Goal: Task Accomplishment & Management: Complete application form

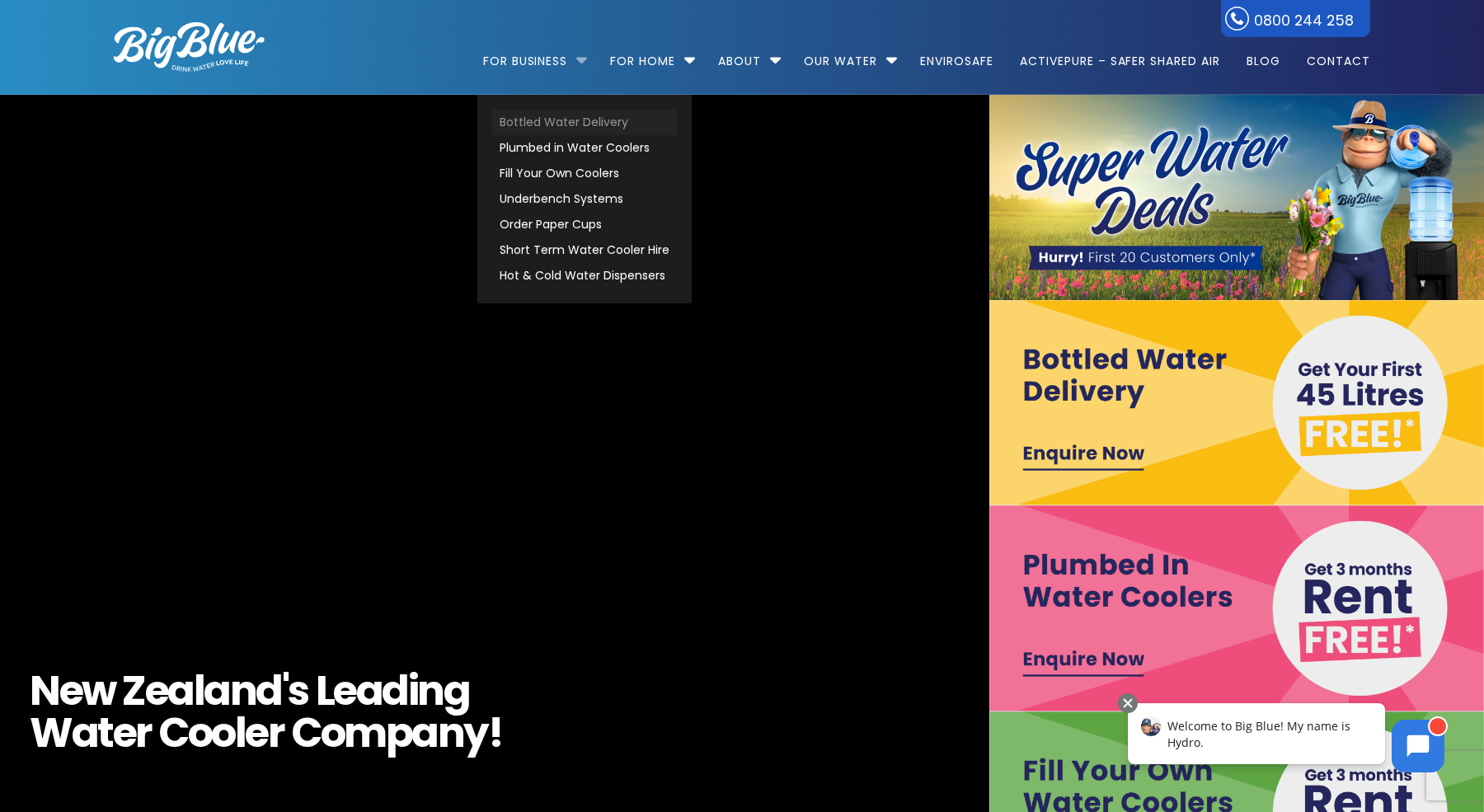
click at [549, 125] on link "Bottled Water Delivery" at bounding box center [584, 122] width 184 height 26
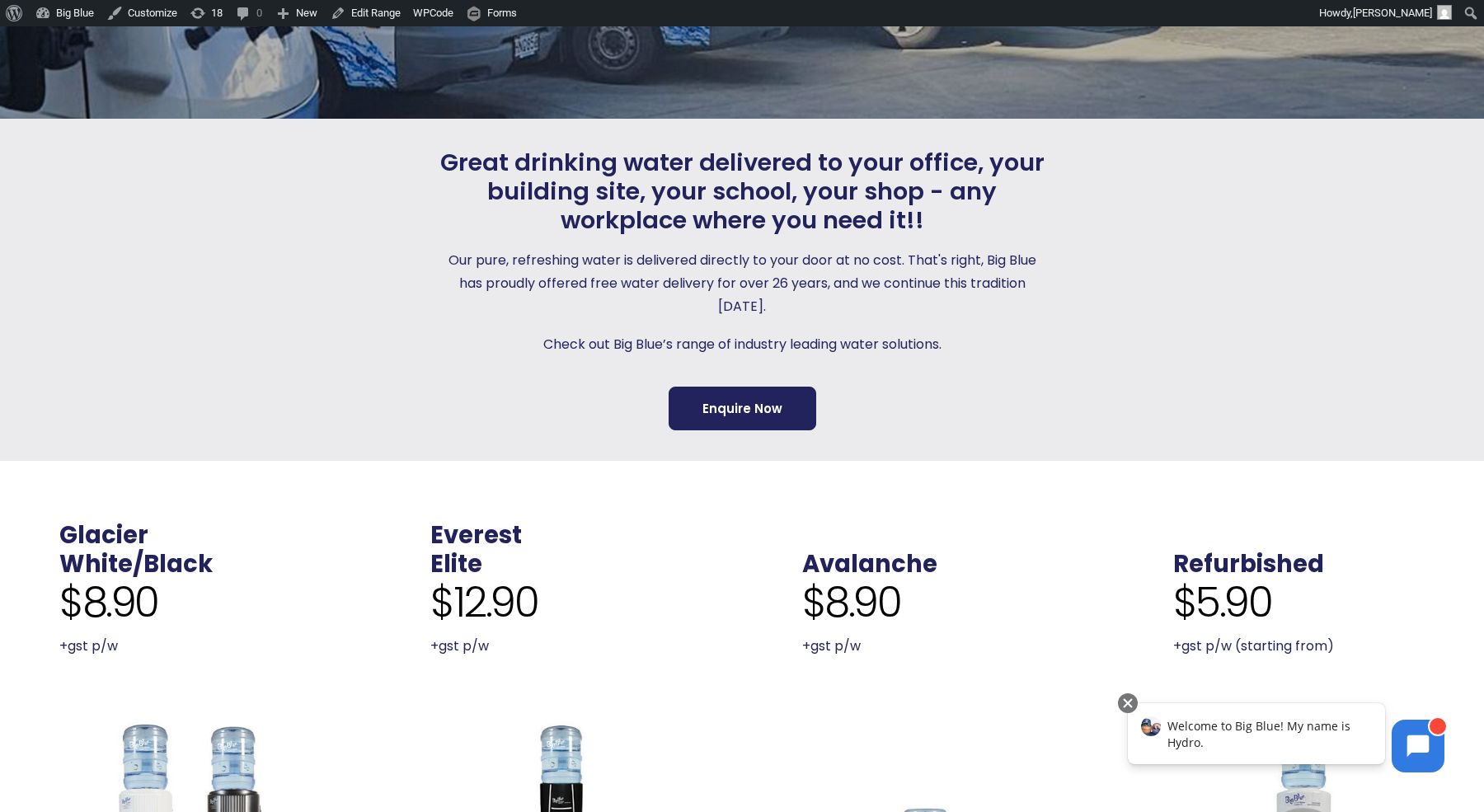
scroll to position [318, 0]
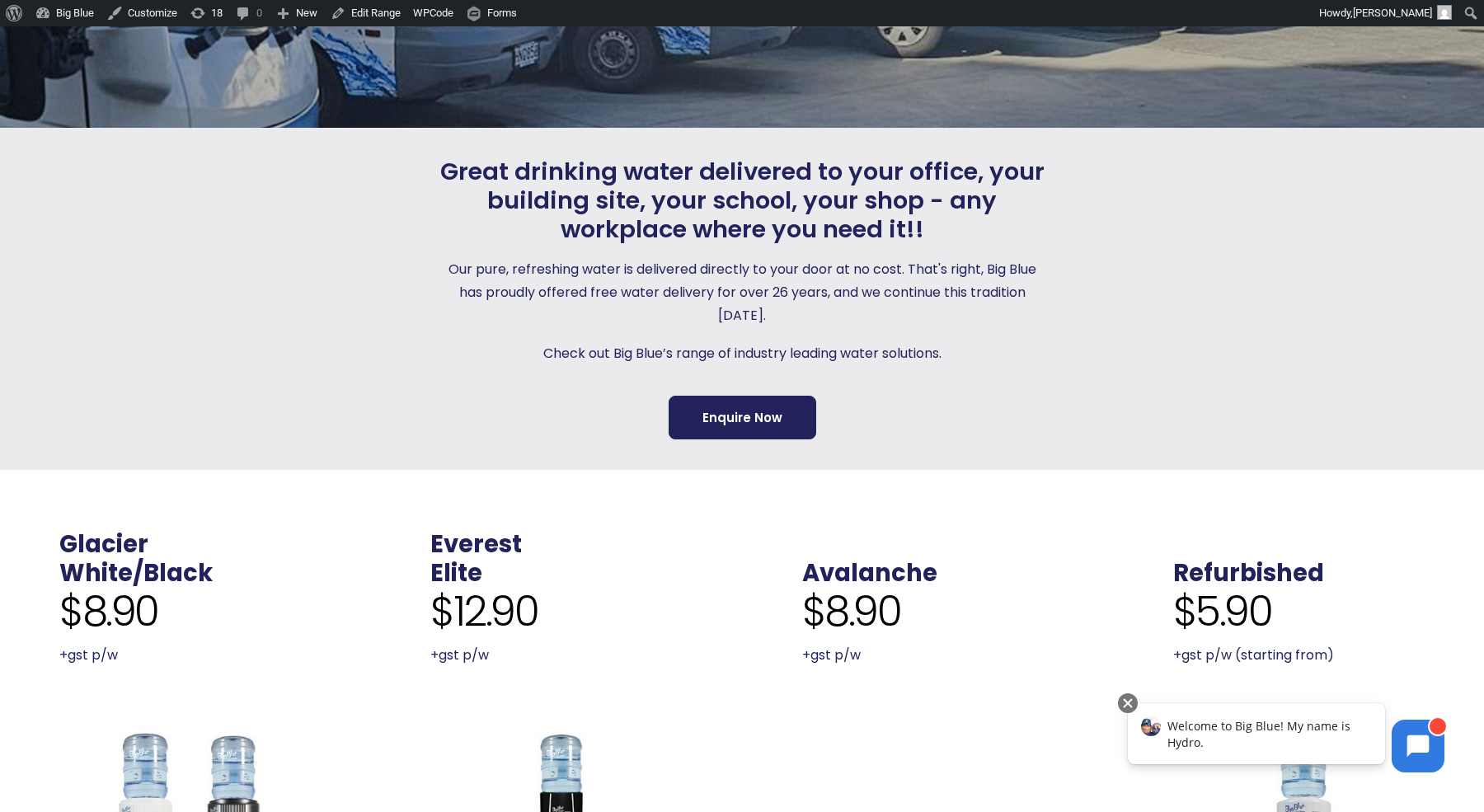
click at [755, 345] on p "Check out Big Blue’s range of industry leading water solutions." at bounding box center [741, 354] width 613 height 23
click at [840, 361] on p "Check out Big Blue’s range of industry leading water solutions." at bounding box center [741, 354] width 613 height 23
click at [845, 352] on p "Check out Big Blue’s range of industry leading water solutions." at bounding box center [741, 354] width 613 height 23
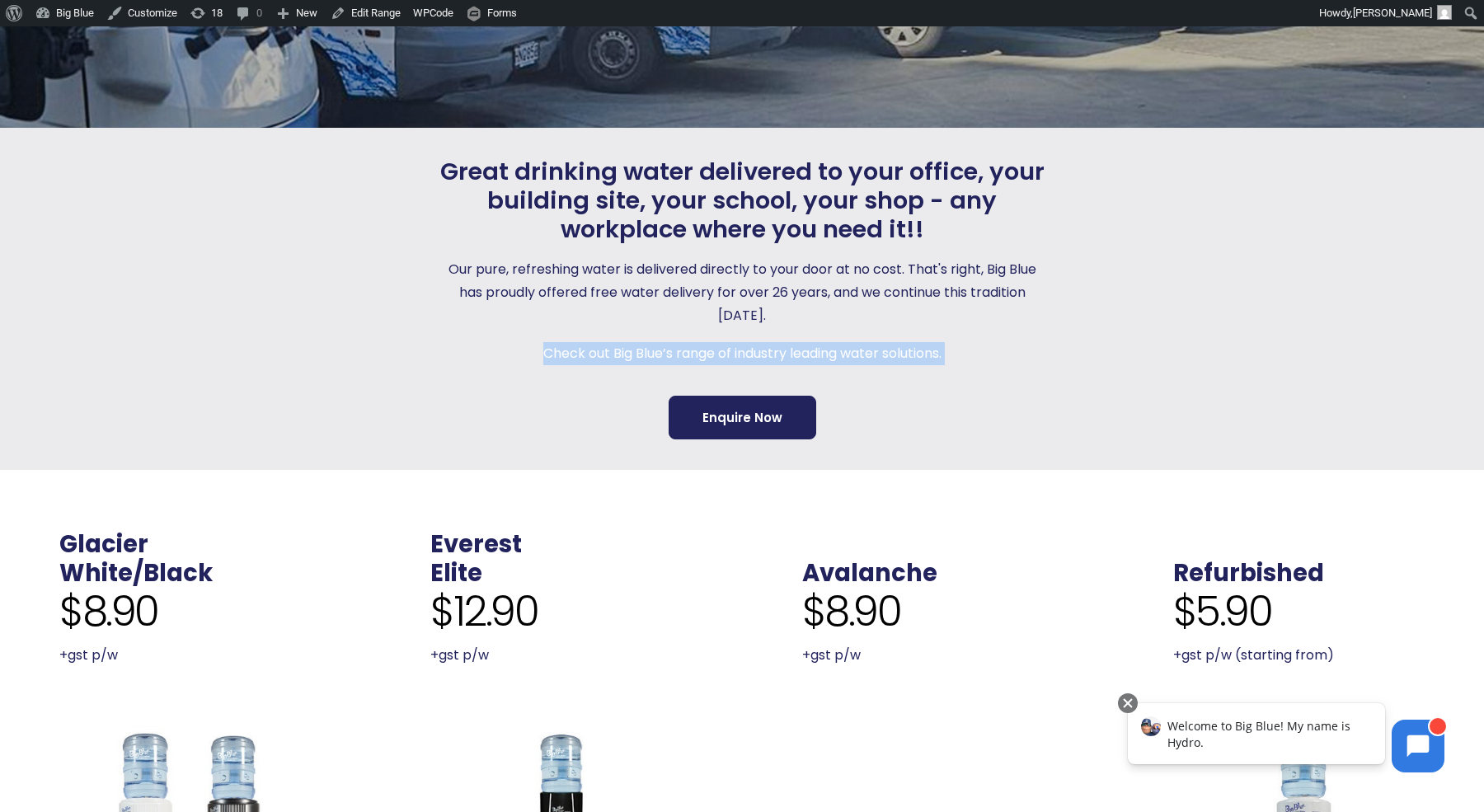
click at [845, 352] on p "Check out Big Blue’s range of industry leading water solutions." at bounding box center [741, 354] width 613 height 23
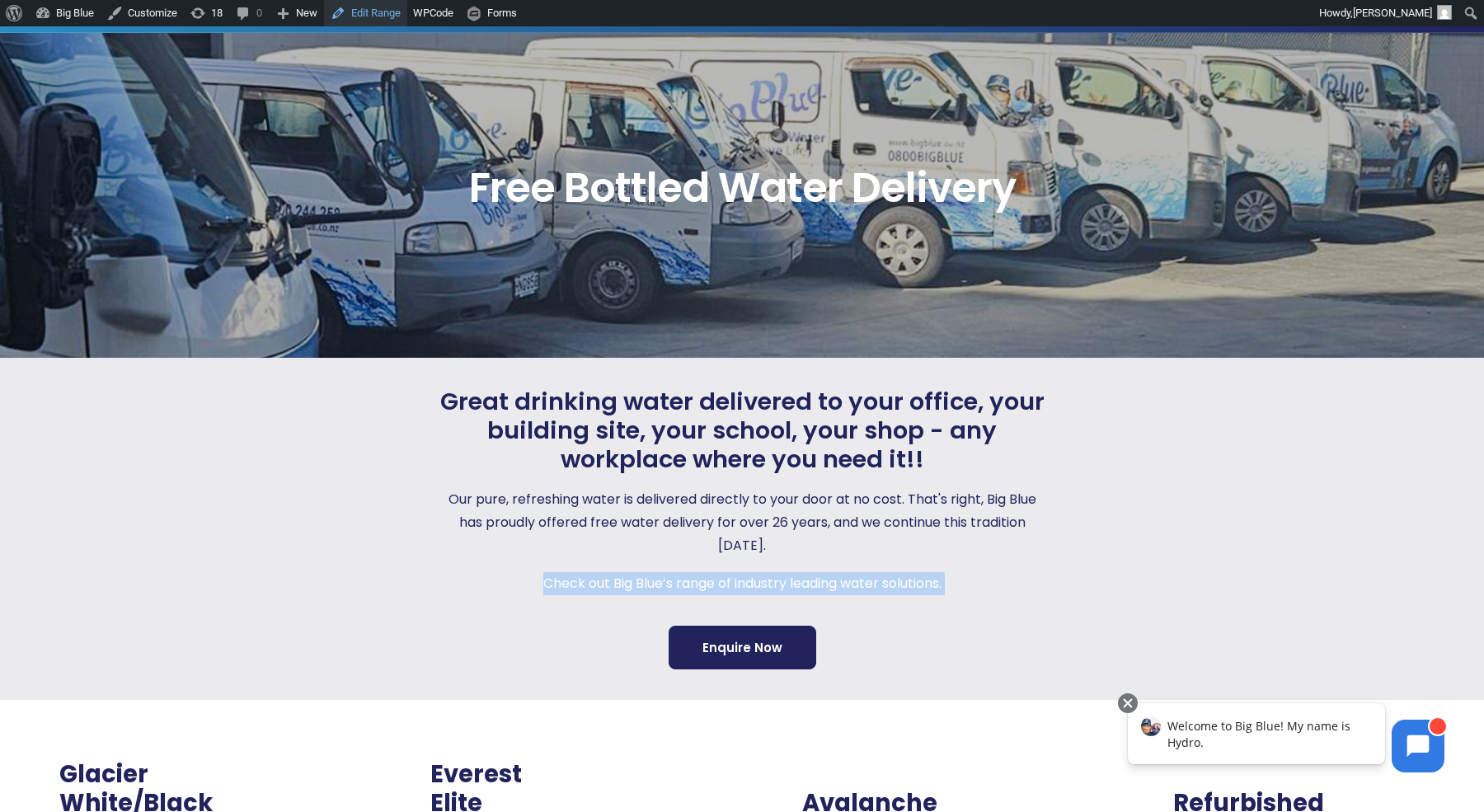
click at [391, 13] on link "Edit Range" at bounding box center [366, 13] width 83 height 27
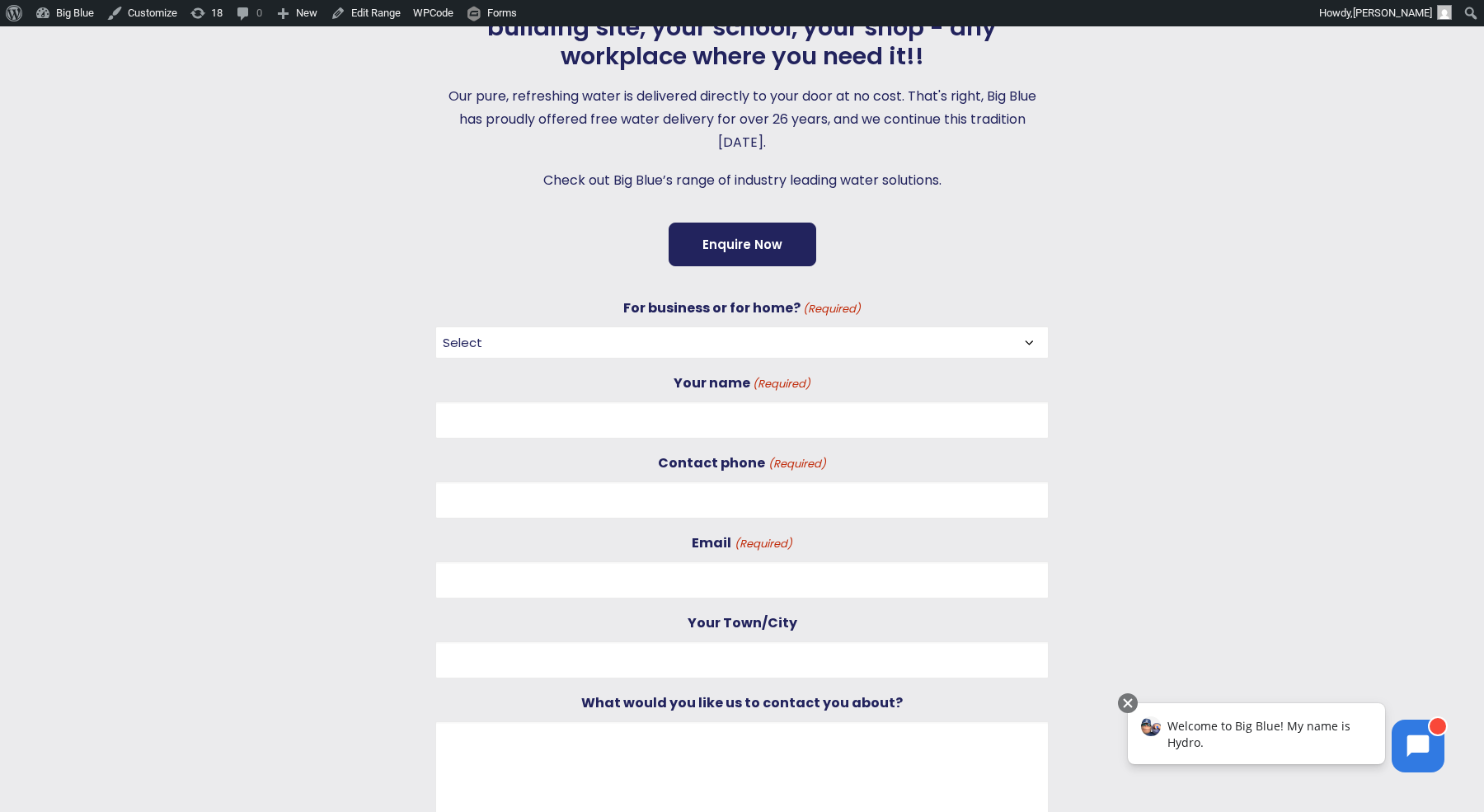
scroll to position [495, 0]
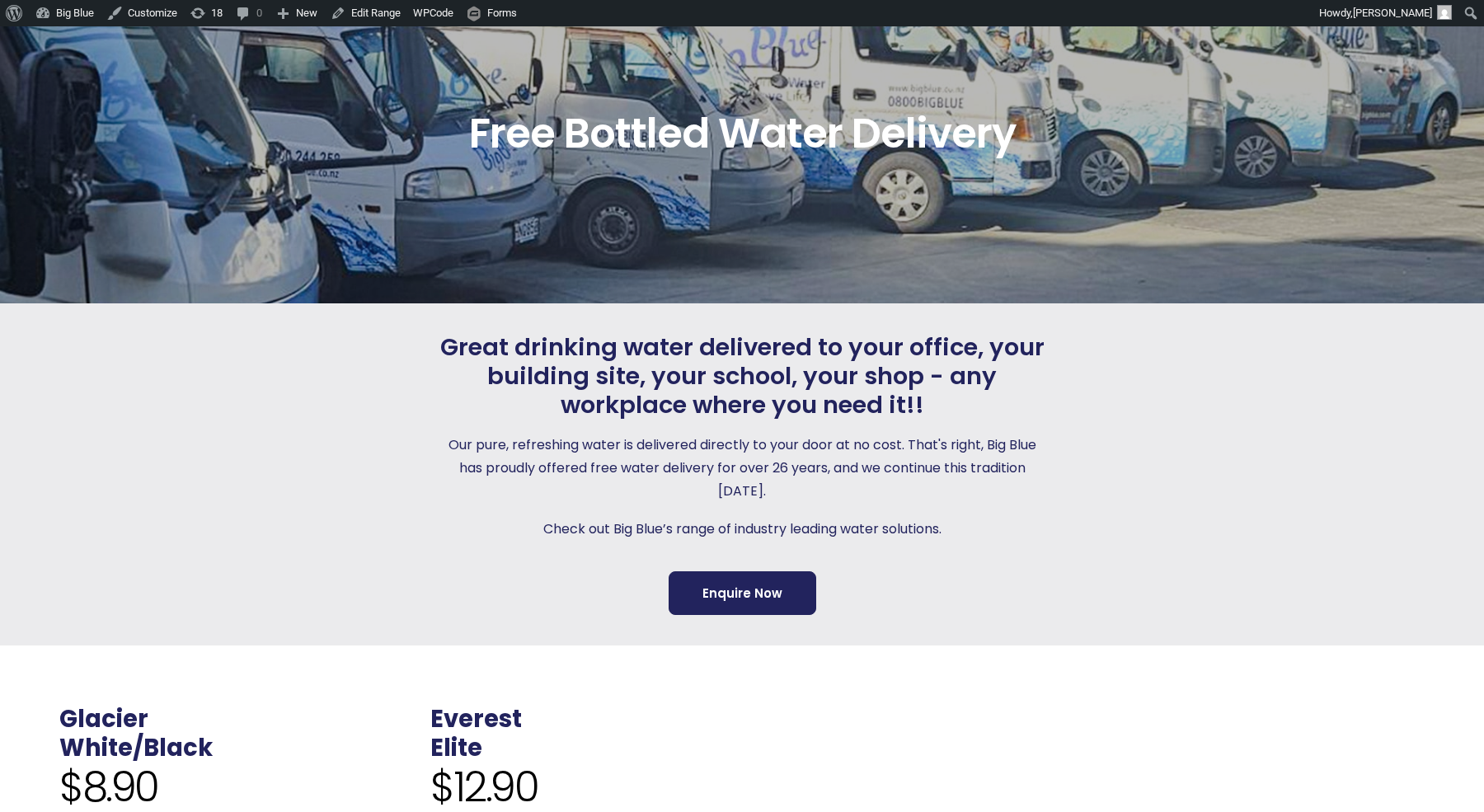
scroll to position [126, 0]
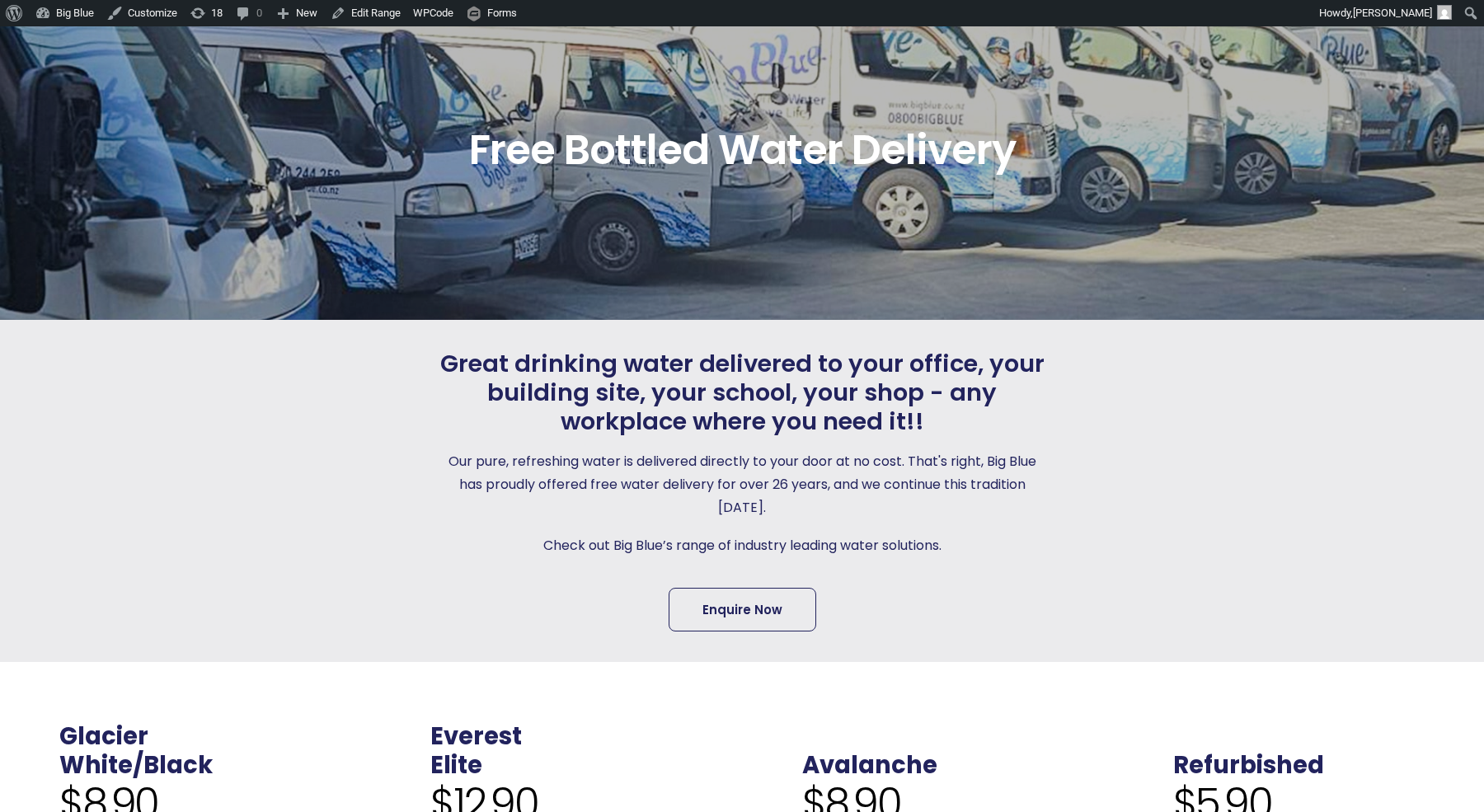
click at [714, 608] on link "Enquire Now" at bounding box center [742, 609] width 148 height 43
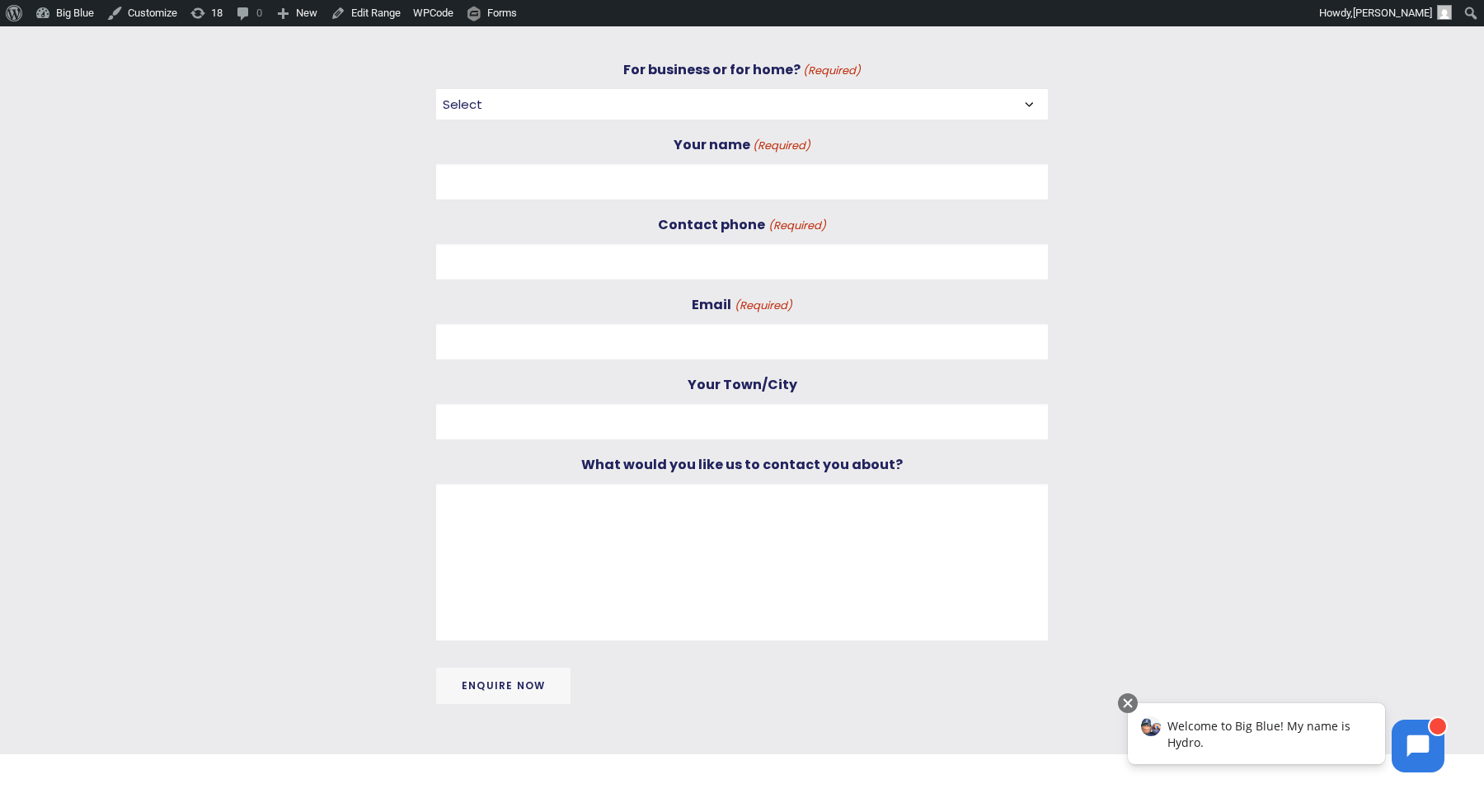
scroll to position [759, 0]
click at [515, 675] on input "Enquire Now" at bounding box center [502, 685] width 136 height 38
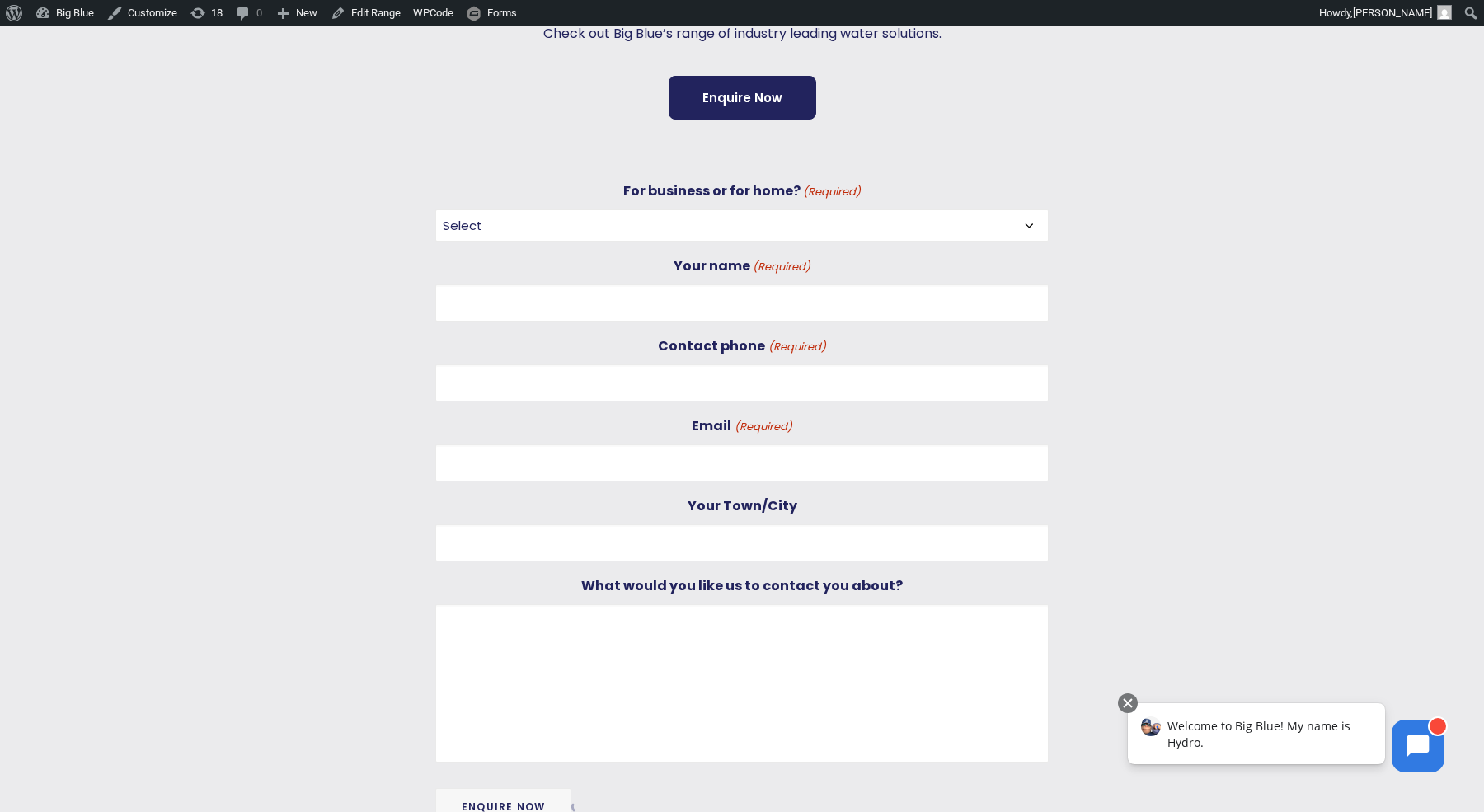
scroll to position [628, 0]
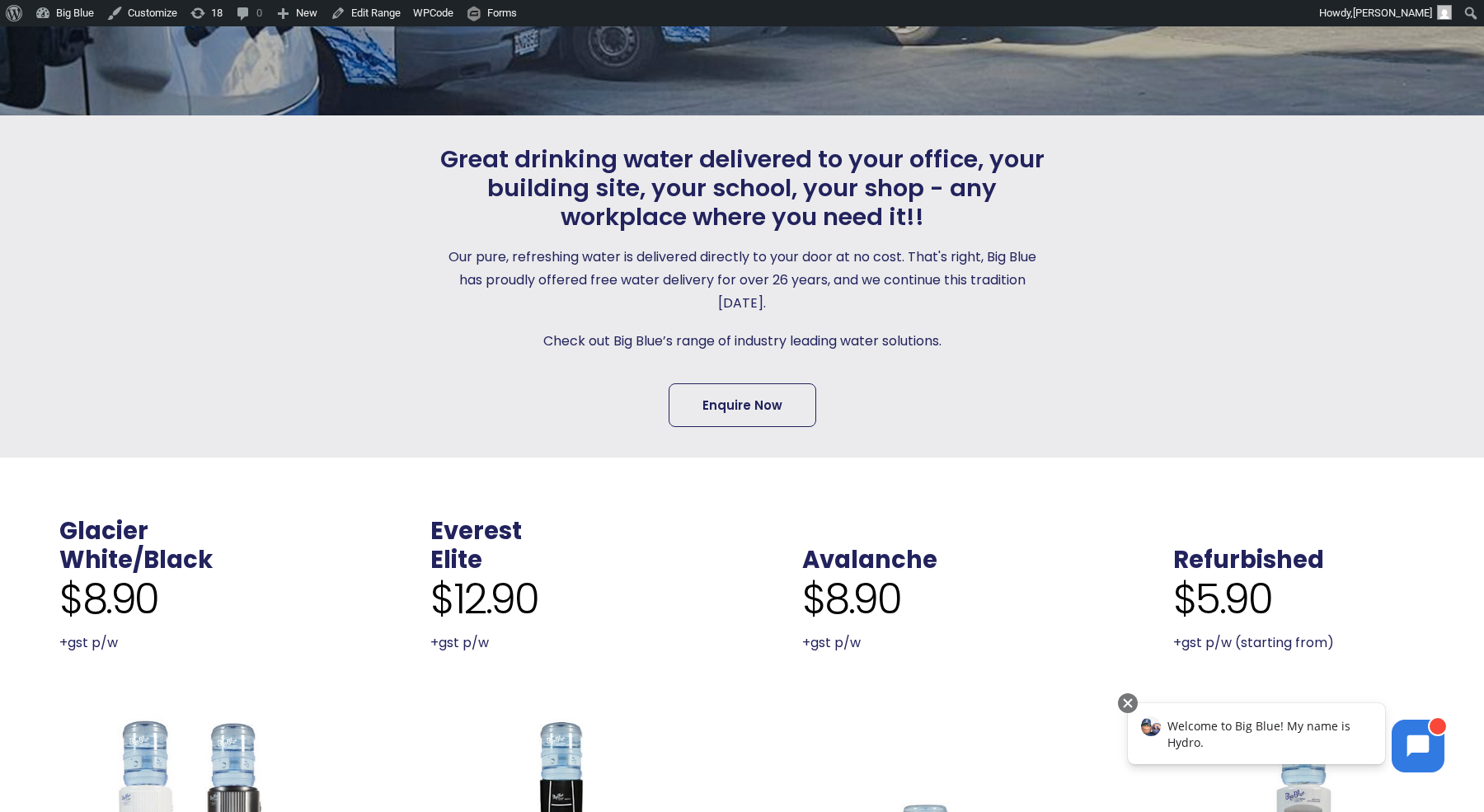
click at [729, 394] on link "Enquire Now" at bounding box center [742, 405] width 148 height 43
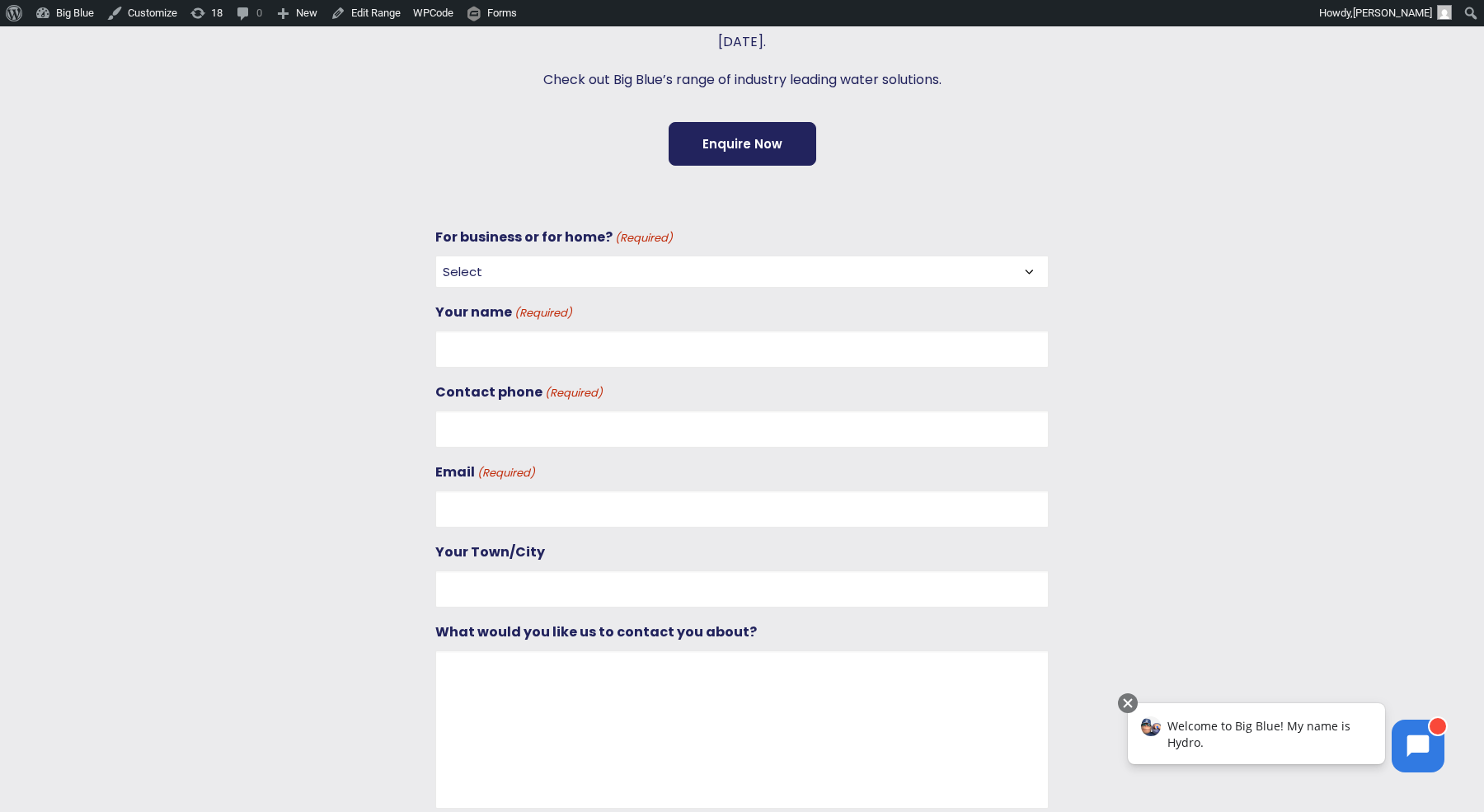
scroll to position [588, 0]
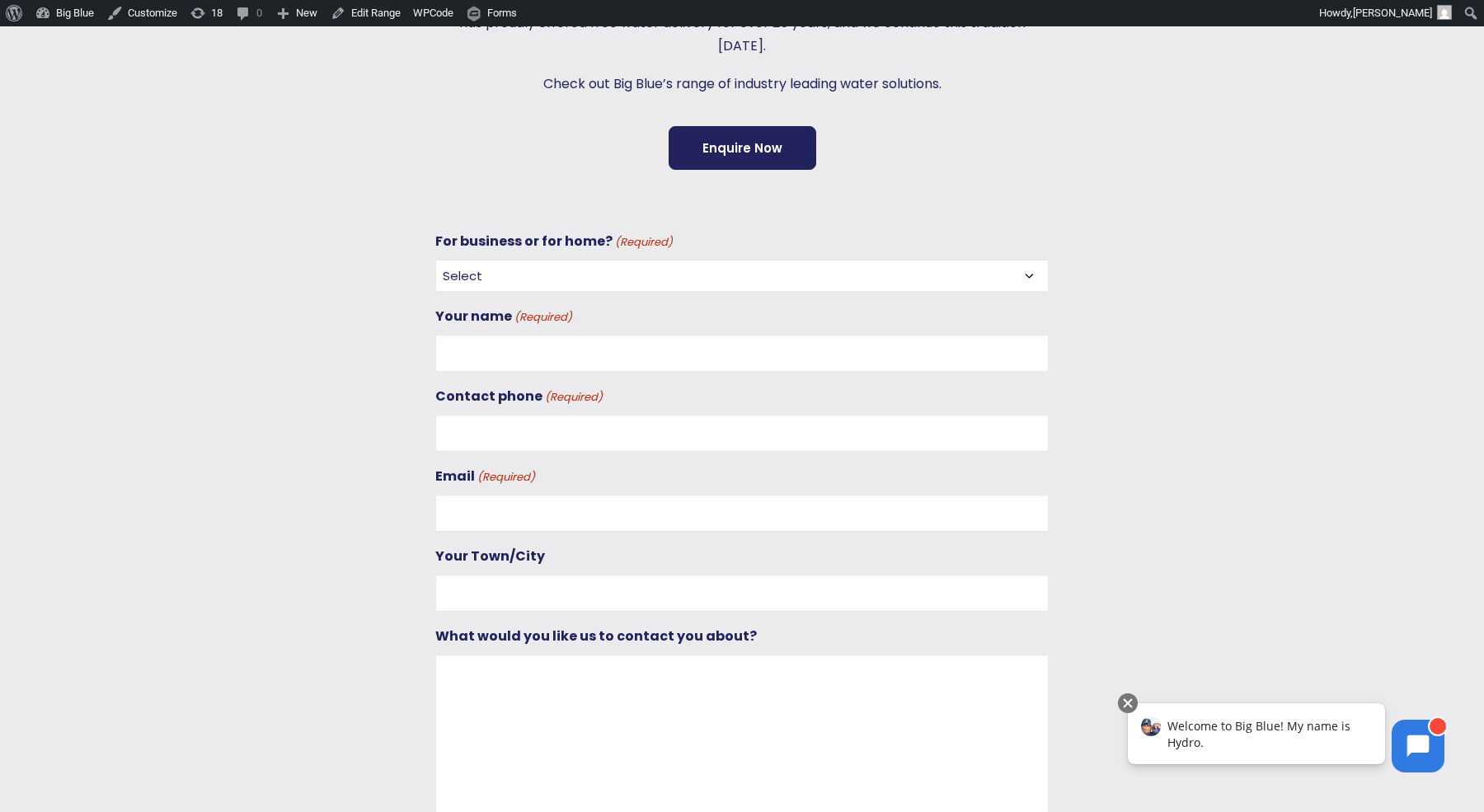
click at [649, 270] on select "Select For Business For Home" at bounding box center [741, 275] width 613 height 33
select select "For Business"
click at [435, 260] on select "Select For Business For Home" at bounding box center [741, 275] width 613 height 33
click at [557, 346] on input "Your name (Required)" at bounding box center [741, 353] width 613 height 37
type input "[PERSON_NAME]"
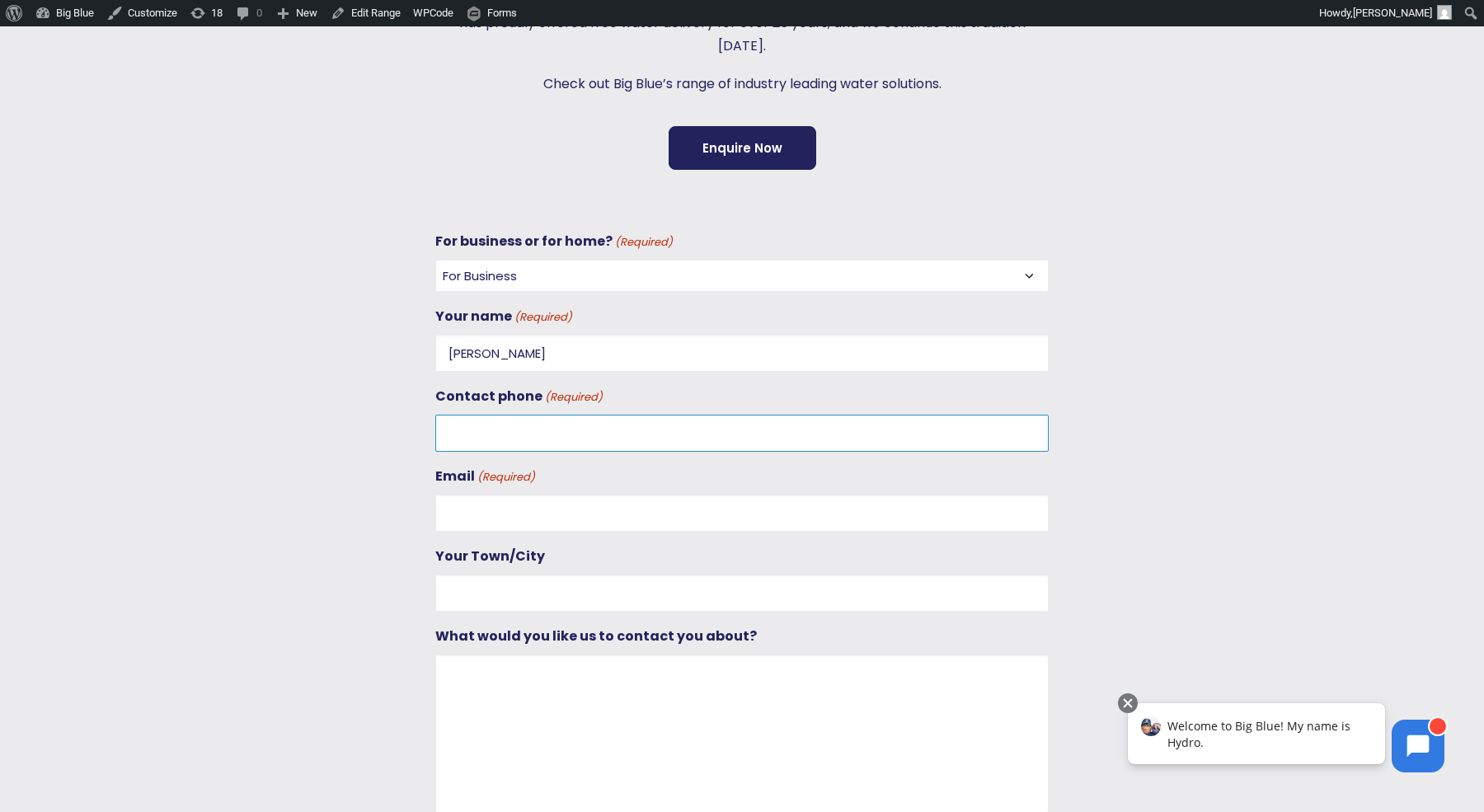
click at [472, 442] on input "Contact phone (Required)" at bounding box center [741, 433] width 613 height 37
type input "0272851626"
type input "dan@gooddigital.co.nz"
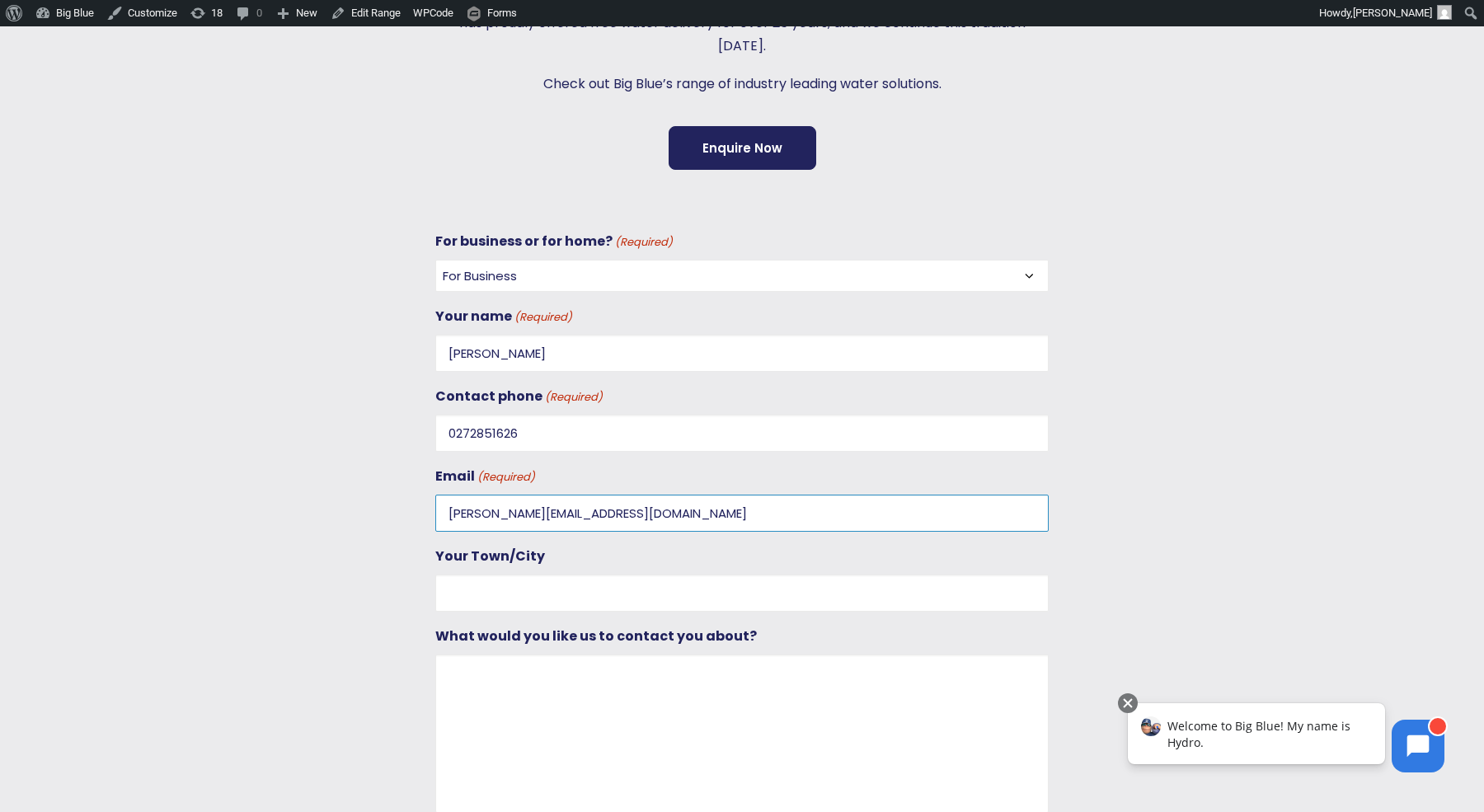
type input "Auckland"
type input "0211234567"
click at [474, 511] on input "dan@gooddigital.co.nz" at bounding box center [741, 513] width 613 height 37
type input "dan+pglt001@gooddigital.co.nz"
click at [492, 657] on textarea "What would you like us to contact you about?" at bounding box center [741, 734] width 613 height 159
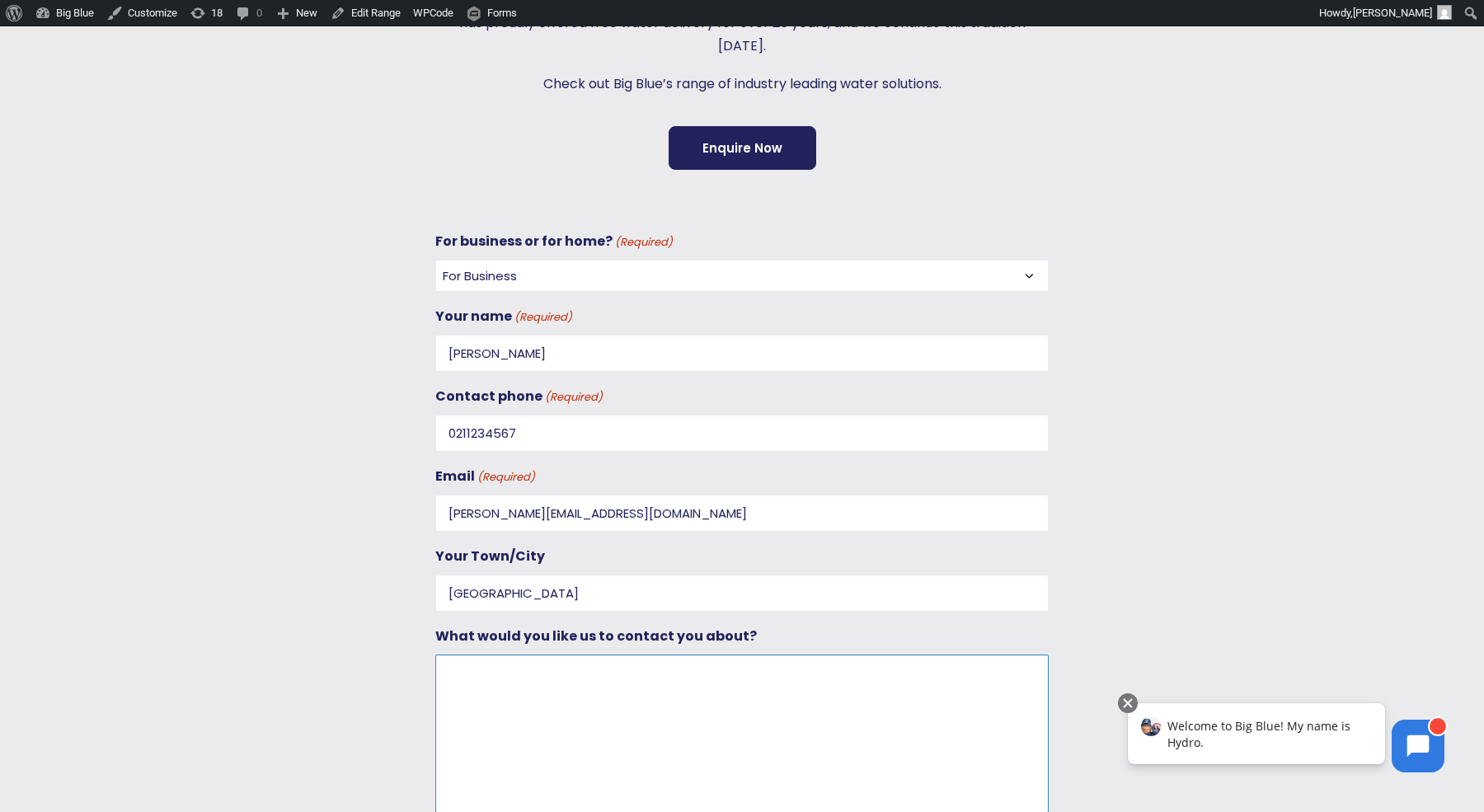
scroll to position [771, 0]
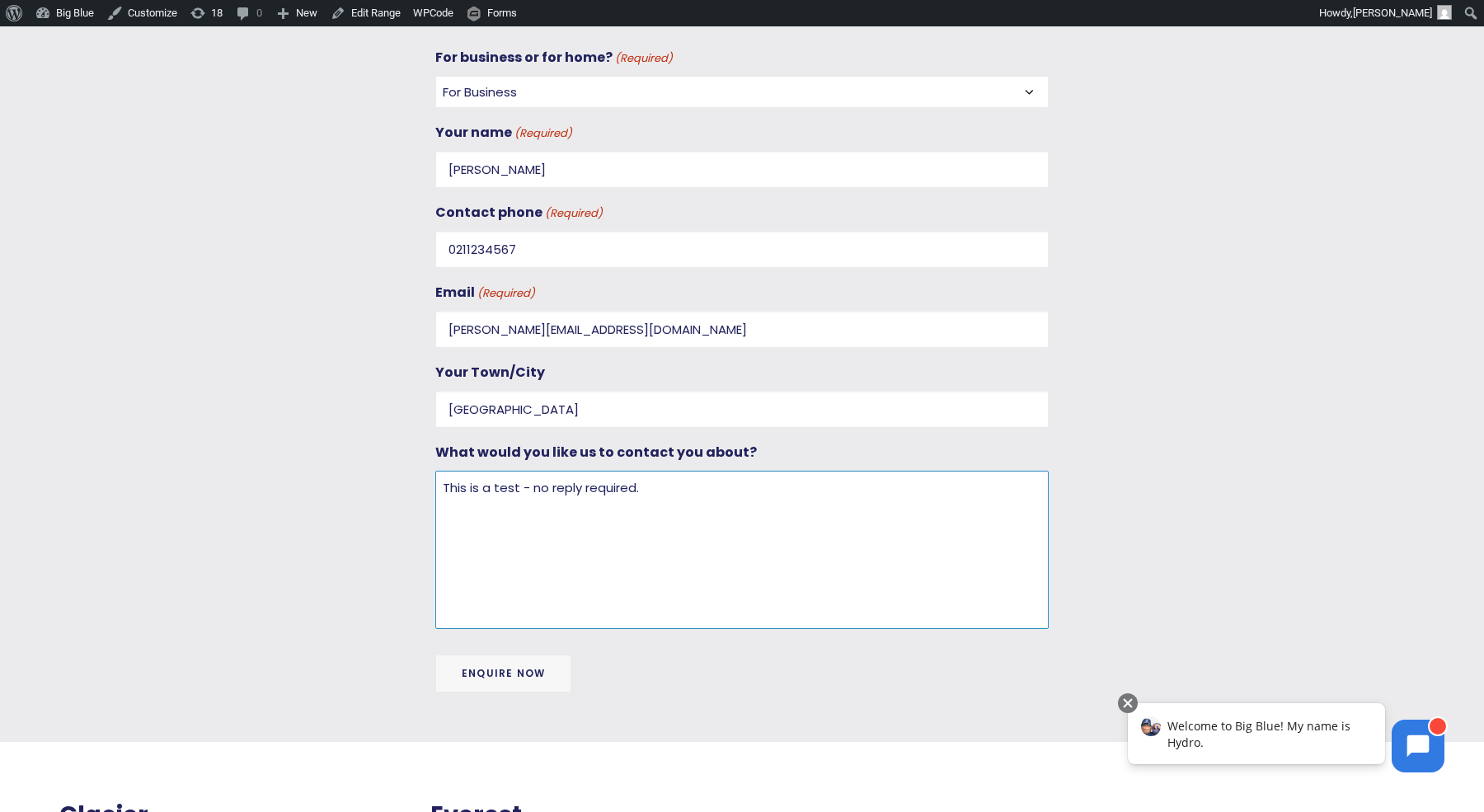
type textarea "This is a test - no reply required."
drag, startPoint x: 524, startPoint y: 319, endPoint x: 397, endPoint y: 319, distance: 127.0
click at [397, 319] on div "For business or for home? (Required) Select For Business For Home Your name (Re…" at bounding box center [727, 379] width 1286 height 666
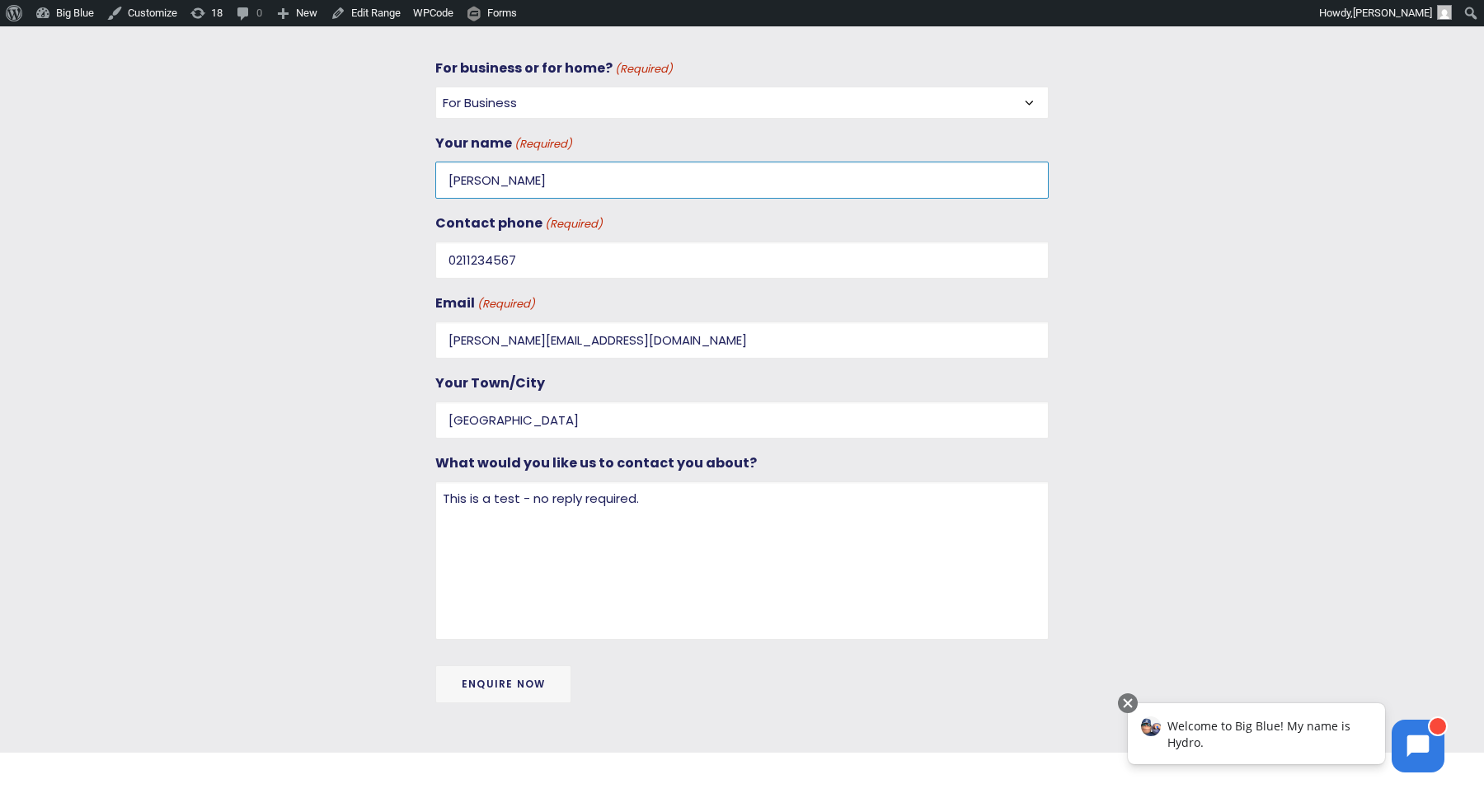
click at [463, 170] on input "[PERSON_NAME]" at bounding box center [741, 180] width 613 height 37
click at [470, 171] on input "[PERSON_NAME]" at bounding box center [741, 180] width 613 height 37
type input "Dan+PGLT001 McCarten"
click at [674, 499] on textarea "This is a test - no reply required." at bounding box center [741, 561] width 613 height 159
drag, startPoint x: 530, startPoint y: 178, endPoint x: 409, endPoint y: 165, distance: 121.7
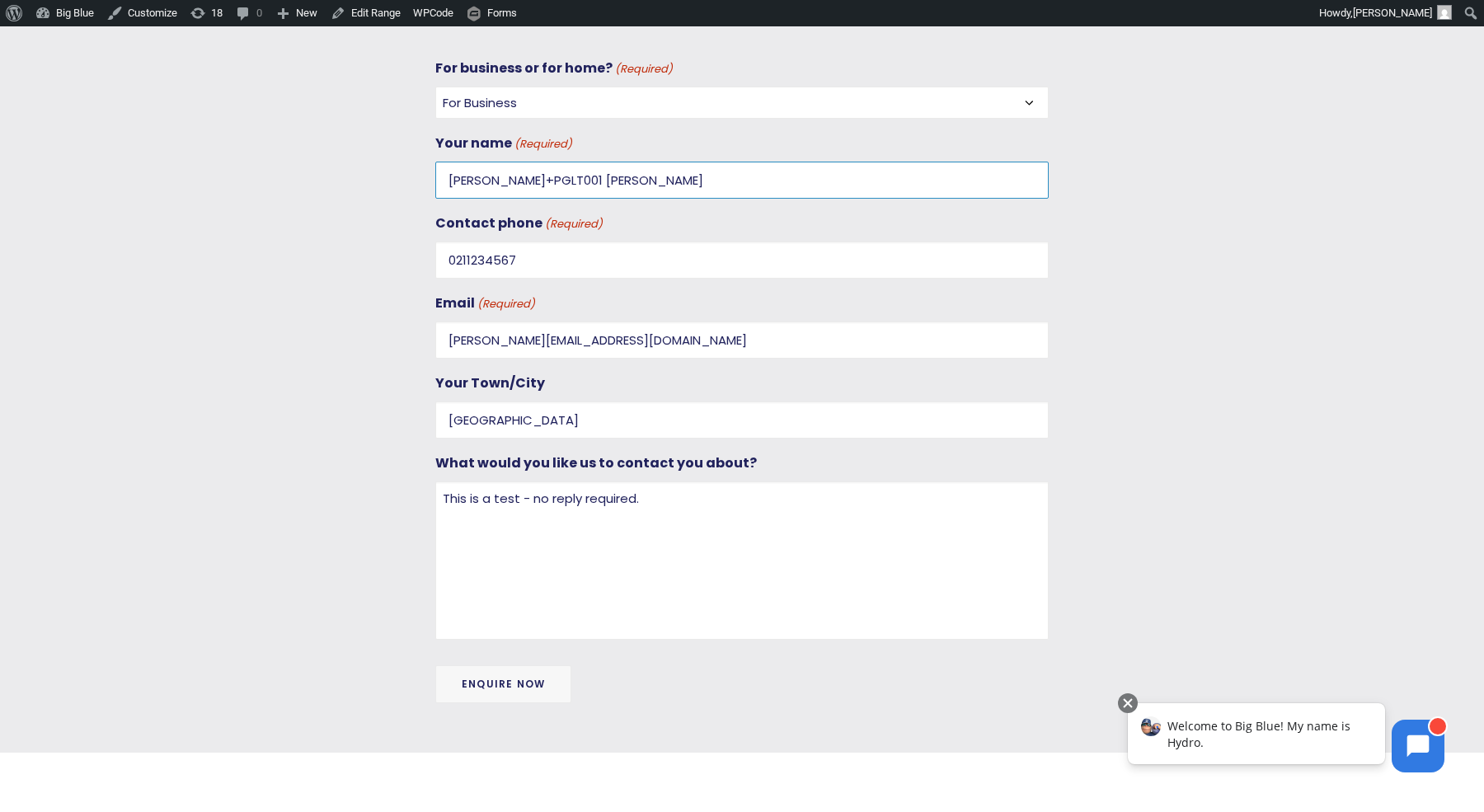
click at [409, 165] on div "For business or for home? (Required) Select For Business For Home Your name (Re…" at bounding box center [727, 390] width 643 height 666
click at [685, 487] on textarea "This is a test - no reply required." at bounding box center [741, 561] width 613 height 159
paste textarea "Dan+PGLT001"
type textarea "This is a test - no reply required. Dan+PGLT001"
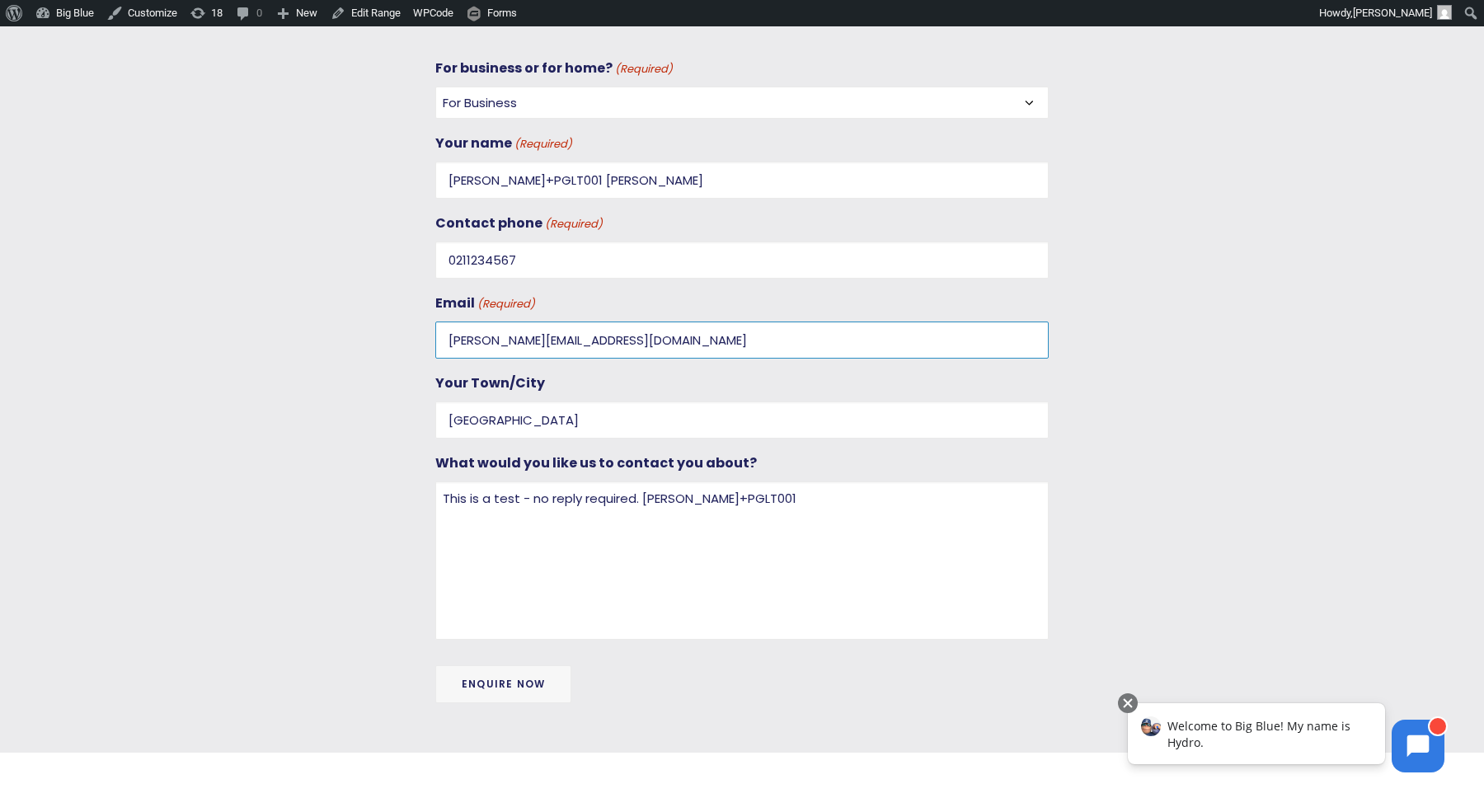
drag, startPoint x: 641, startPoint y: 335, endPoint x: 391, endPoint y: 336, distance: 250.0
click at [391, 336] on div "For business or for home? (Required) Select For Business For Home Your name (Re…" at bounding box center [727, 390] width 1286 height 666
click at [517, 665] on input "Enquire Now" at bounding box center [502, 683] width 136 height 38
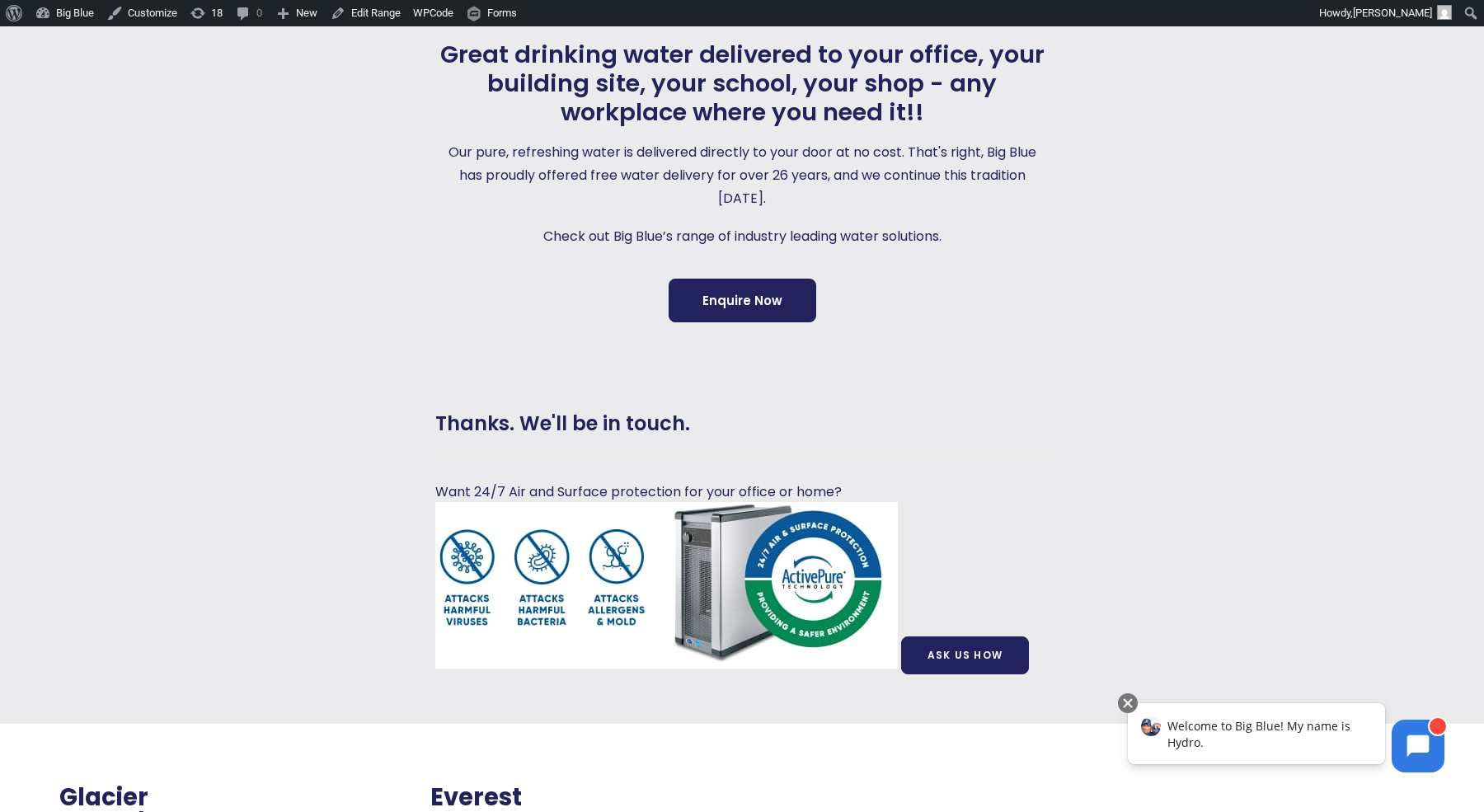
scroll to position [468, 0]
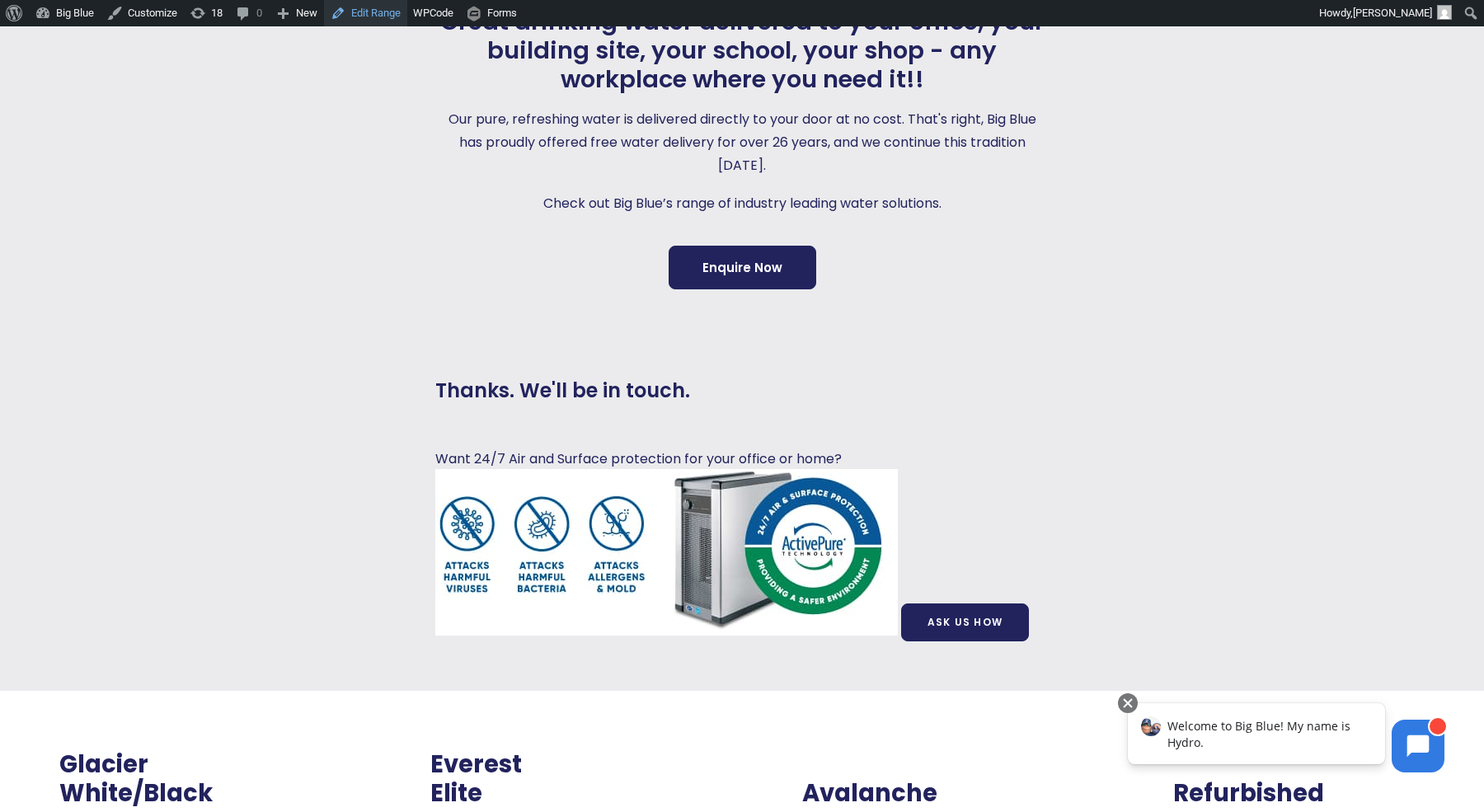
click at [361, 10] on link "Edit Range" at bounding box center [366, 13] width 83 height 27
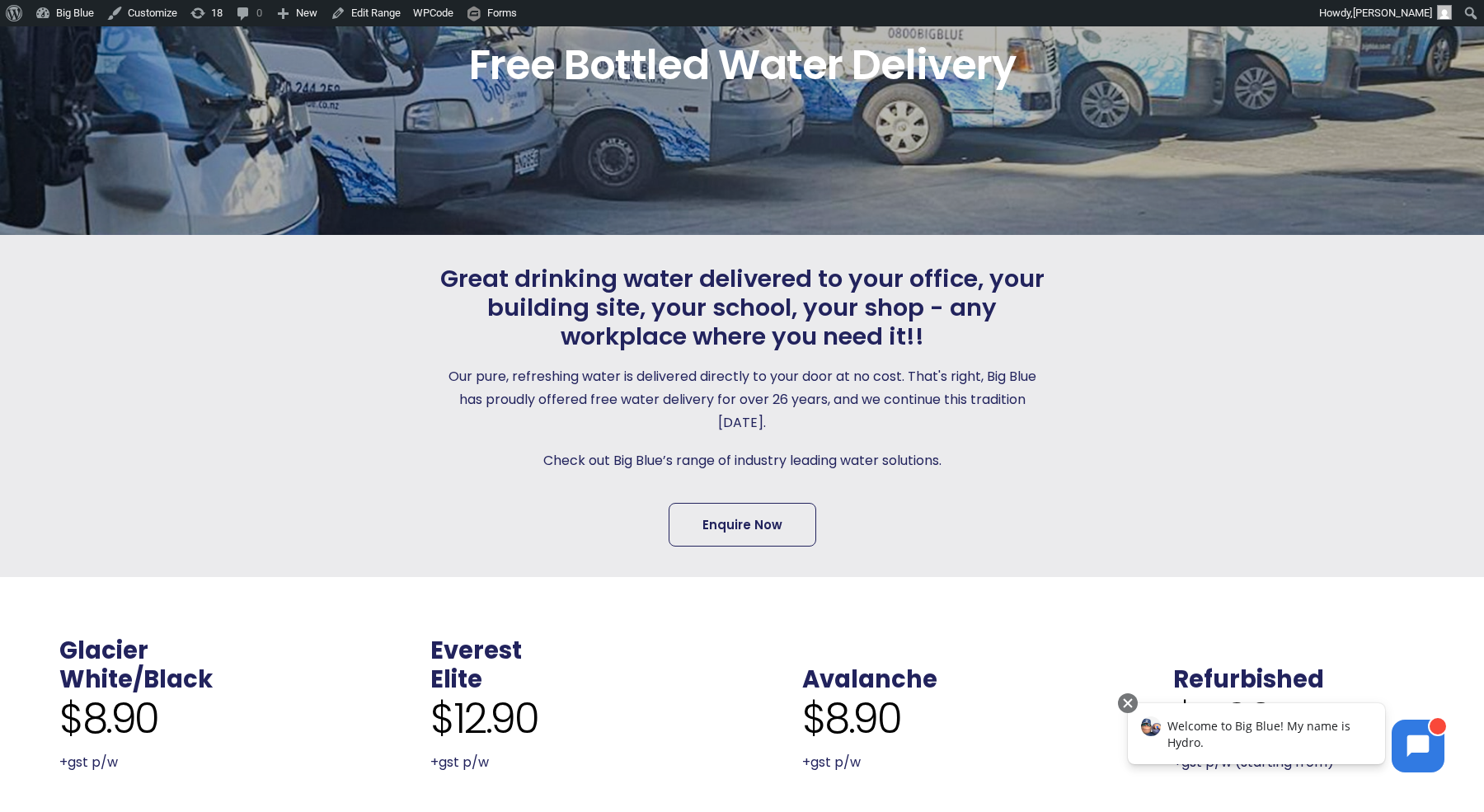
click at [728, 526] on link "Enquire Now" at bounding box center [742, 524] width 148 height 43
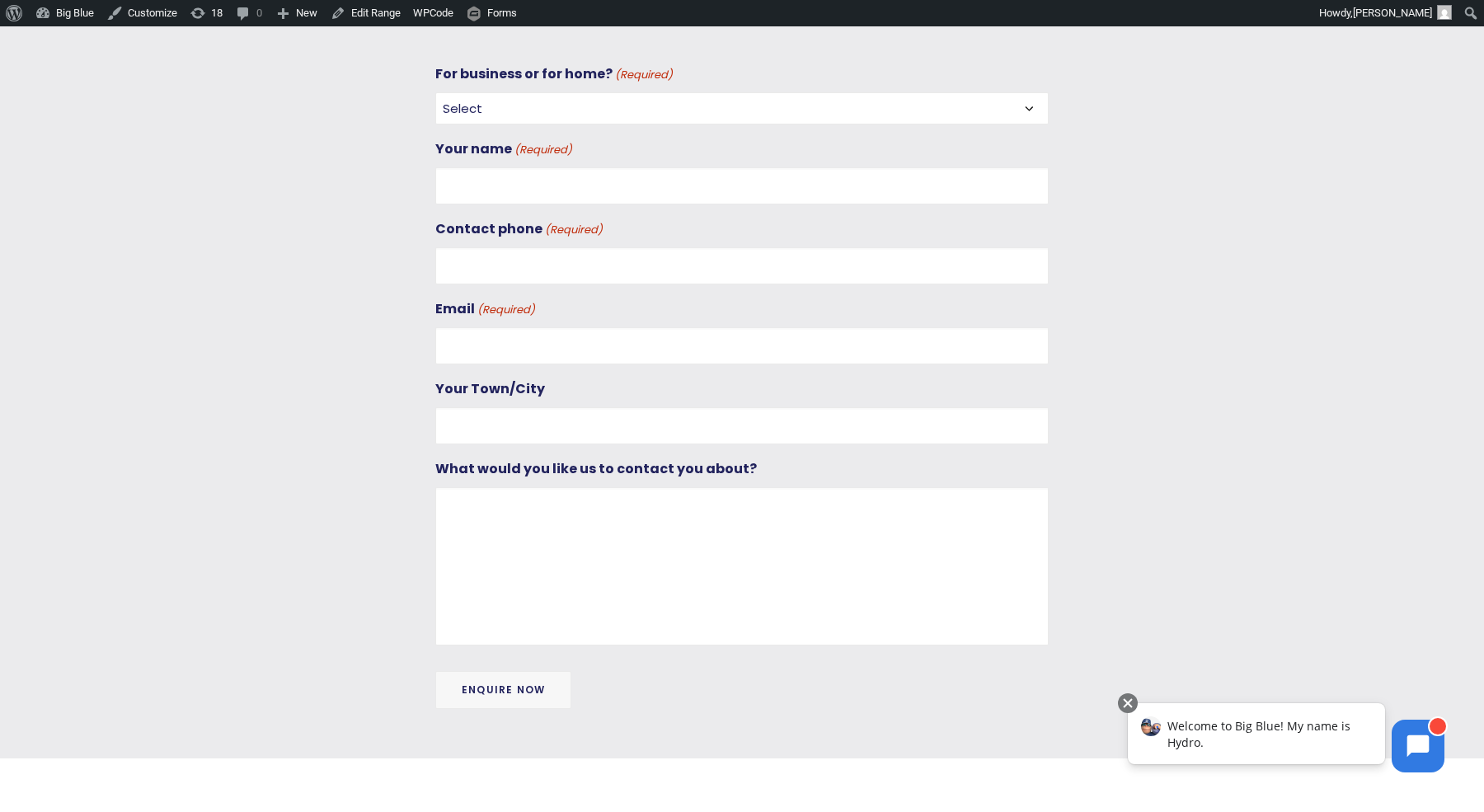
scroll to position [759, 0]
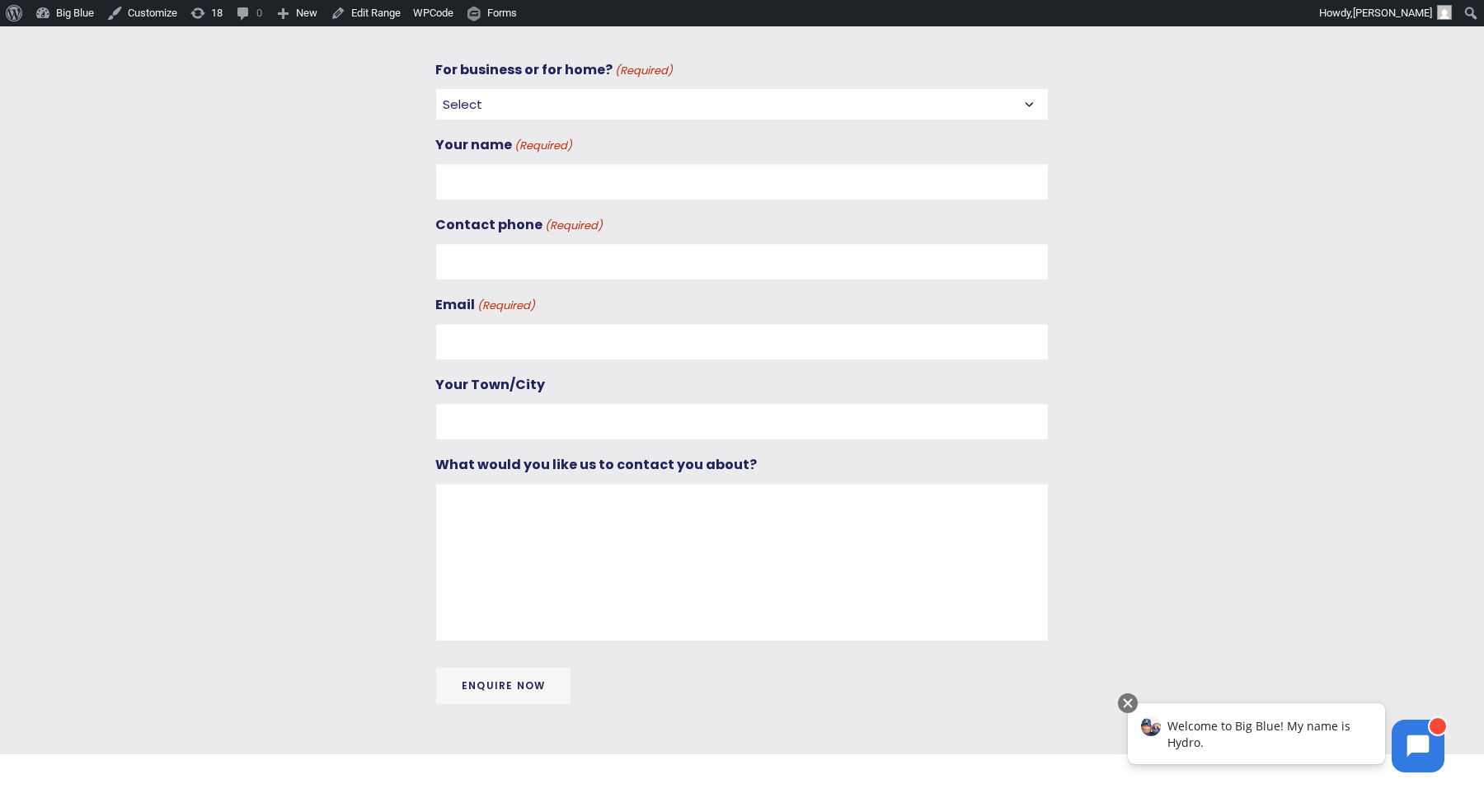
click at [553, 98] on select "Select For Business For Home" at bounding box center [741, 104] width 613 height 33
click at [1159, 72] on div at bounding box center [1209, 391] width 321 height 666
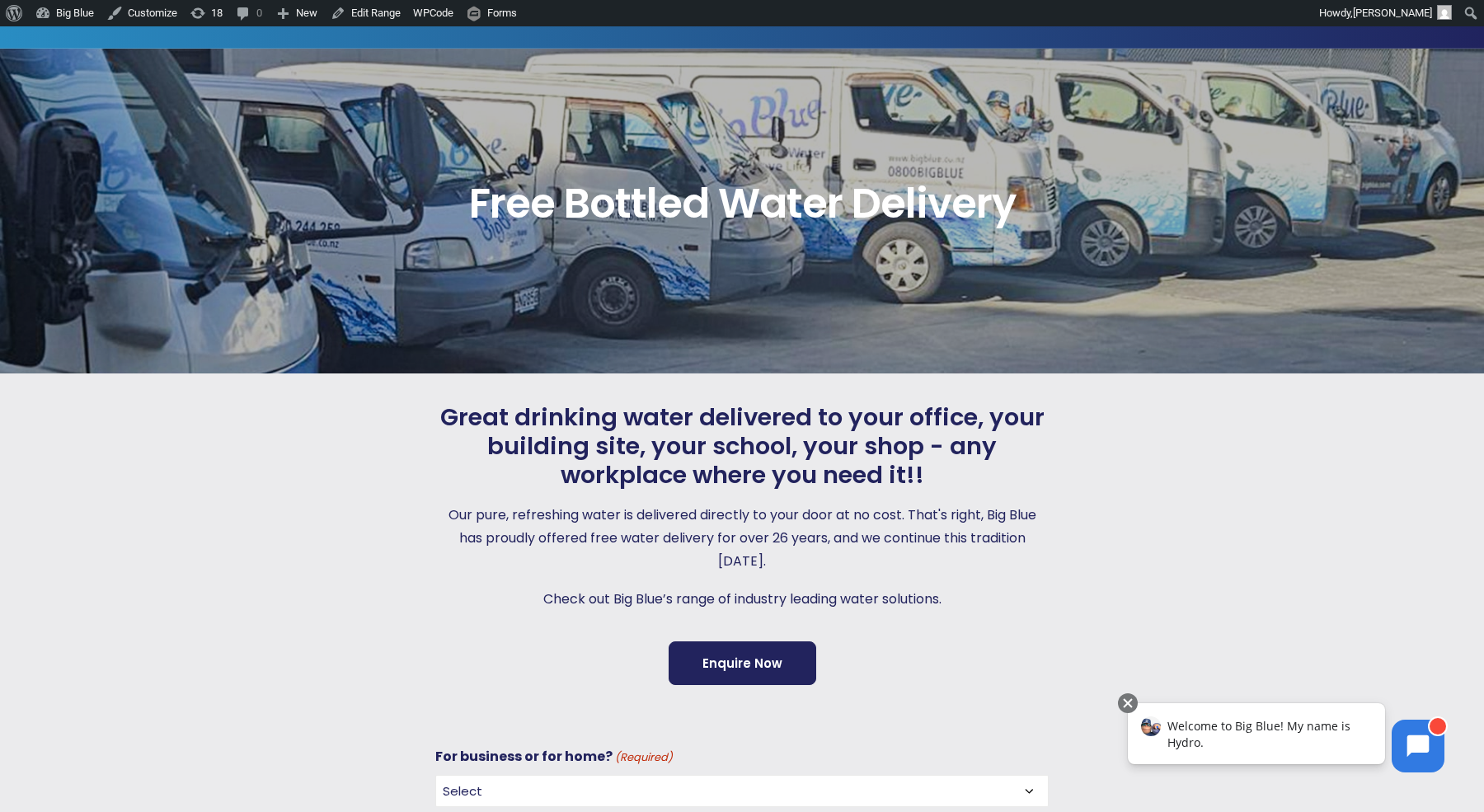
scroll to position [0, 0]
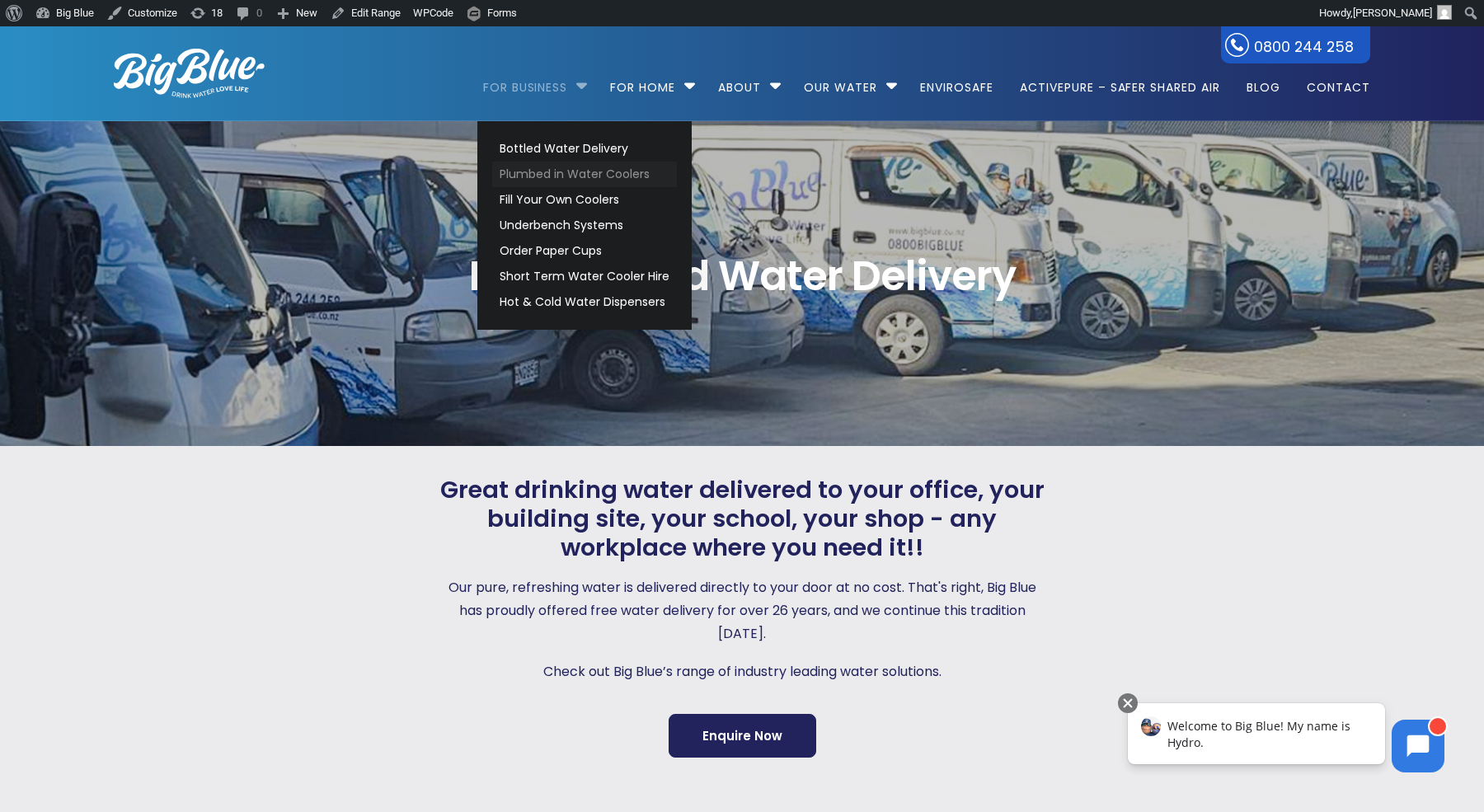
click at [530, 171] on link "Plumbed in Water Coolers" at bounding box center [584, 174] width 184 height 26
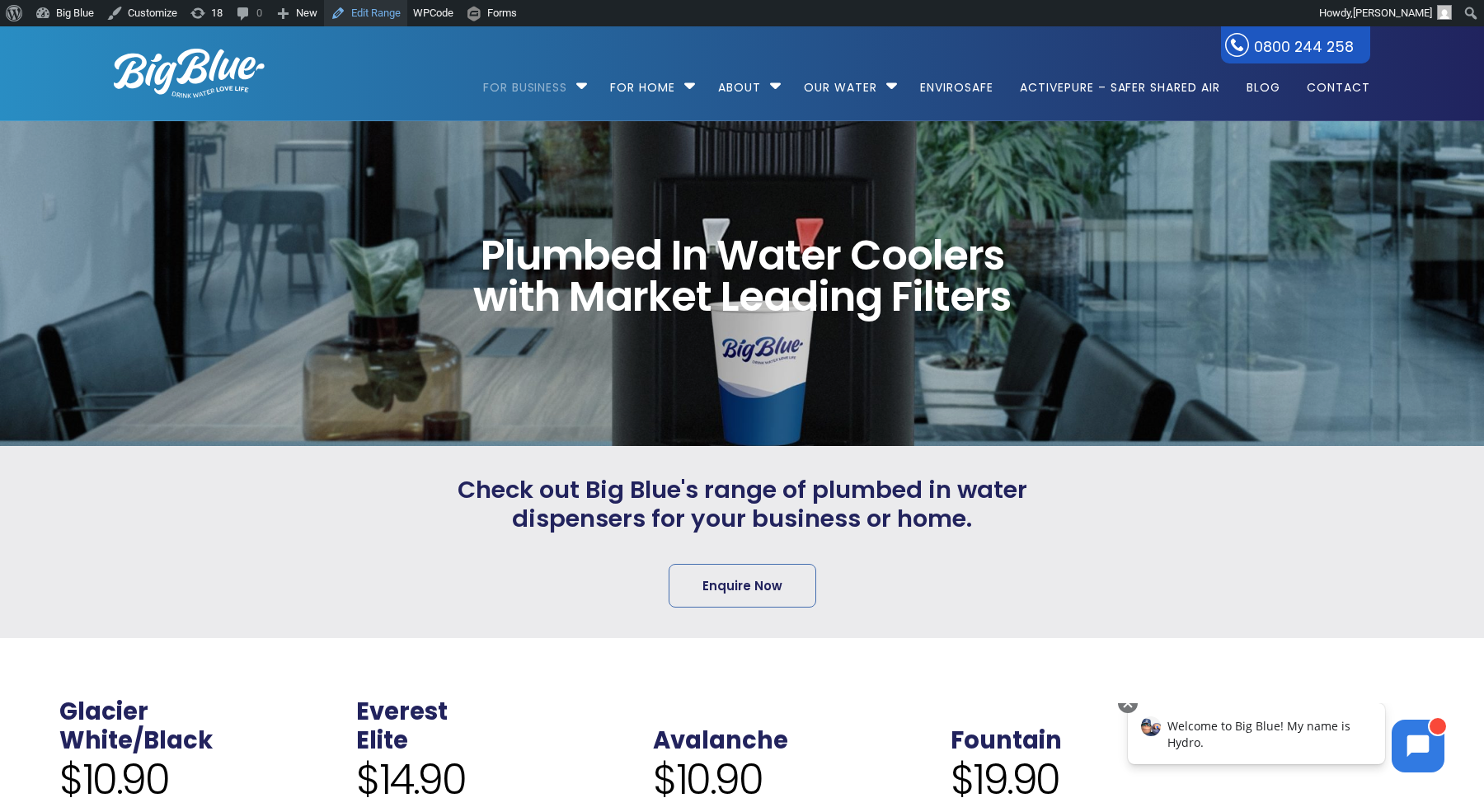
click at [385, 12] on link "Edit Range" at bounding box center [366, 13] width 83 height 27
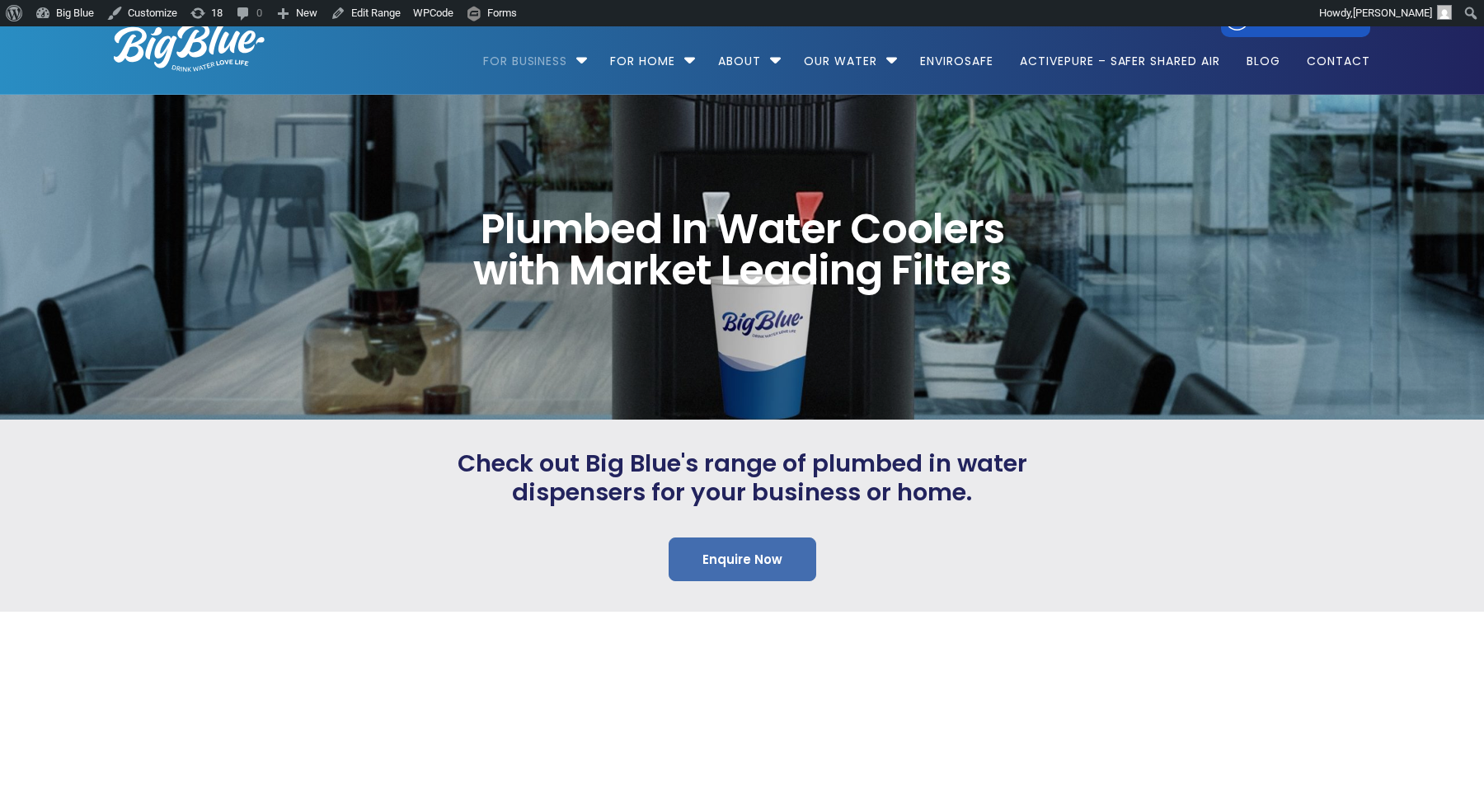
click at [729, 554] on div "Check out Big Blue's range of plumbed in water dispensers for your business or …" at bounding box center [741, 515] width 613 height 133
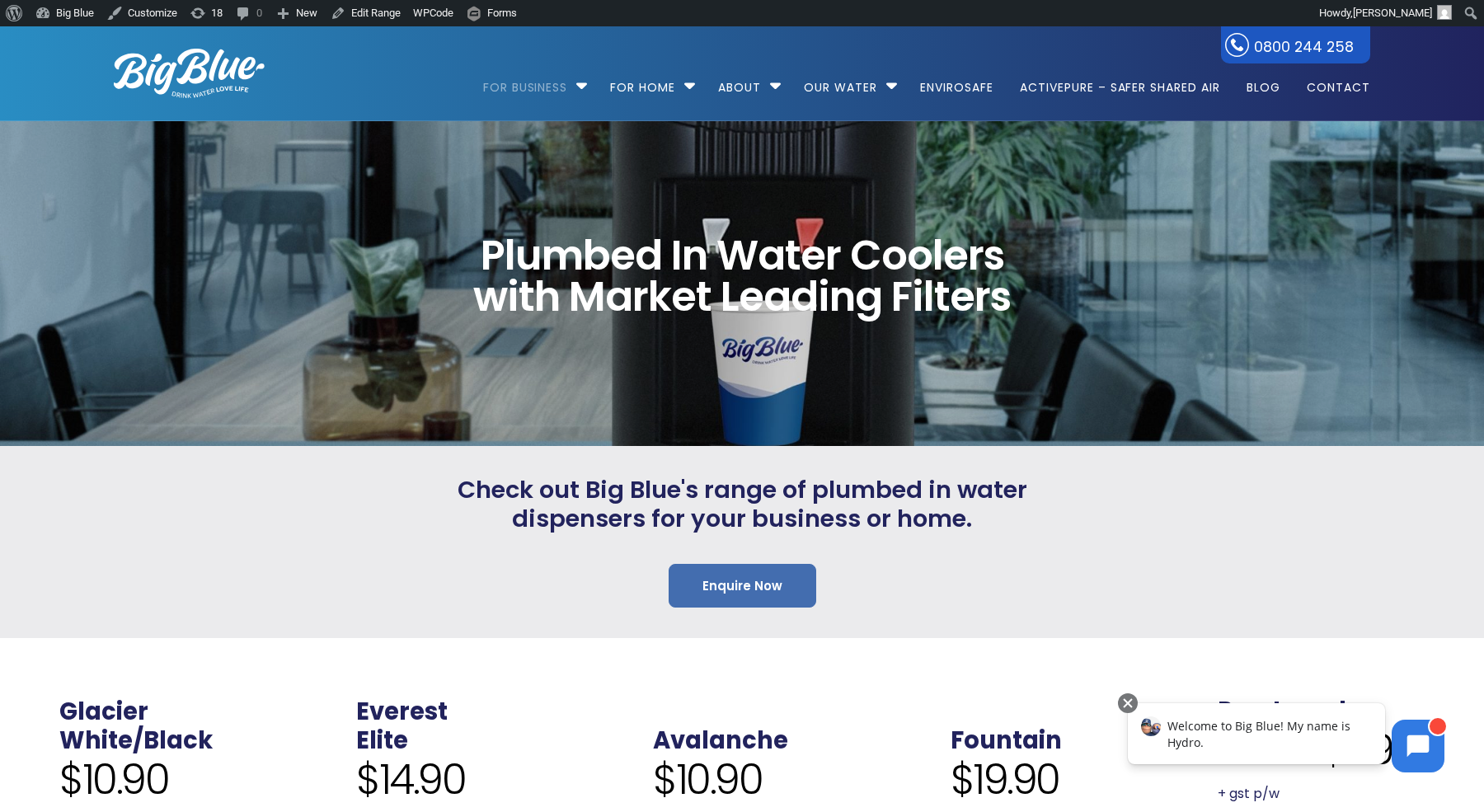
click at [729, 580] on link "Enquire Now" at bounding box center [742, 585] width 148 height 43
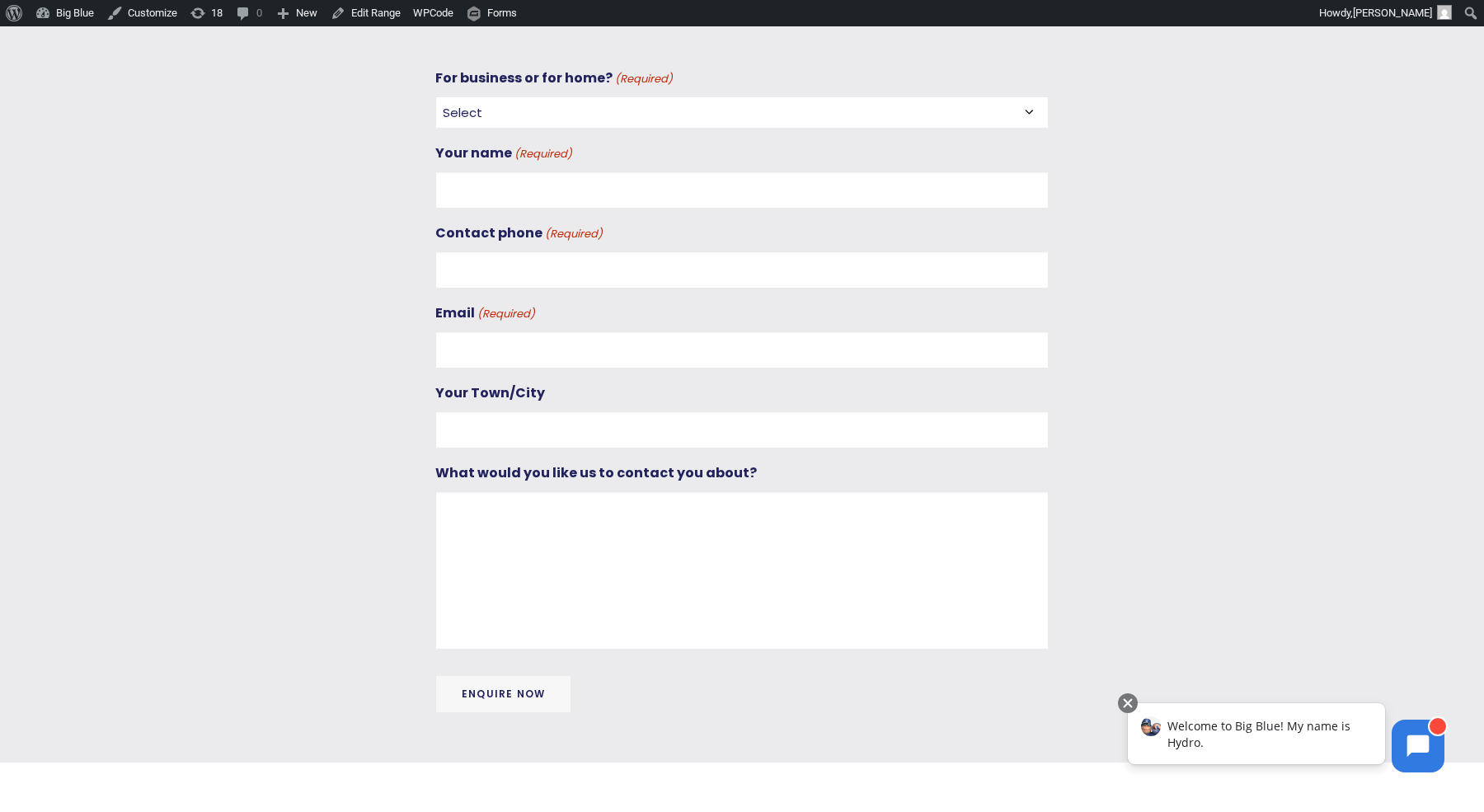
scroll to position [609, 0]
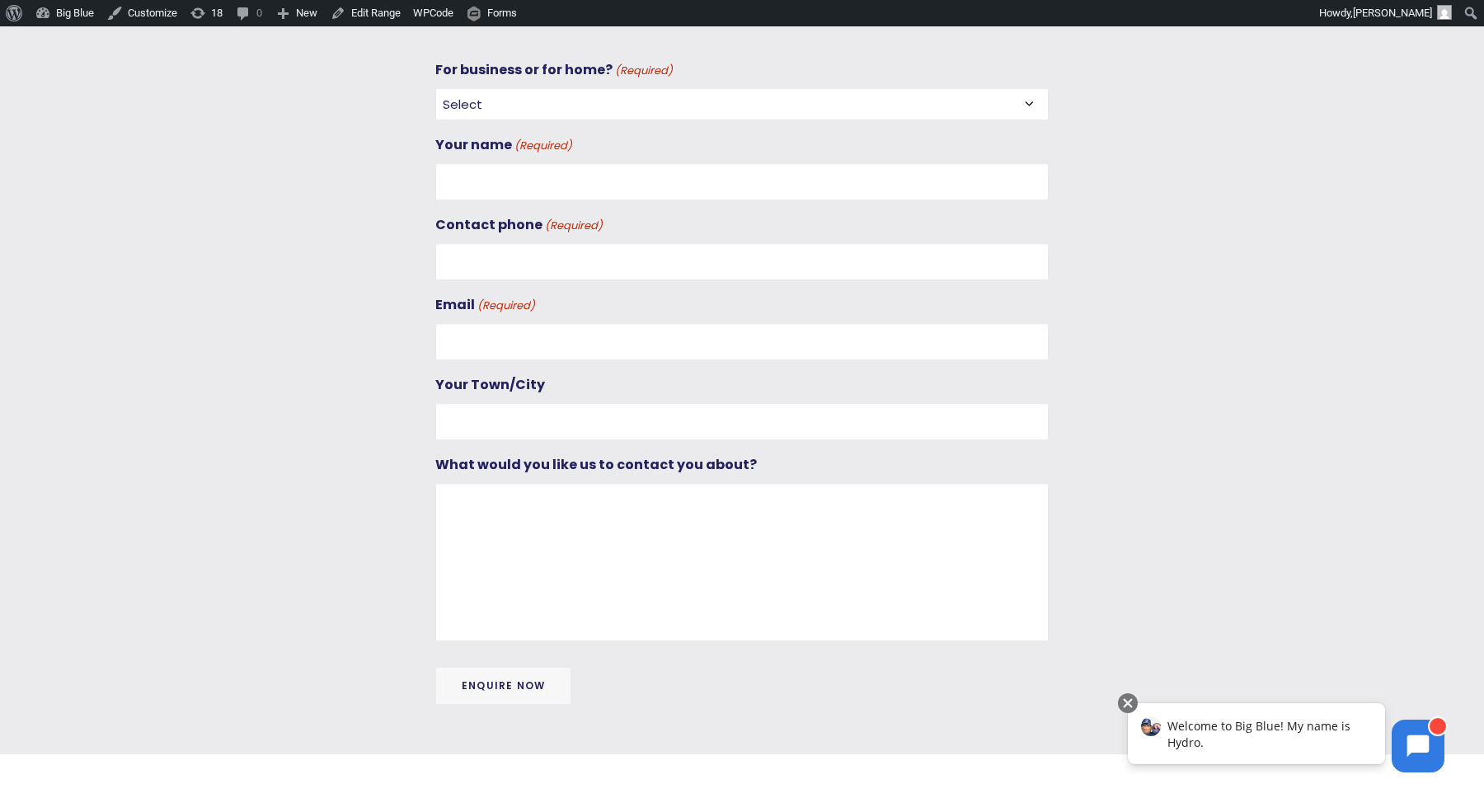
click at [537, 673] on input "Enquire Now" at bounding box center [502, 685] width 136 height 38
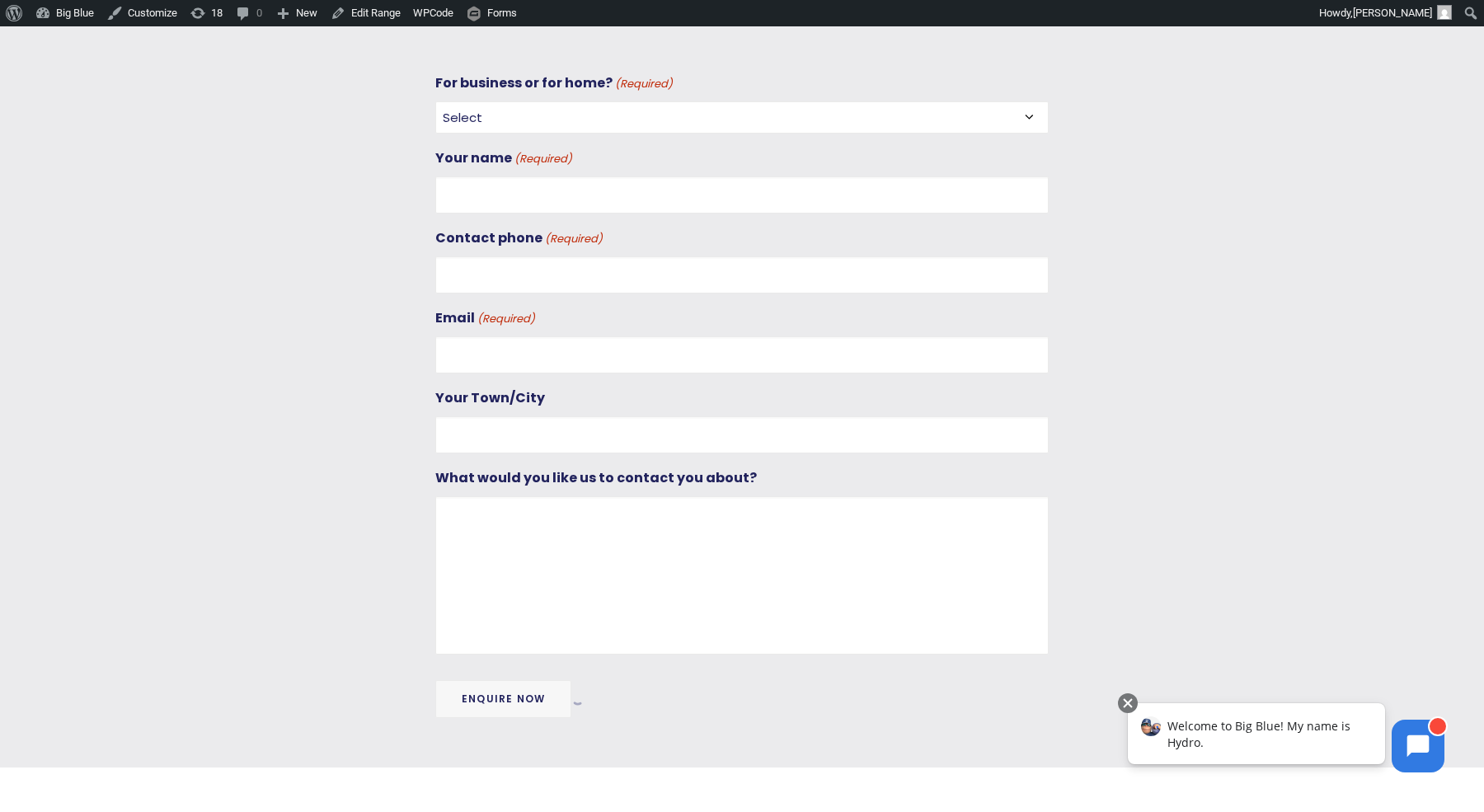
scroll to position [595, 0]
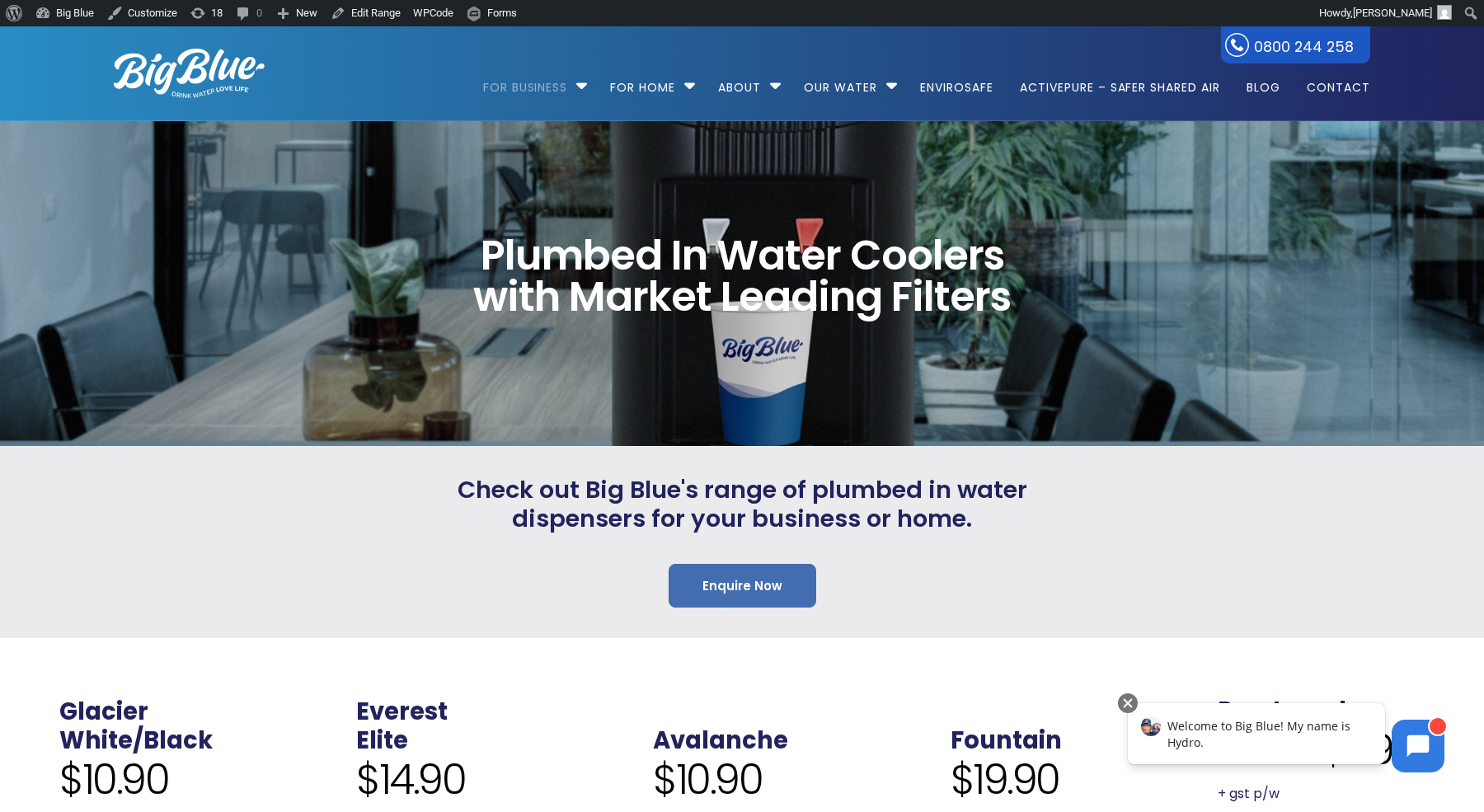
click at [746, 582] on link "Enquire Now" at bounding box center [742, 585] width 148 height 43
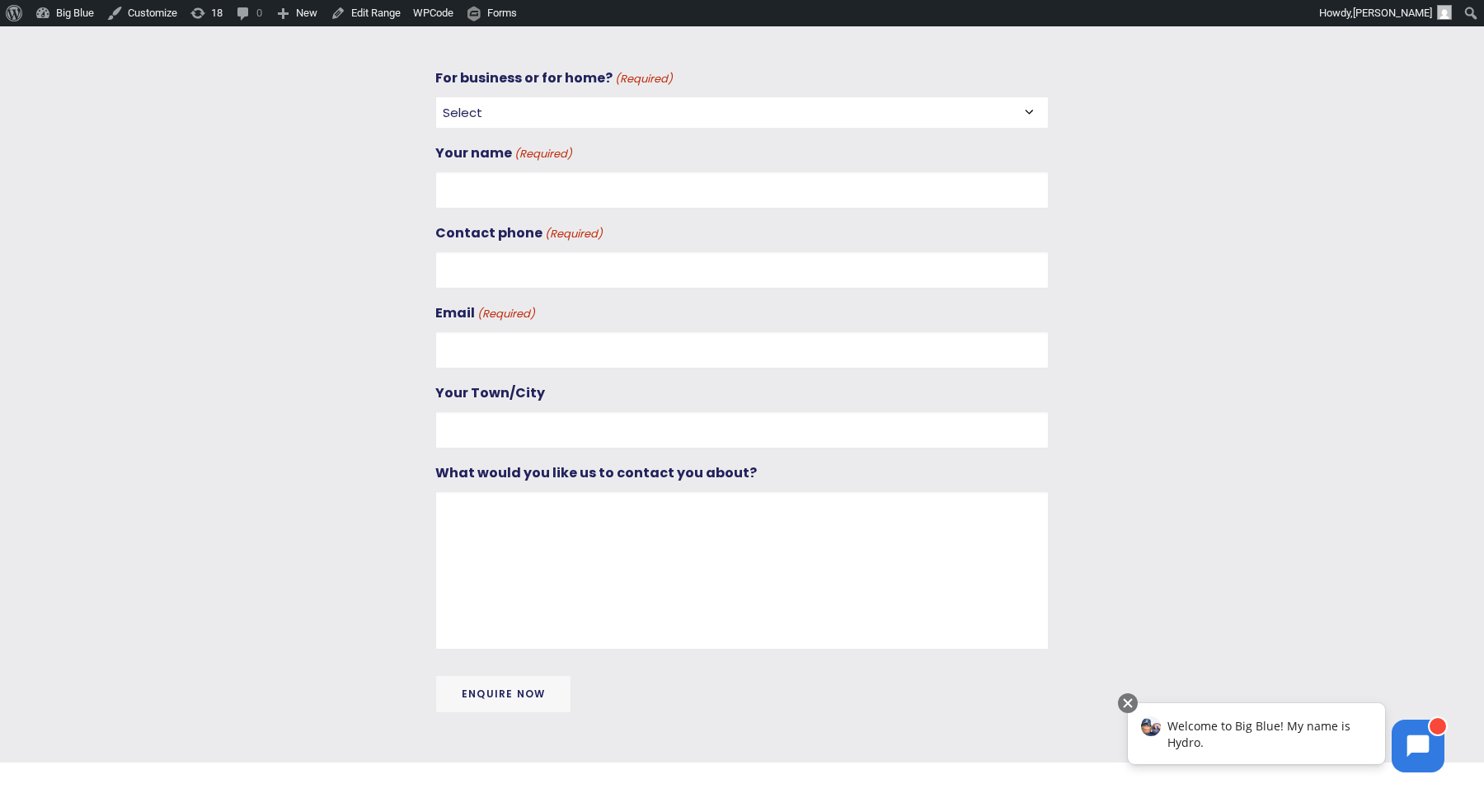
scroll to position [609, 0]
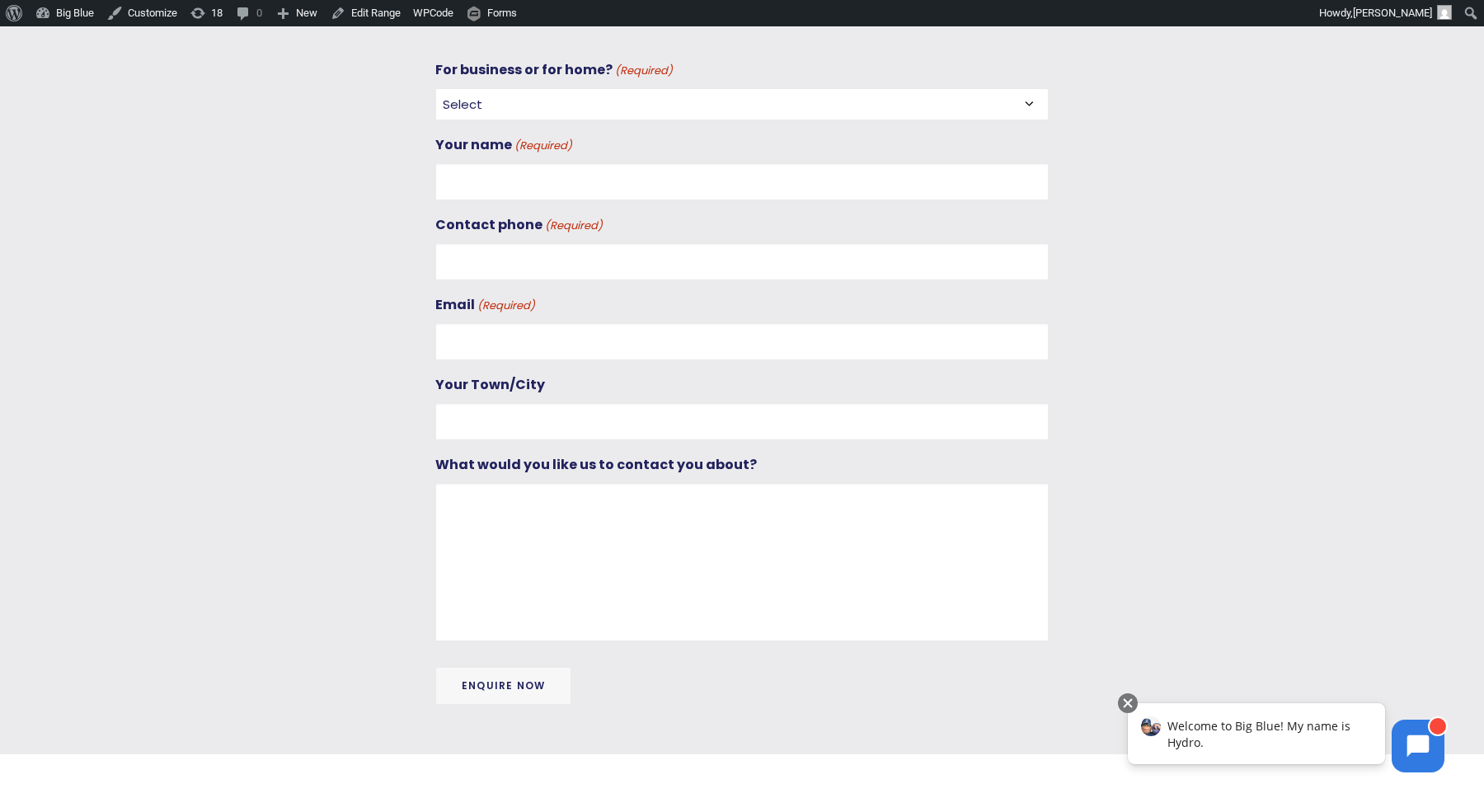
click at [632, 96] on select "Select For Business For Home" at bounding box center [741, 104] width 613 height 33
select select "For Business"
click at [435, 88] on select "Select For Business For Home" at bounding box center [741, 104] width 613 height 33
click at [564, 173] on input "Your name (Required)" at bounding box center [741, 182] width 613 height 37
type input "[PERSON_NAME]"
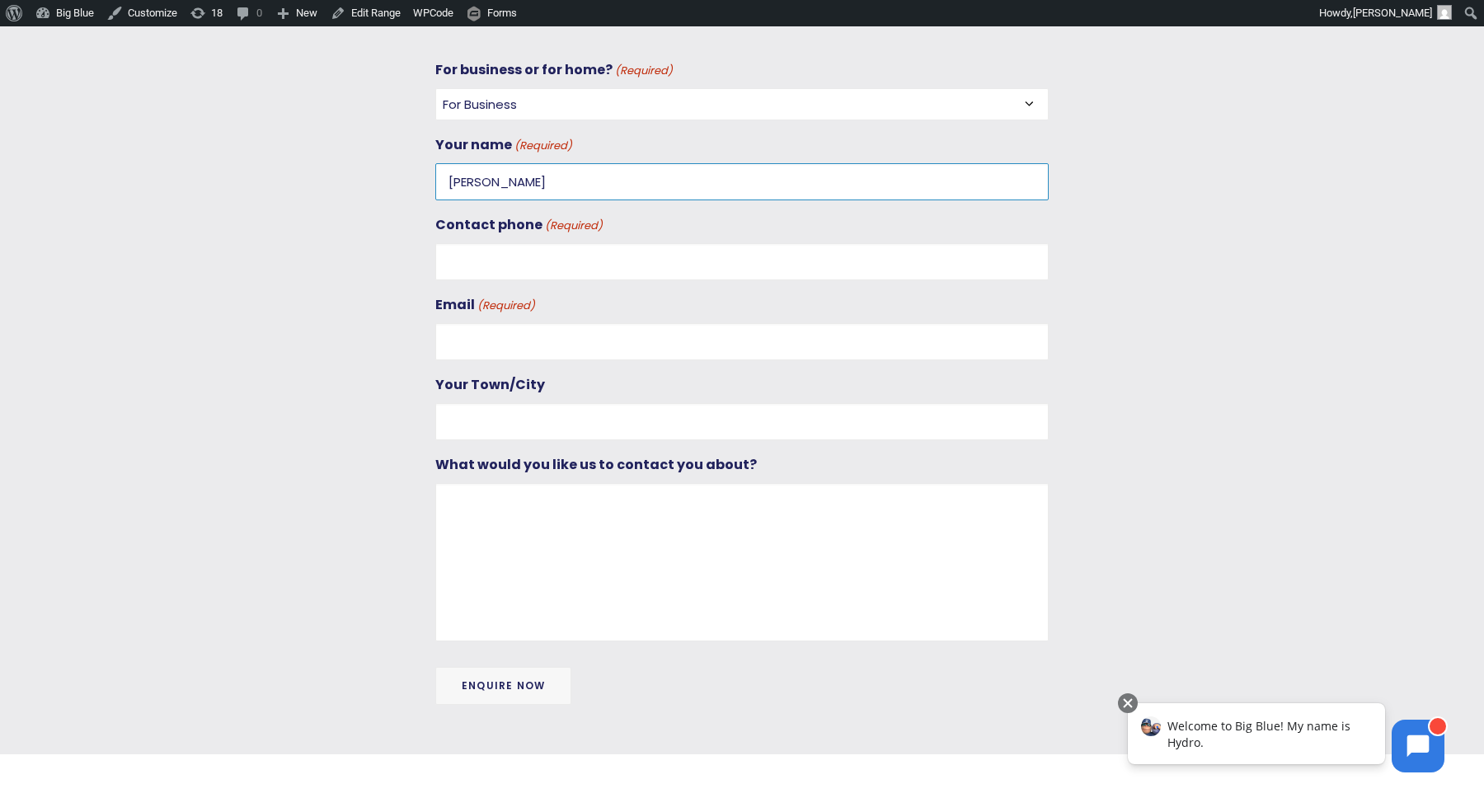
type input "0272851626"
type input "dan@gooddigital.co.nz"
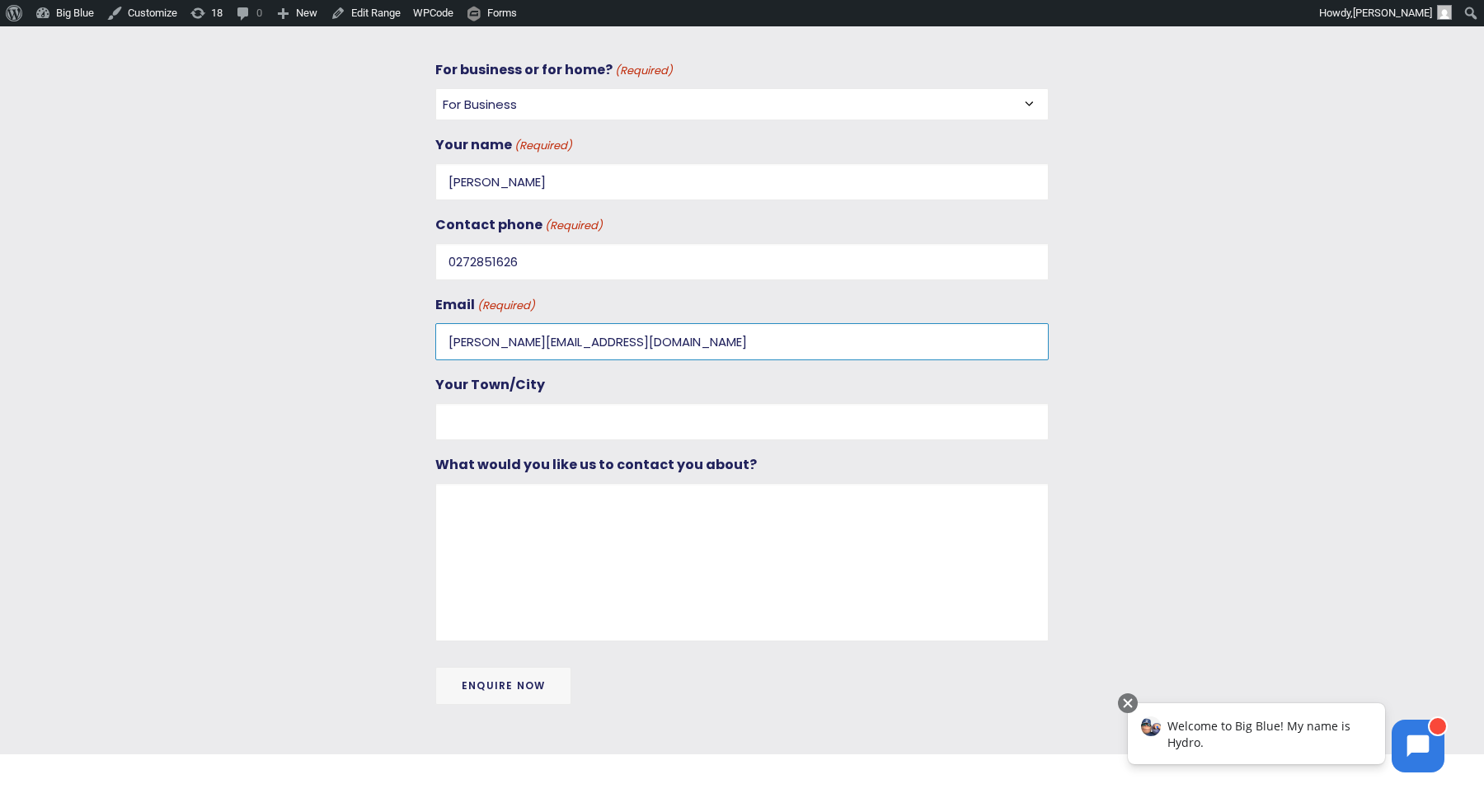
type input "Auckland"
drag, startPoint x: 517, startPoint y: 344, endPoint x: 531, endPoint y: 335, distance: 16.6
click at [518, 344] on input "dan@gooddigital.co.nz" at bounding box center [741, 341] width 613 height 37
click at [531, 335] on input "dan@gooddigital.co.nz" at bounding box center [741, 341] width 613 height 37
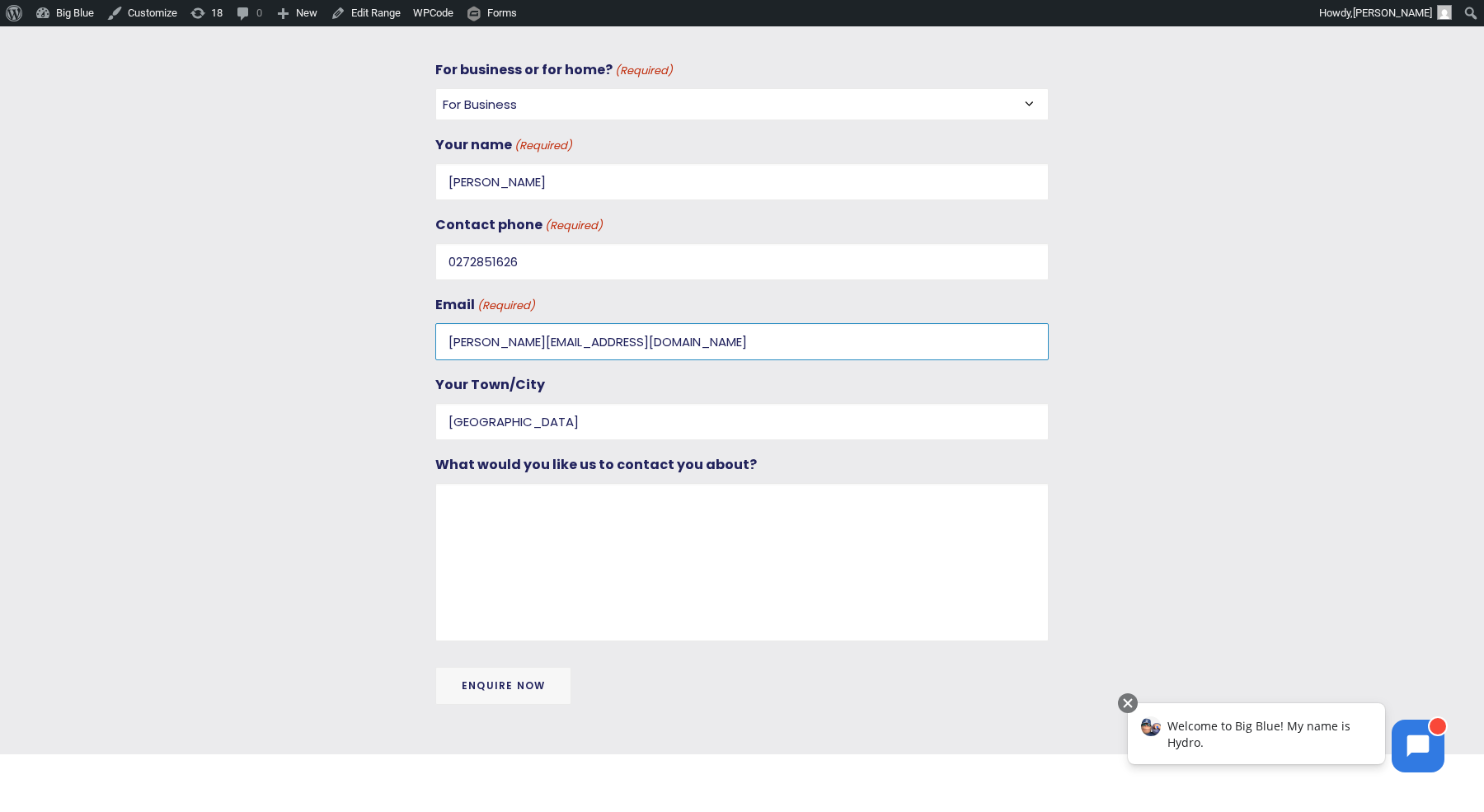
click at [531, 335] on input "dan@gooddigital.co.nz" at bounding box center [741, 341] width 613 height 37
paste input "+pglt001"
type input "dan+pglt001@gooddigital.co.nz"
click at [474, 176] on input "[PERSON_NAME]" at bounding box center [741, 182] width 613 height 37
click at [497, 491] on textarea "What would you like us to contact you about?" at bounding box center [741, 562] width 613 height 159
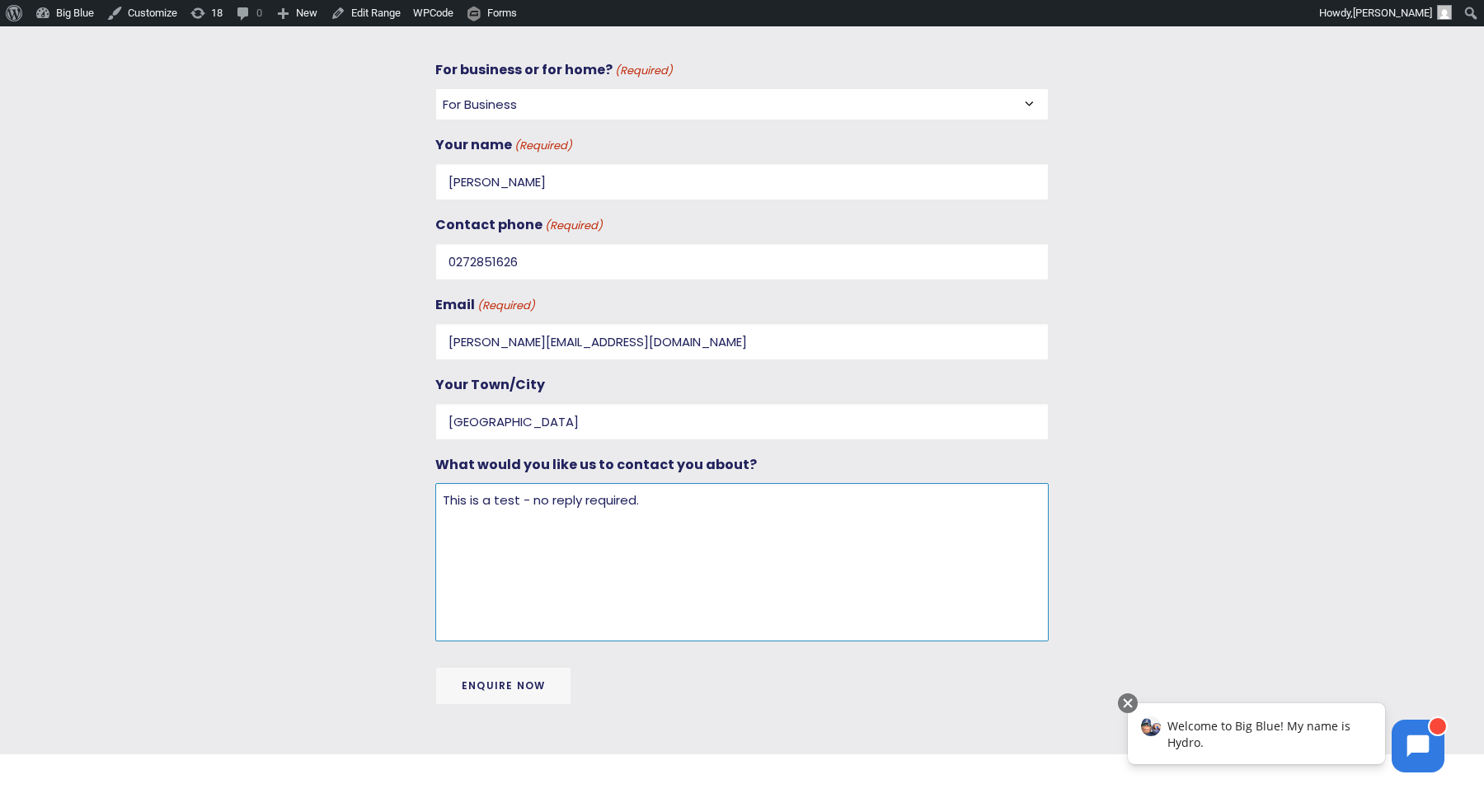
paste textarea "dan+pglt001@gooddigital.co.nz"
drag, startPoint x: 679, startPoint y: 490, endPoint x: 677, endPoint y: 512, distance: 22.1
click at [679, 490] on textarea "This is a test - no reply required. dan+pglt001@gooddigital.co.nz" at bounding box center [741, 562] width 613 height 159
type textarea "This is a test - no reply required. pglt001"
click at [519, 675] on input "Enquire Now" at bounding box center [502, 685] width 136 height 38
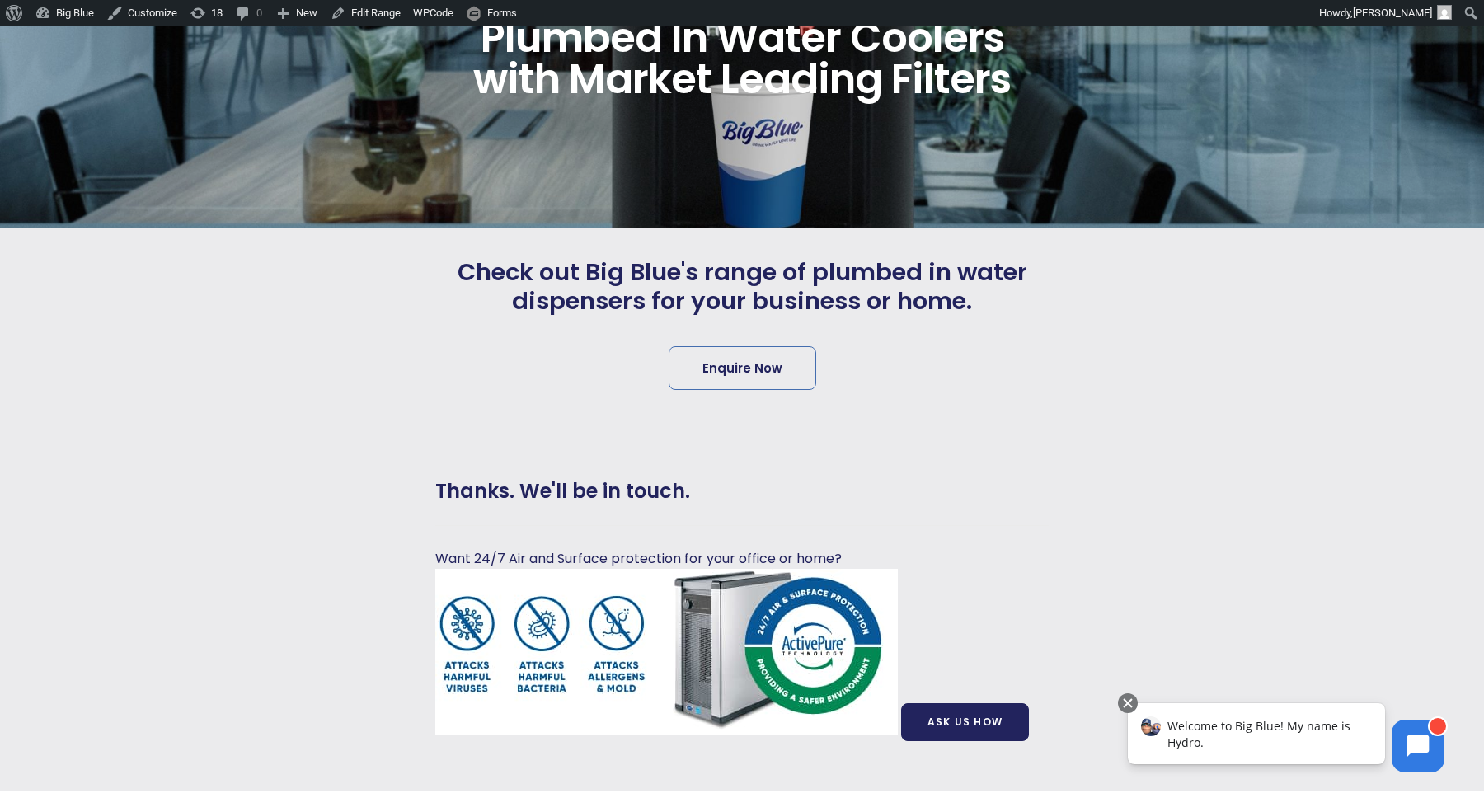
scroll to position [215, 0]
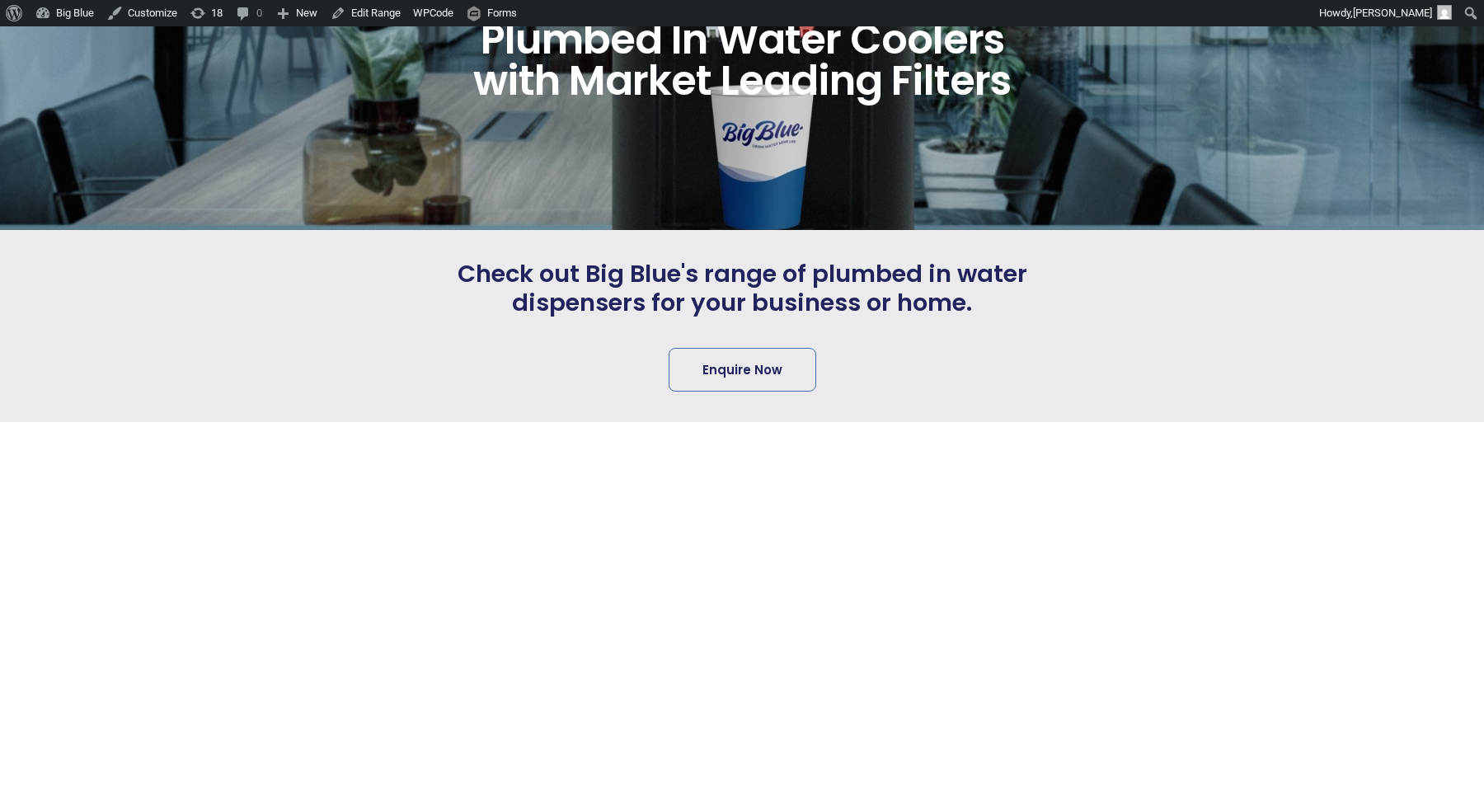
scroll to position [189, 0]
click at [706, 363] on link "Enquire Now" at bounding box center [742, 370] width 148 height 43
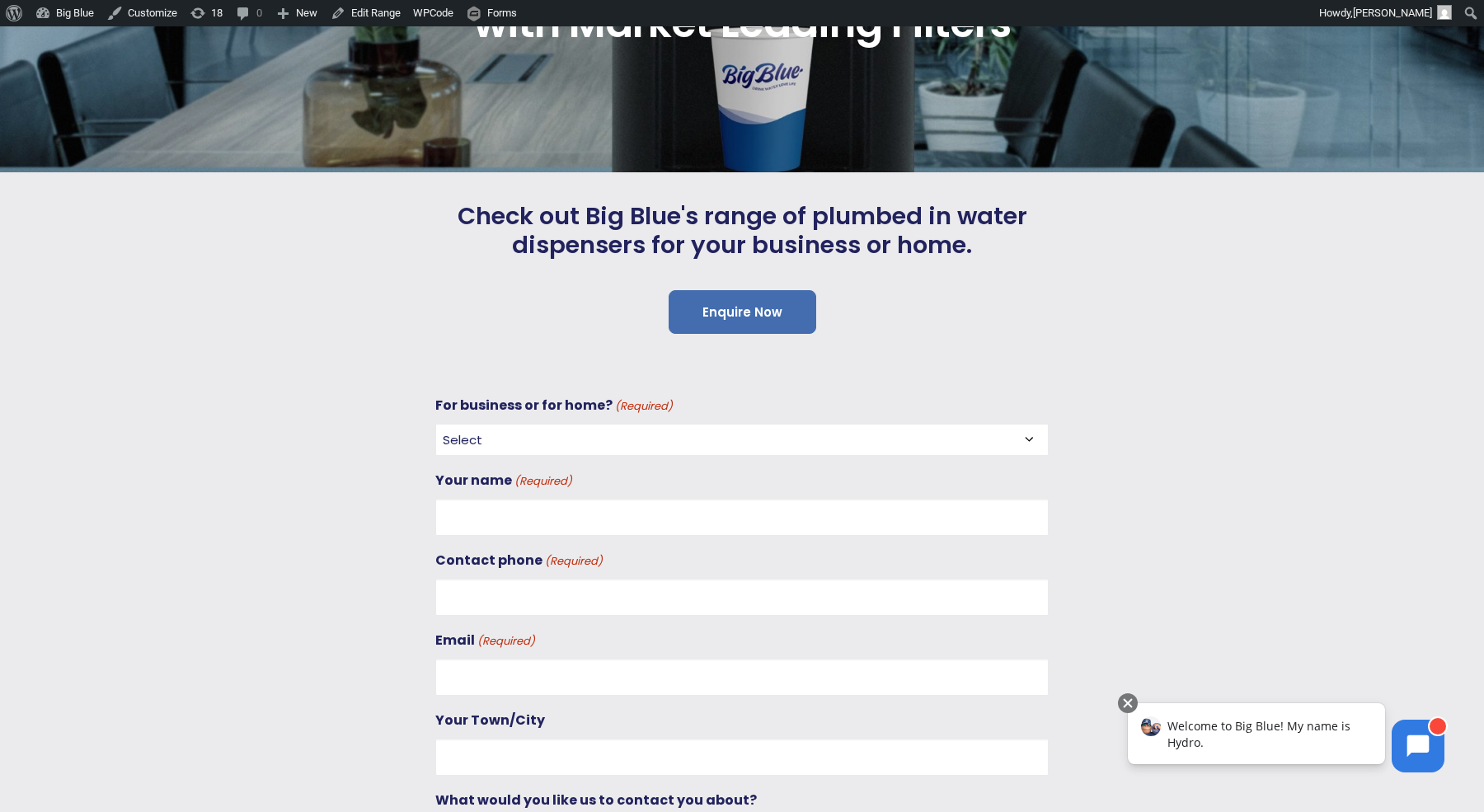
scroll to position [0, 0]
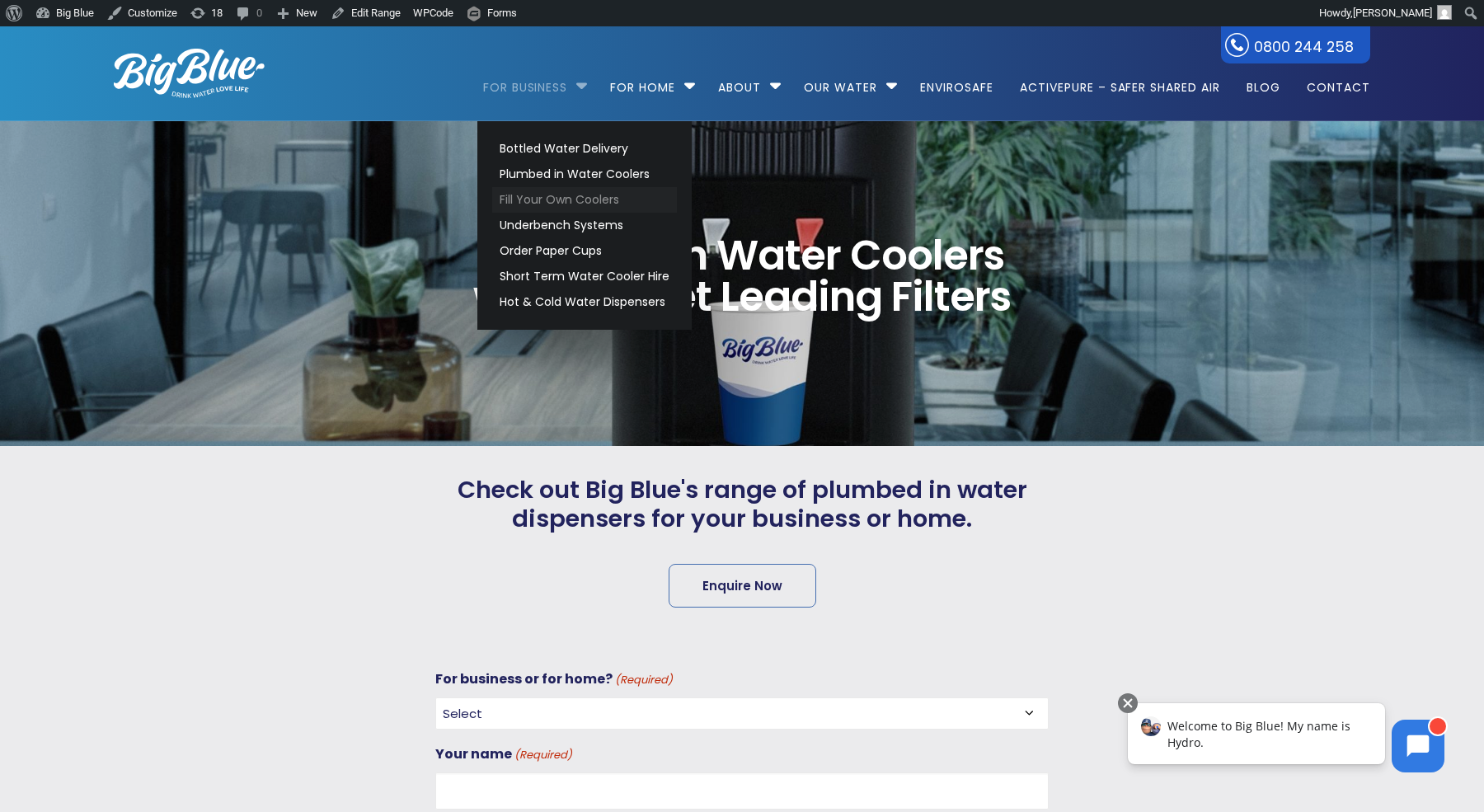
click at [557, 202] on link "Fill Your Own Coolers" at bounding box center [584, 199] width 184 height 26
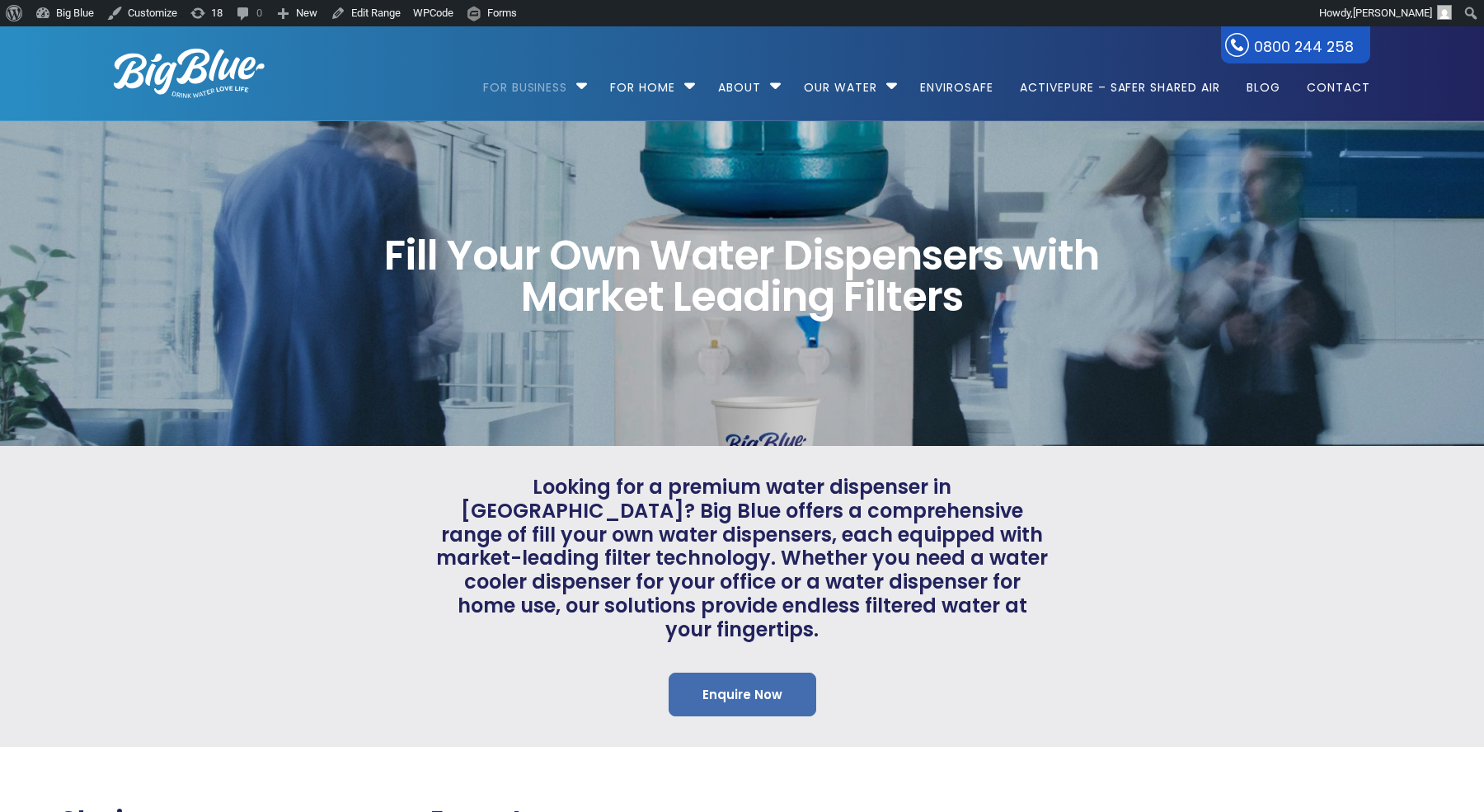
click at [734, 673] on link "Enquire Now" at bounding box center [742, 694] width 148 height 43
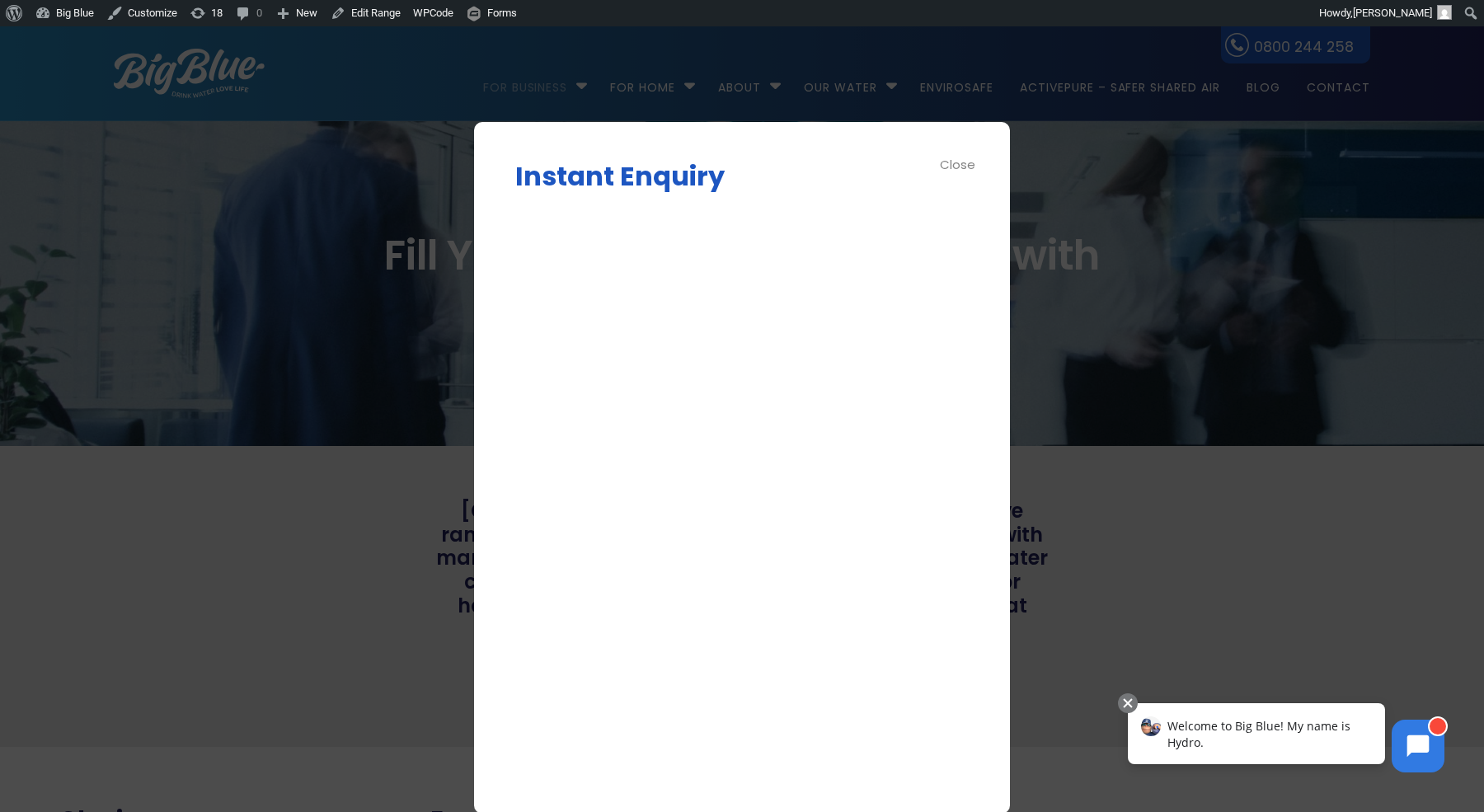
click at [966, 160] on div "Close" at bounding box center [958, 164] width 37 height 19
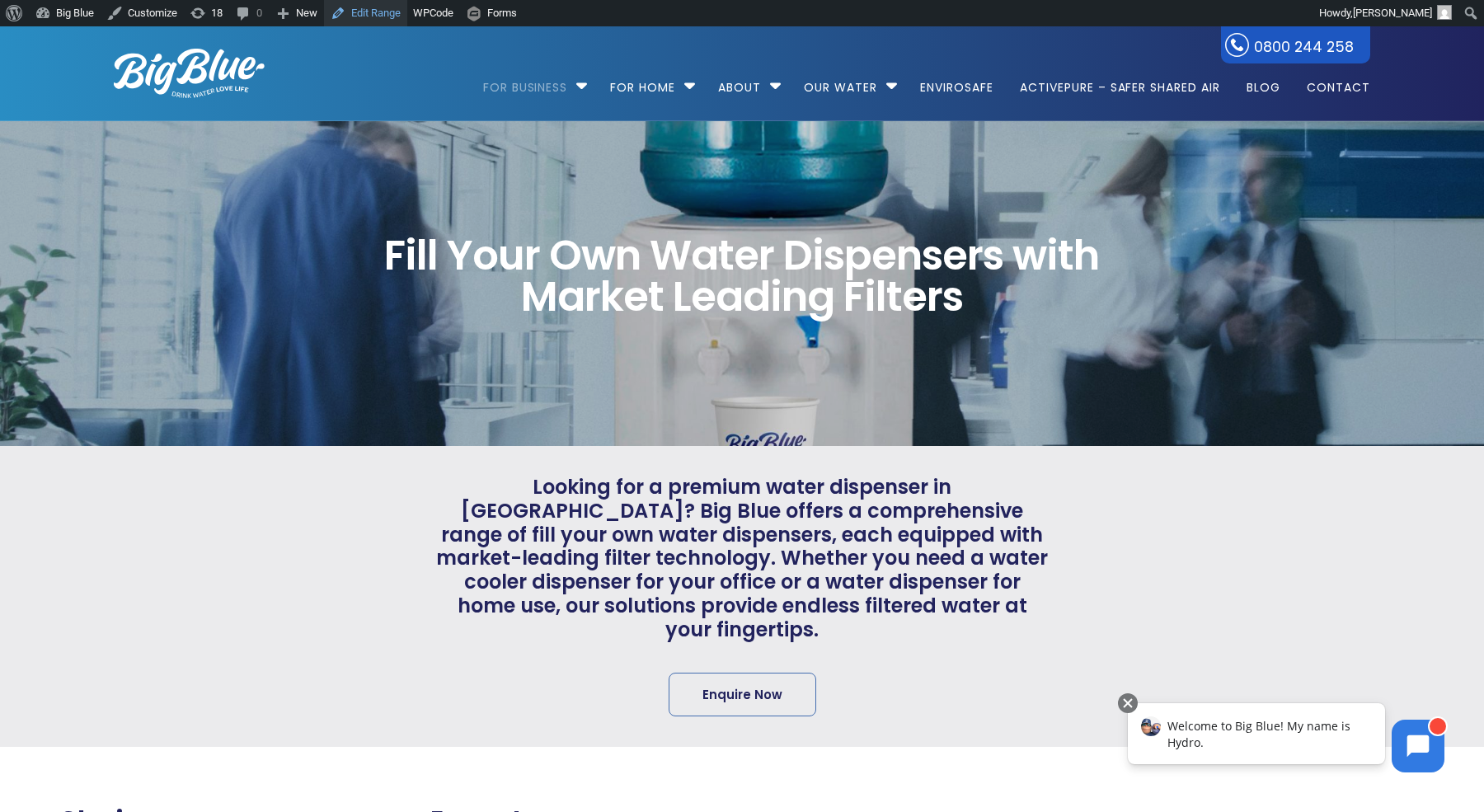
click at [364, 11] on link "Edit Range" at bounding box center [366, 13] width 83 height 27
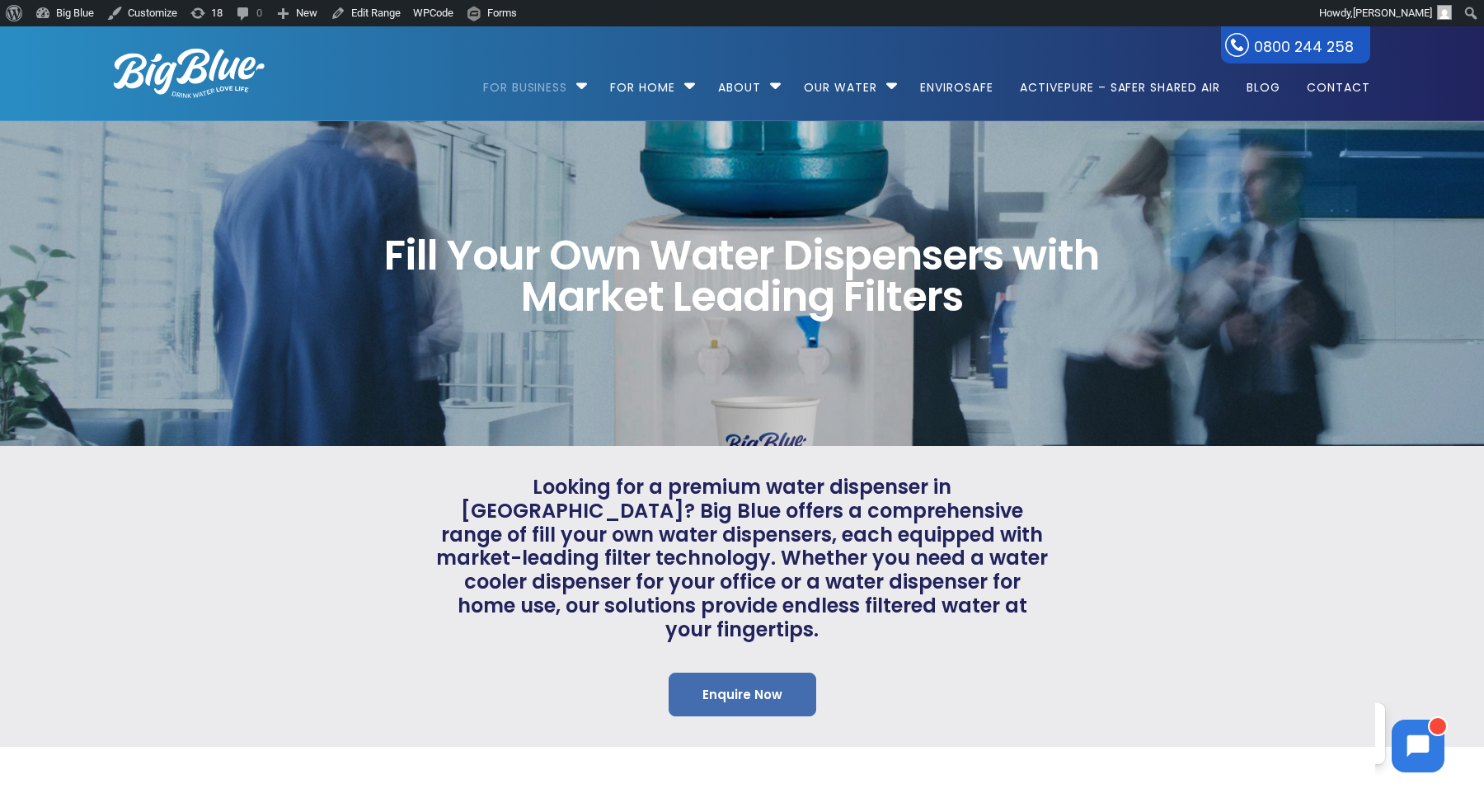
click at [728, 673] on link "Enquire Now" at bounding box center [742, 694] width 148 height 43
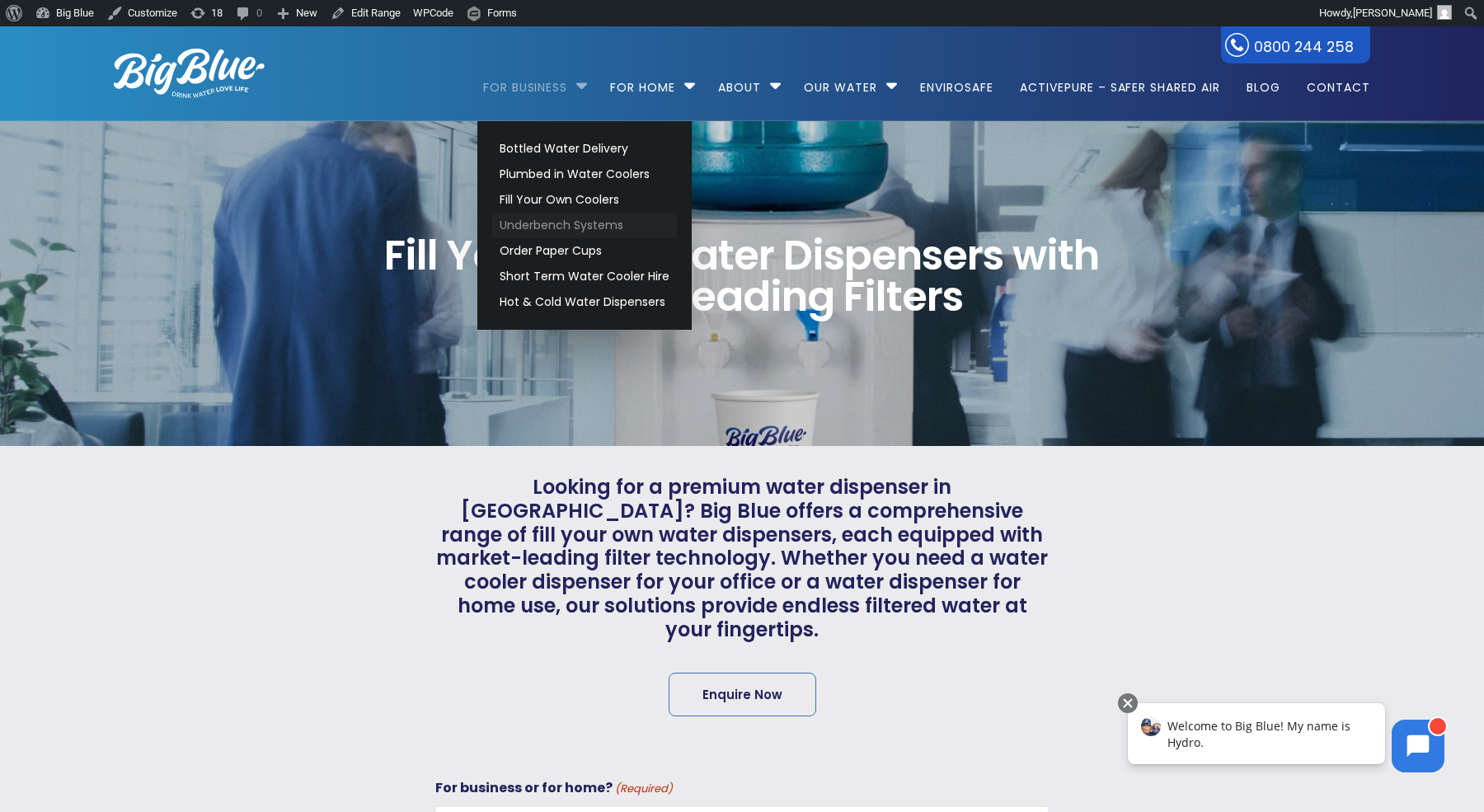
click at [536, 223] on link "Underbench Systems" at bounding box center [584, 225] width 184 height 26
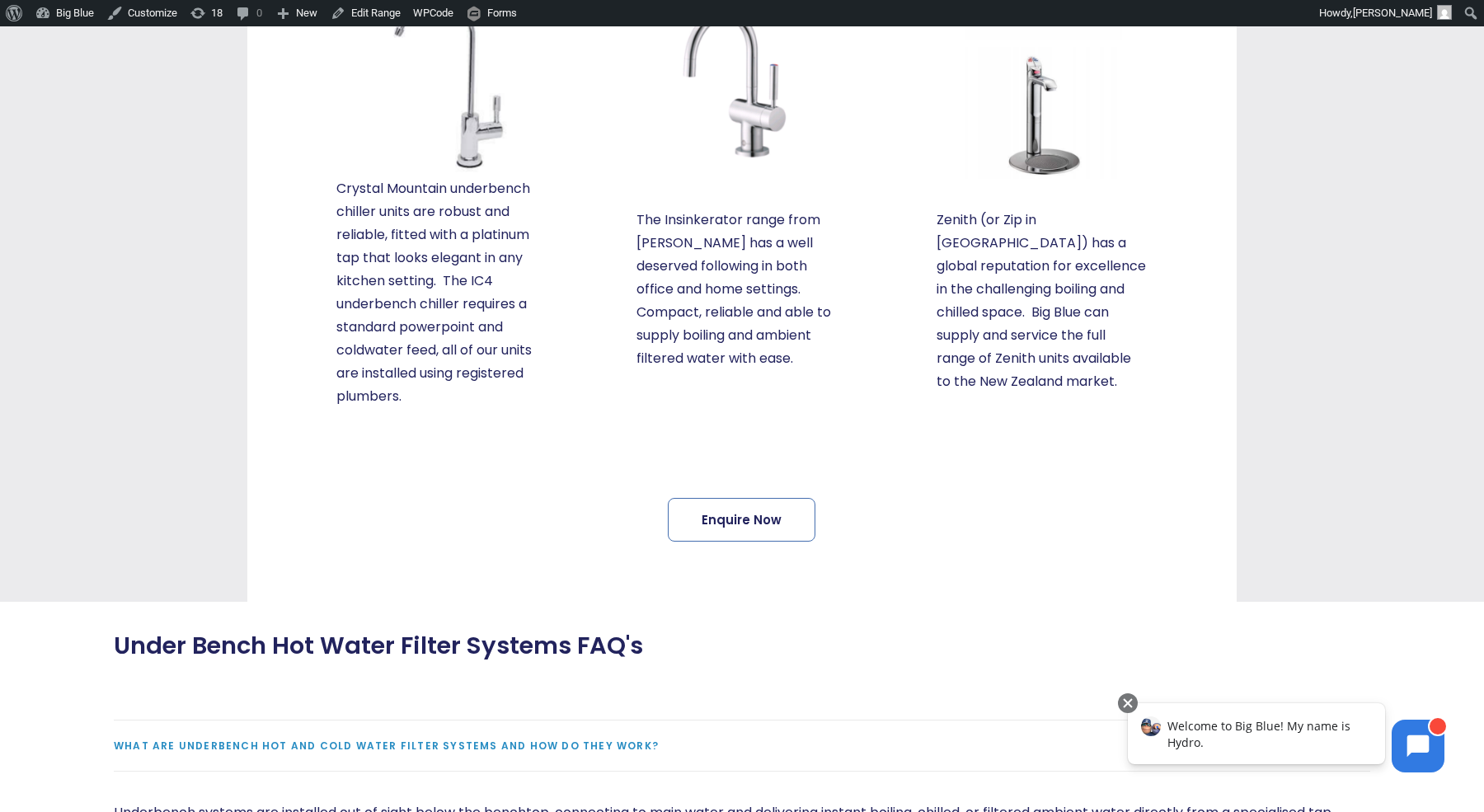
scroll to position [860, 0]
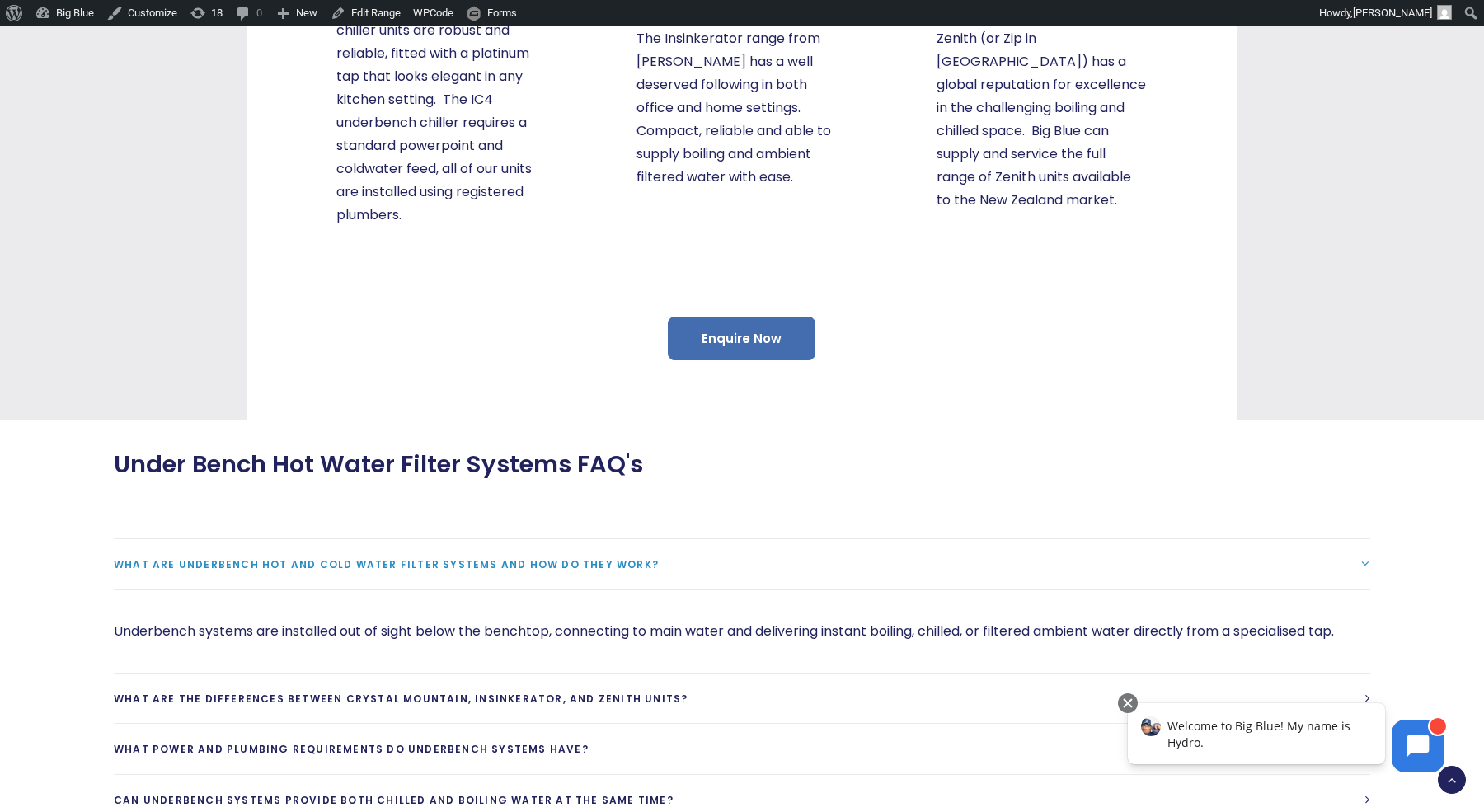
click at [771, 337] on link "Enquire Now" at bounding box center [741, 338] width 148 height 43
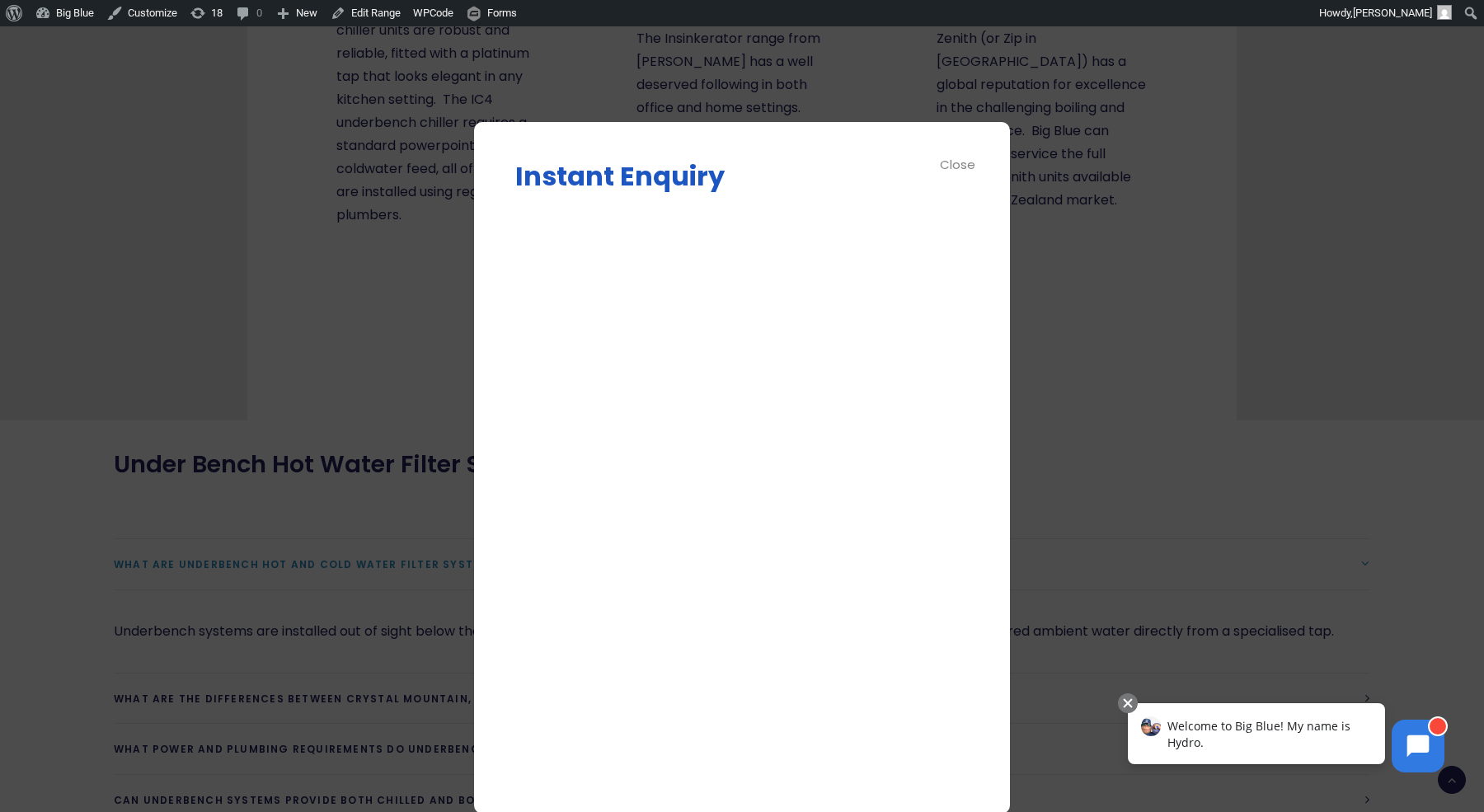
click at [1125, 244] on div at bounding box center [742, 406] width 1484 height 812
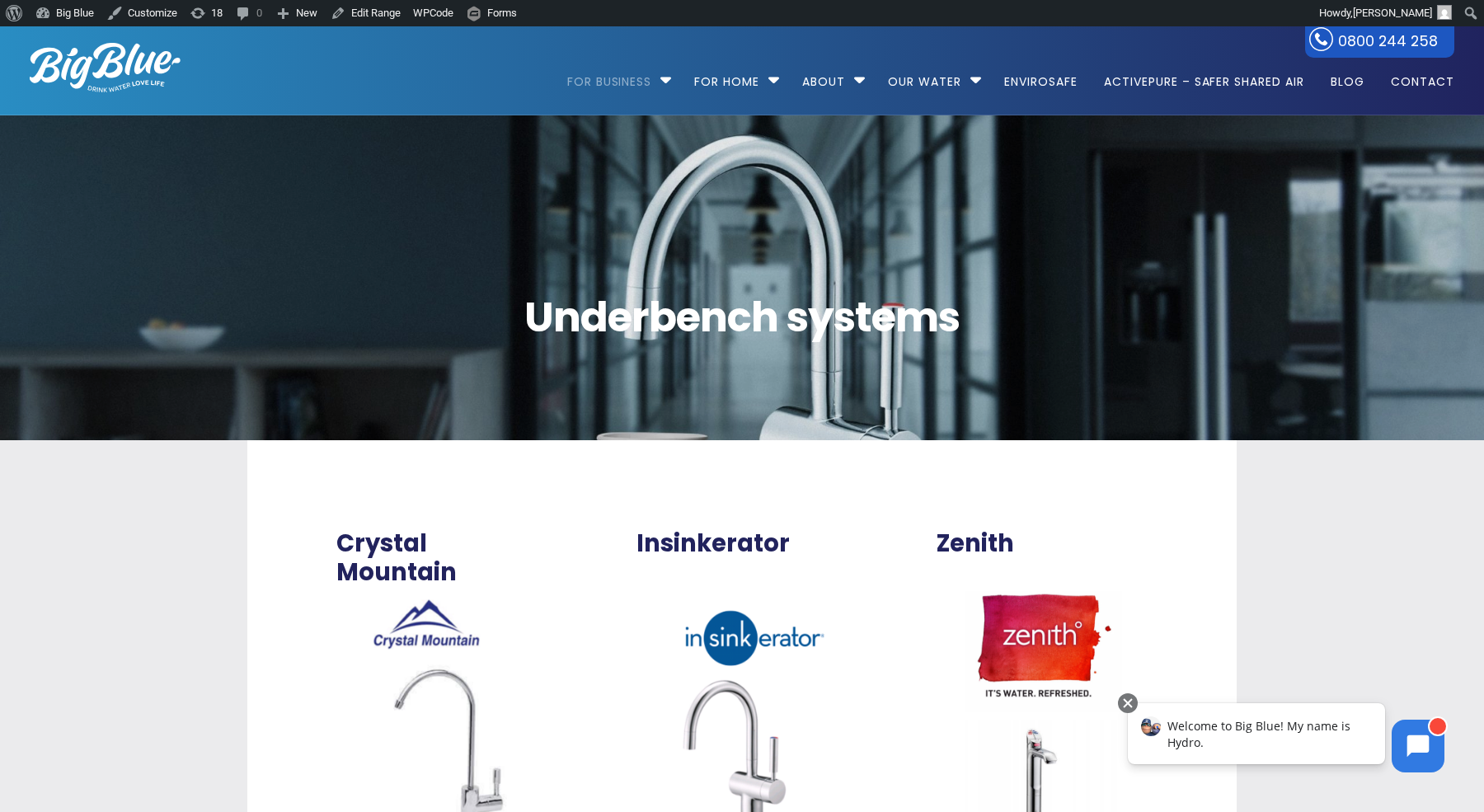
scroll to position [0, 0]
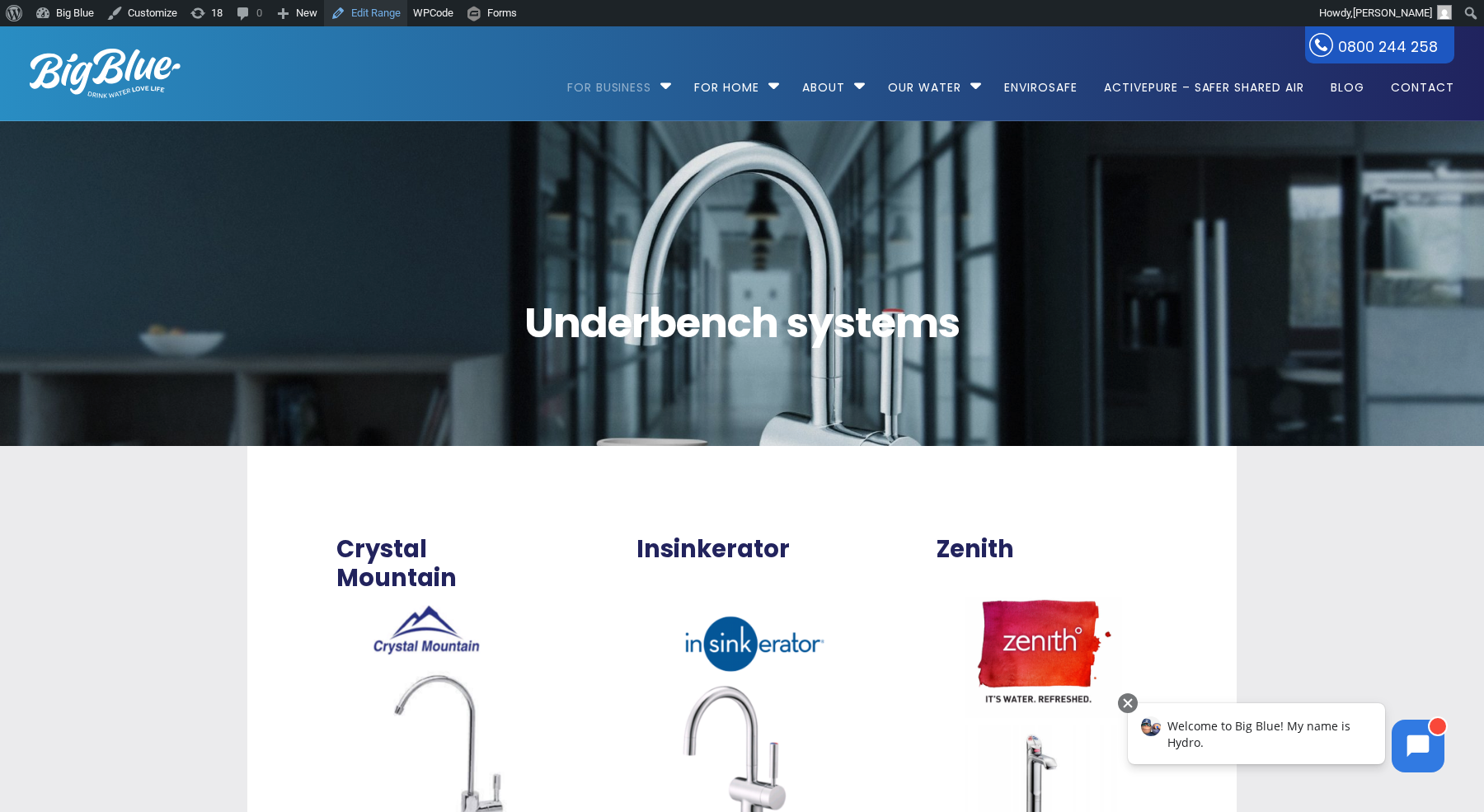
click at [364, 16] on link "Edit Range" at bounding box center [366, 13] width 83 height 27
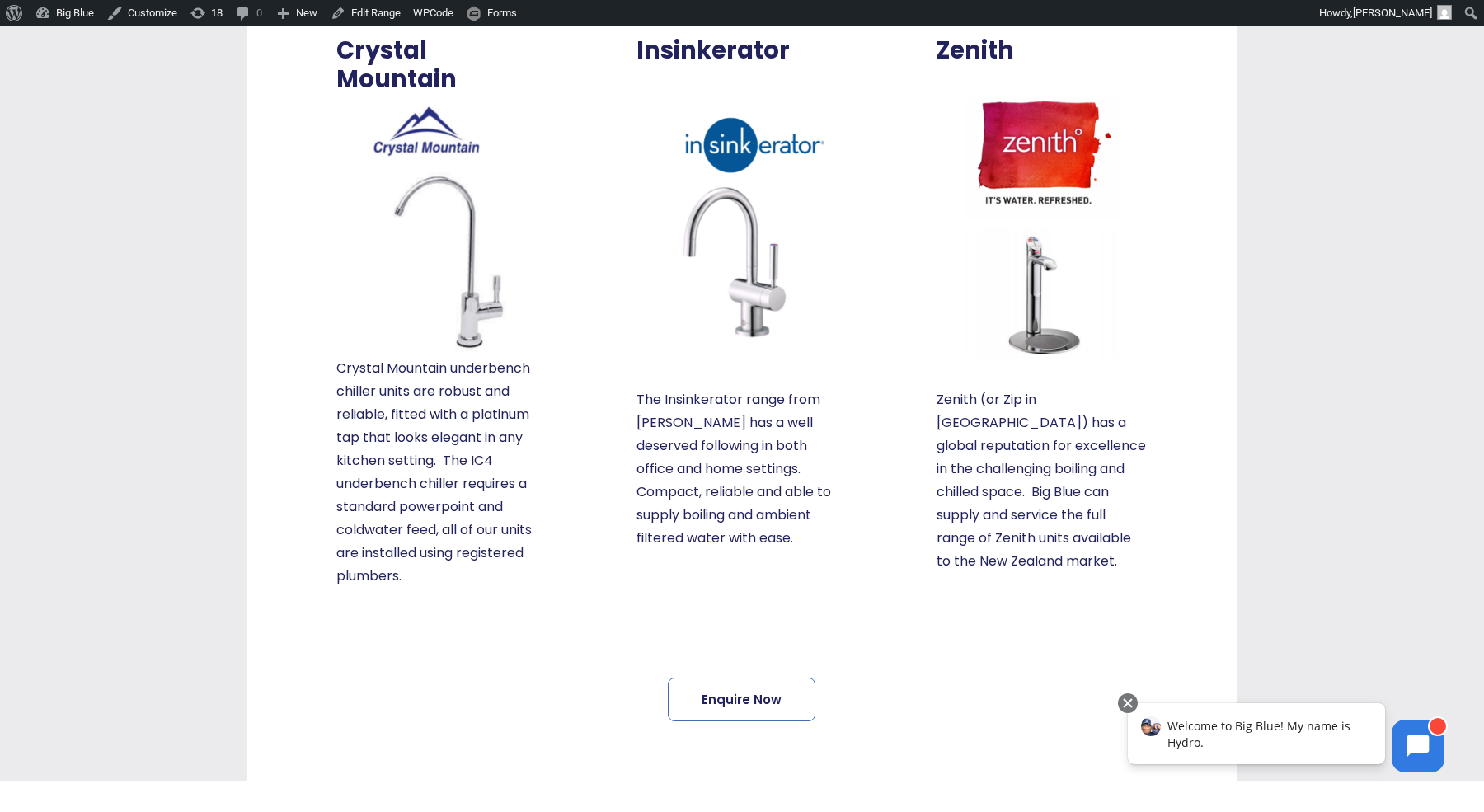
scroll to position [616, 0]
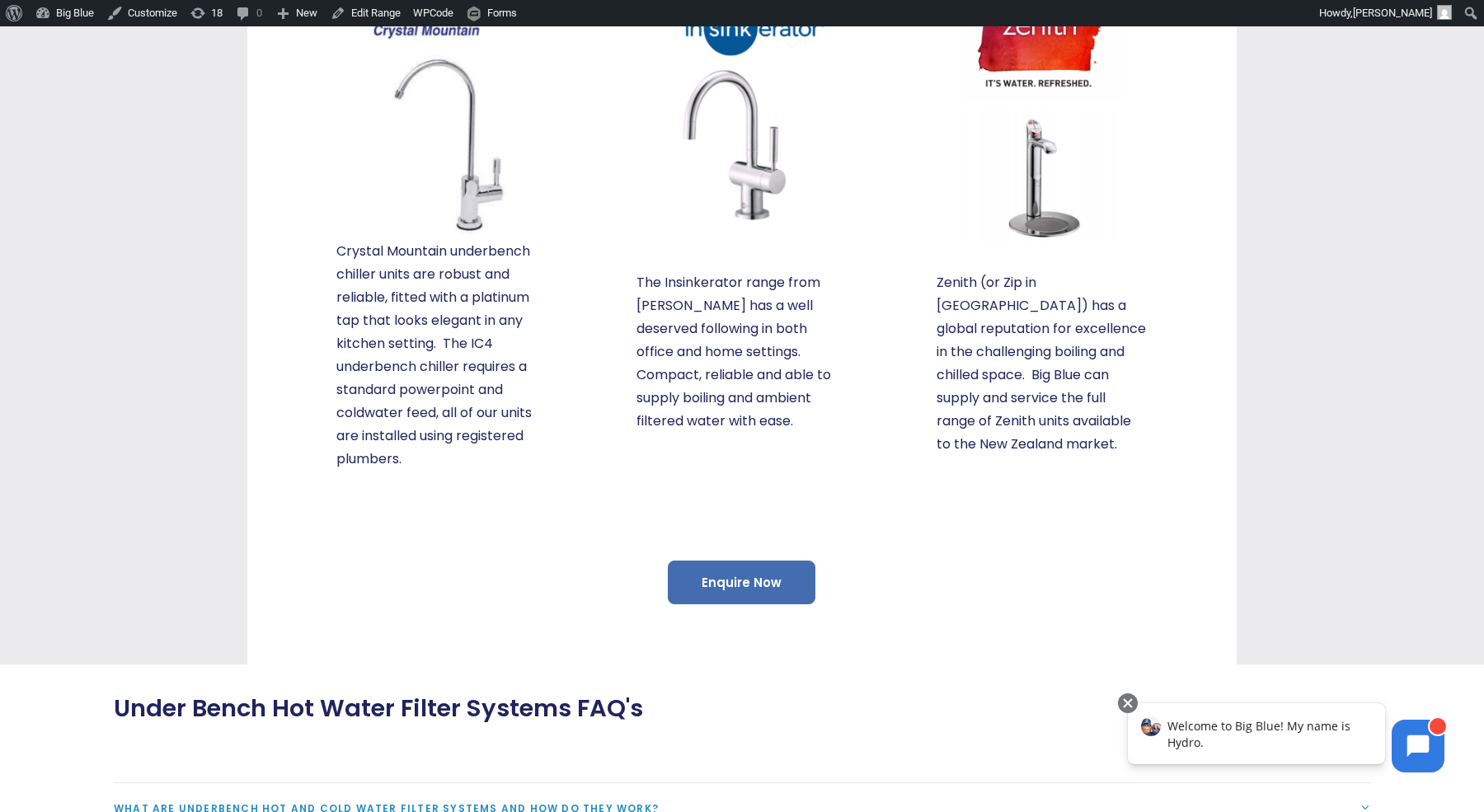
click at [726, 585] on link "Enquire Now" at bounding box center [741, 583] width 148 height 43
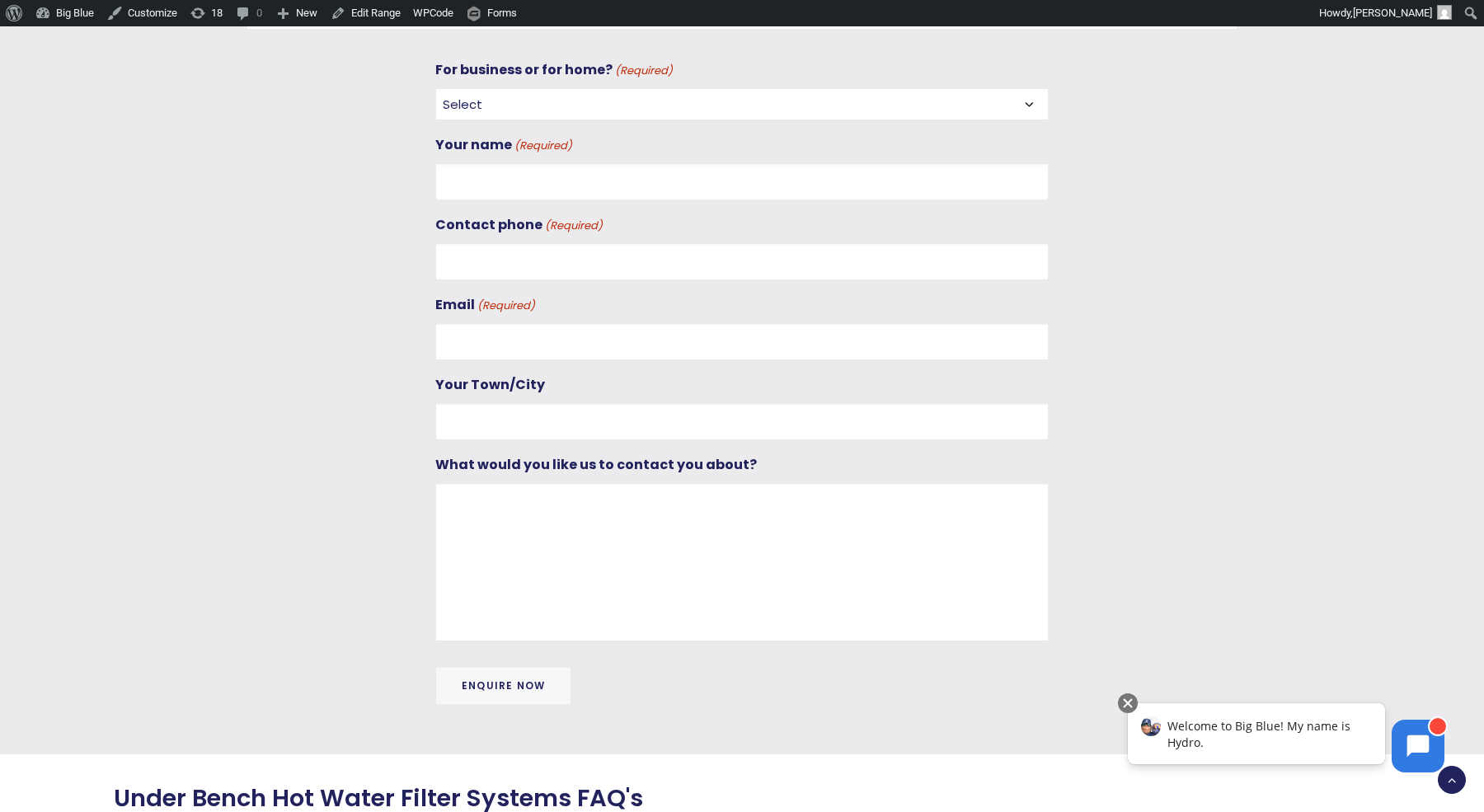
scroll to position [0, 0]
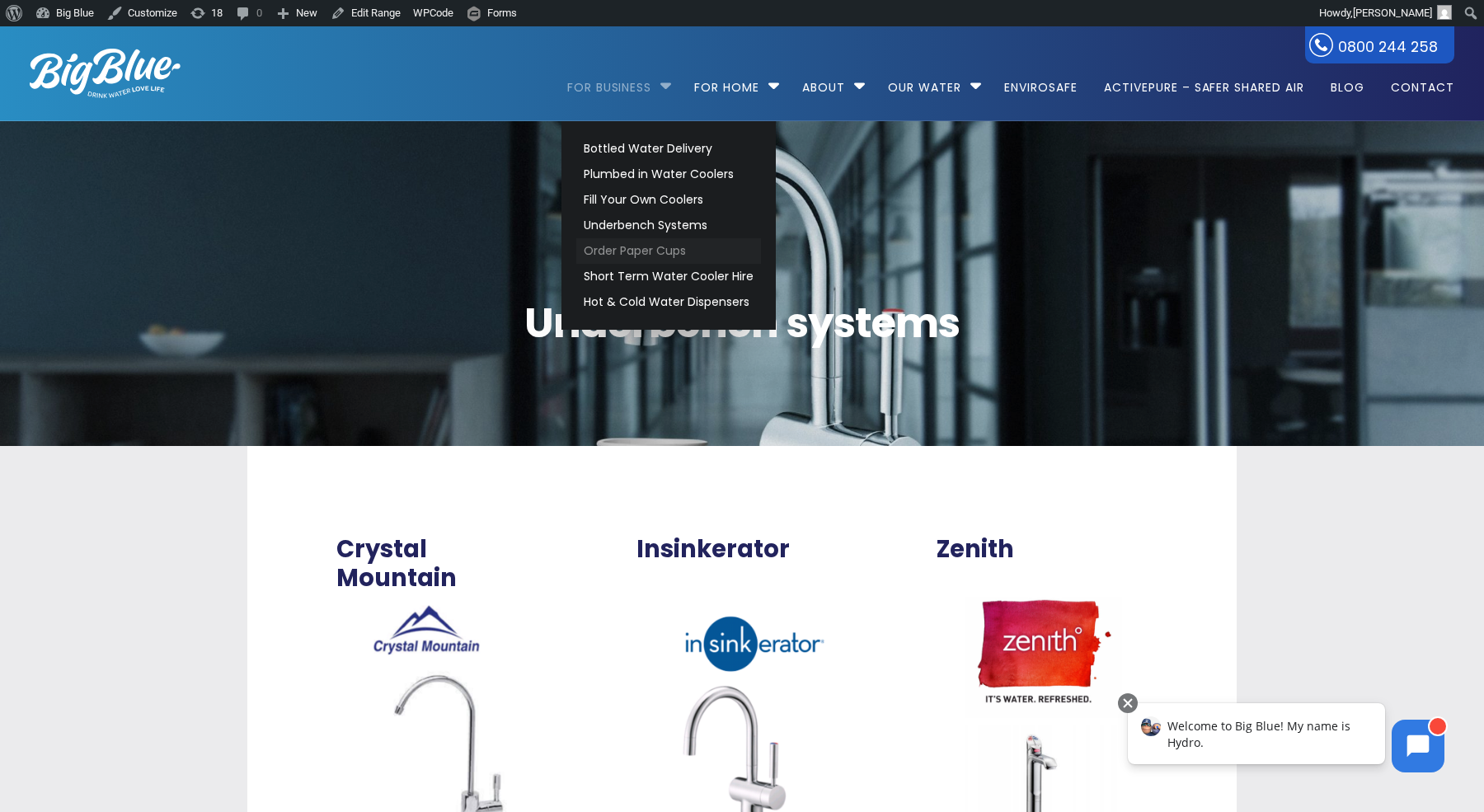
click at [621, 253] on link "Order Paper Cups" at bounding box center [668, 250] width 184 height 26
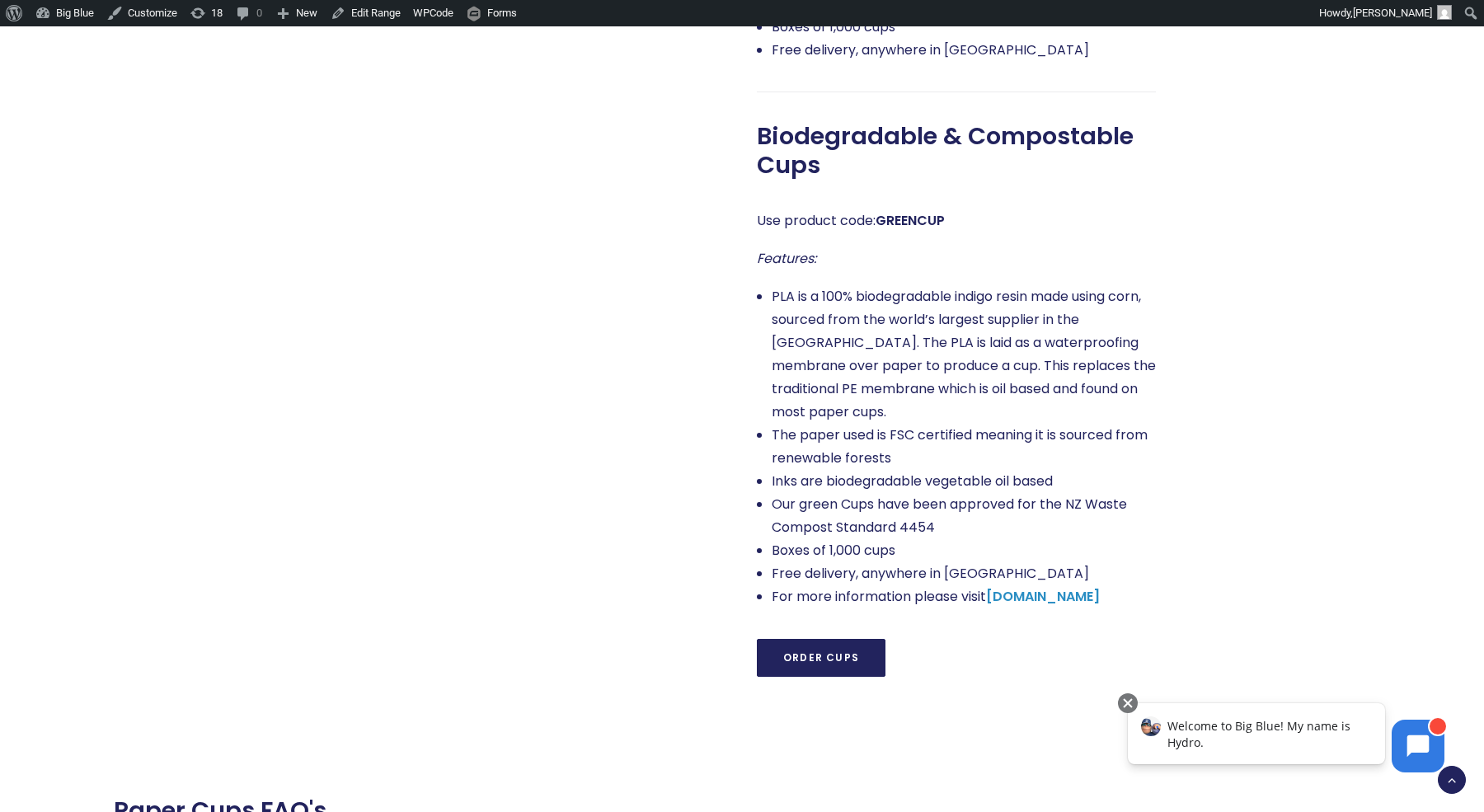
scroll to position [1574, 0]
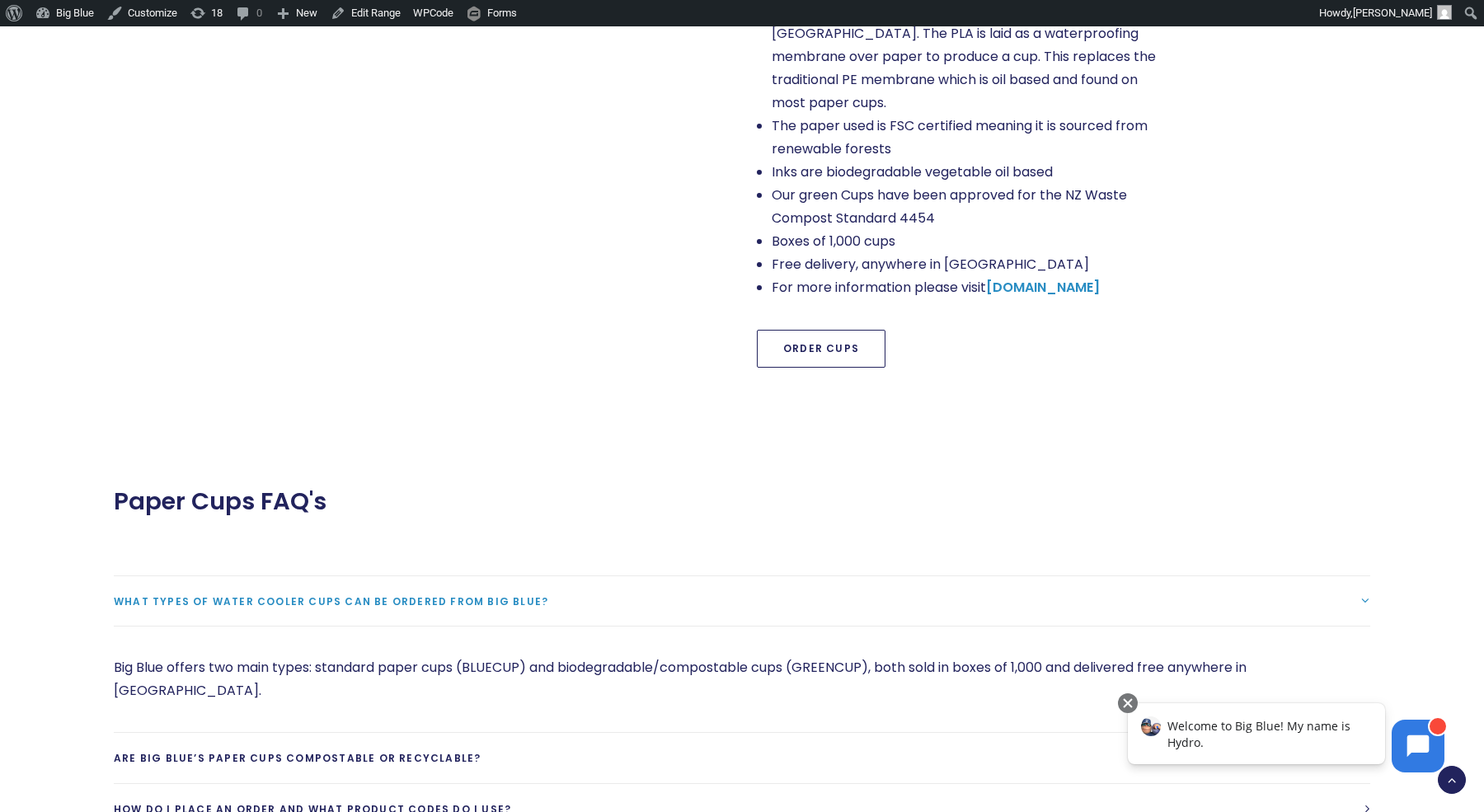
click at [825, 330] on link "Order Cups" at bounding box center [821, 348] width 129 height 38
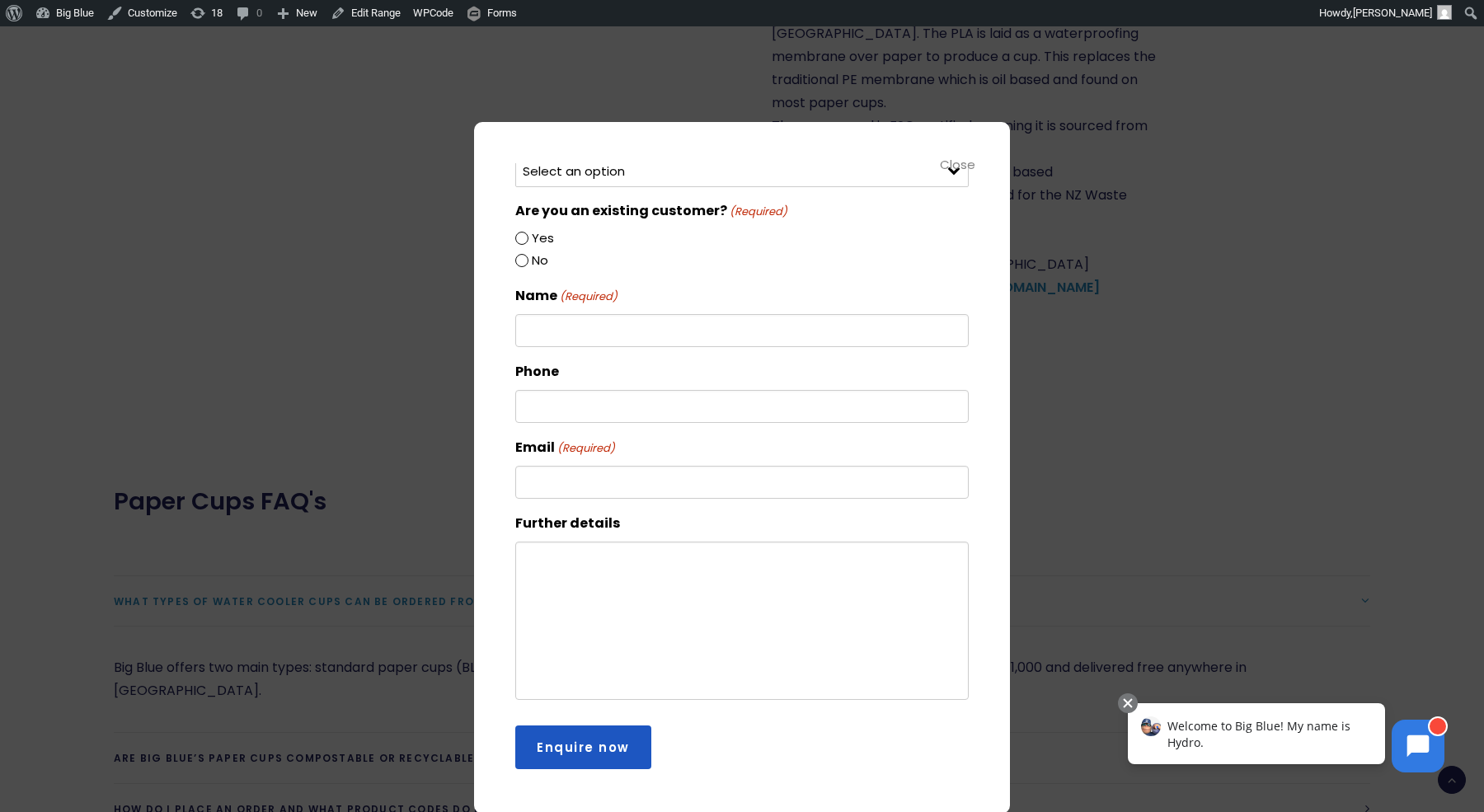
scroll to position [0, 0]
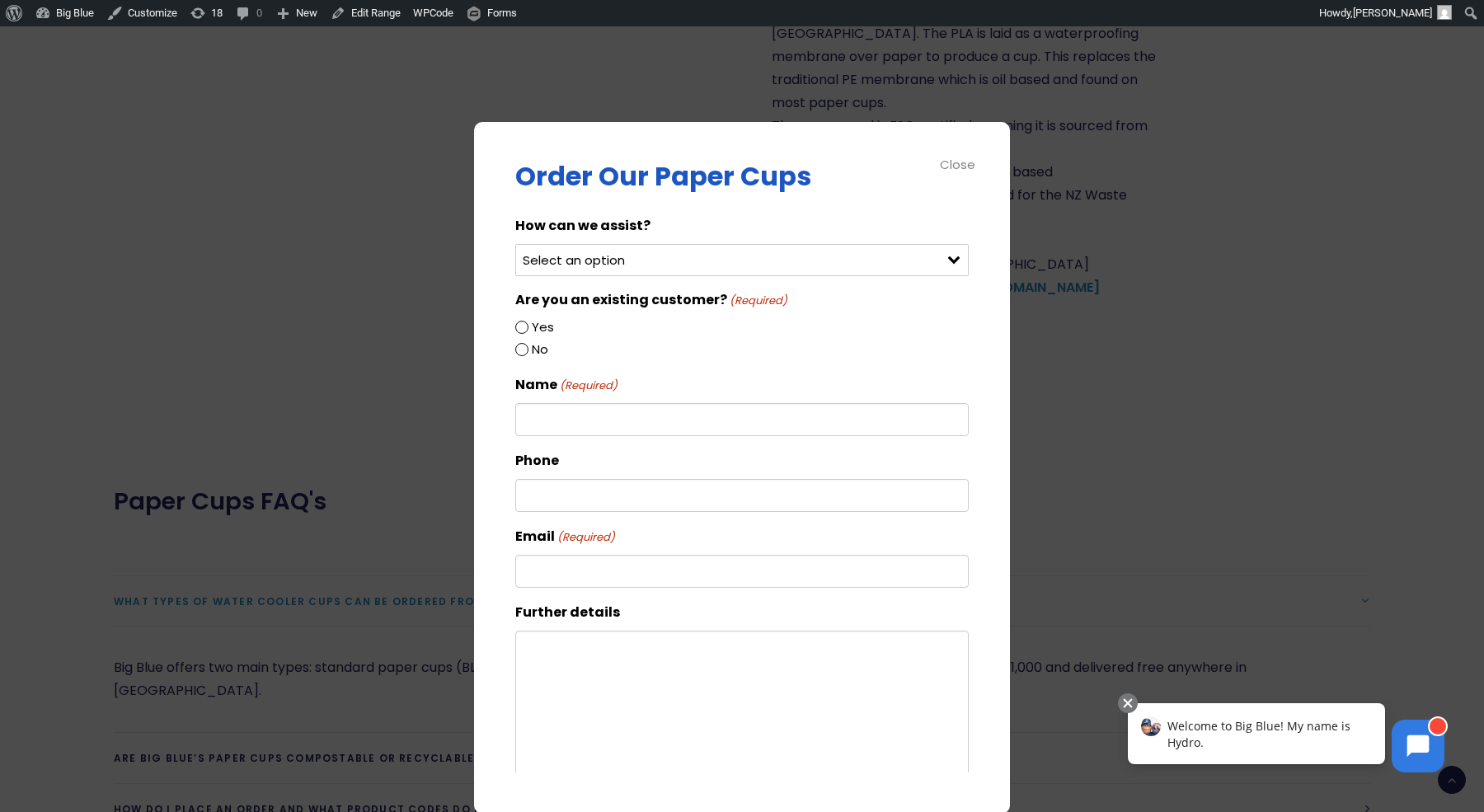
click at [962, 162] on div "Close" at bounding box center [958, 164] width 37 height 19
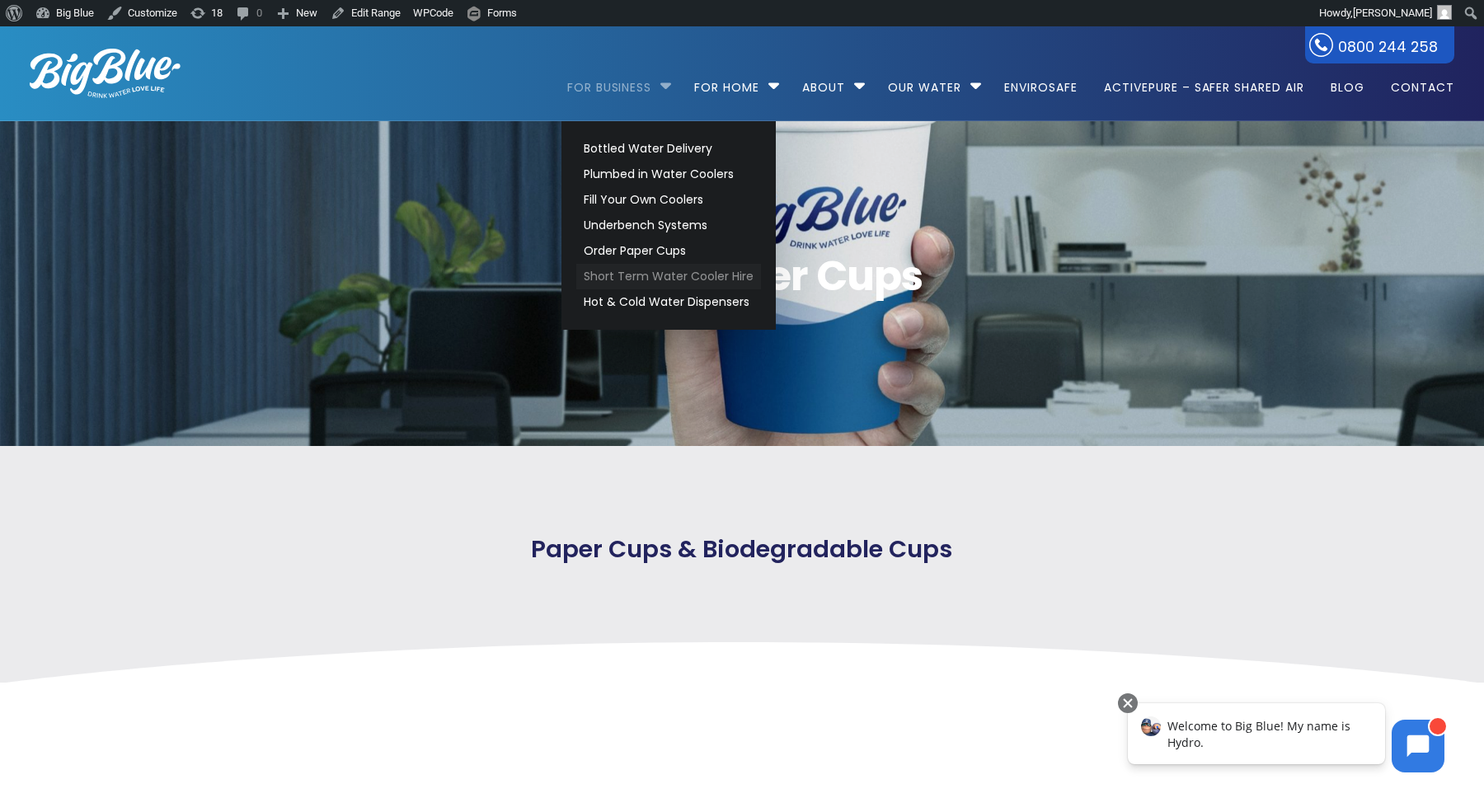
click at [610, 277] on link "Short Term Water Cooler Hire" at bounding box center [668, 276] width 184 height 26
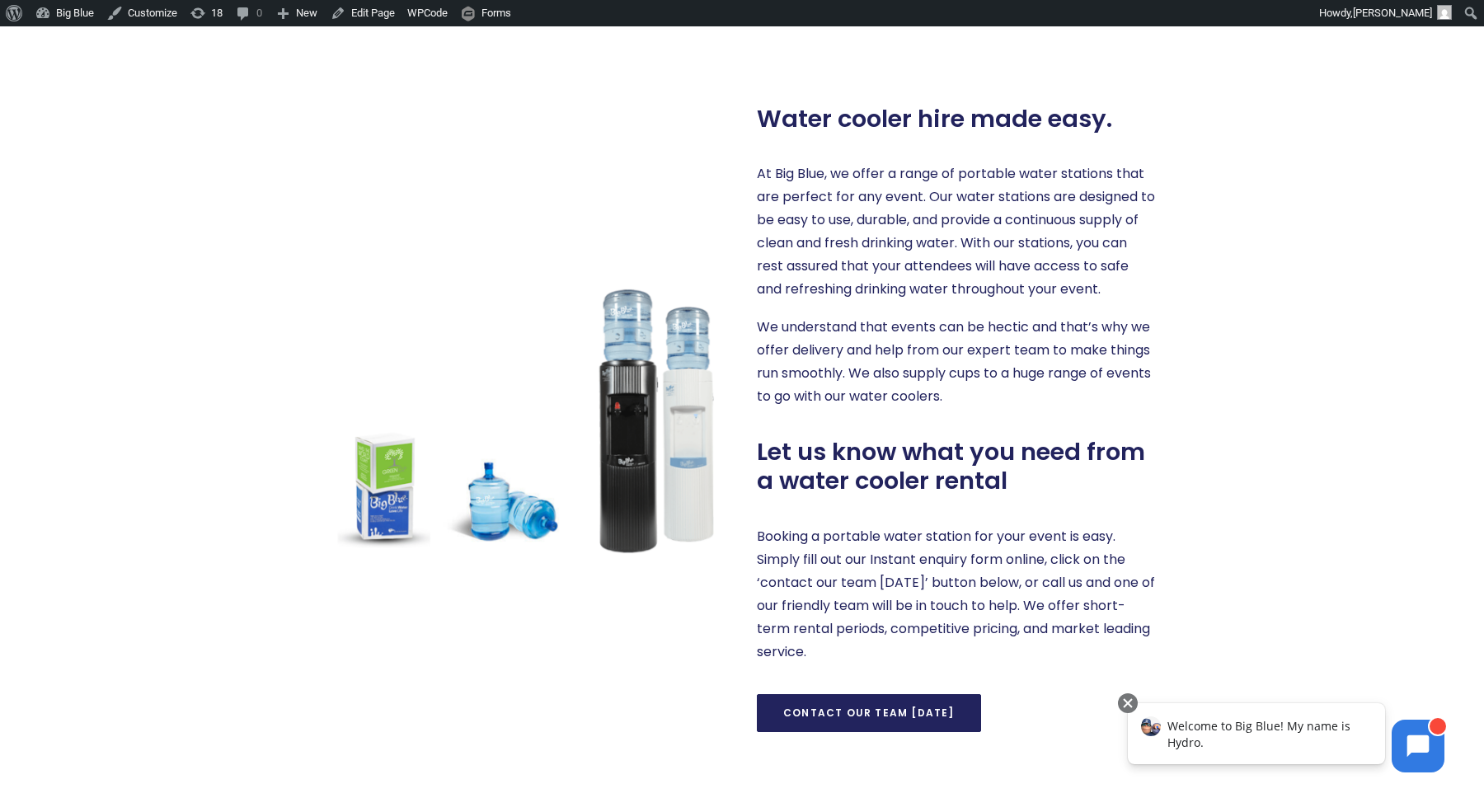
scroll to position [957, 0]
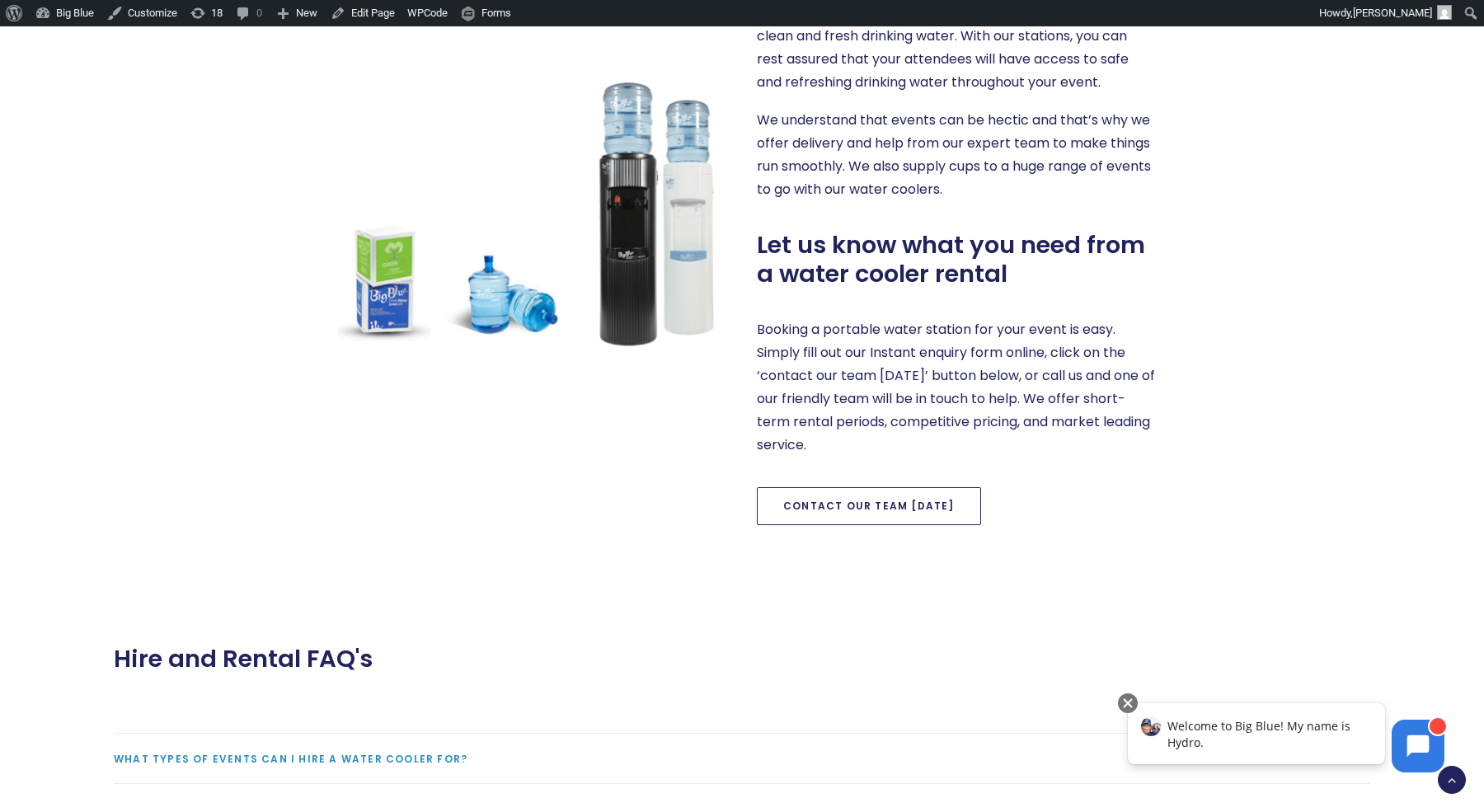
click at [889, 513] on link "Contact our team [DATE]" at bounding box center [869, 506] width 225 height 38
click at [865, 497] on link "Contact our team [DATE]" at bounding box center [869, 506] width 225 height 38
click at [847, 500] on link "Contact our team [DATE]" at bounding box center [869, 506] width 225 height 38
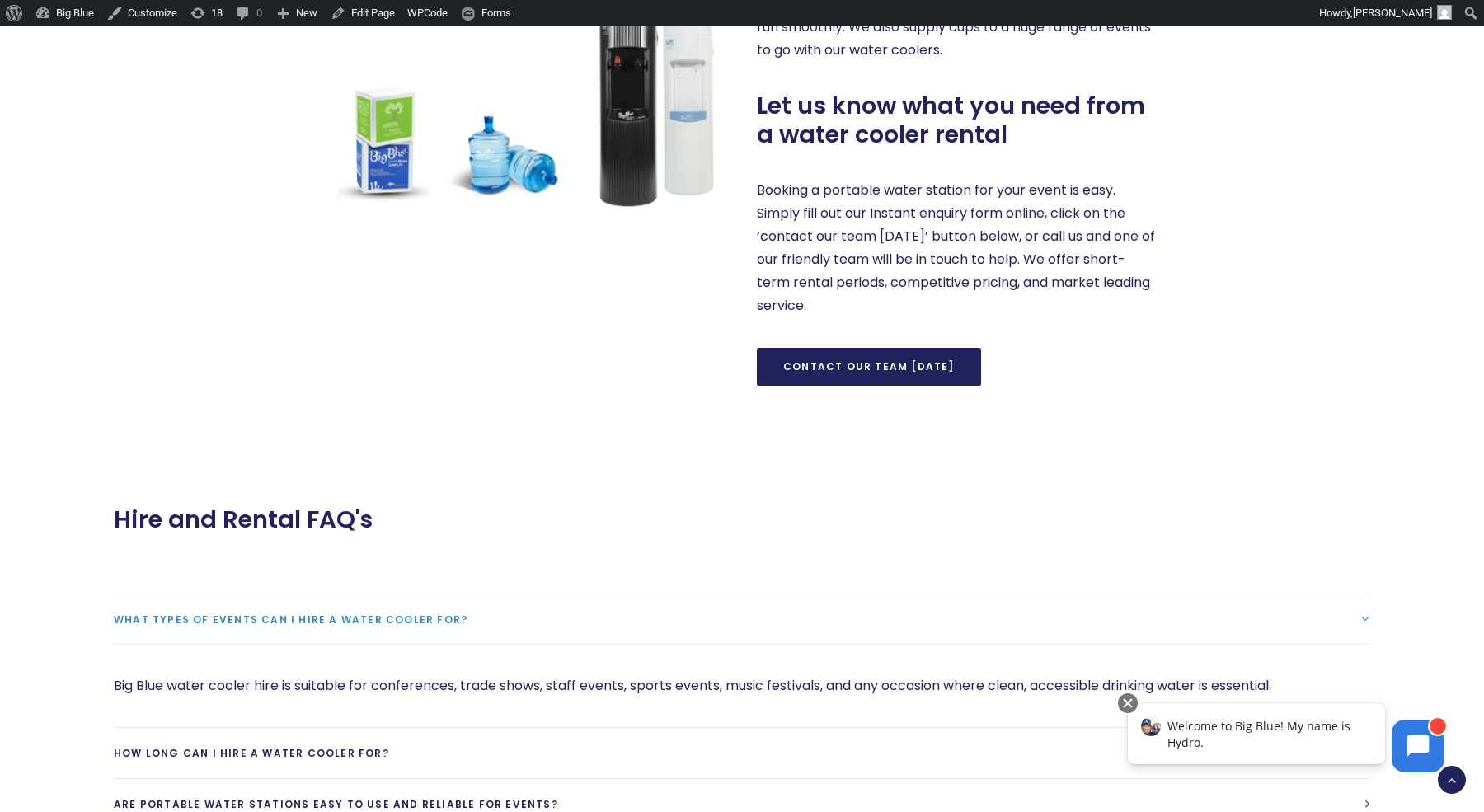
scroll to position [1117, 0]
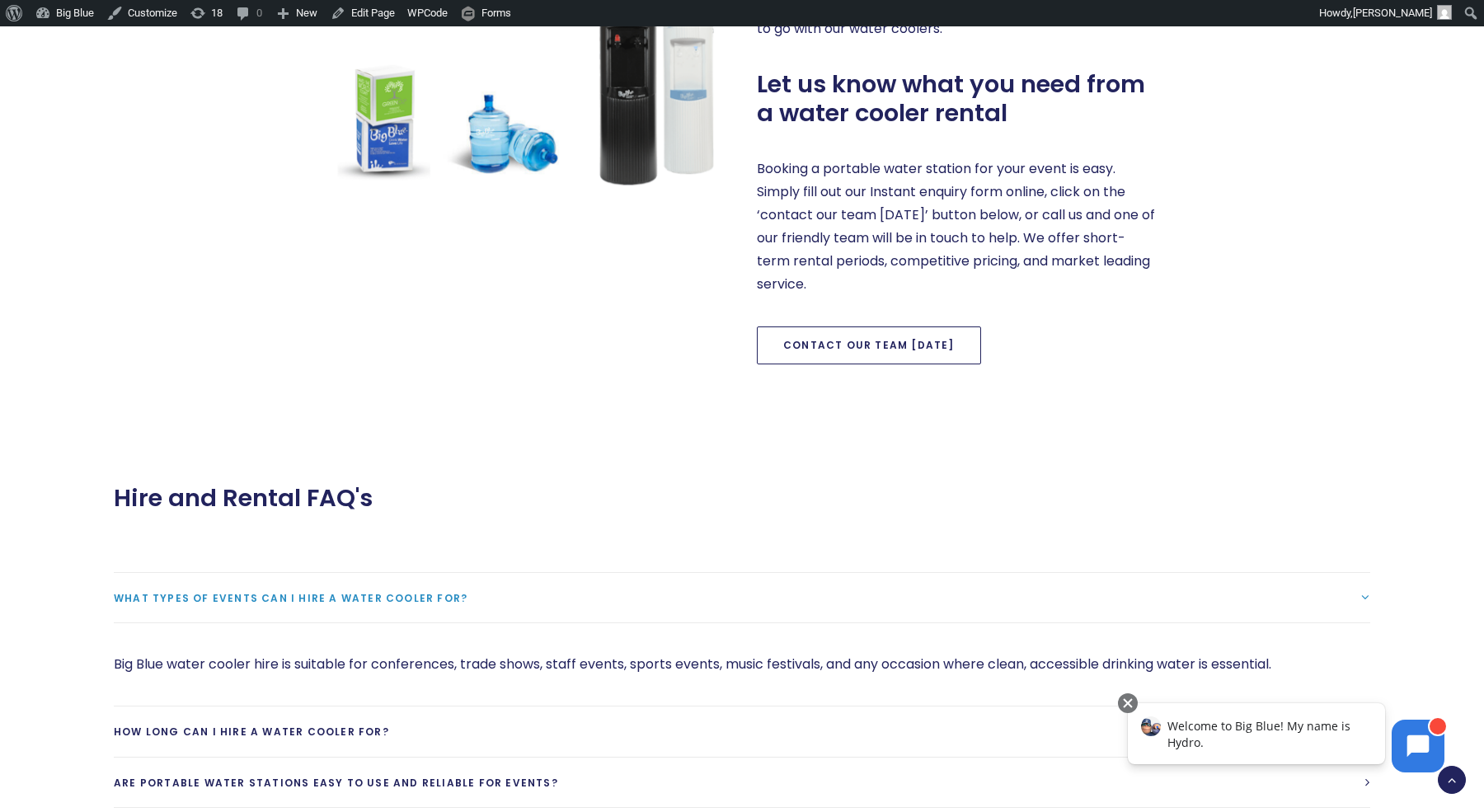
click at [840, 351] on link "Contact our team [DATE]" at bounding box center [869, 345] width 225 height 38
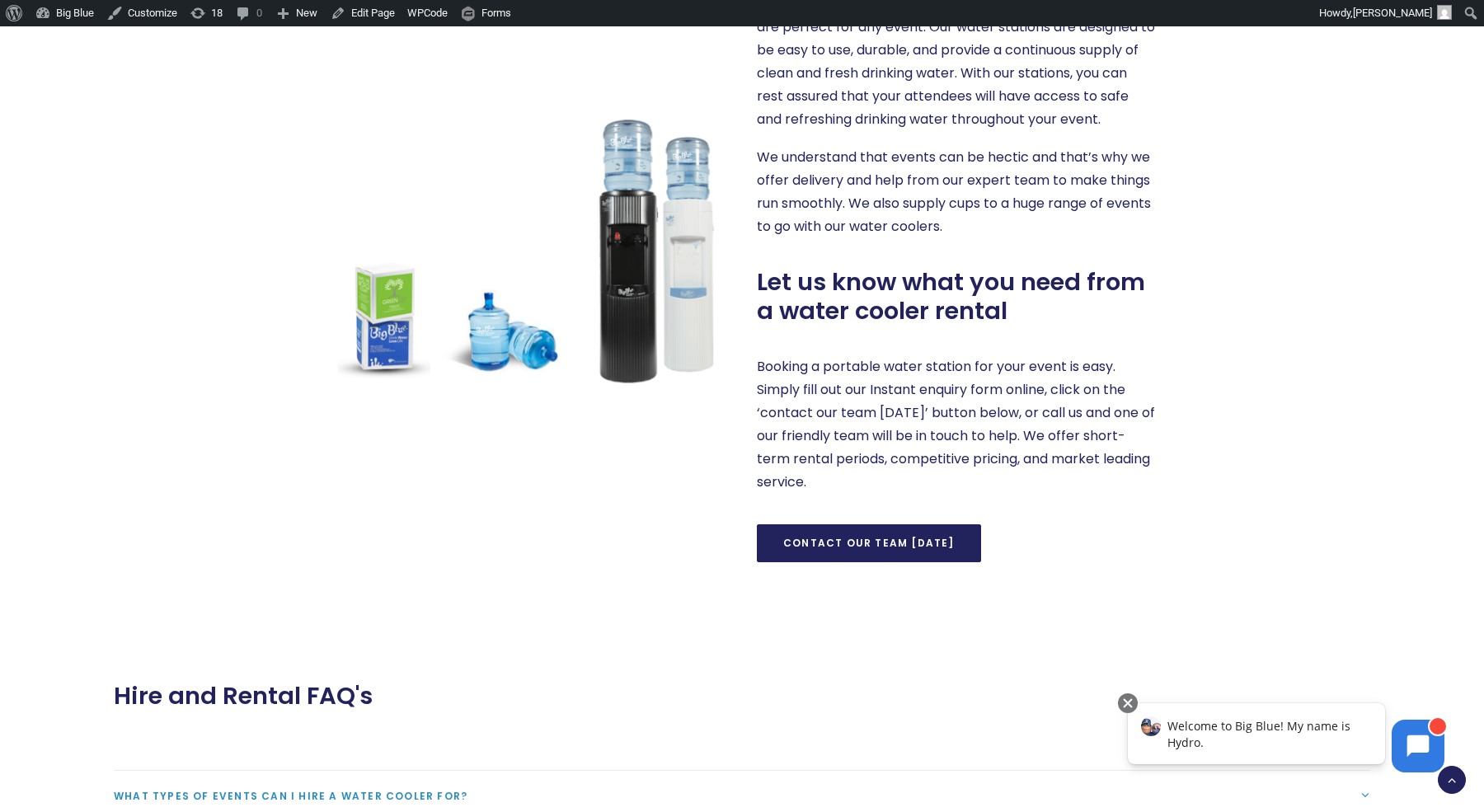
scroll to position [867, 0]
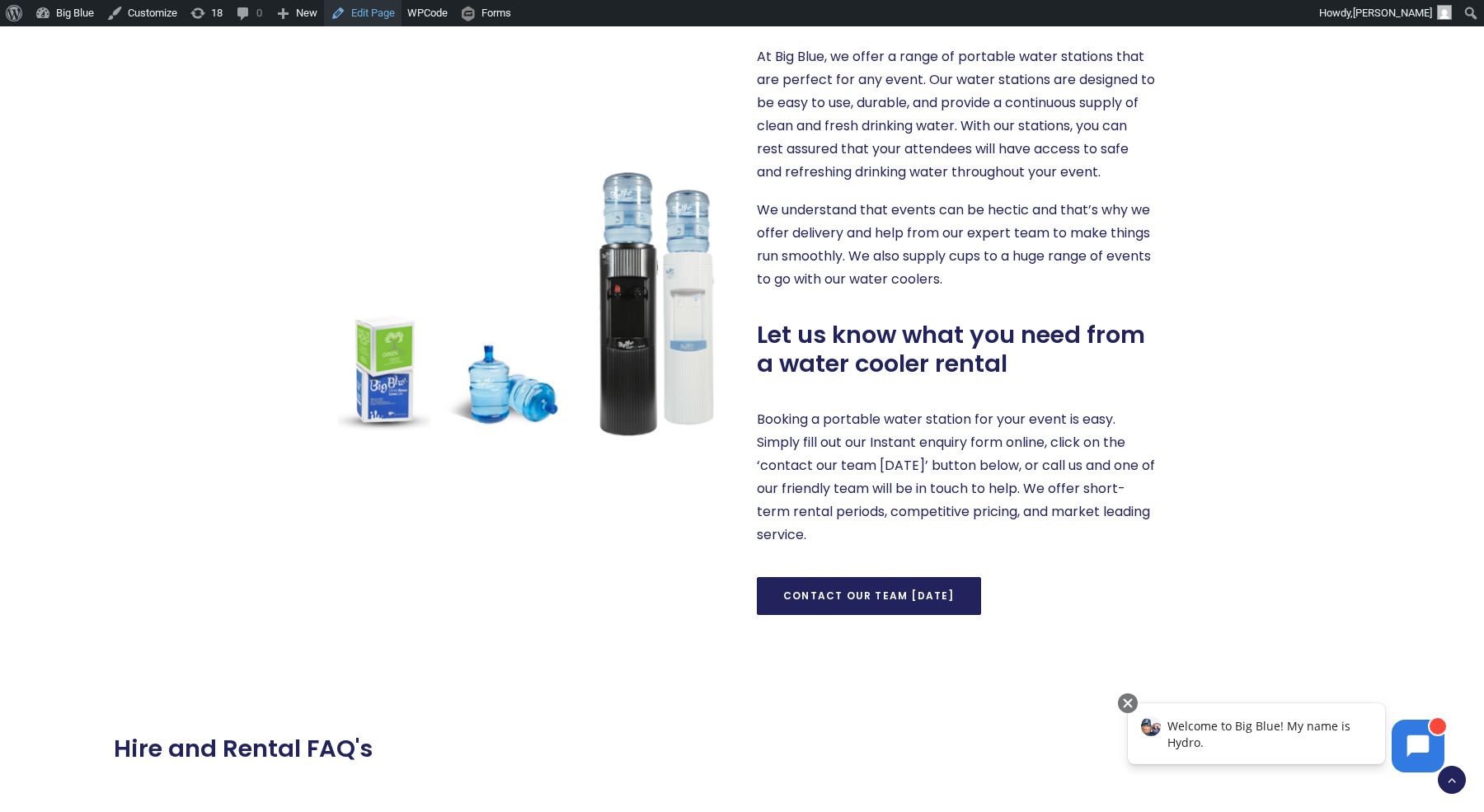
click at [373, 15] on link "Edit Page" at bounding box center [362, 13] width 78 height 27
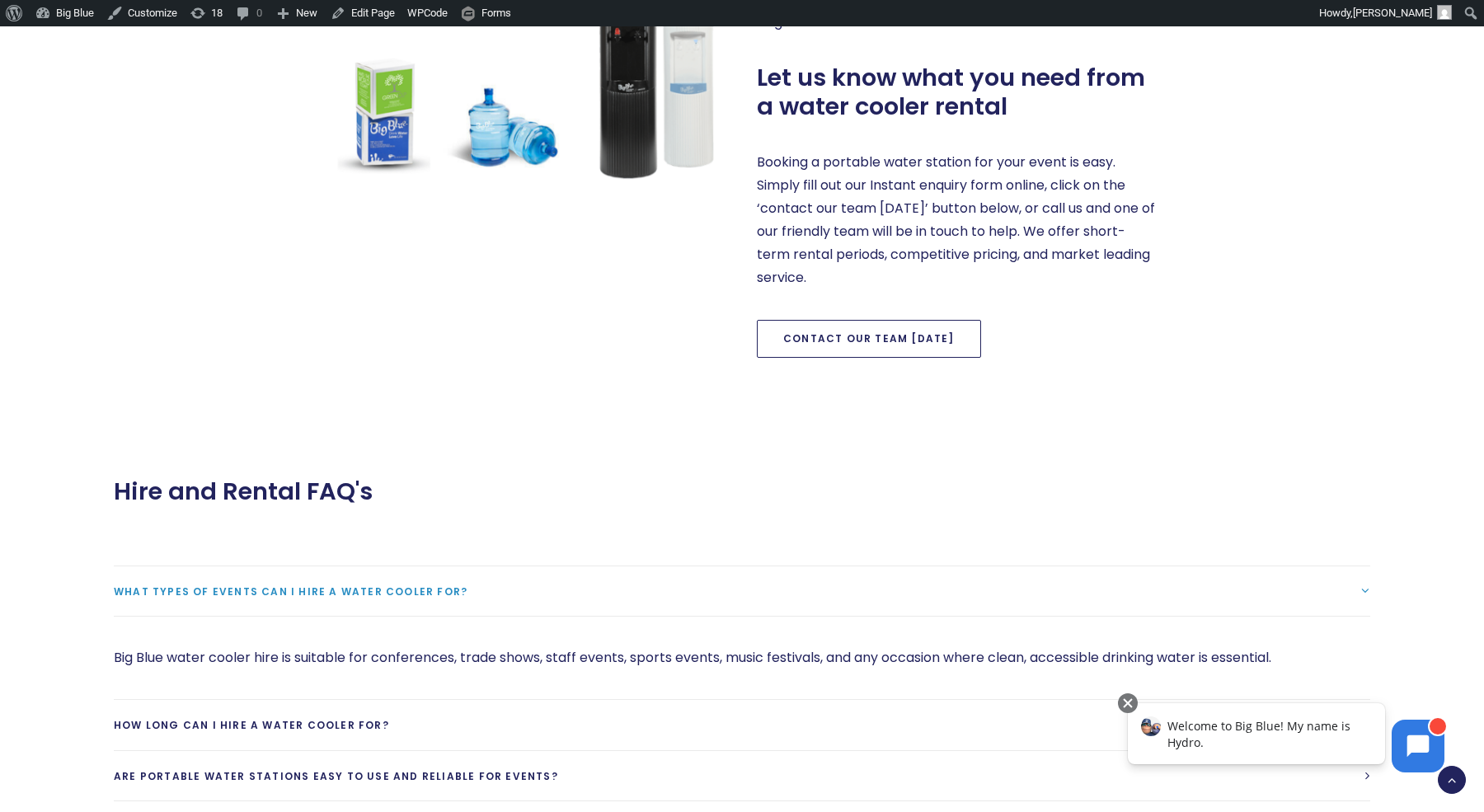
click at [836, 334] on link "Contact our team [DATE]" at bounding box center [869, 338] width 225 height 38
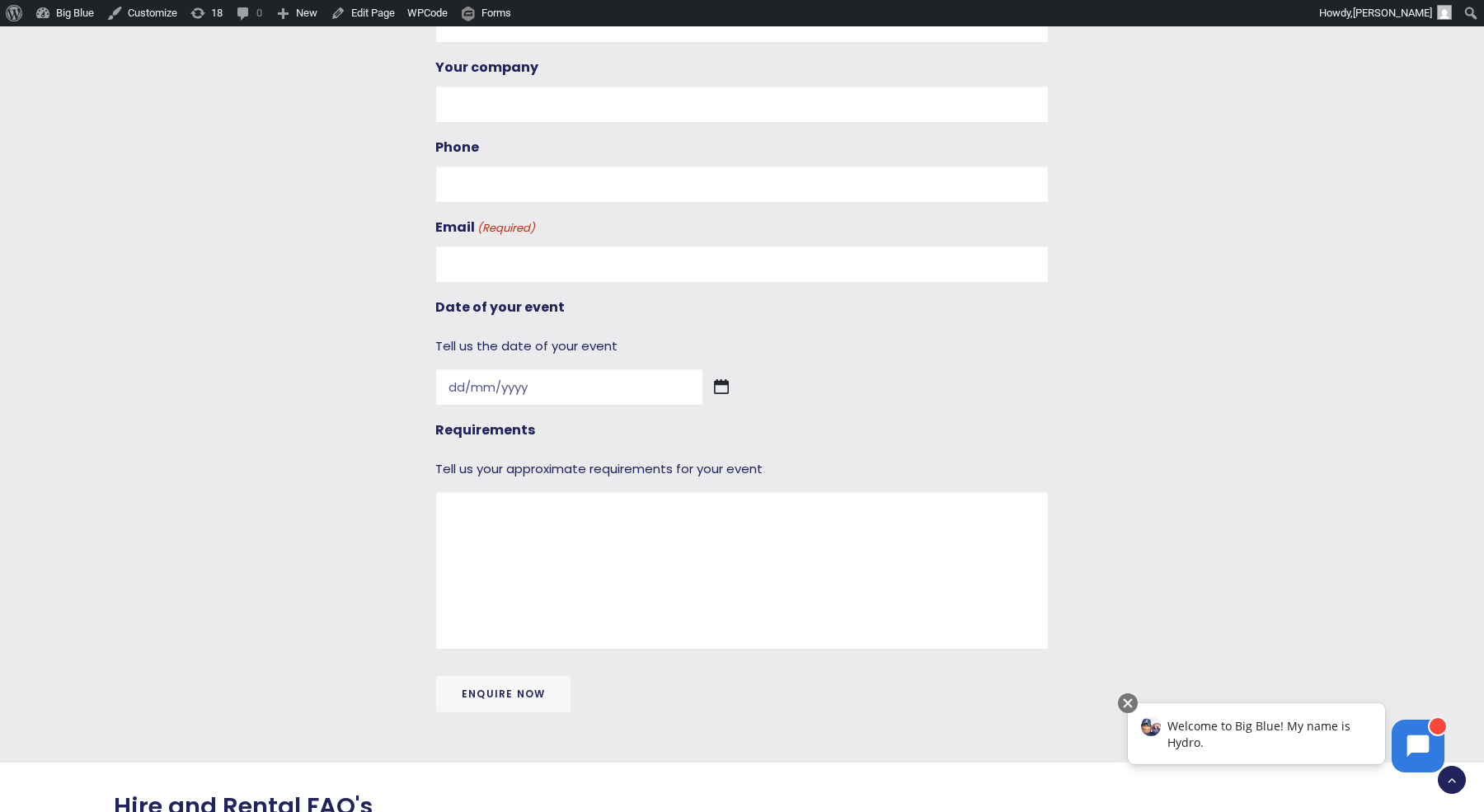
scroll to position [1717, 0]
click at [504, 673] on input "Enquire now" at bounding box center [502, 691] width 136 height 38
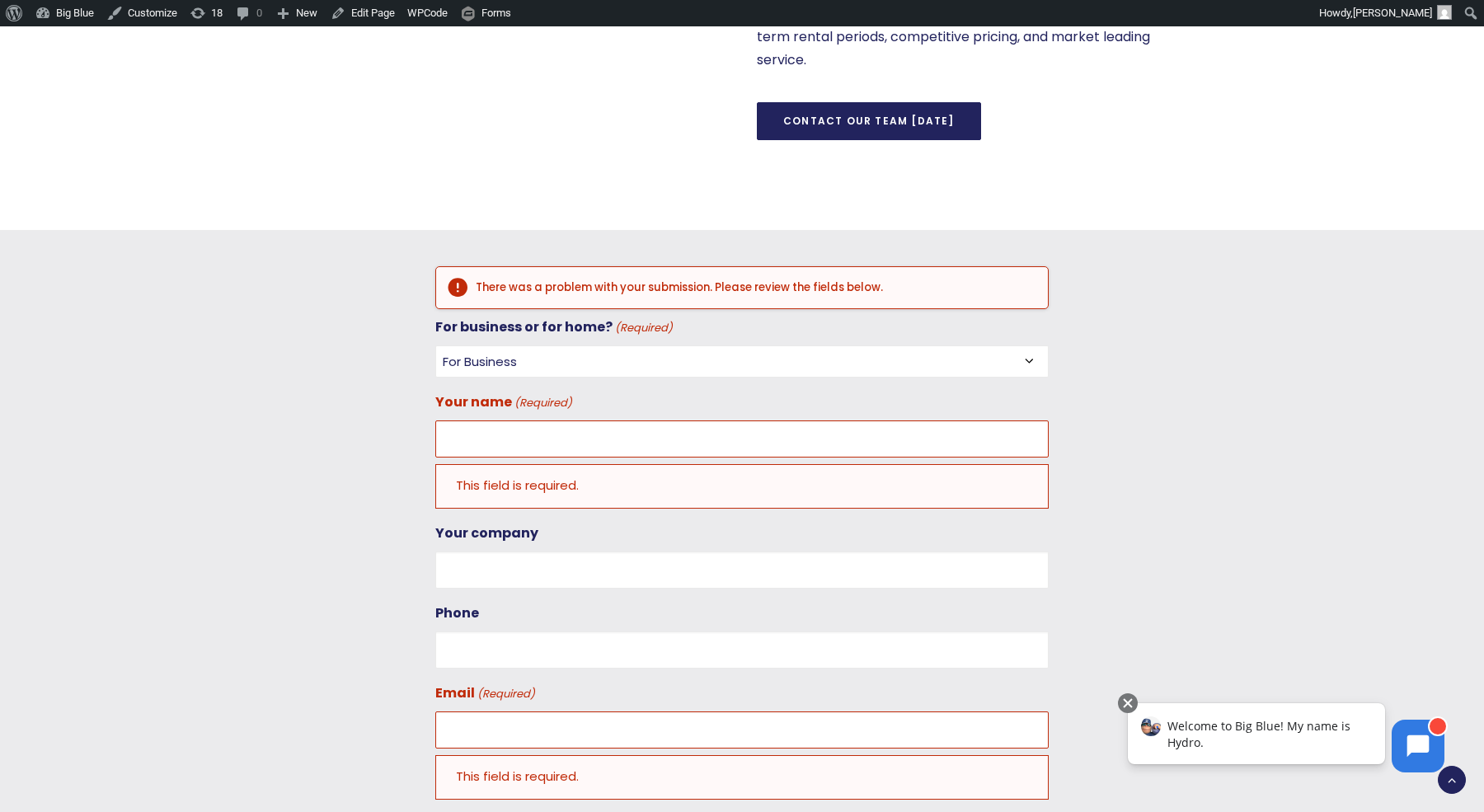
scroll to position [1376, 0]
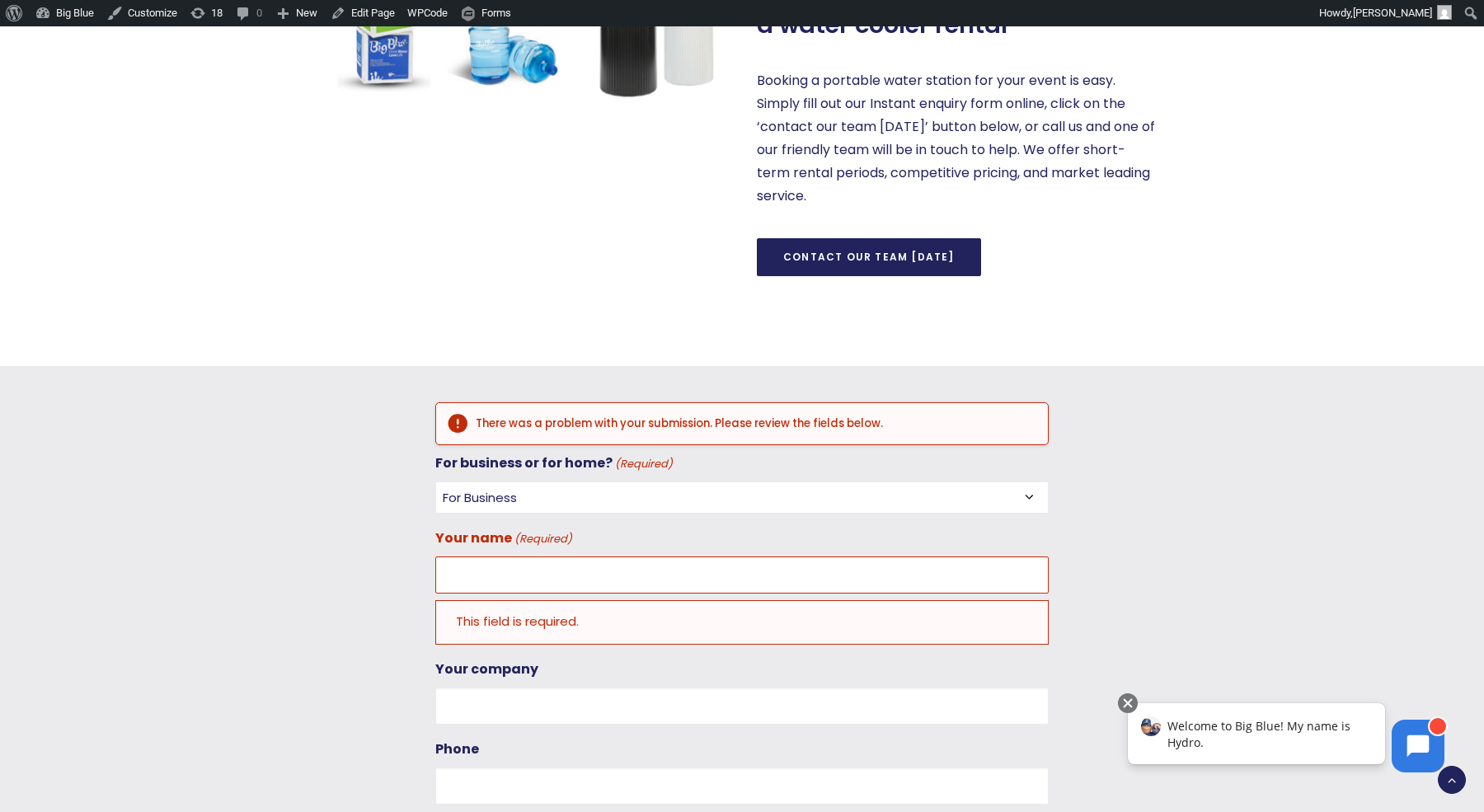
click at [785, 461] on div "Short Term Water Cooler Hire For Events You can hire Water Coolers on a short t…" at bounding box center [742, 506] width 1484 height 3210
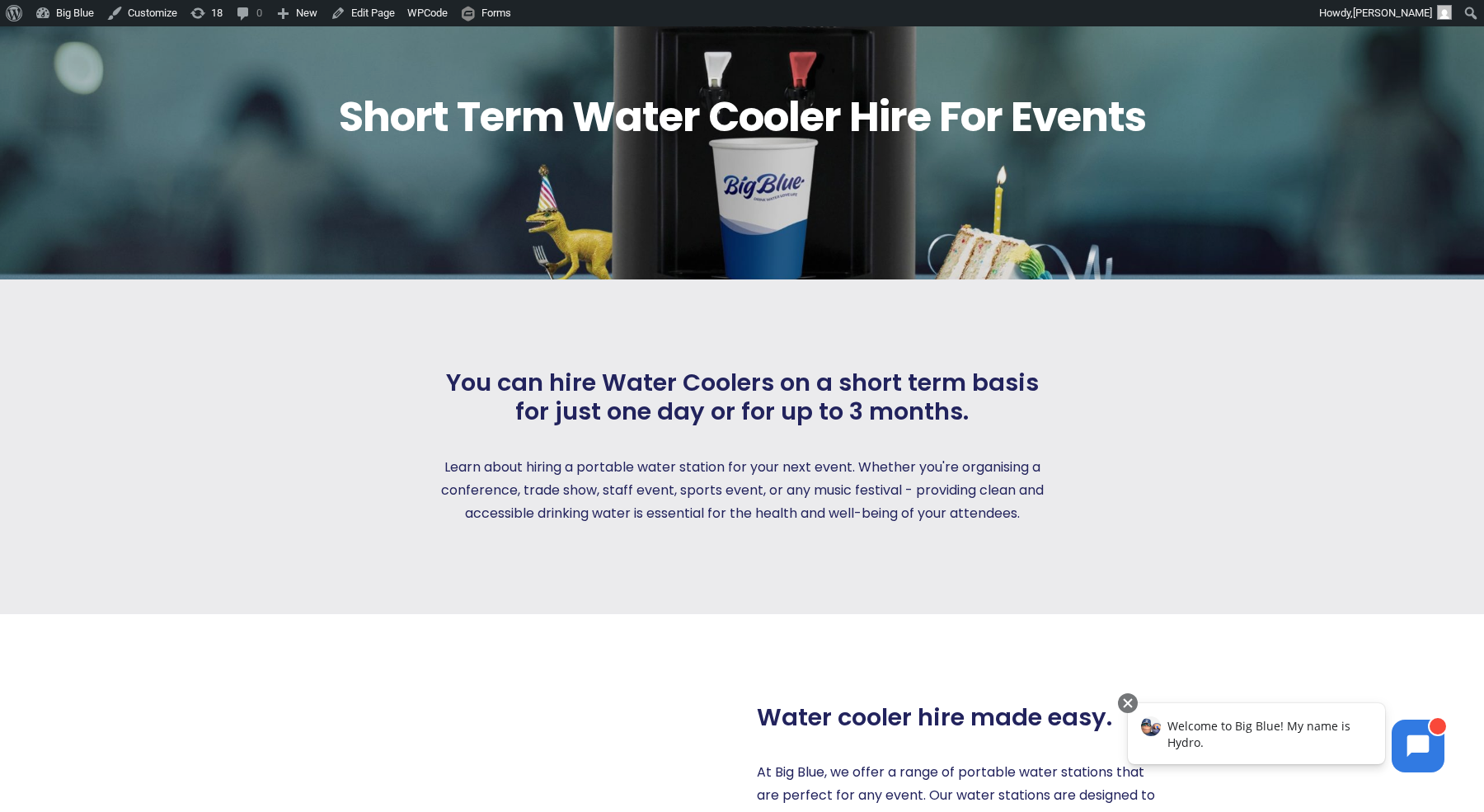
scroll to position [0, 0]
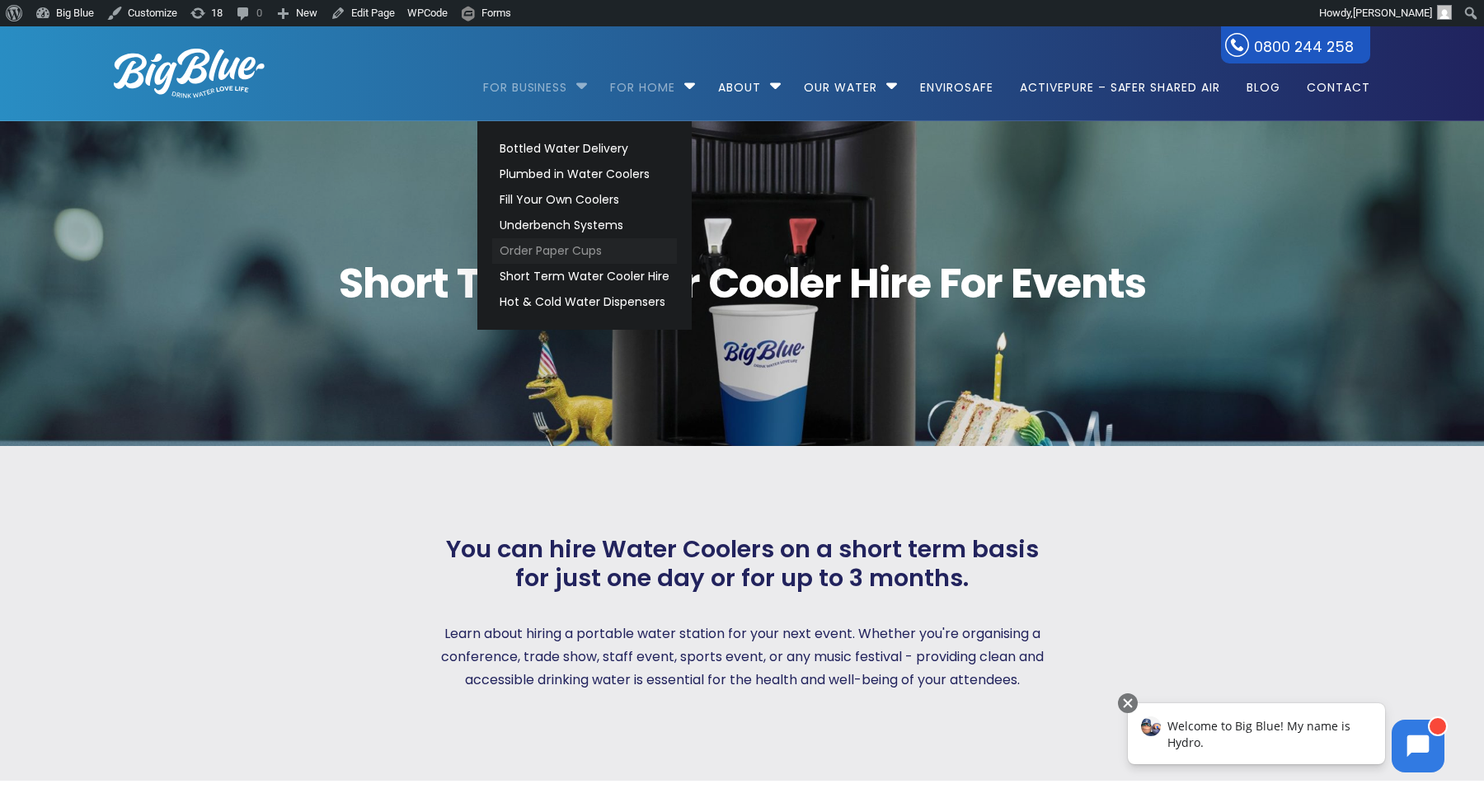
click at [530, 247] on link "Order Paper Cups" at bounding box center [584, 250] width 184 height 26
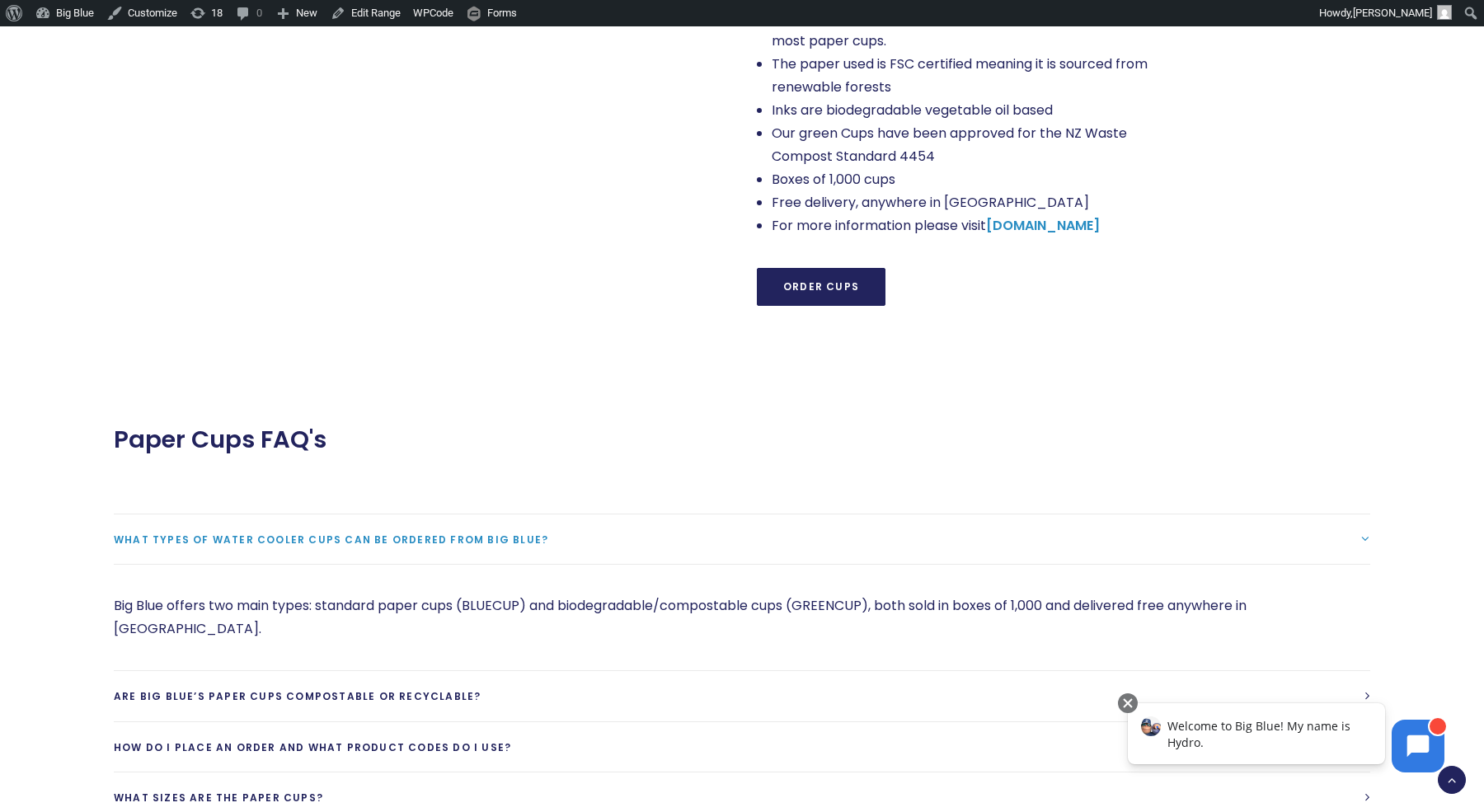
scroll to position [1634, 0]
click at [361, 13] on link "Edit Range" at bounding box center [366, 13] width 83 height 27
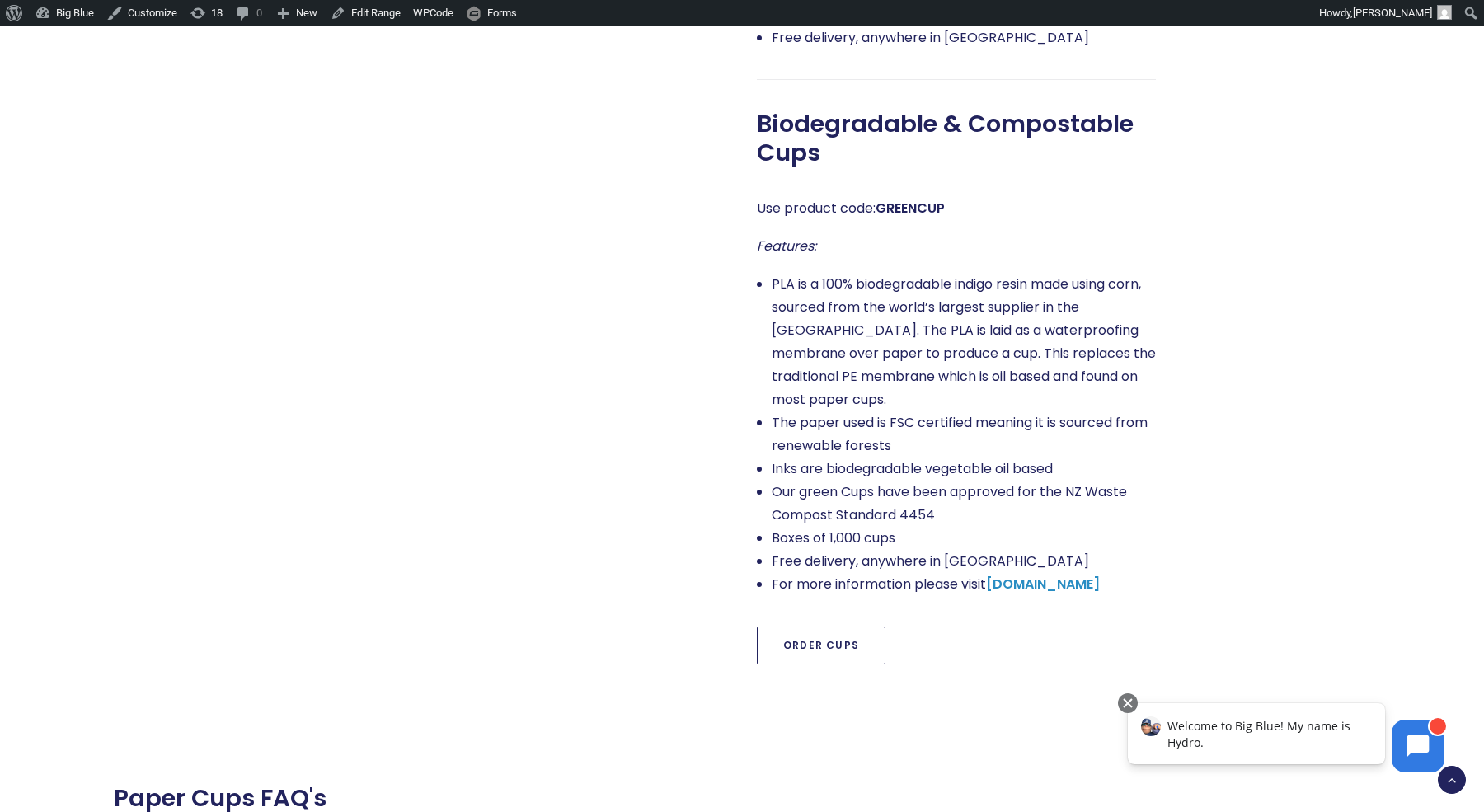
click at [792, 627] on link "Order Cups" at bounding box center [821, 645] width 129 height 38
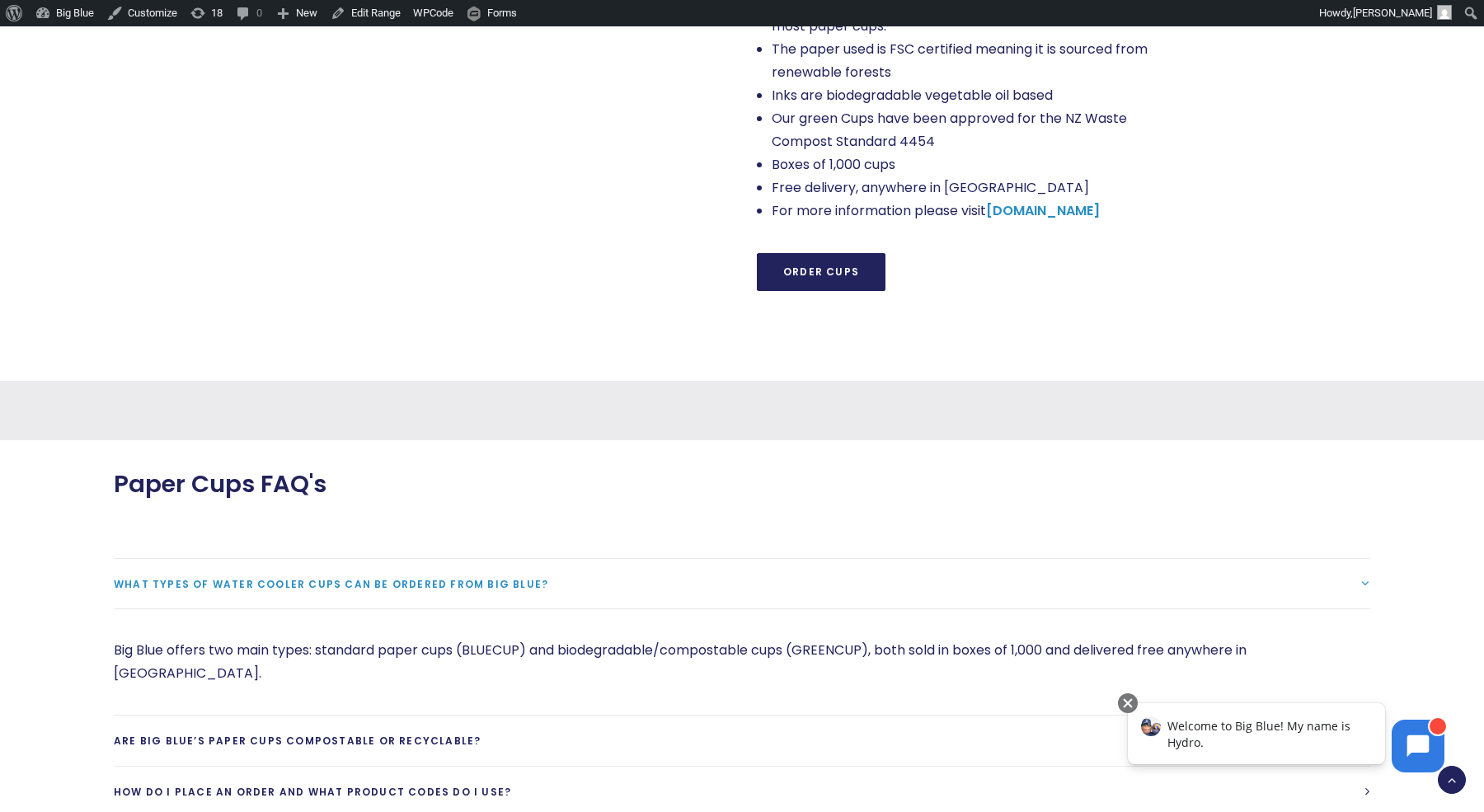
scroll to position [1630, 0]
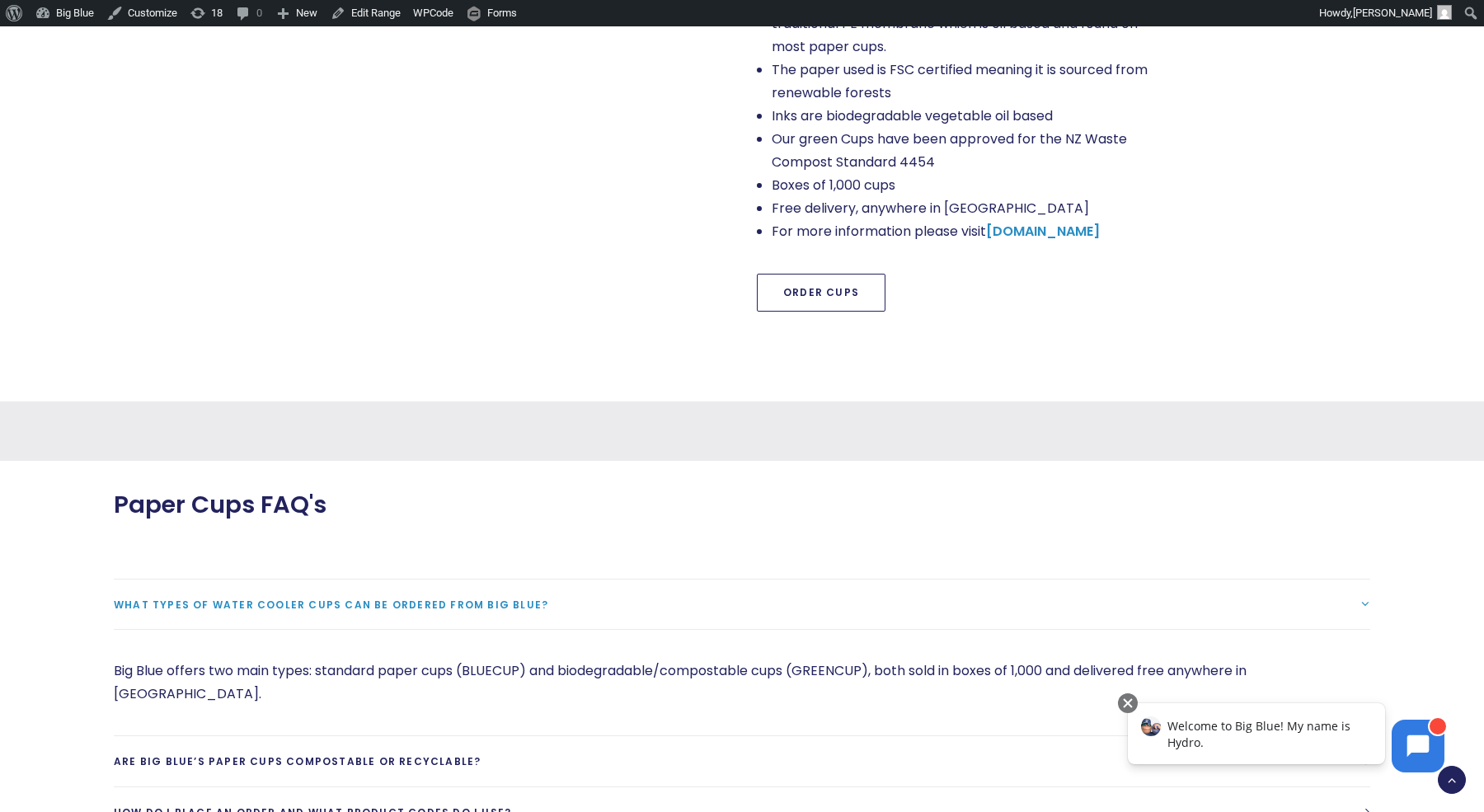
click at [820, 274] on link "Order Cups" at bounding box center [821, 292] width 129 height 38
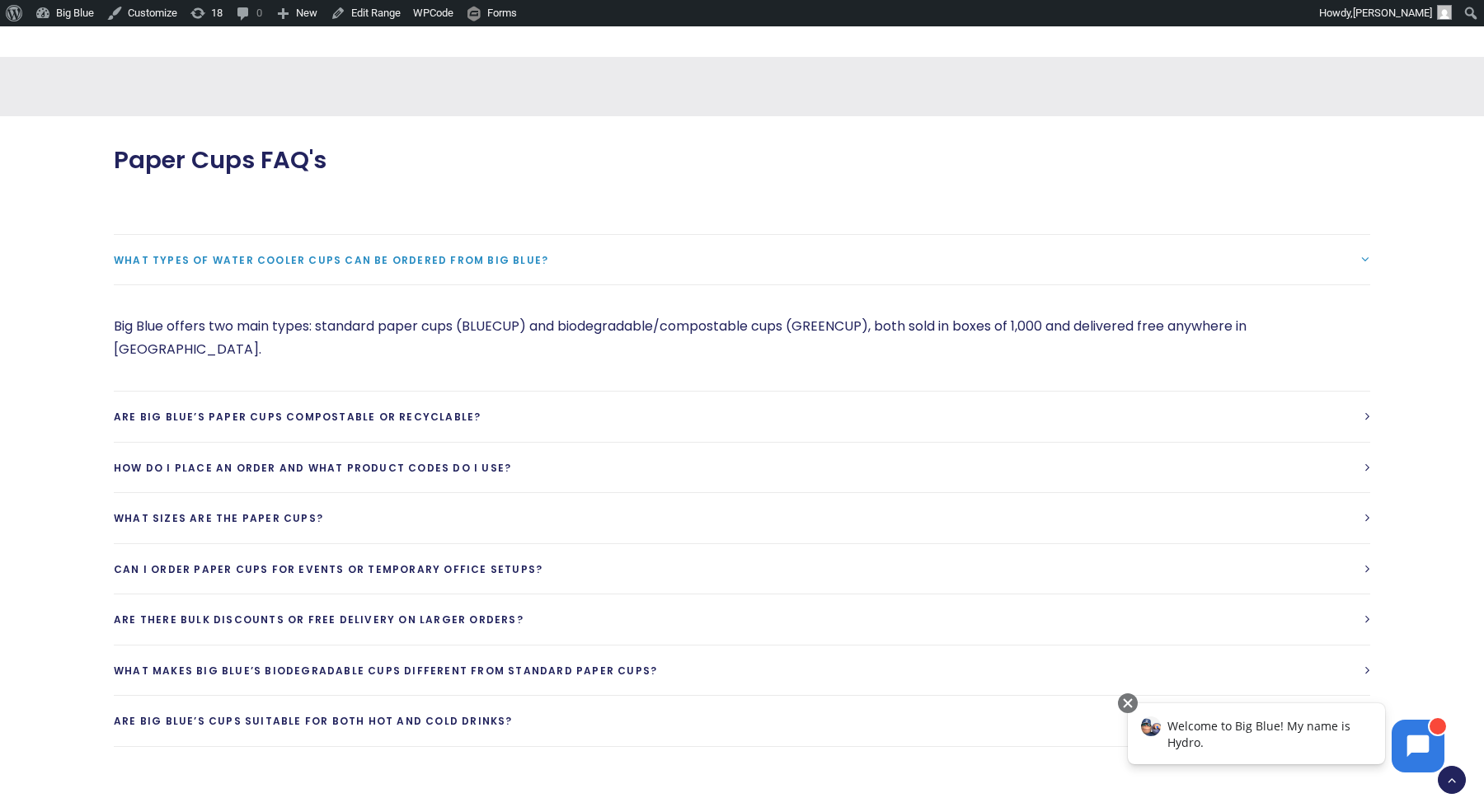
scroll to position [1980, 0]
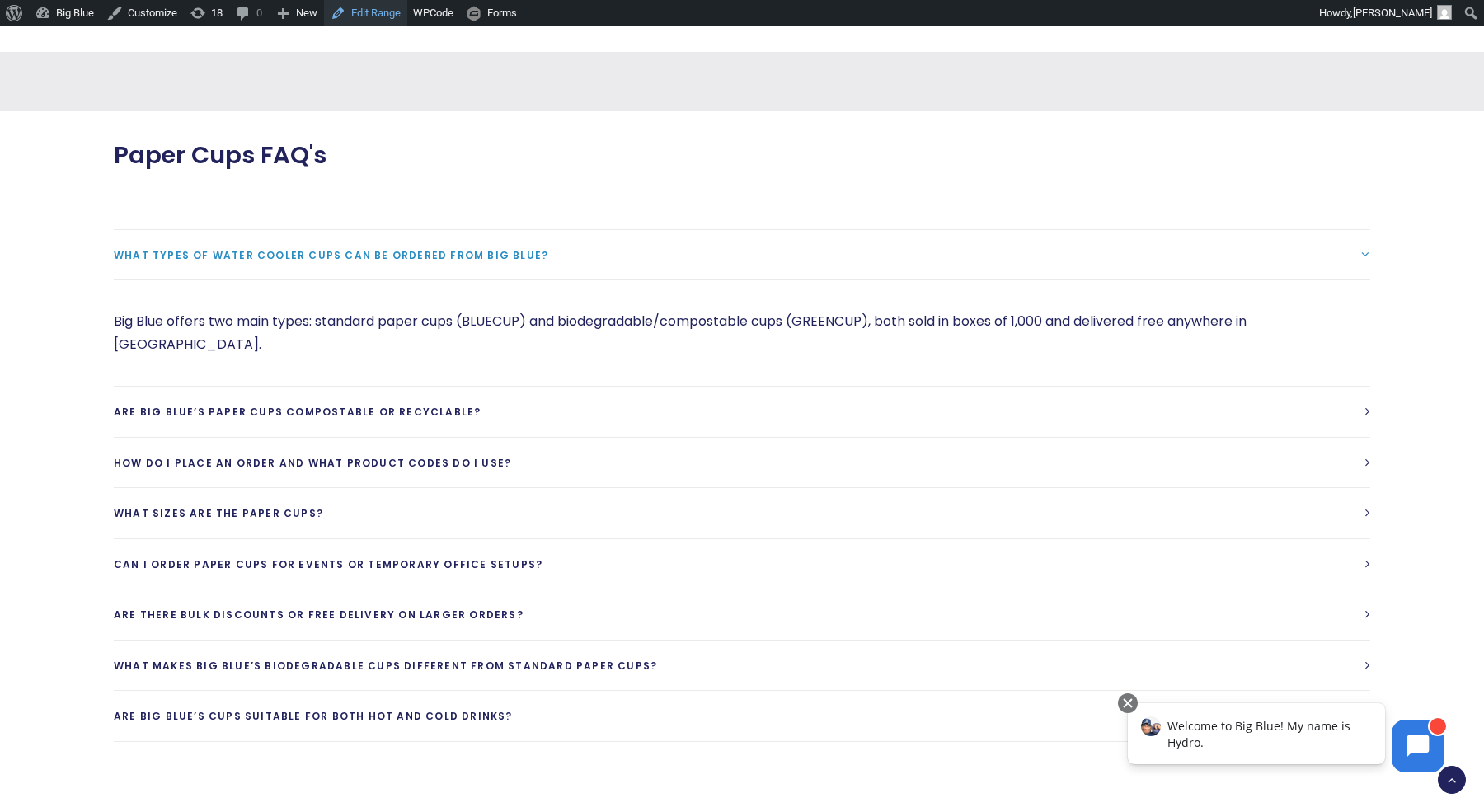
click at [398, 13] on link "Edit Range" at bounding box center [366, 13] width 83 height 27
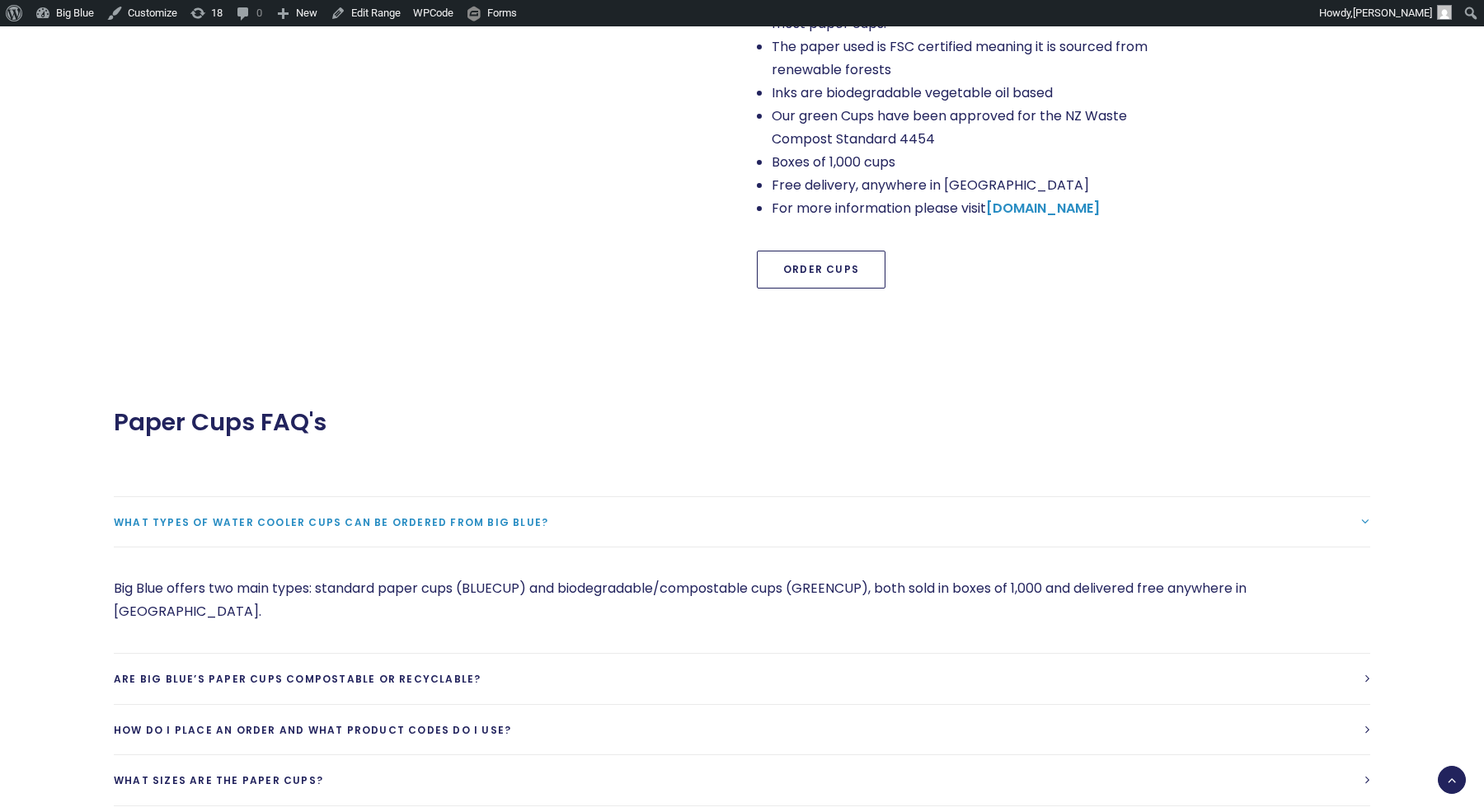
click at [799, 250] on link "Order Cups" at bounding box center [821, 269] width 129 height 38
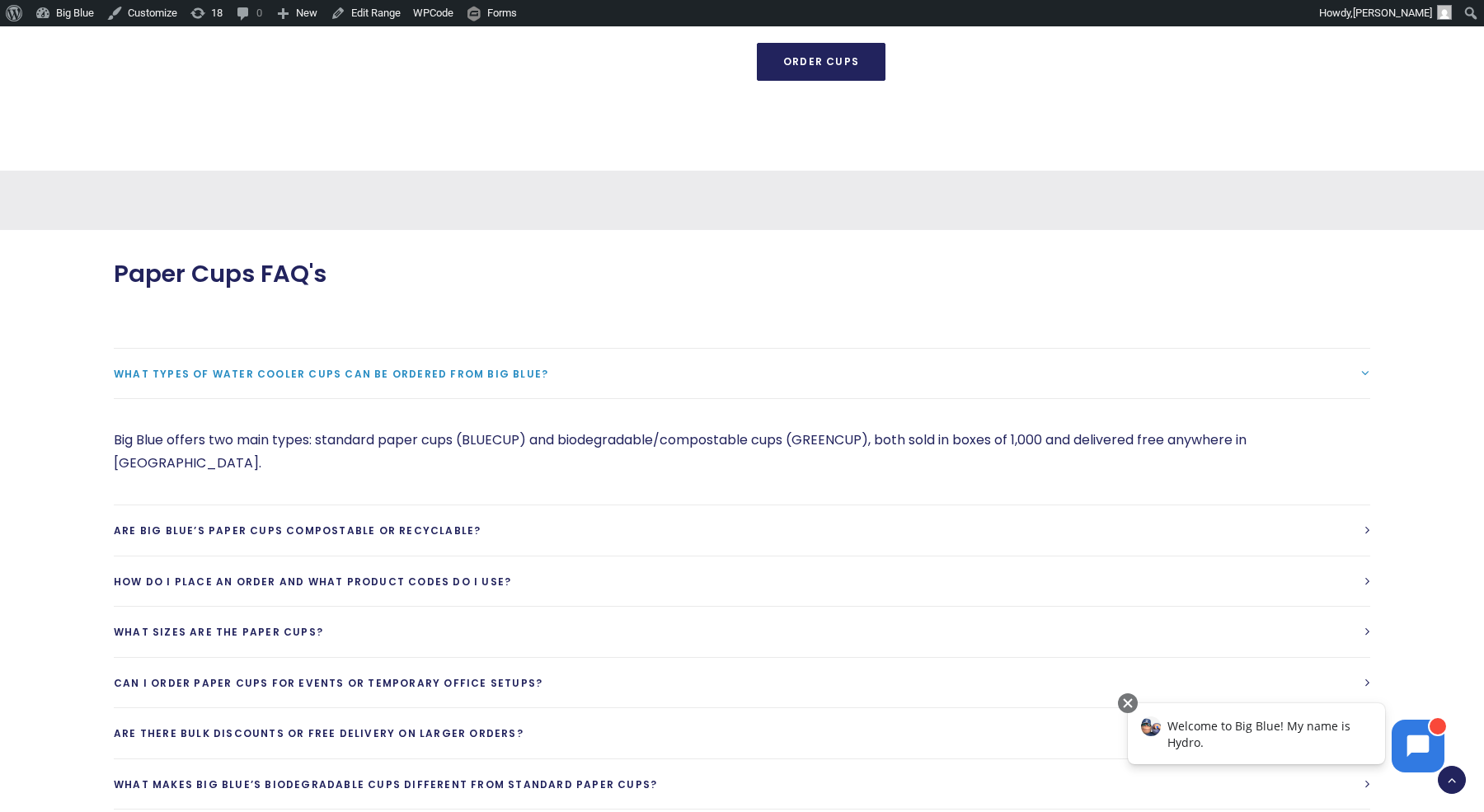
scroll to position [1855, 0]
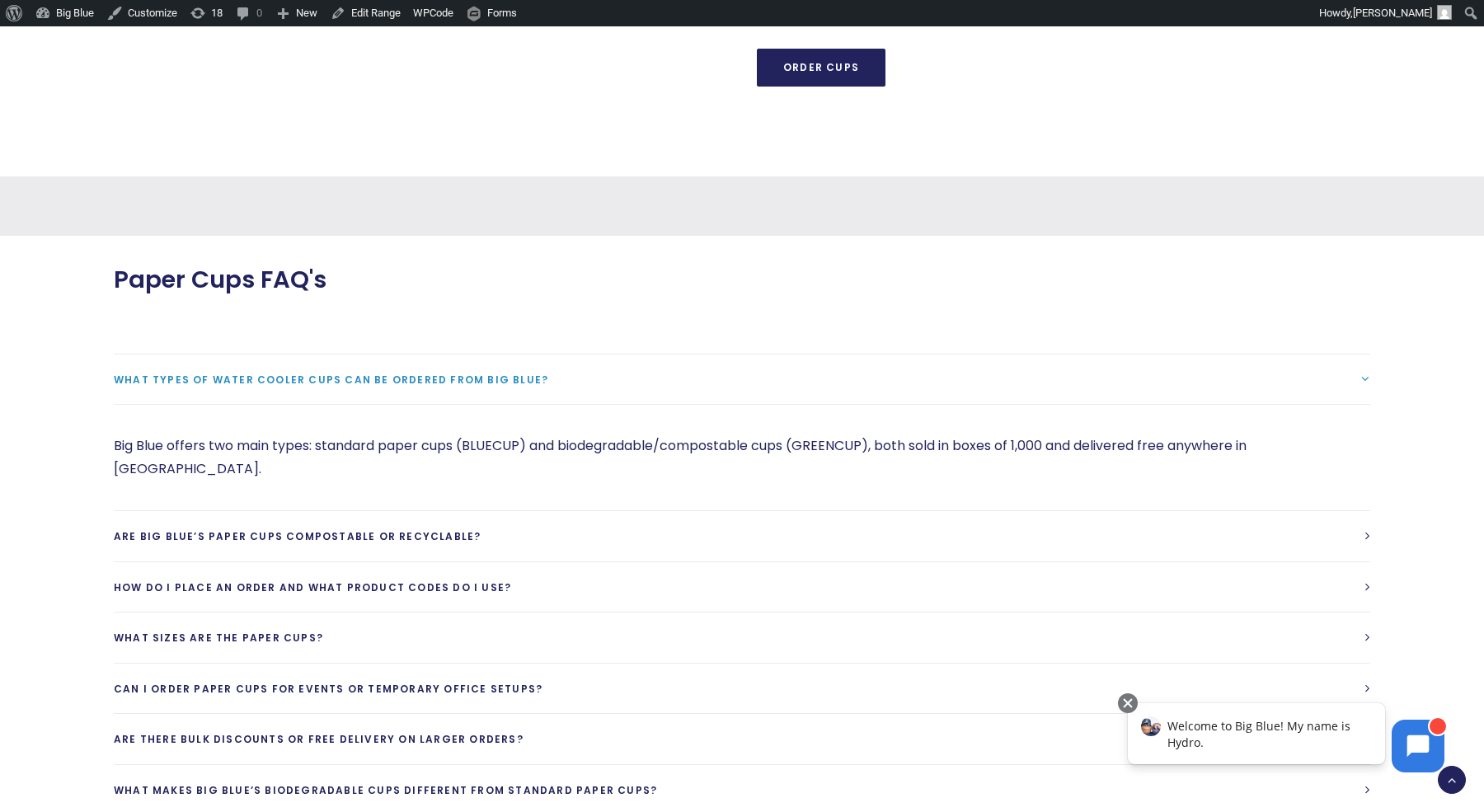
drag, startPoint x: 473, startPoint y: 162, endPoint x: 612, endPoint y: 209, distance: 146.7
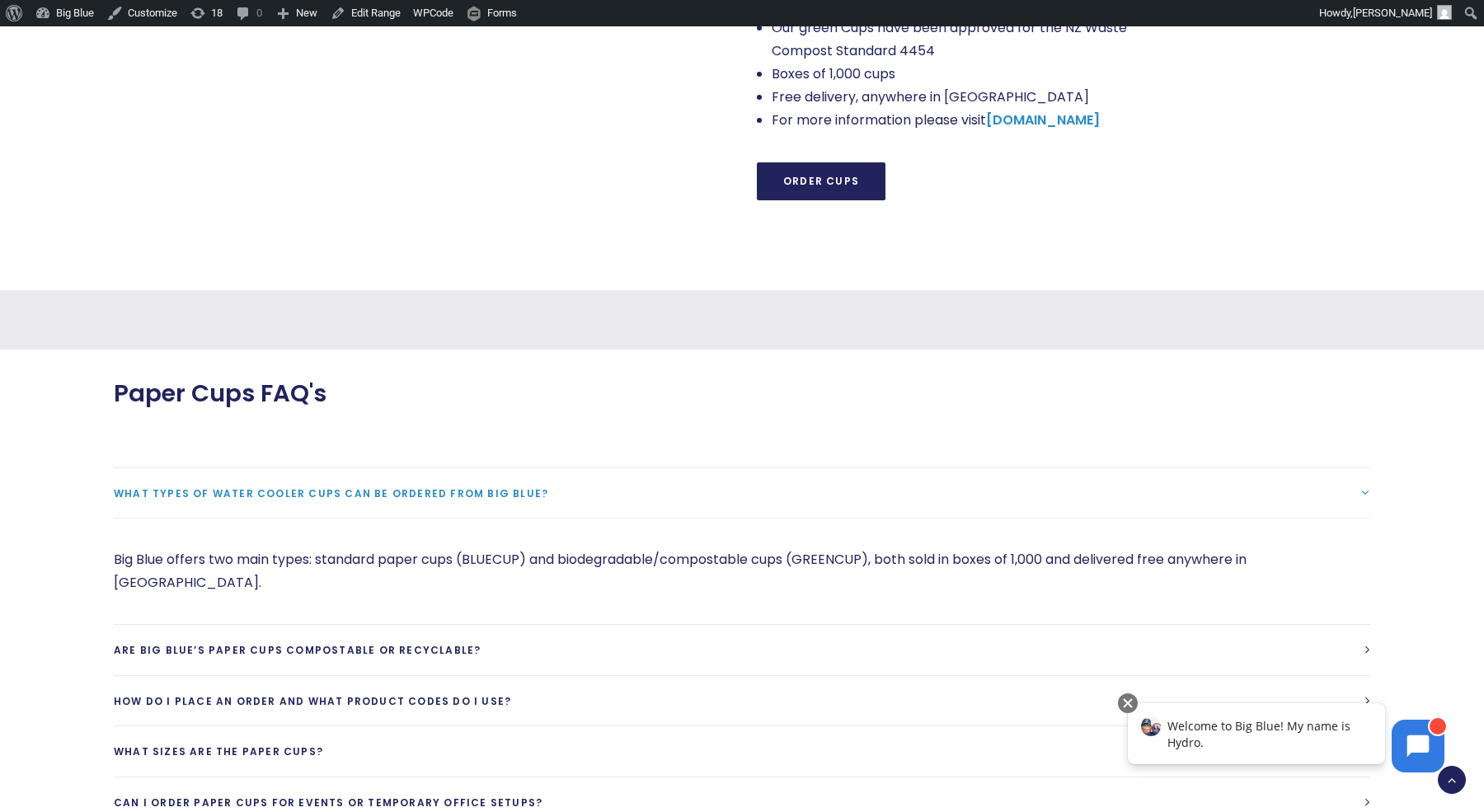
scroll to position [1727, 0]
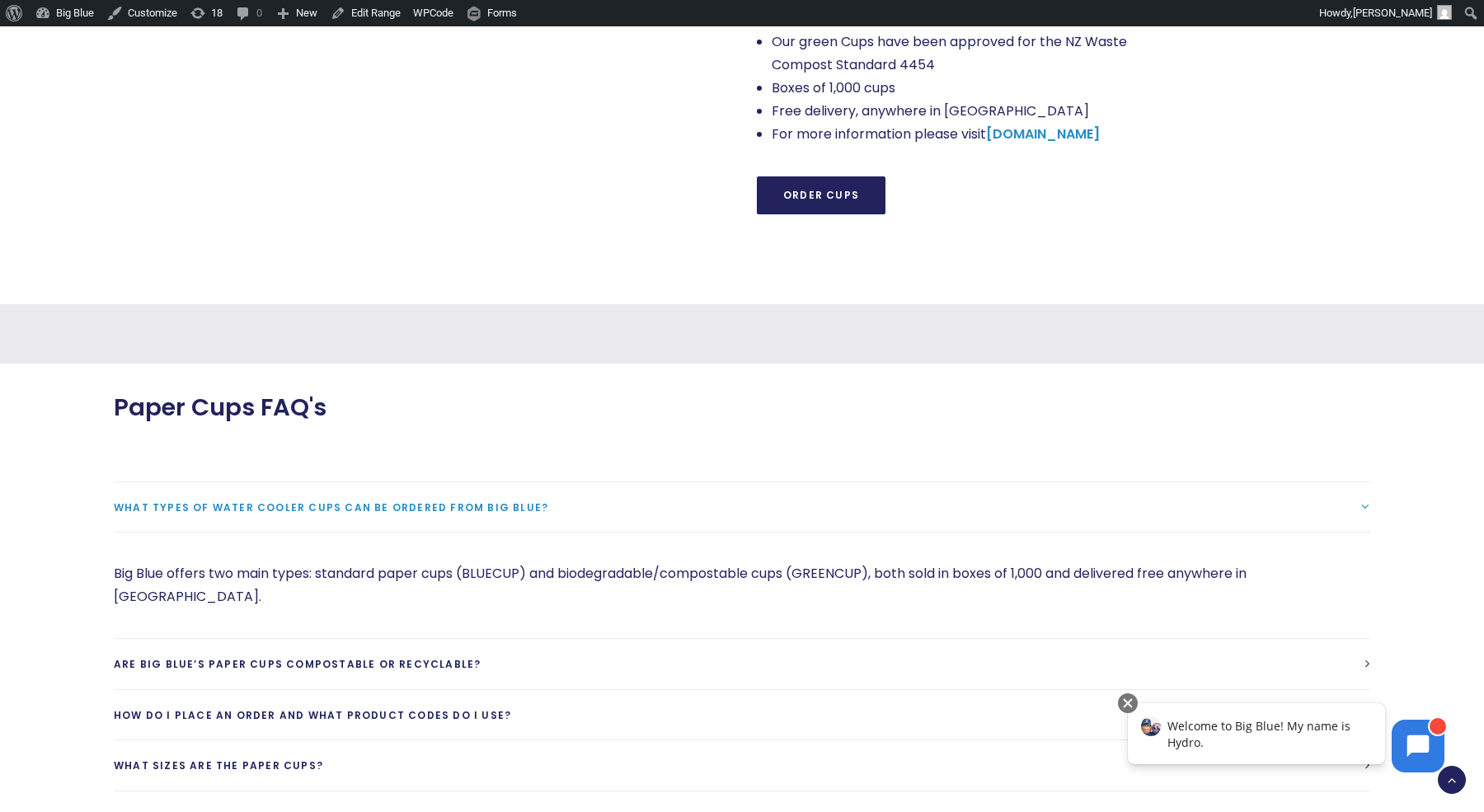
click at [563, 304] on div "How can we assist? Select an option Order green cups Order blue cups I need som…" at bounding box center [742, 333] width 1315 height 59
click at [558, 304] on div "How can we assist? Select an option Order green cups Order blue cups I need som…" at bounding box center [742, 333] width 1315 height 59
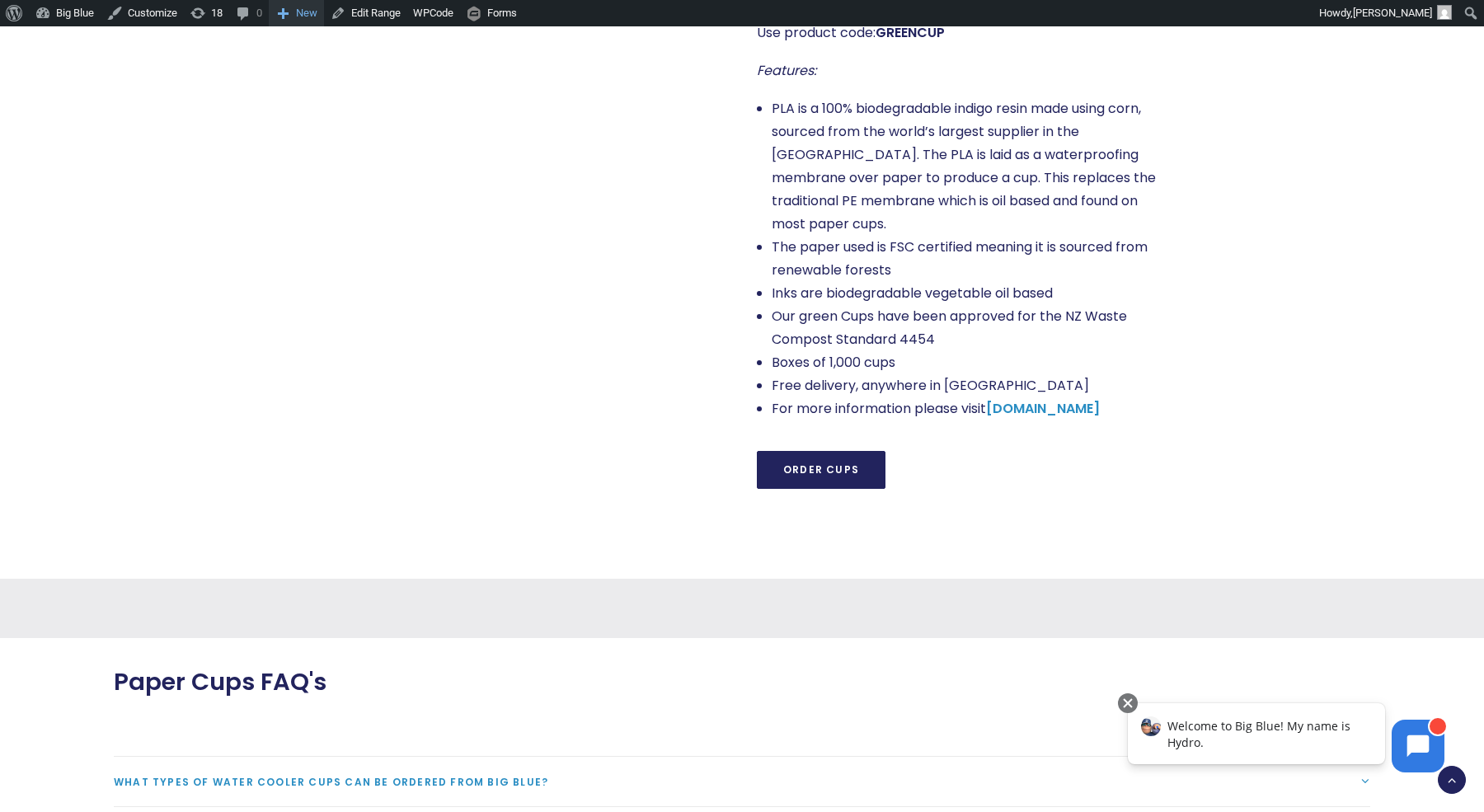
scroll to position [1451, 0]
click at [362, 10] on link "Edit Range" at bounding box center [366, 13] width 83 height 27
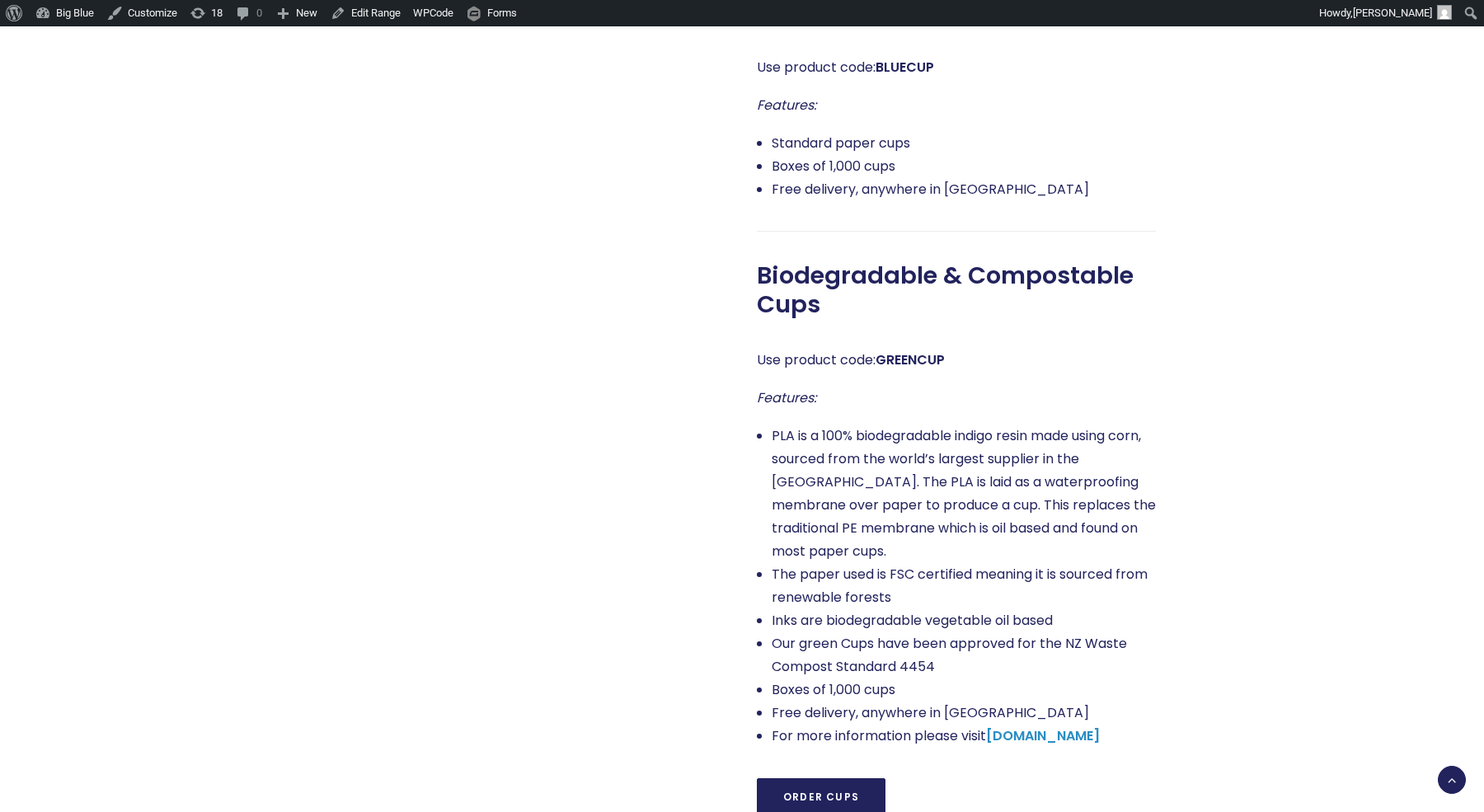
scroll to position [1387, 0]
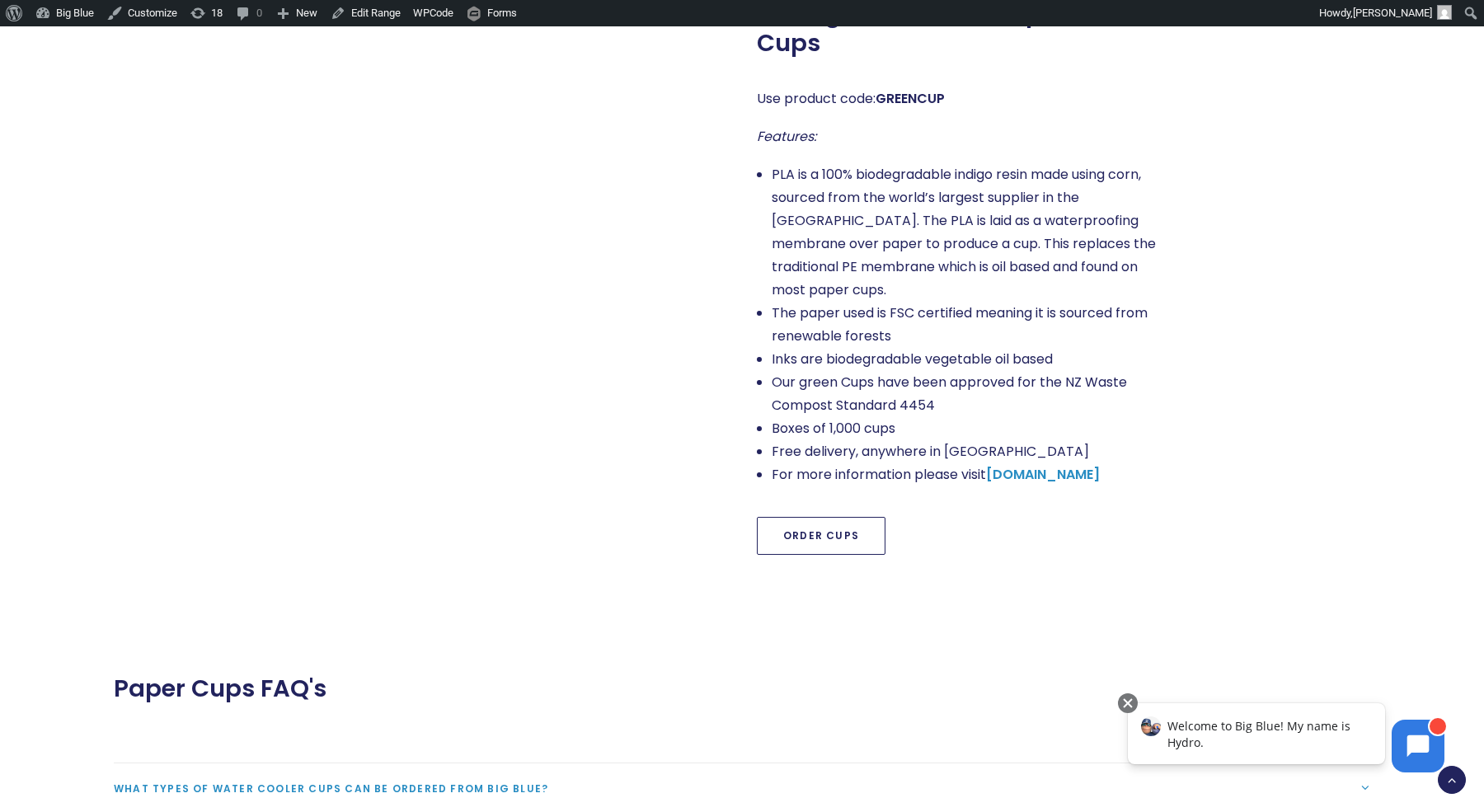
click at [833, 517] on link "Order Cups" at bounding box center [821, 535] width 129 height 38
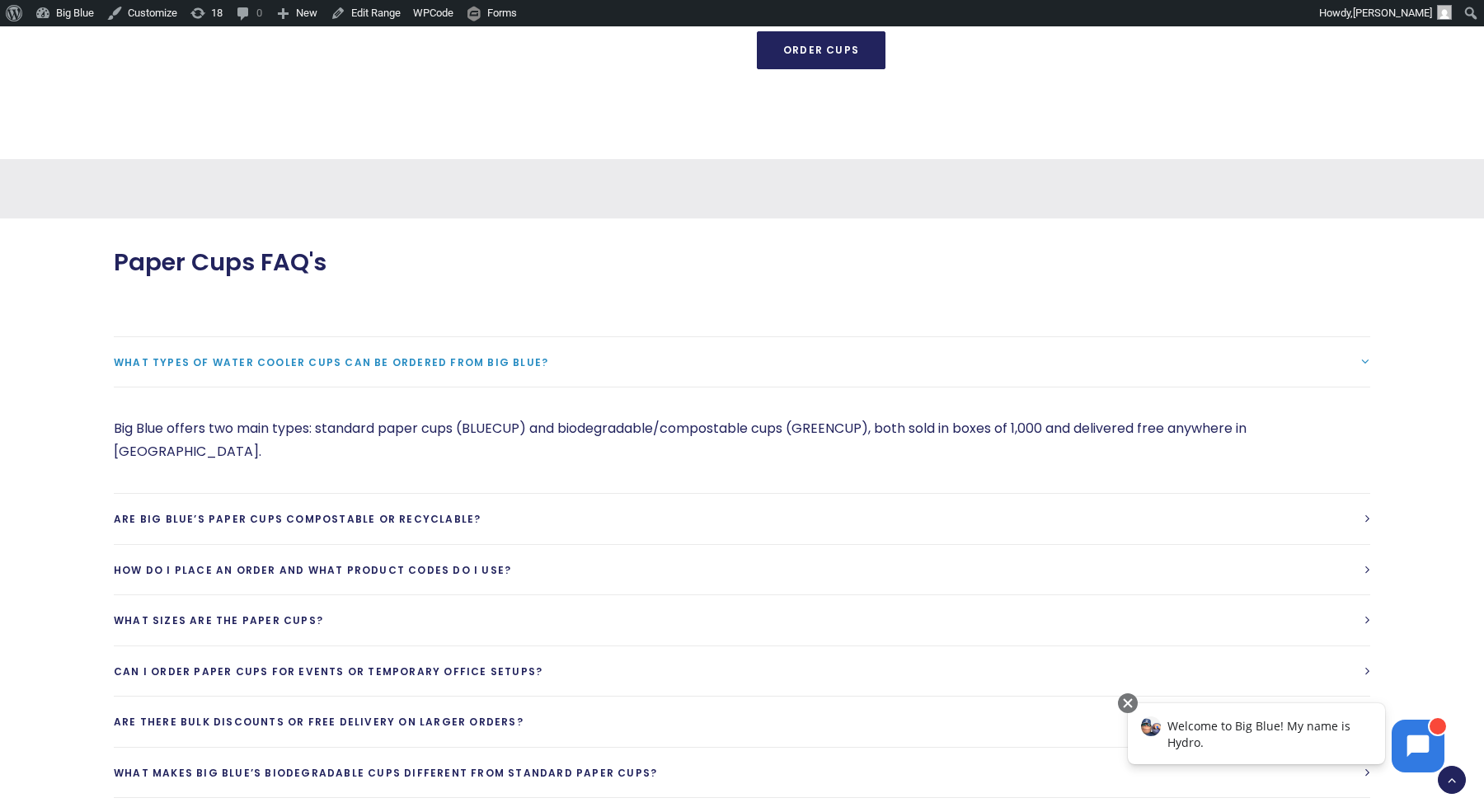
scroll to position [0, 0]
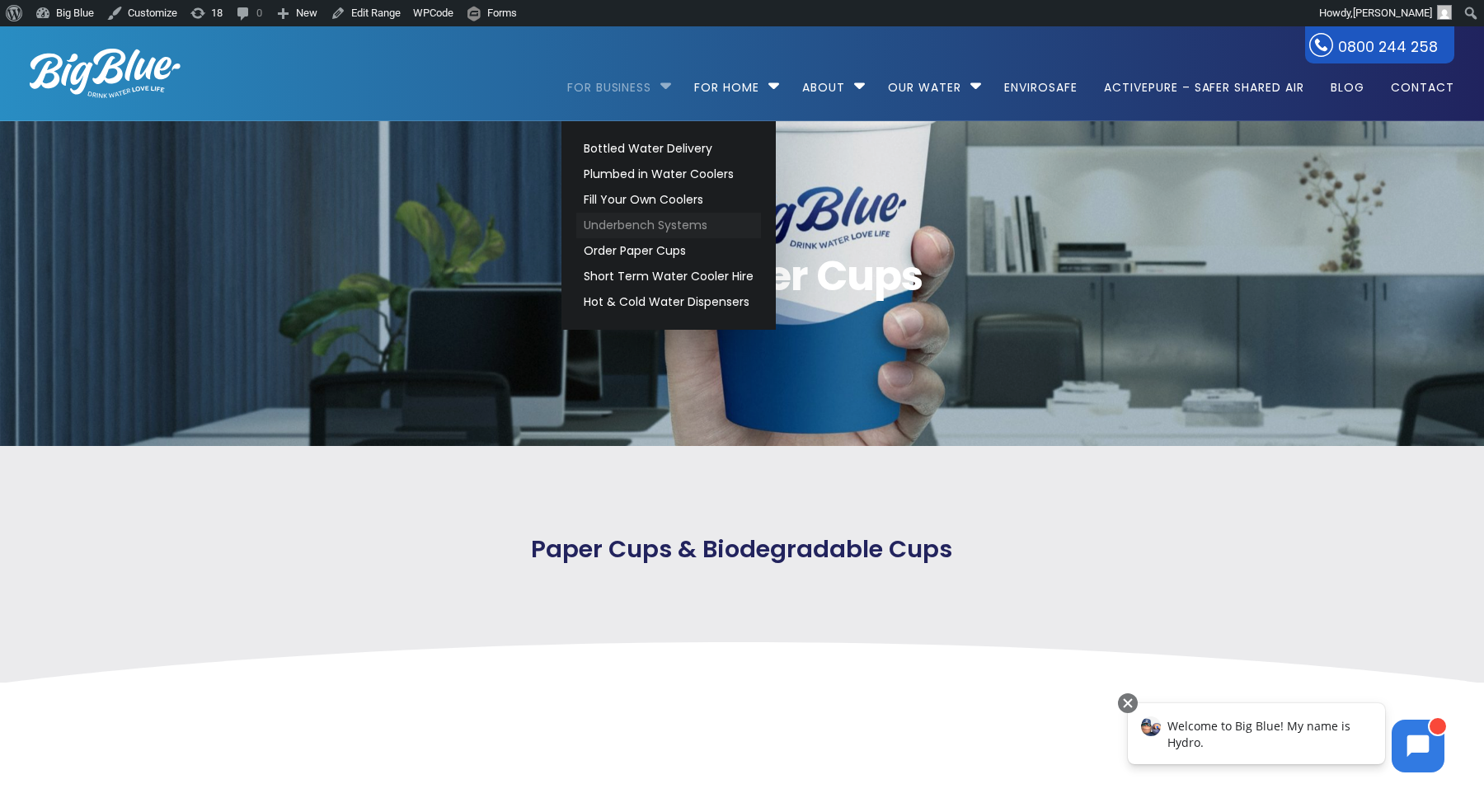
click at [633, 227] on link "Underbench Systems" at bounding box center [668, 225] width 184 height 26
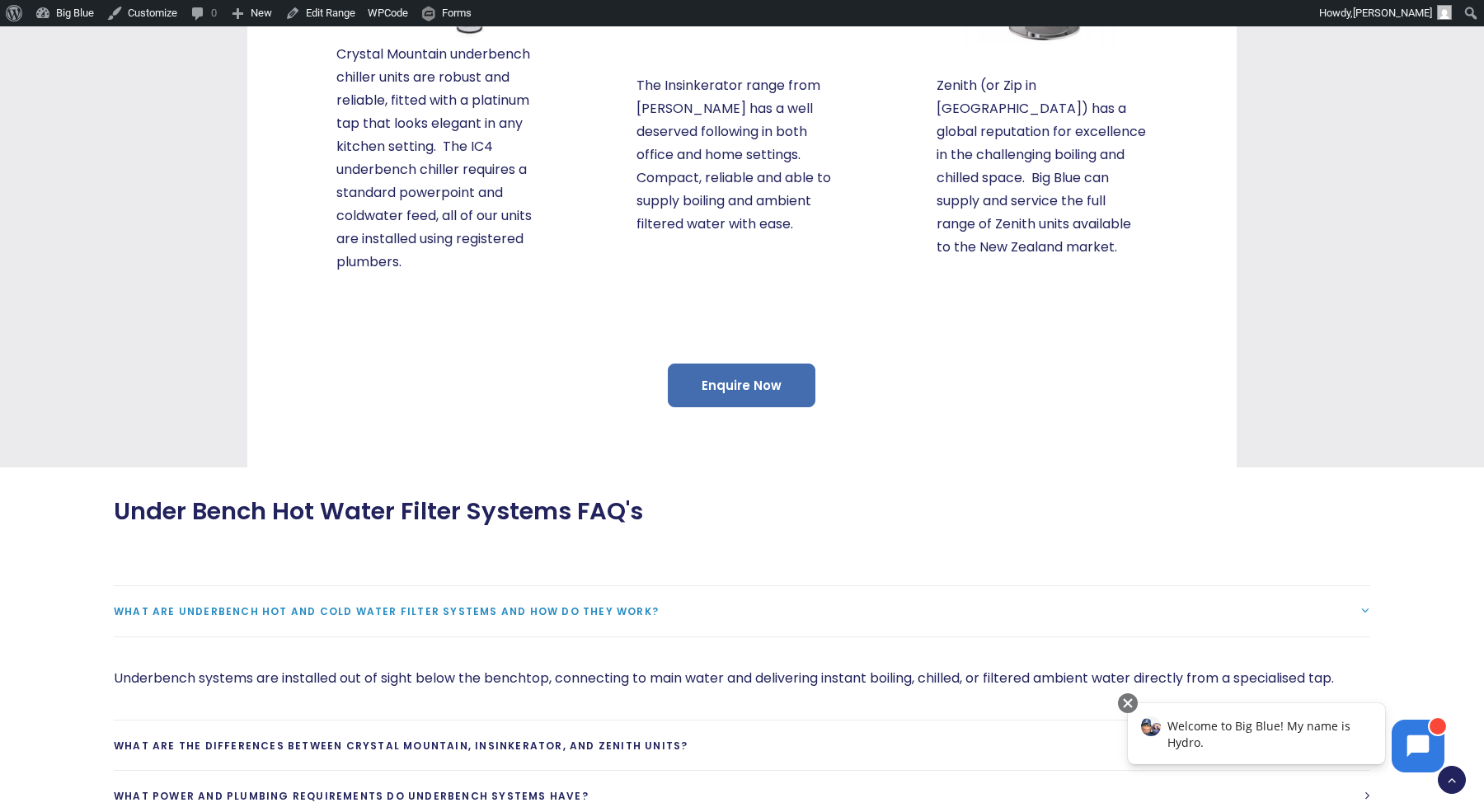
click at [724, 376] on link "Enquire Now" at bounding box center [741, 385] width 148 height 43
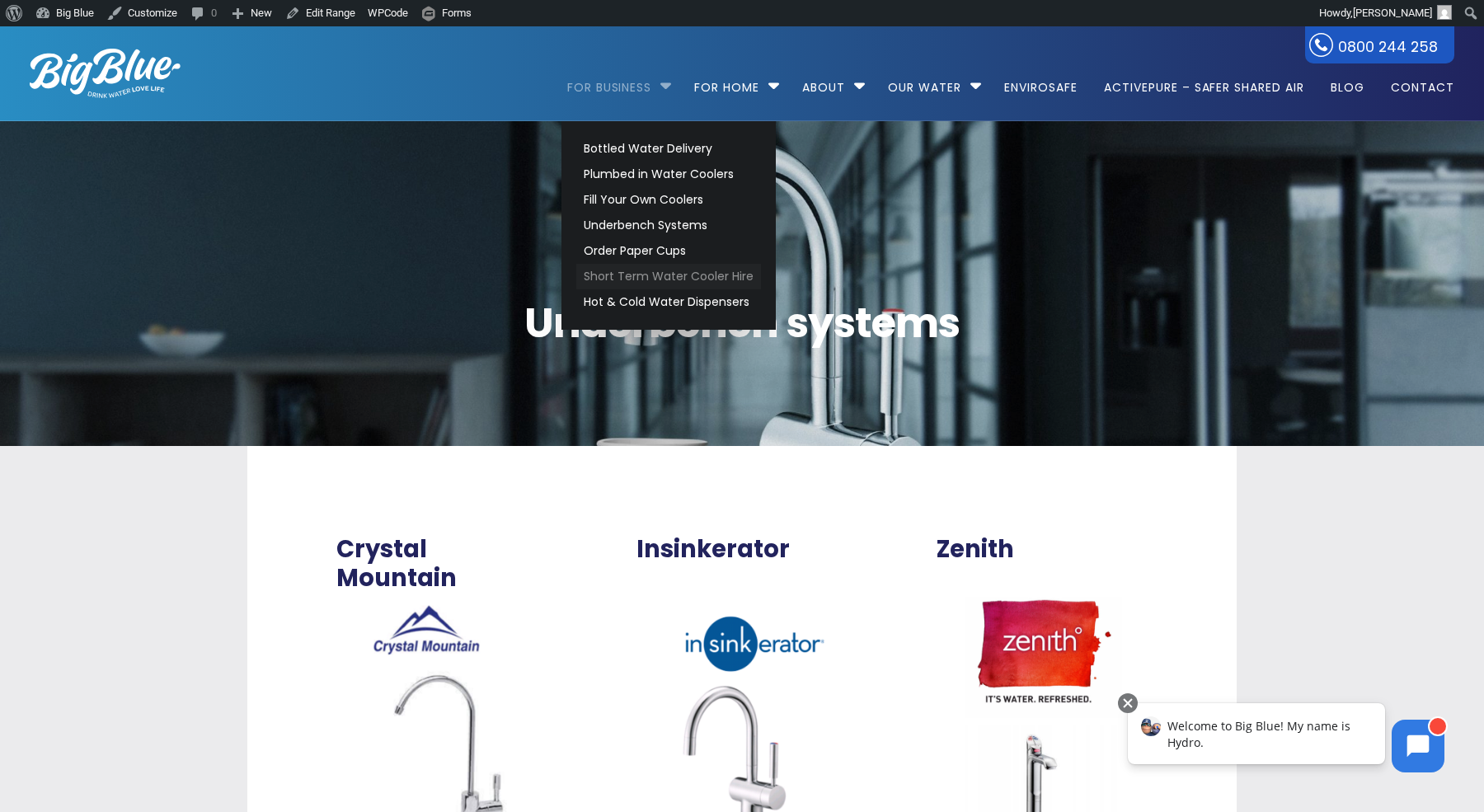
click at [617, 274] on link "Short Term Water Cooler Hire" at bounding box center [668, 276] width 184 height 26
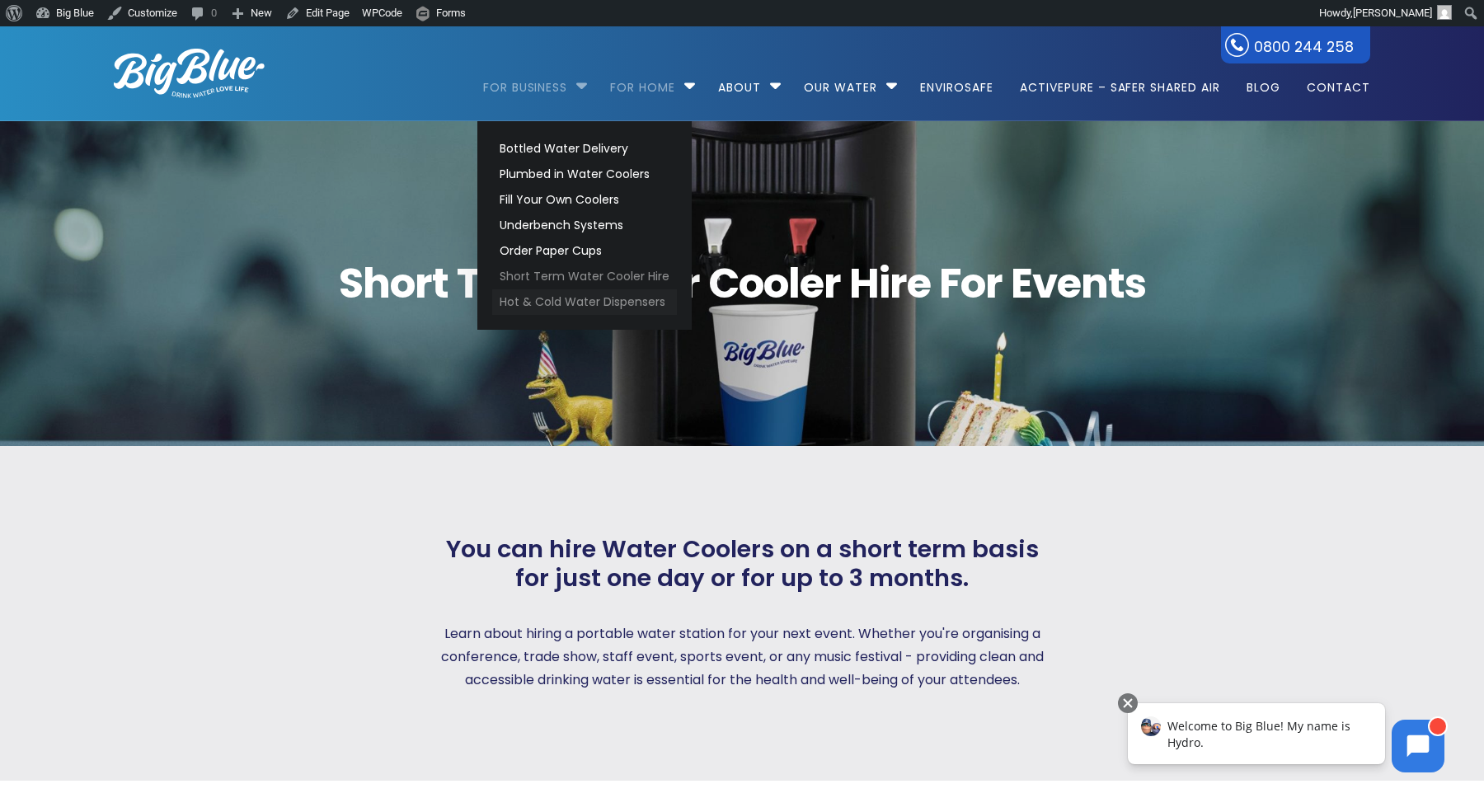
click at [524, 304] on link "Hot & Cold Water Dispensers" at bounding box center [584, 302] width 184 height 26
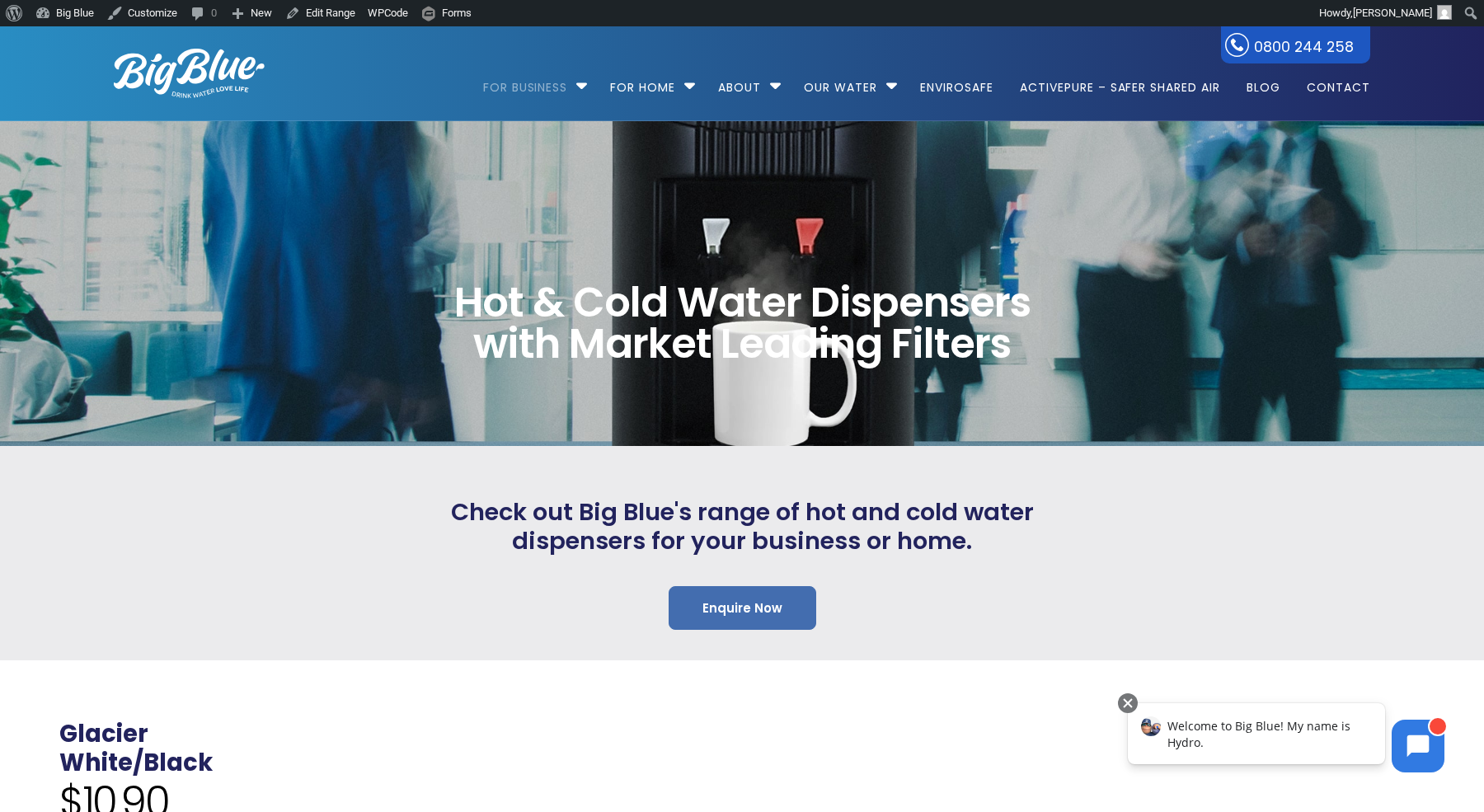
click at [731, 597] on link "Enquire Now" at bounding box center [742, 608] width 148 height 43
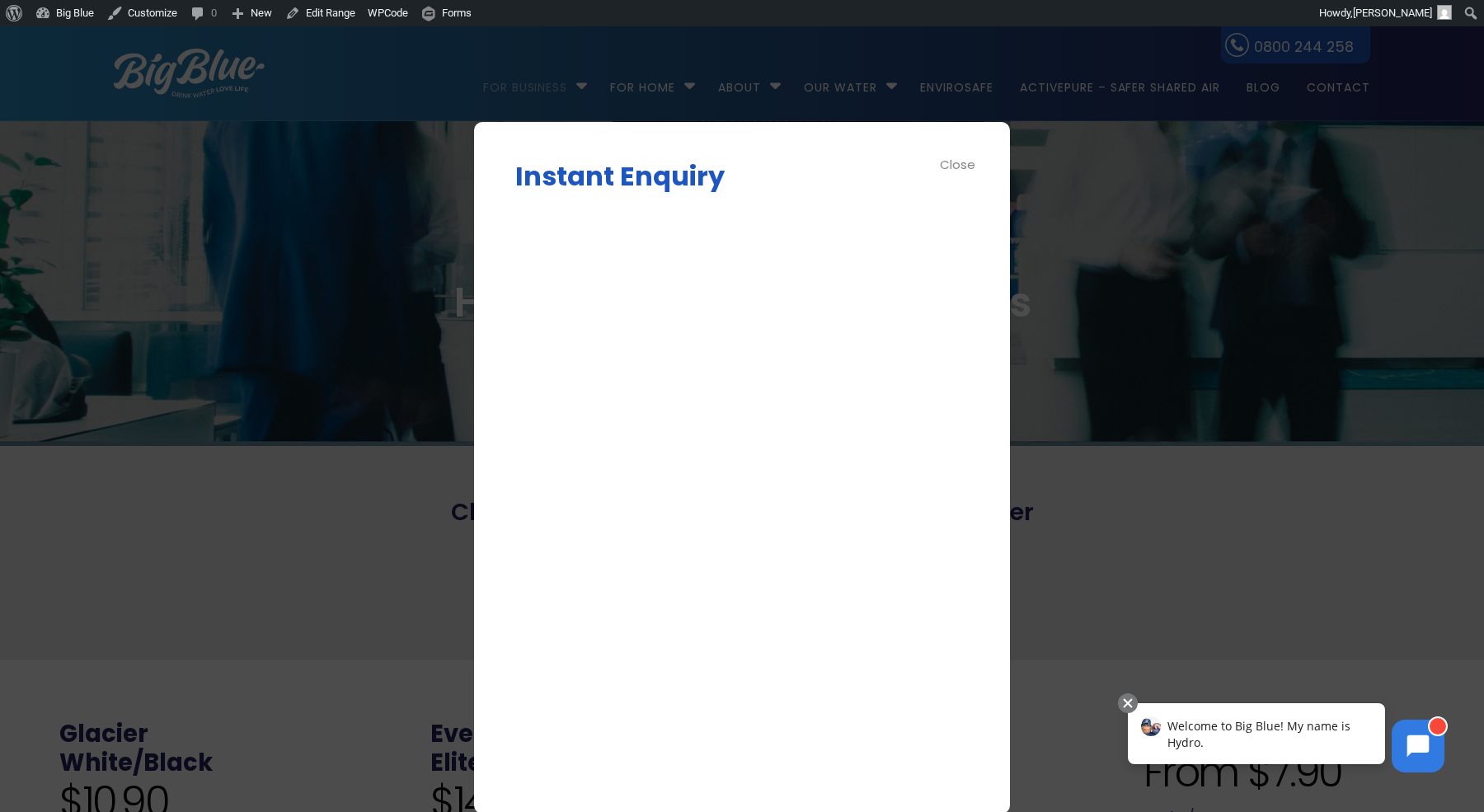
click at [965, 165] on div "Close" at bounding box center [958, 164] width 37 height 19
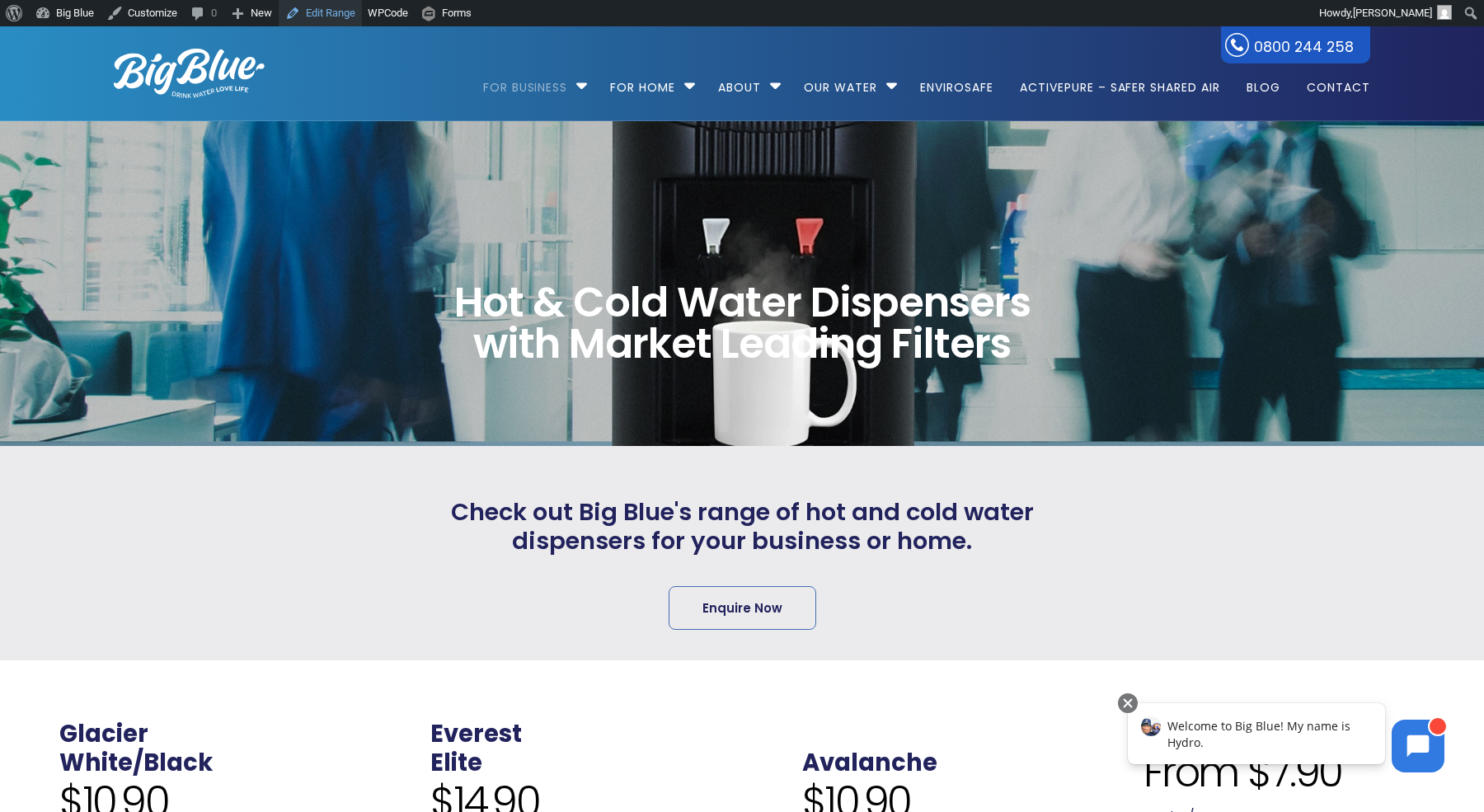
click at [329, 2] on link "Edit Range" at bounding box center [321, 13] width 83 height 27
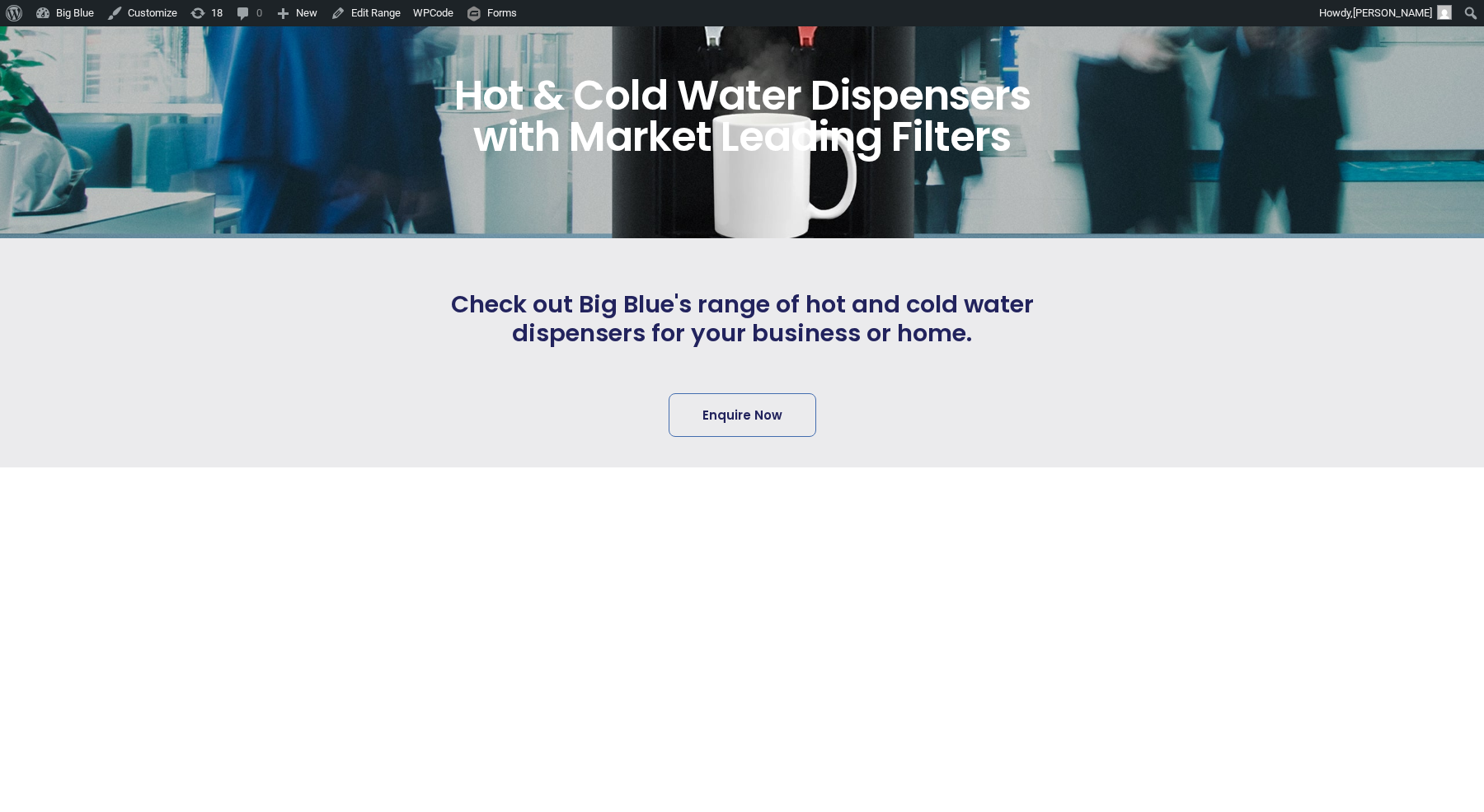
scroll to position [183, 0]
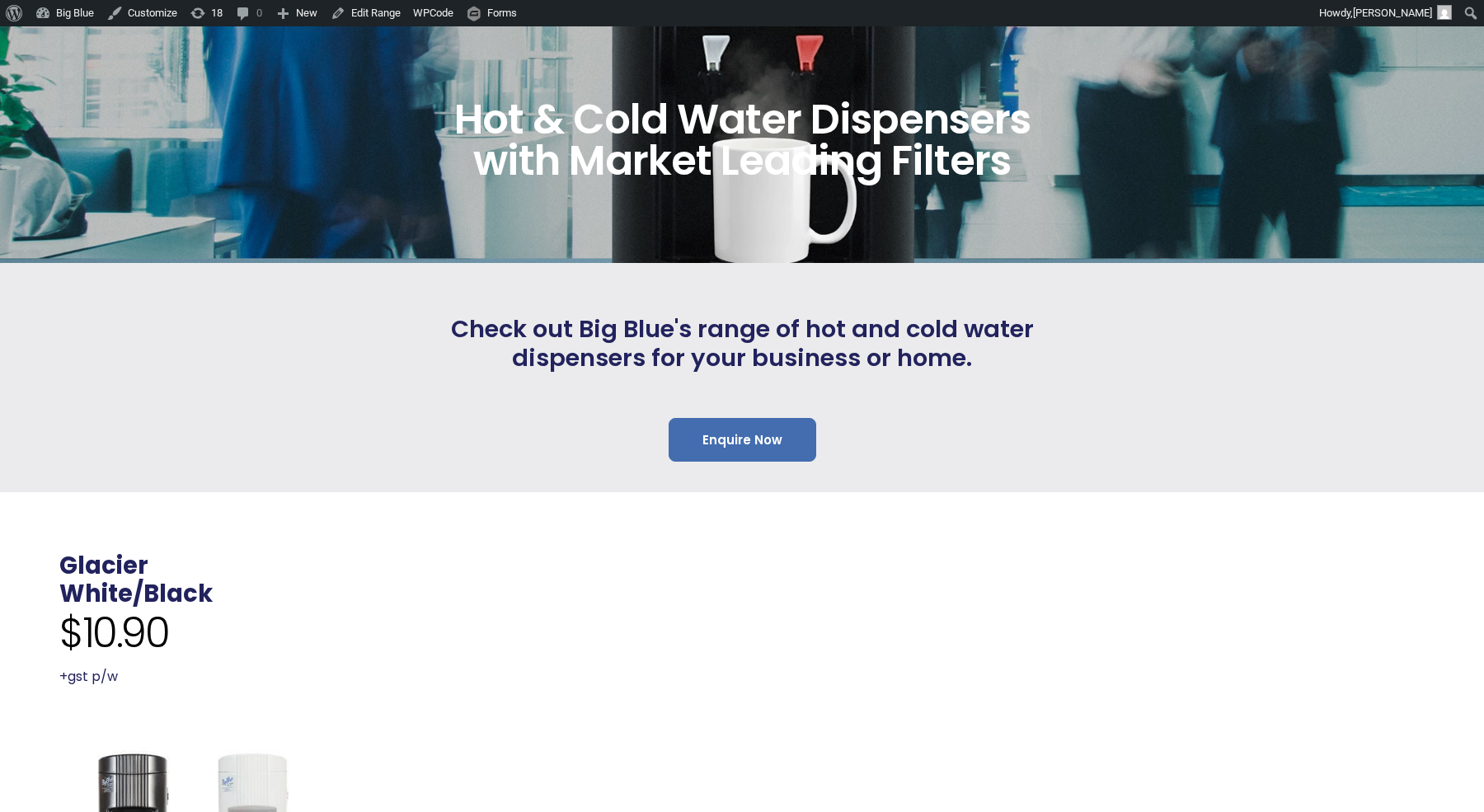
click at [724, 438] on link "Enquire Now" at bounding box center [742, 440] width 148 height 43
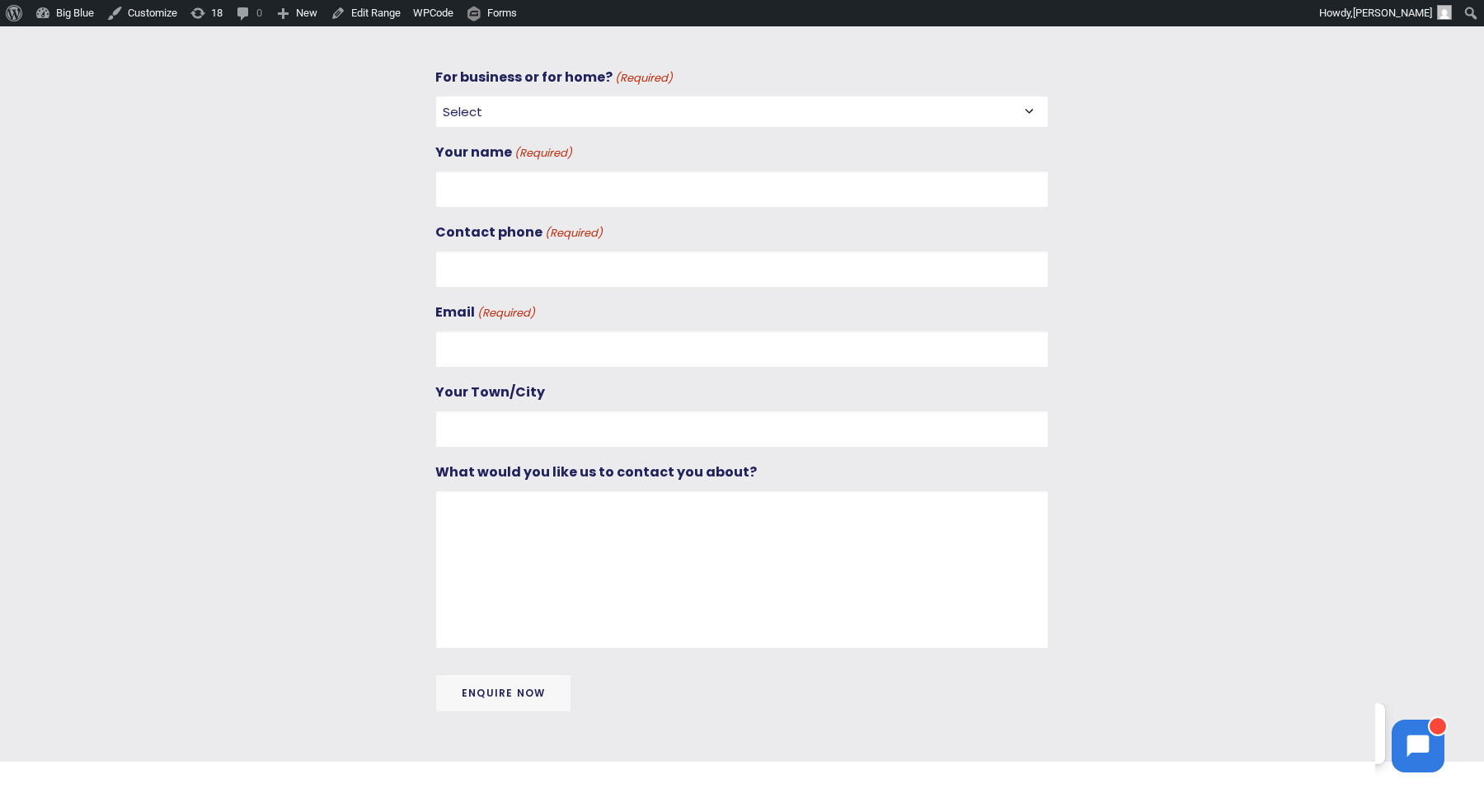
scroll to position [646, 0]
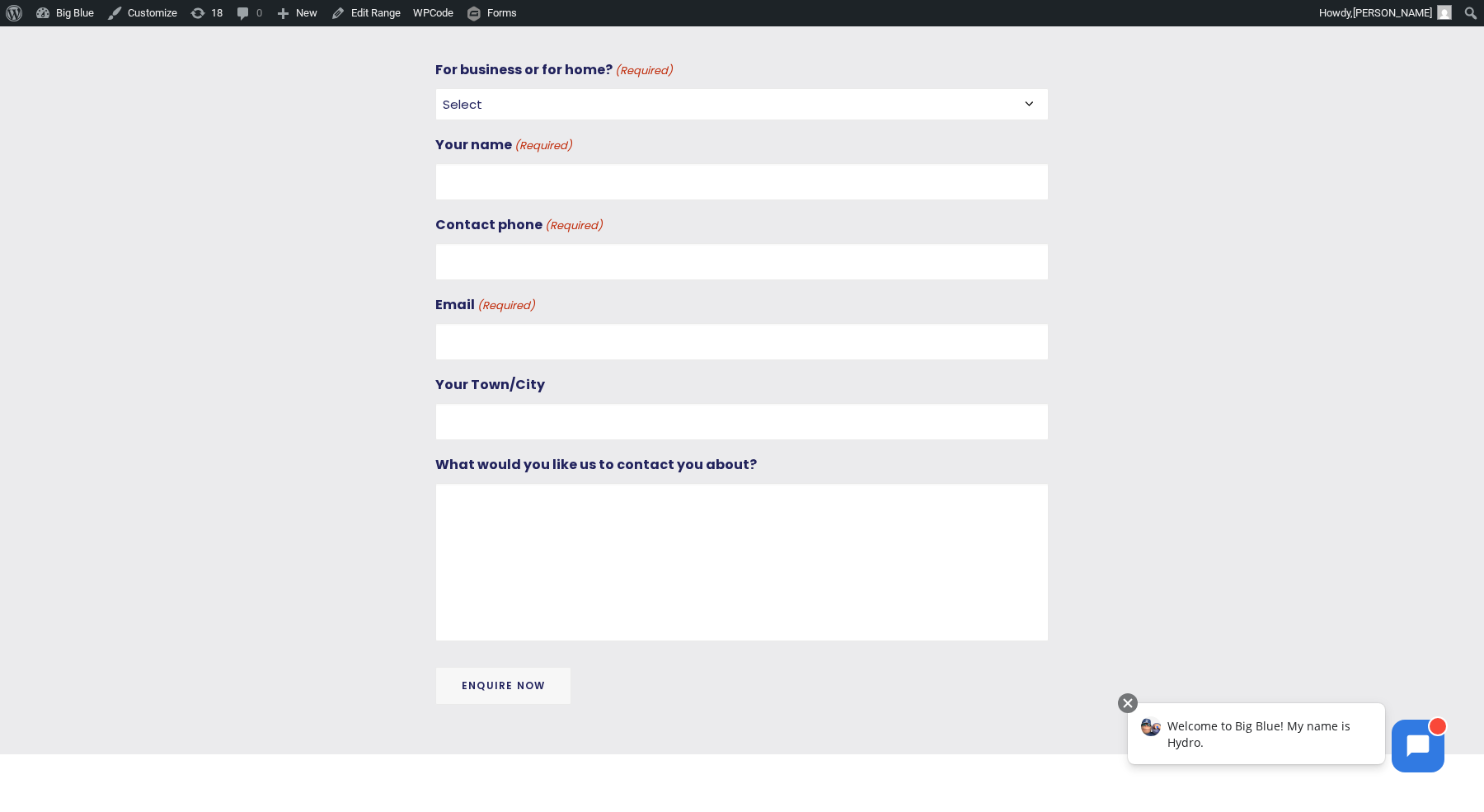
click at [520, 667] on input "Enquire Now" at bounding box center [502, 685] width 136 height 38
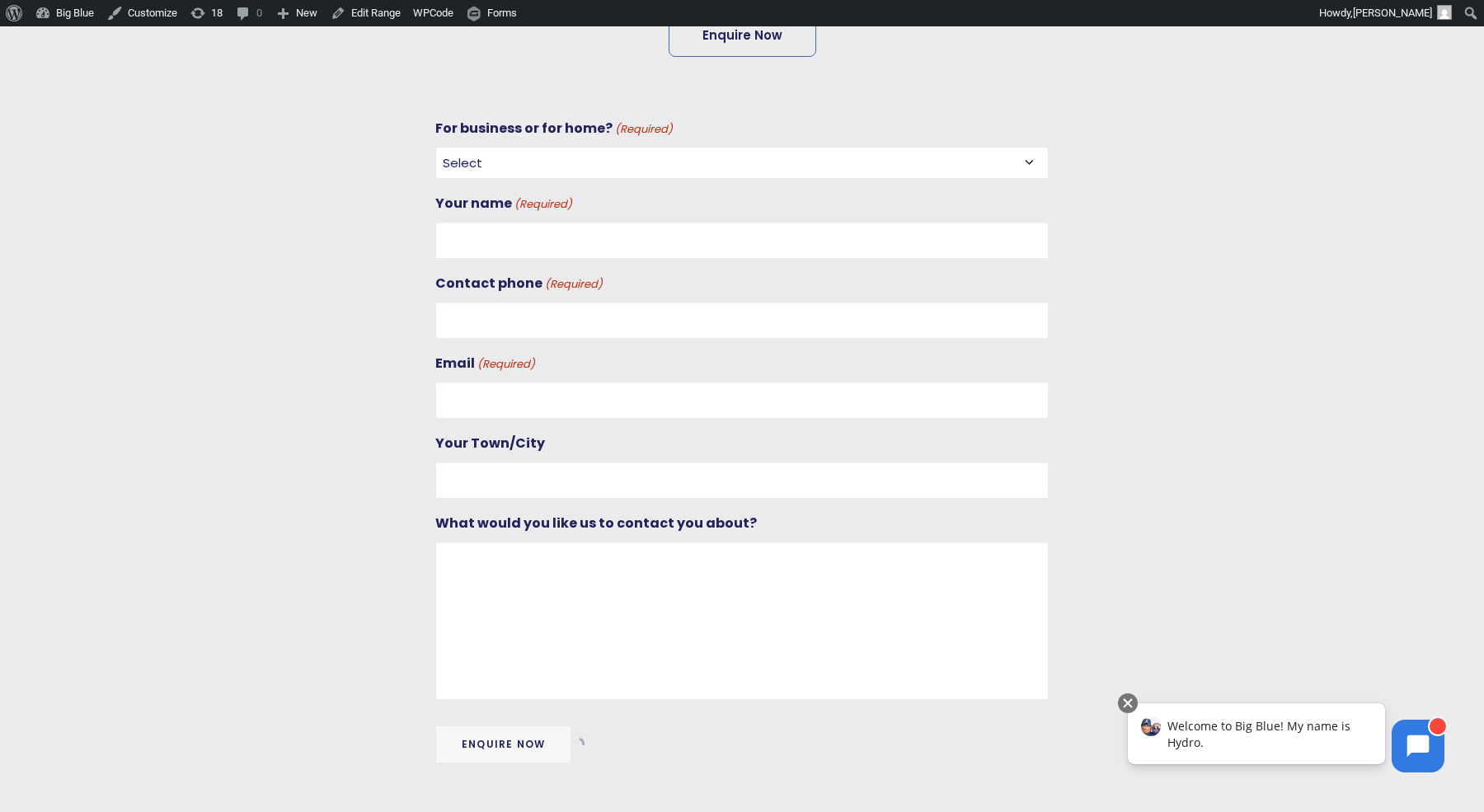
scroll to position [585, 0]
click at [382, 13] on link "Edit Range" at bounding box center [366, 13] width 83 height 27
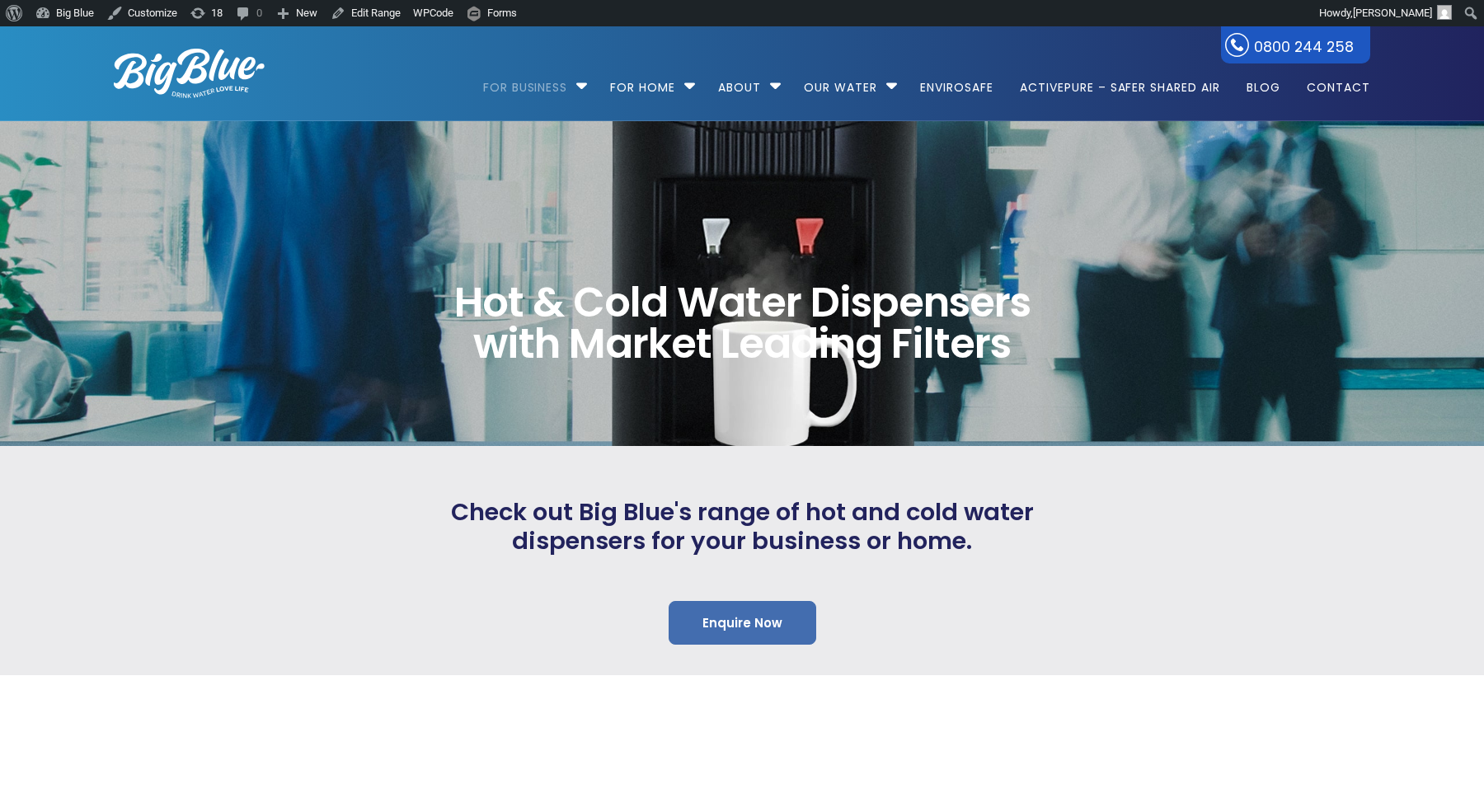
click at [714, 613] on link "Enquire Now" at bounding box center [742, 623] width 148 height 43
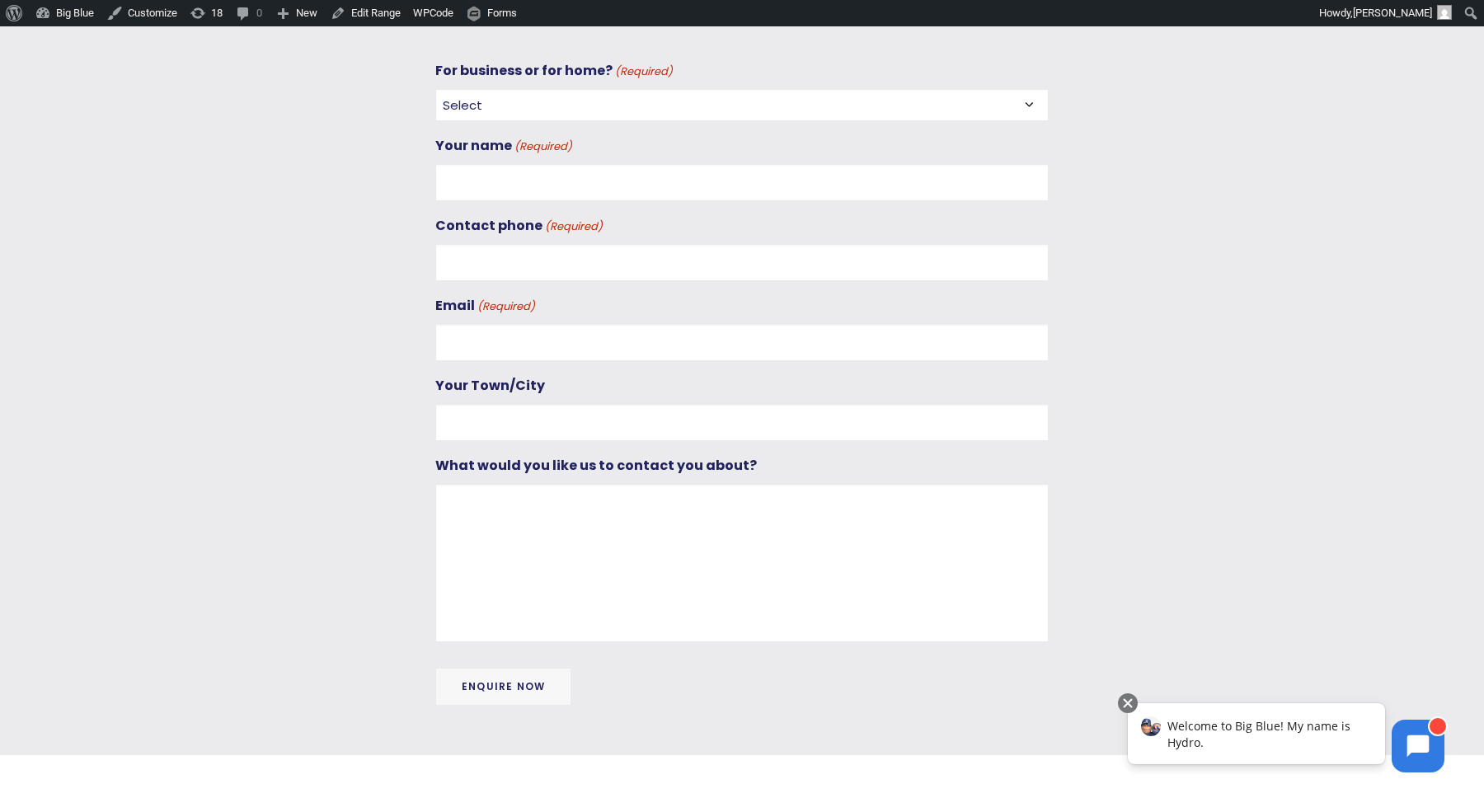
scroll to position [646, 0]
click at [527, 681] on input "Enquire Now" at bounding box center [502, 685] width 136 height 38
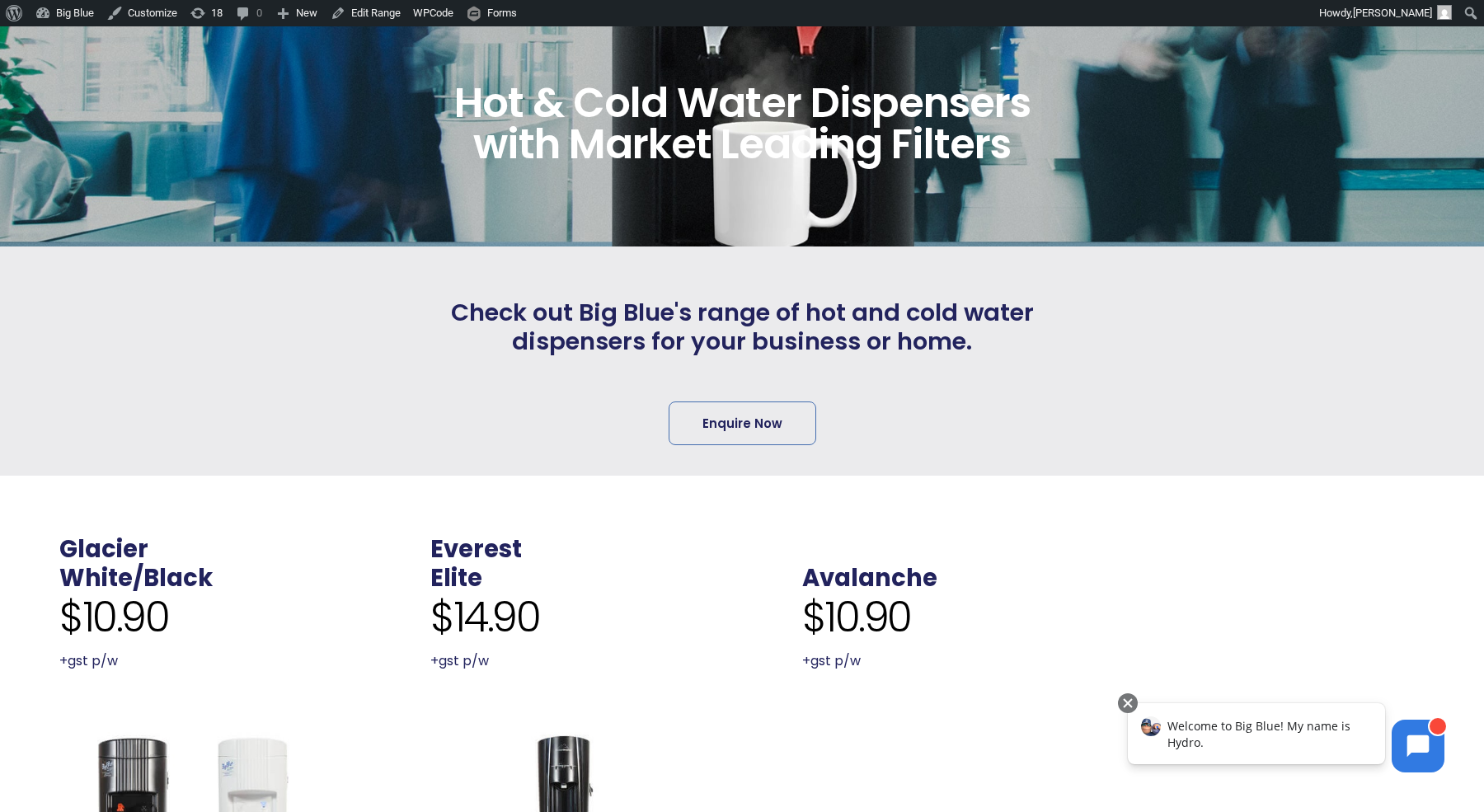
scroll to position [213, 0]
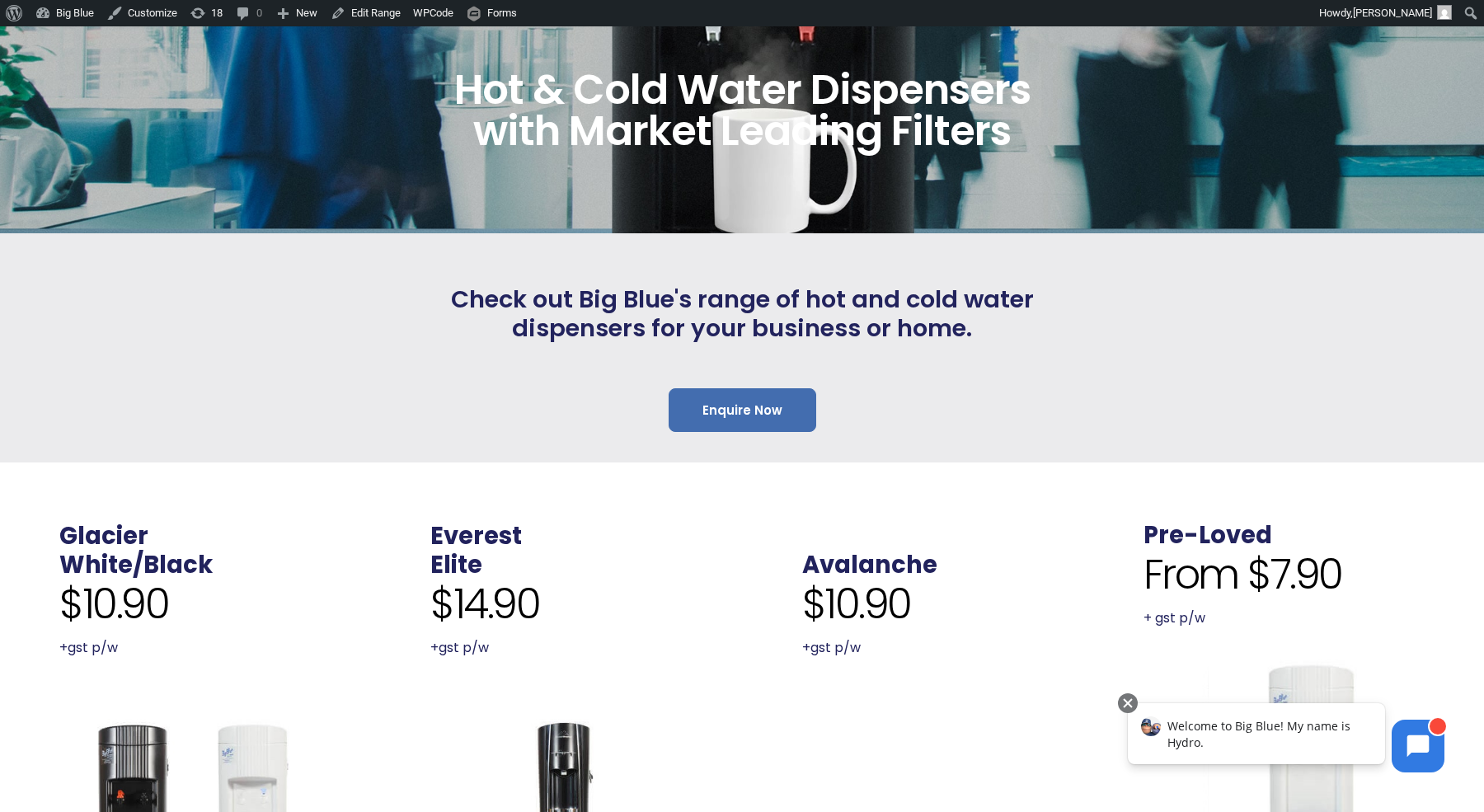
click at [728, 408] on link "Enquire Now" at bounding box center [742, 410] width 148 height 43
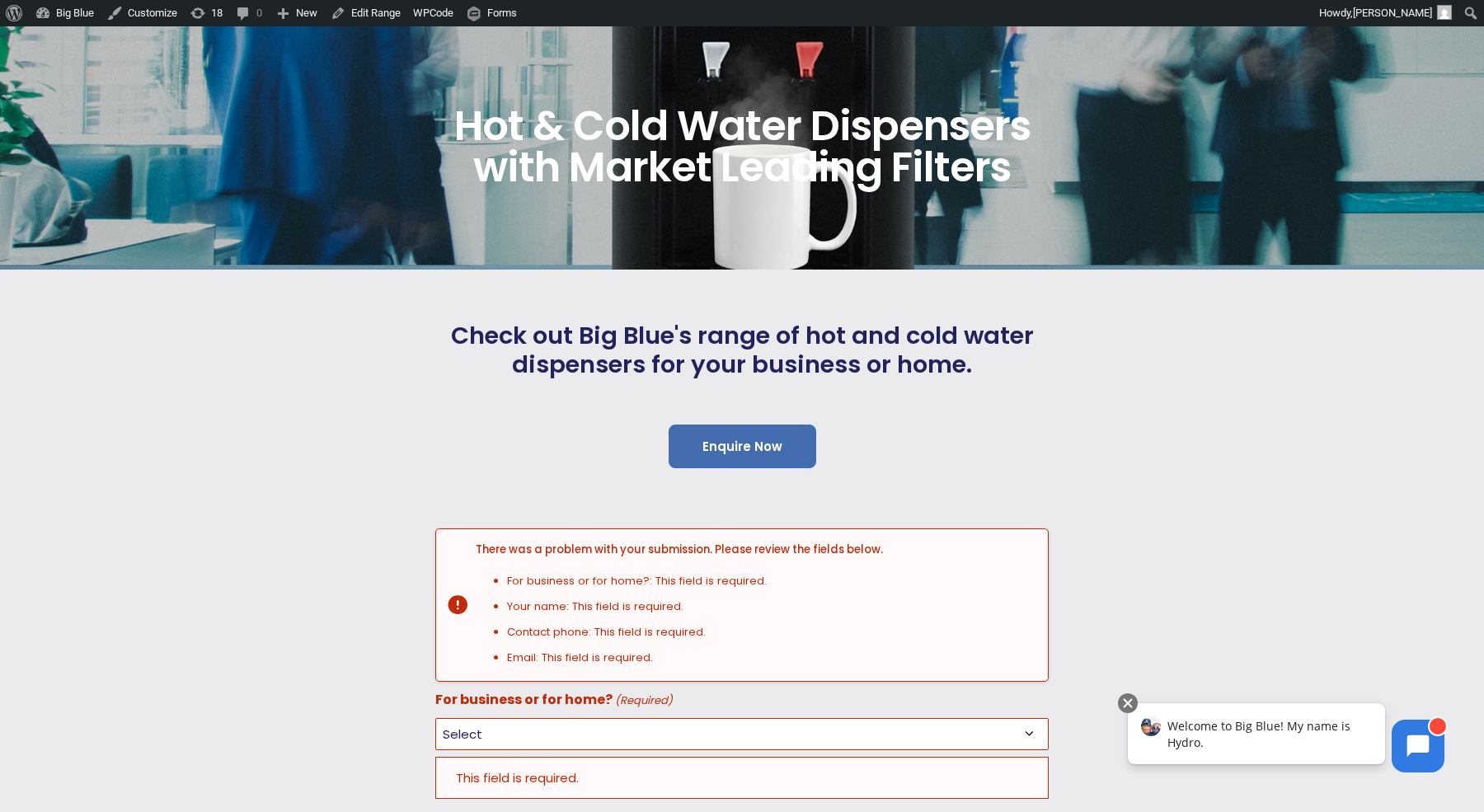
scroll to position [0, 0]
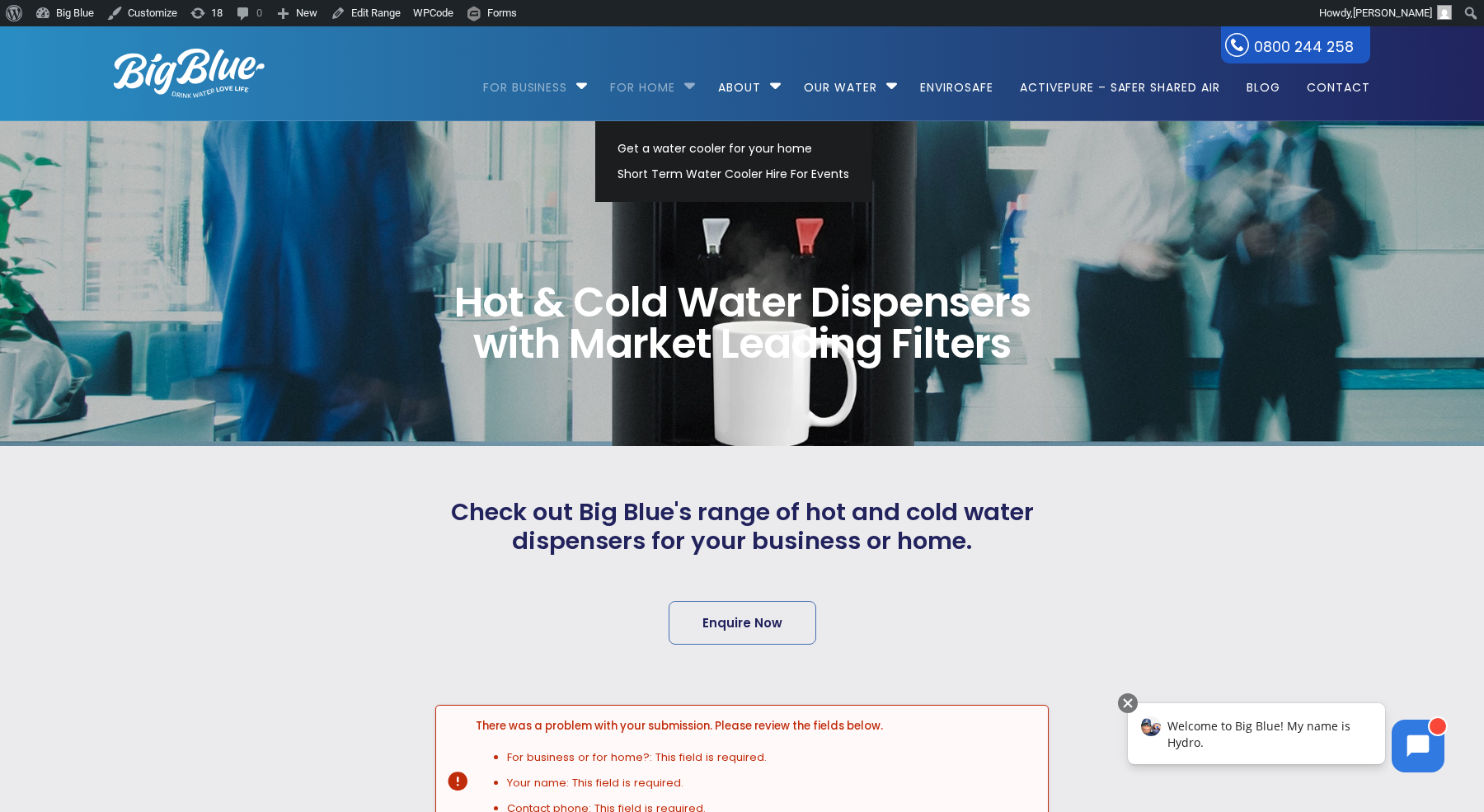
click at [647, 86] on link "For Home" at bounding box center [643, 79] width 88 height 106
click at [646, 86] on link "For Home" at bounding box center [643, 79] width 88 height 106
click at [663, 91] on link "For Home" at bounding box center [643, 79] width 88 height 106
click at [660, 87] on link "For Home" at bounding box center [643, 79] width 88 height 106
click at [666, 87] on link "For Home" at bounding box center [643, 79] width 88 height 106
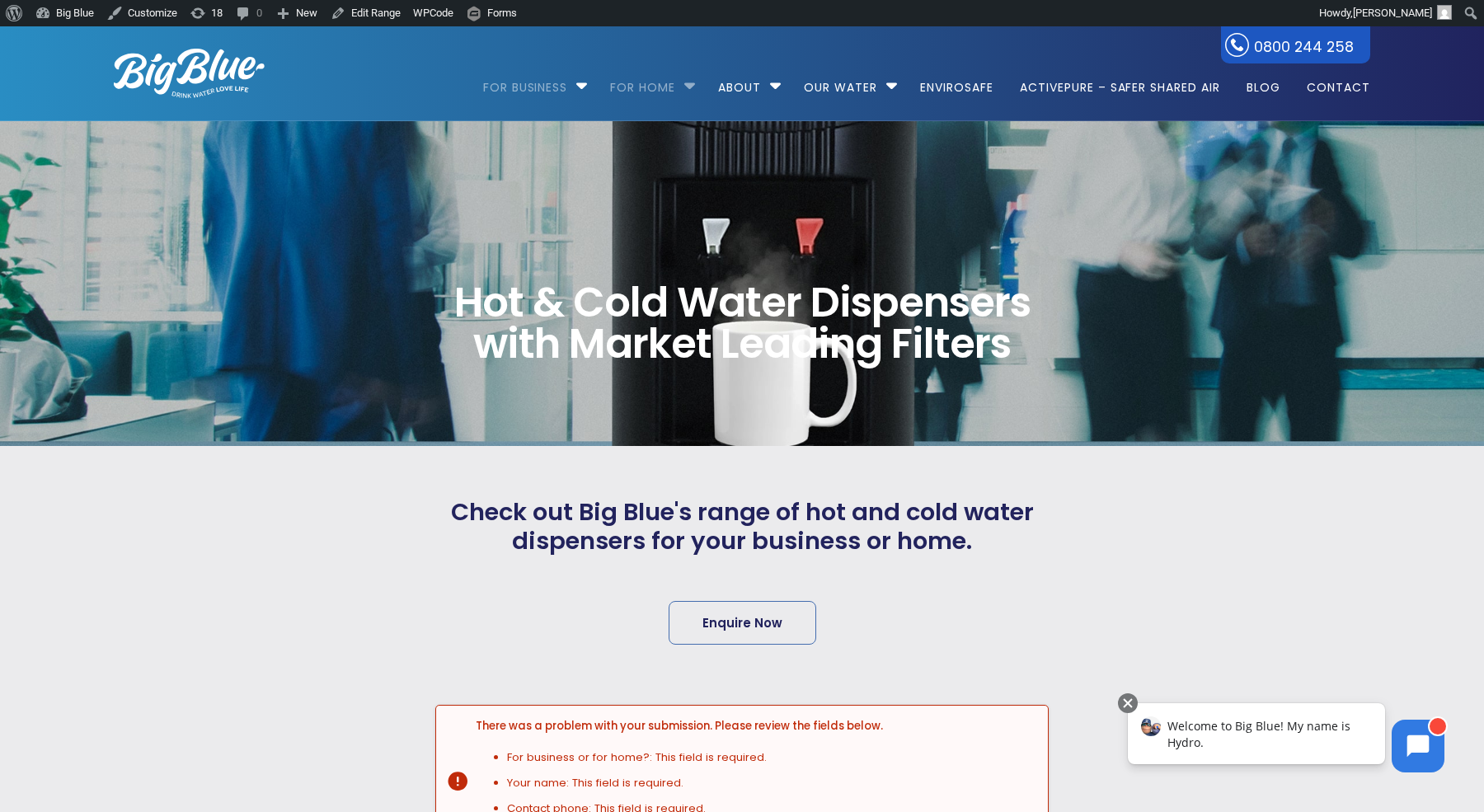
click at [647, 90] on link "For Home" at bounding box center [643, 79] width 88 height 106
click at [127, 64] on img at bounding box center [189, 73] width 151 height 49
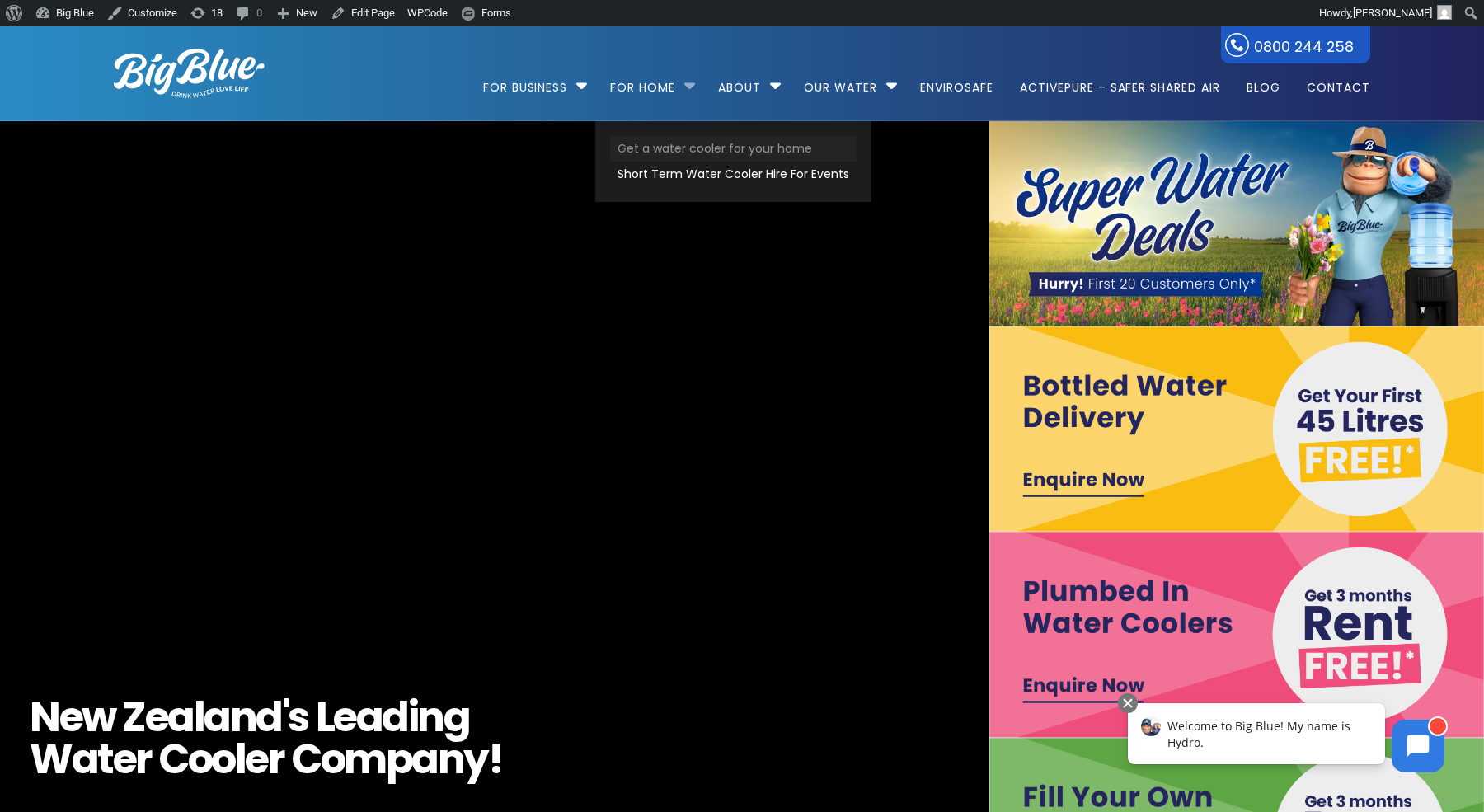
click link "Get a water cooler for your home"
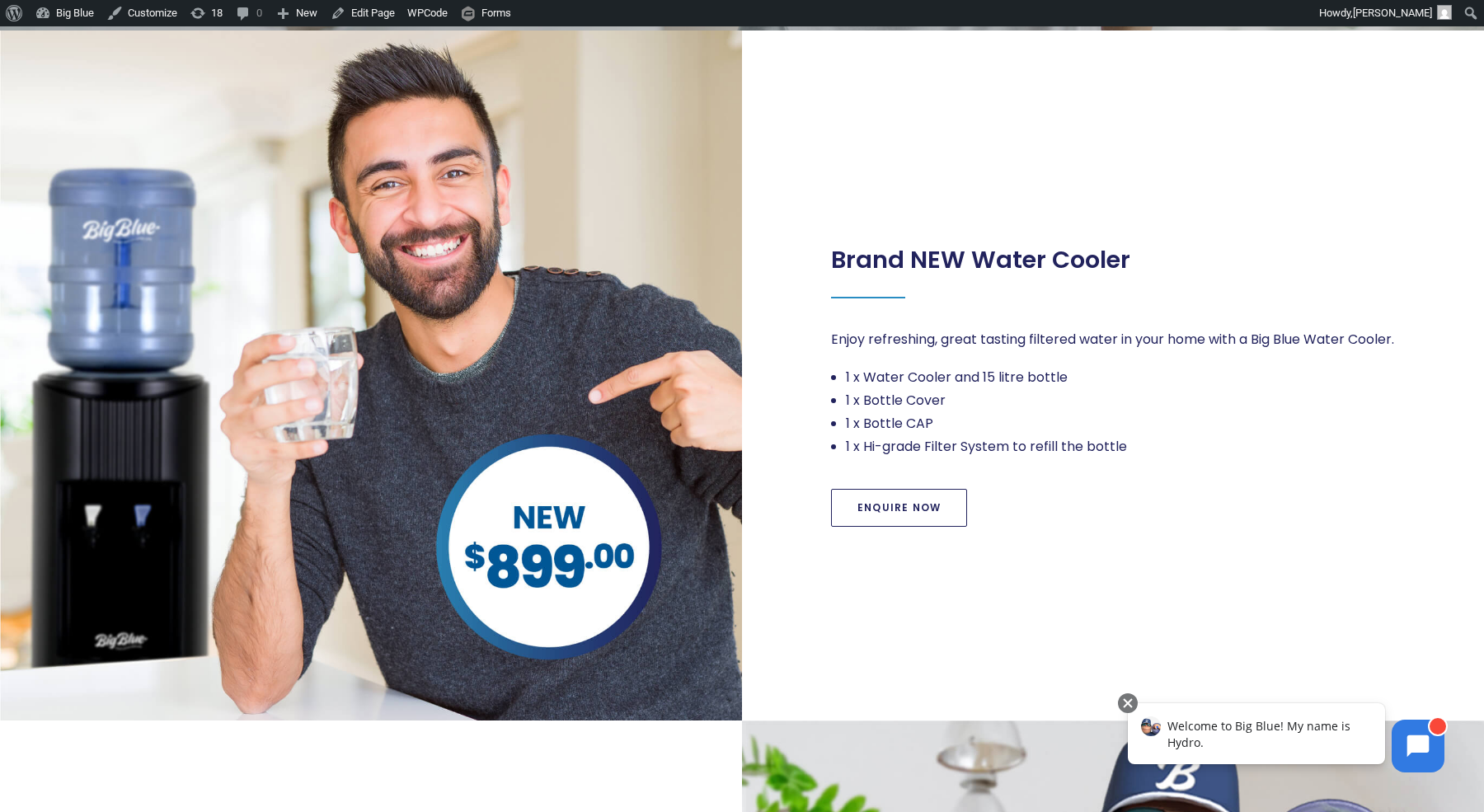
click at [897, 512] on link "Enquire Now" at bounding box center [898, 507] width 136 height 38
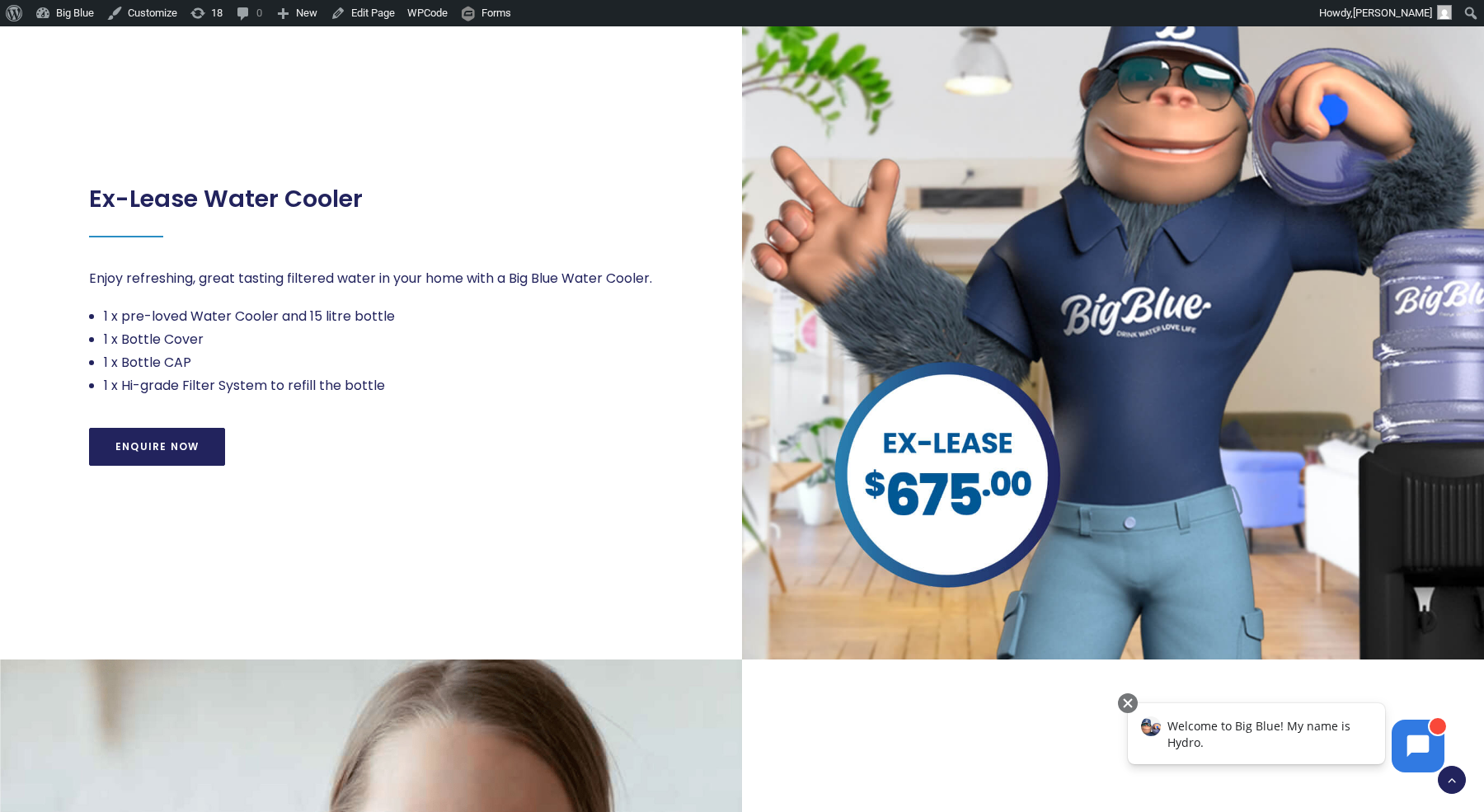
scroll to position [1319, 0]
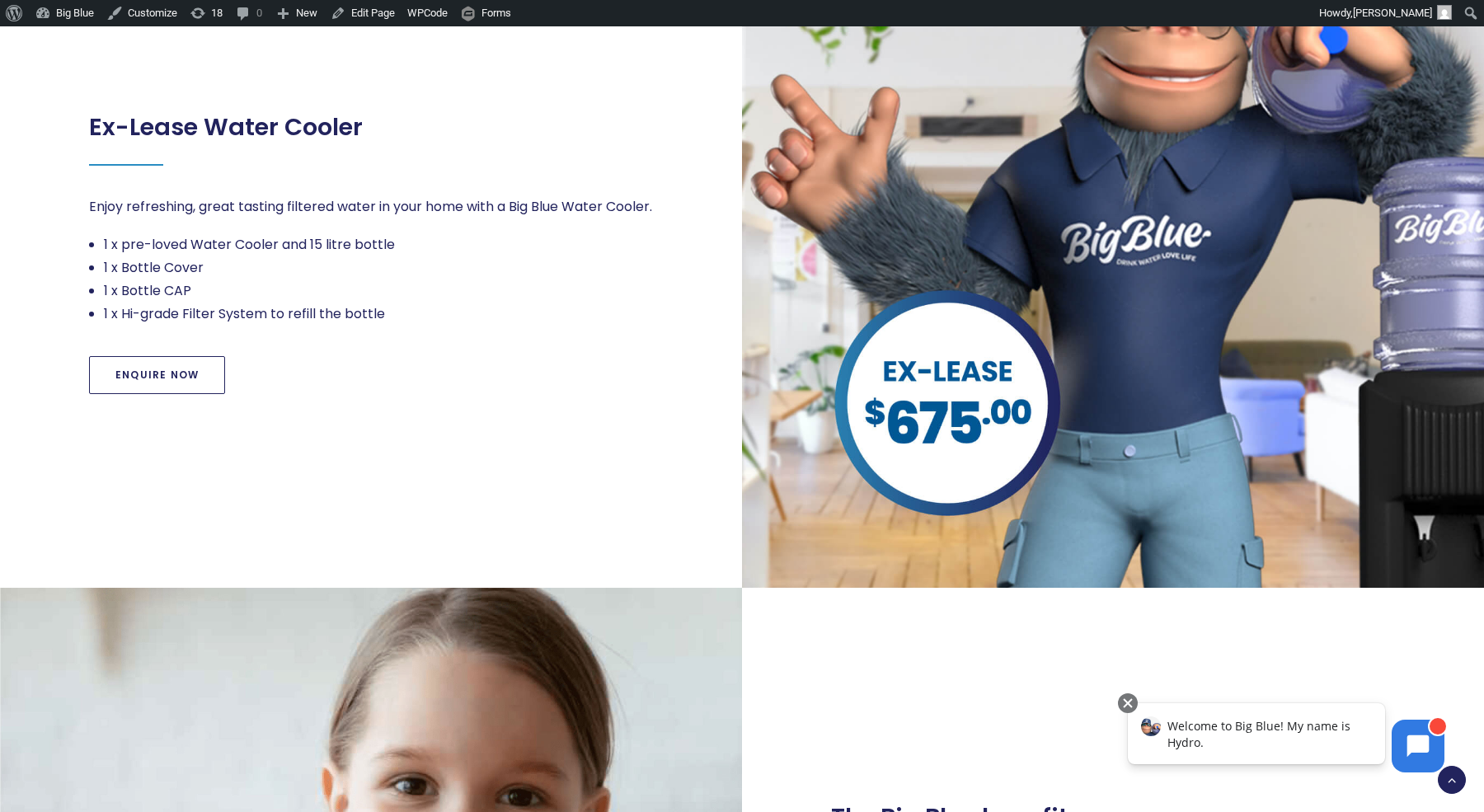
click at [167, 378] on link "Enquire Now" at bounding box center [157, 375] width 136 height 38
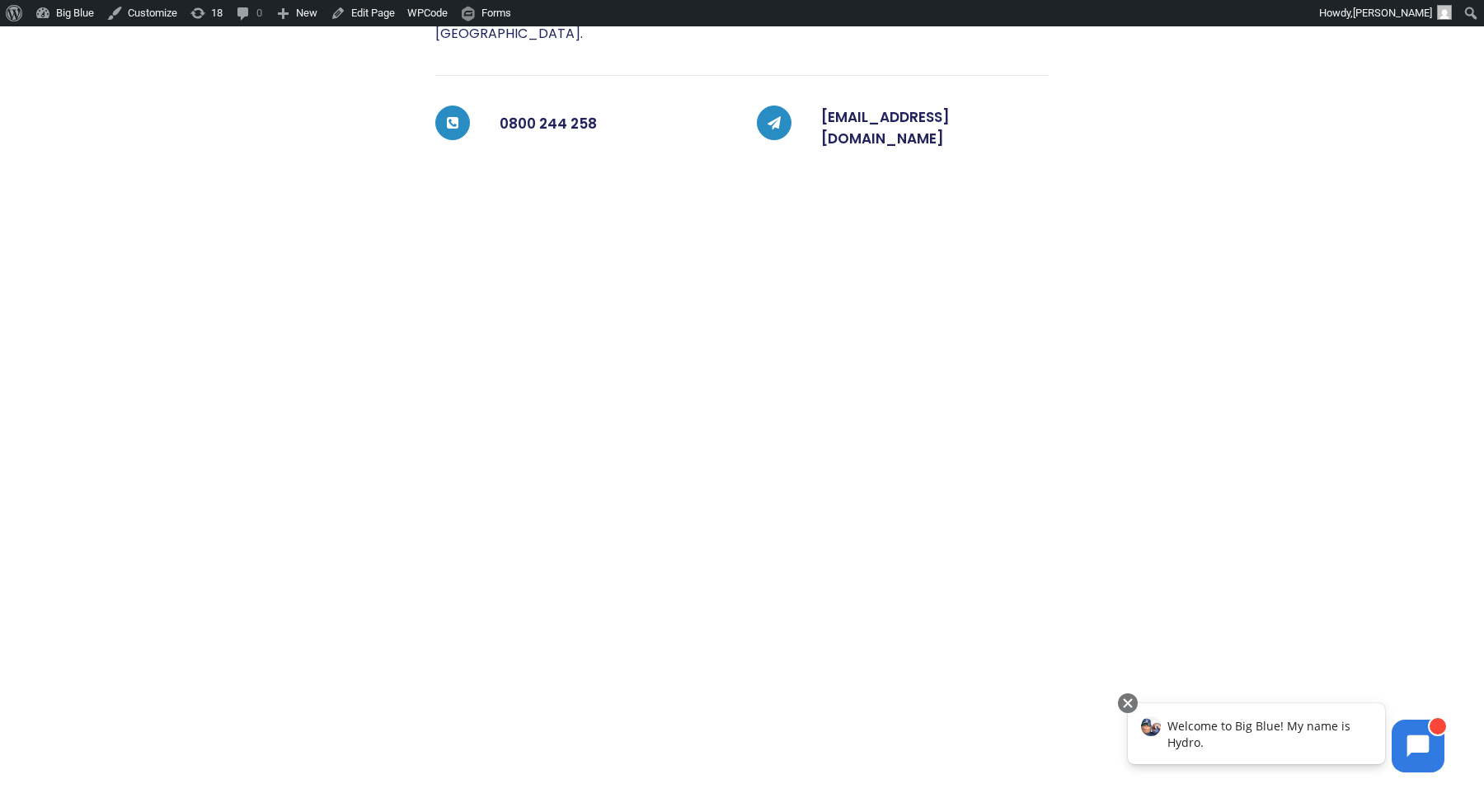
scroll to position [497, 0]
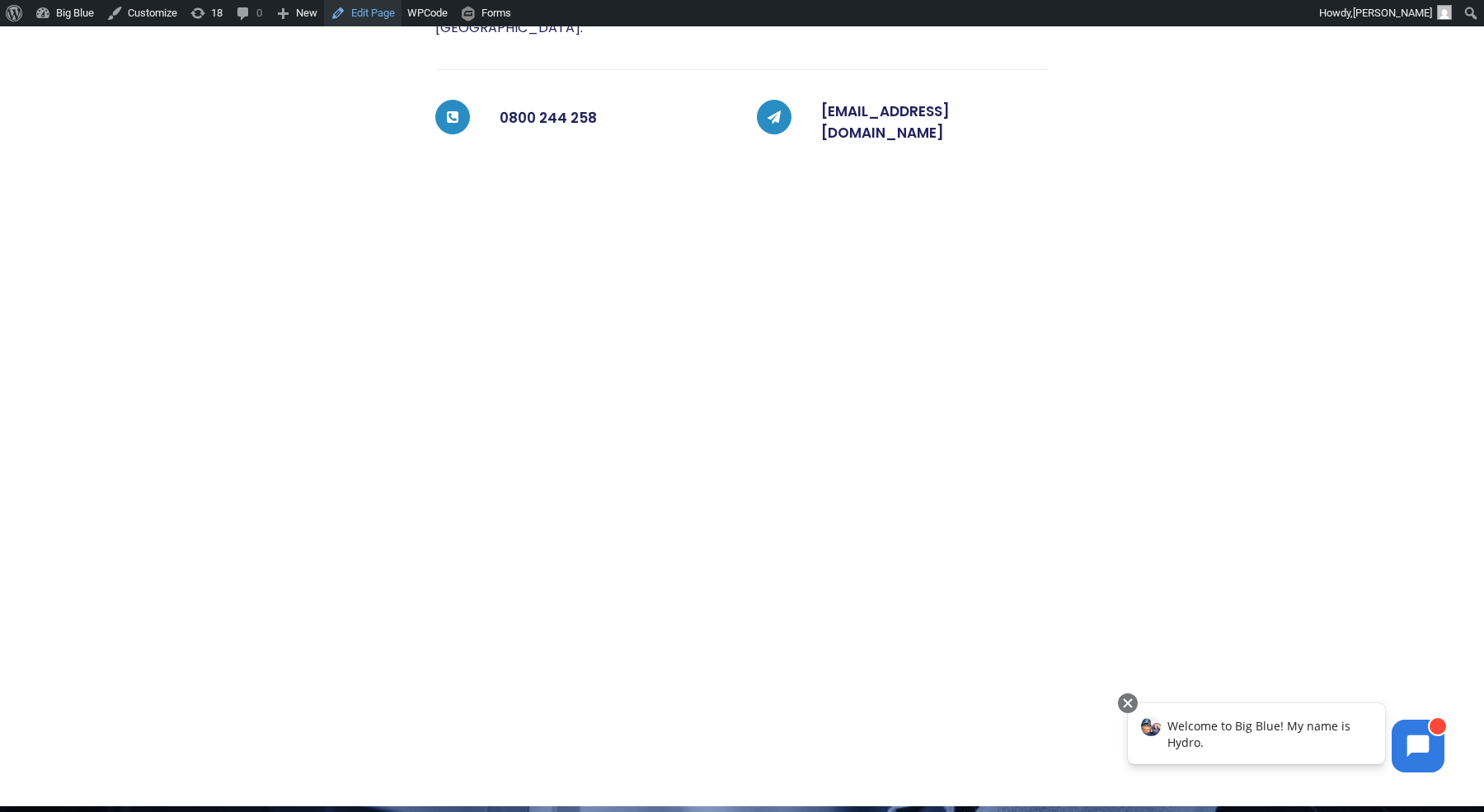
click at [382, 12] on link "Edit Page" at bounding box center [362, 13] width 78 height 27
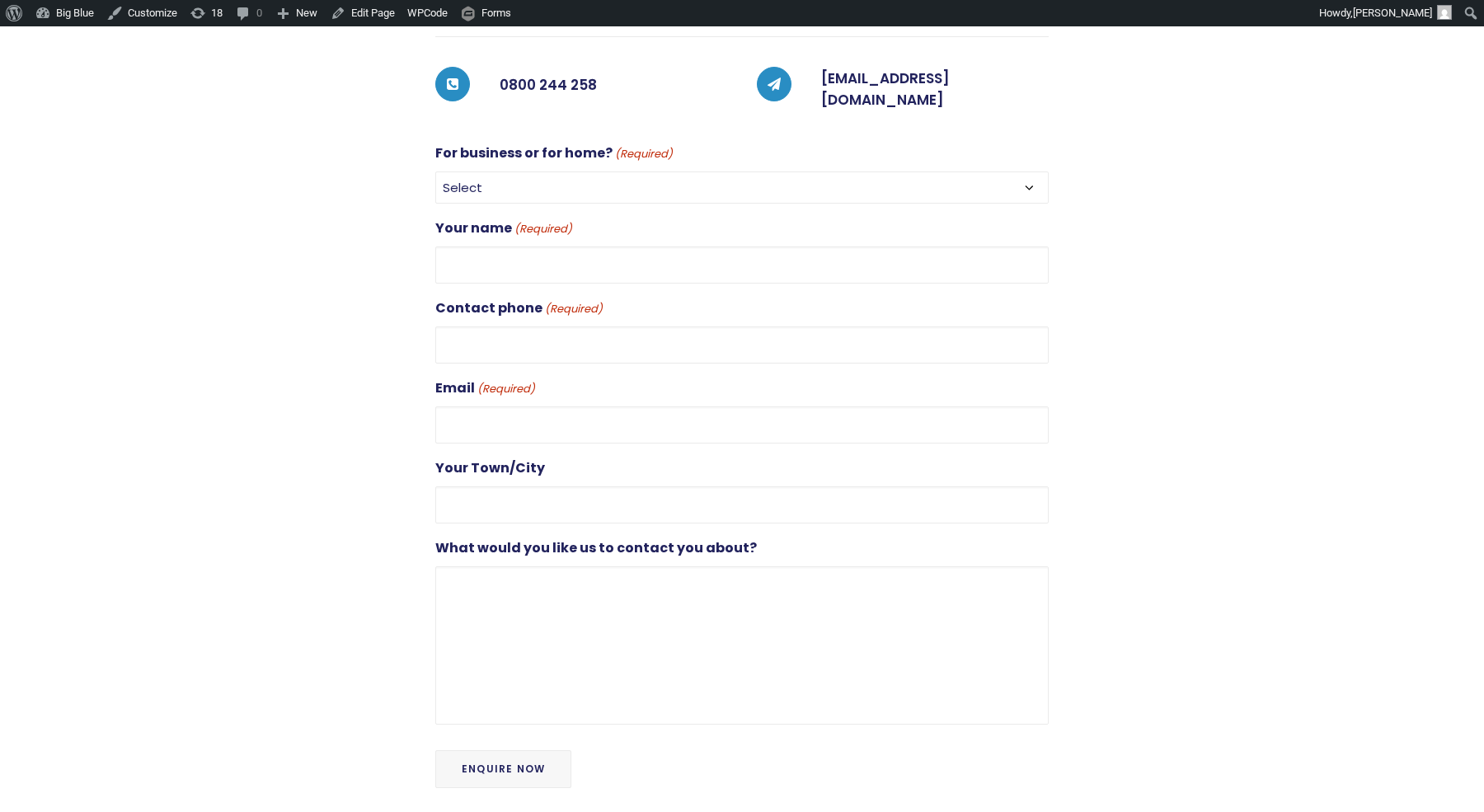
scroll to position [538, 0]
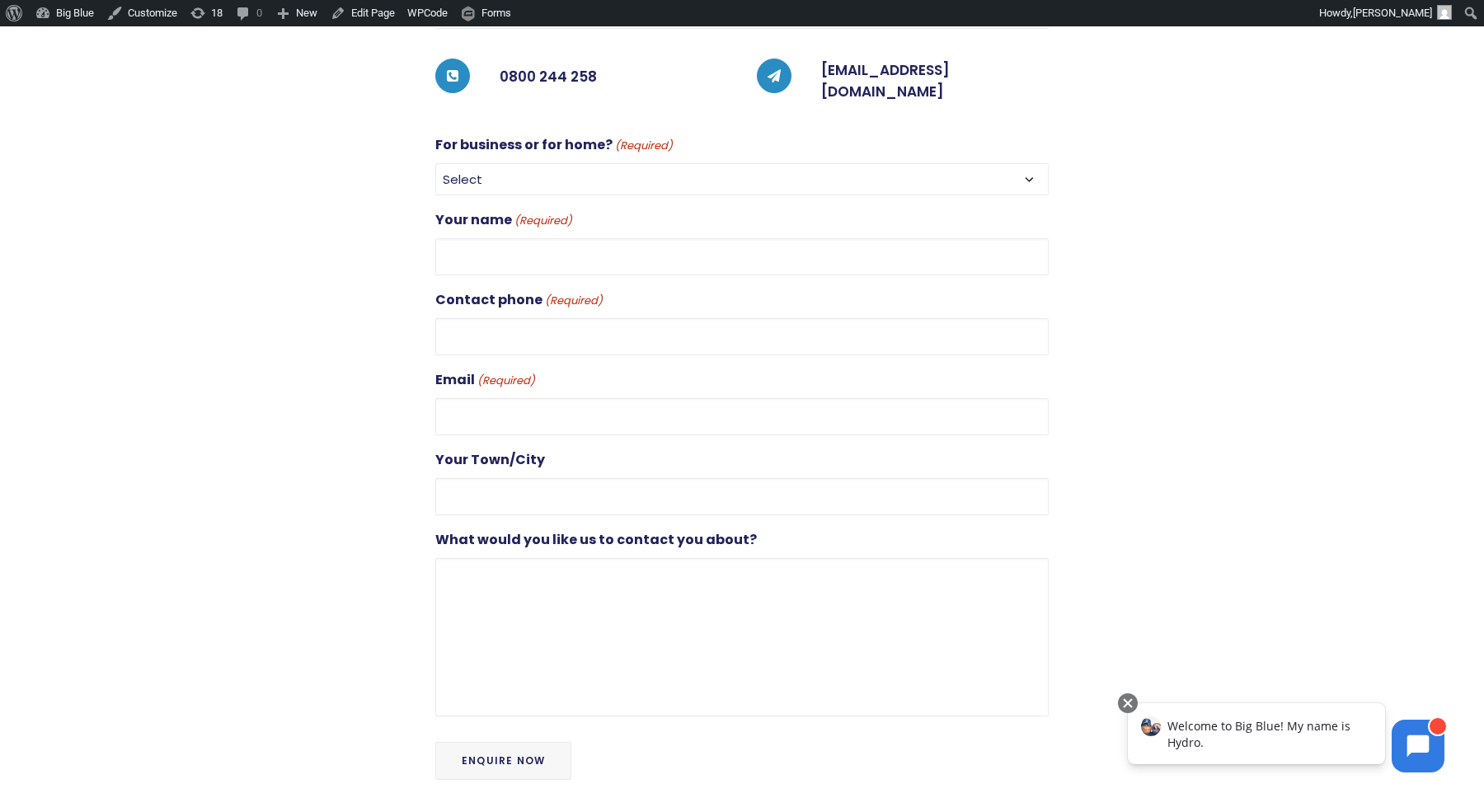
click at [491, 742] on input "Enquire Now" at bounding box center [502, 760] width 136 height 38
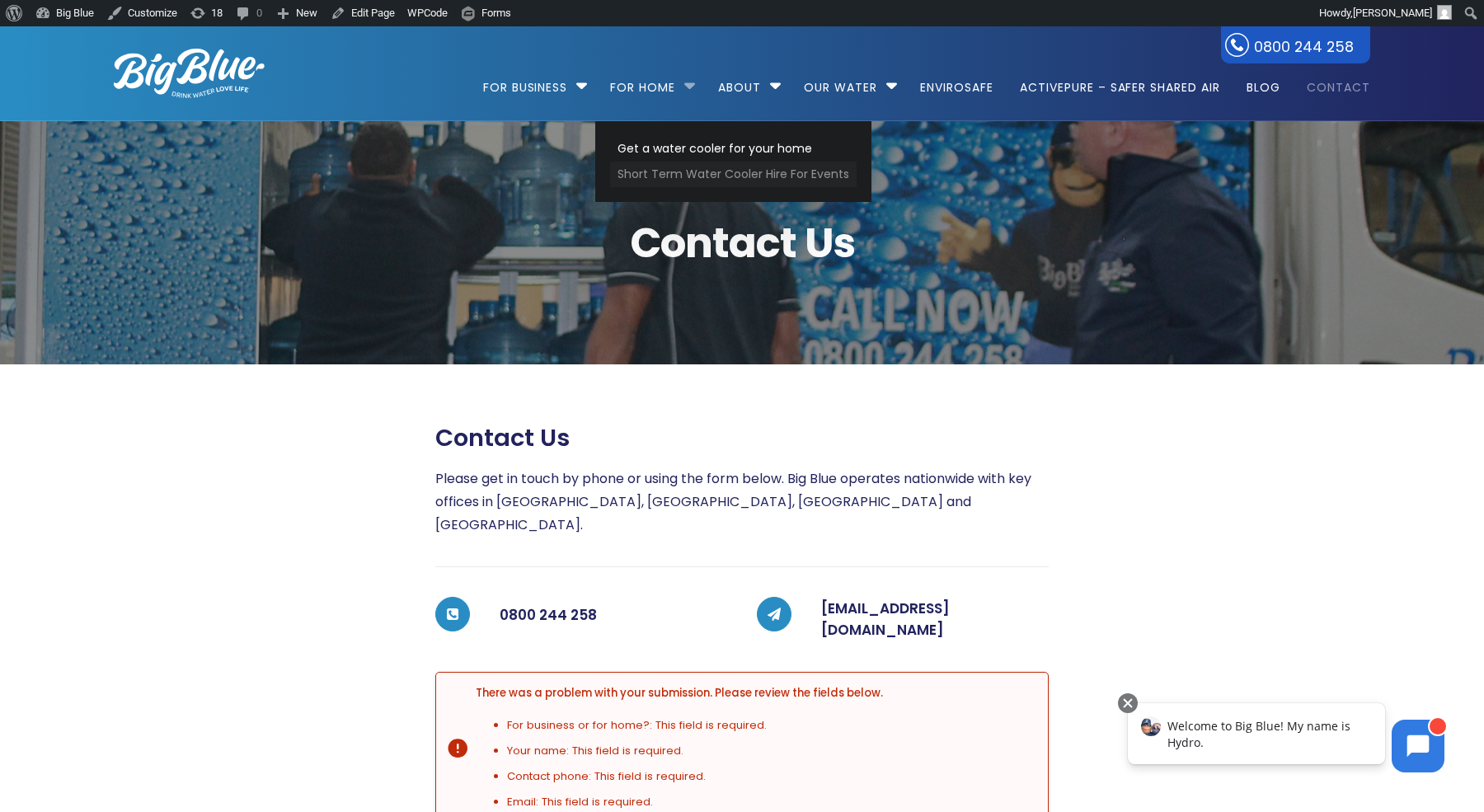
click at [649, 177] on link "Short Term Water Cooler Hire For Events" at bounding box center [733, 174] width 246 height 26
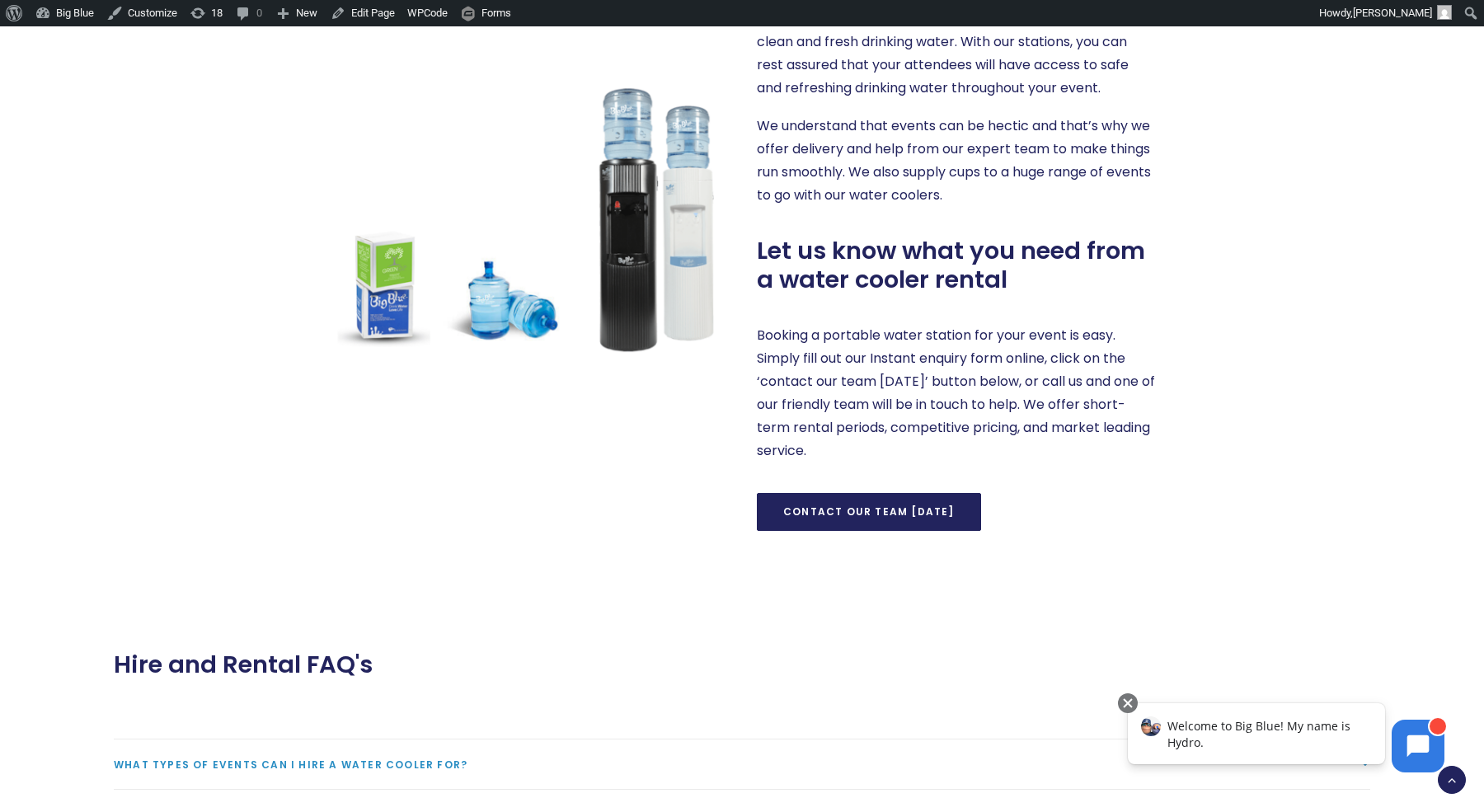
scroll to position [990, 0]
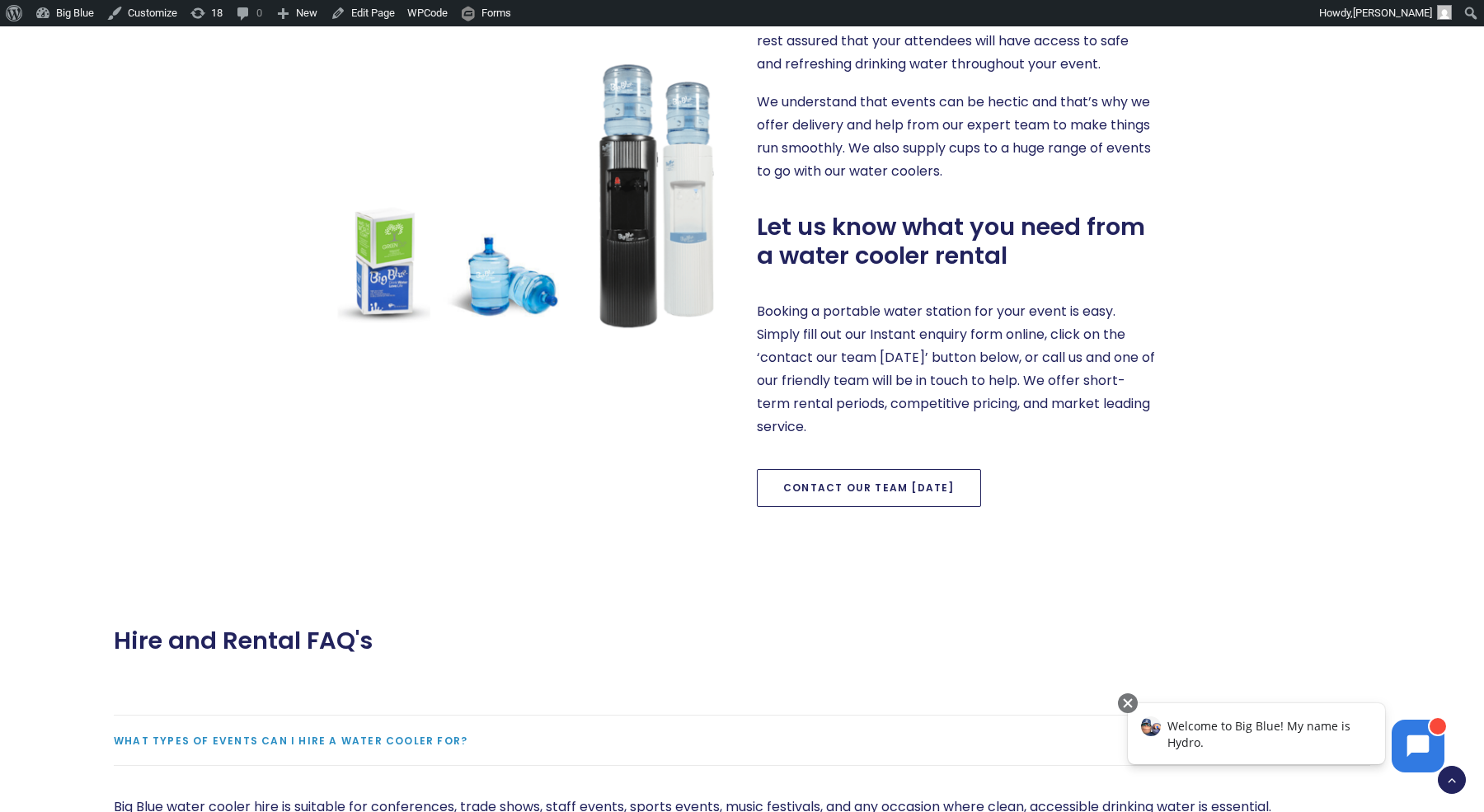
click at [856, 493] on link "Contact our team today" at bounding box center [869, 487] width 225 height 38
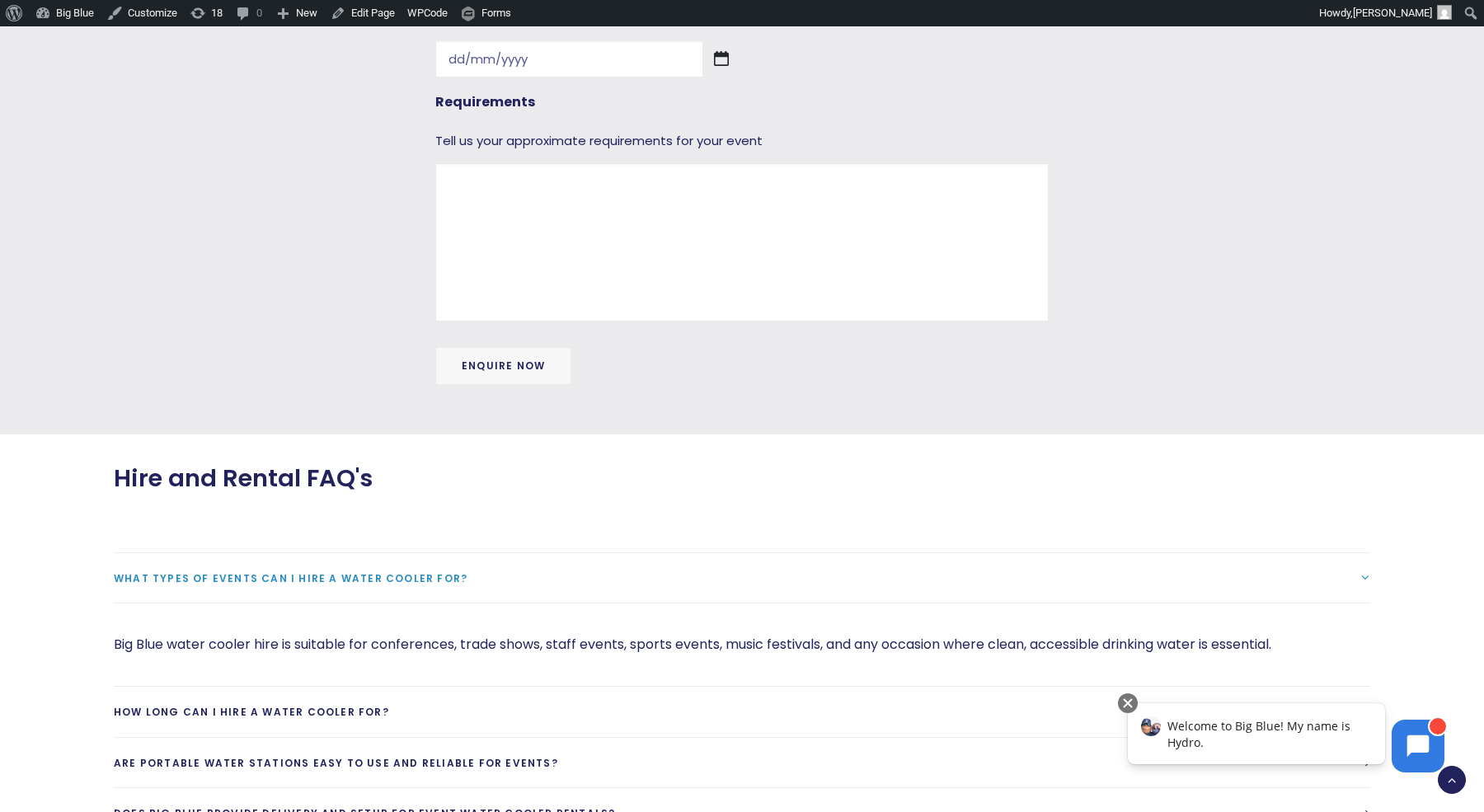
scroll to position [0, 0]
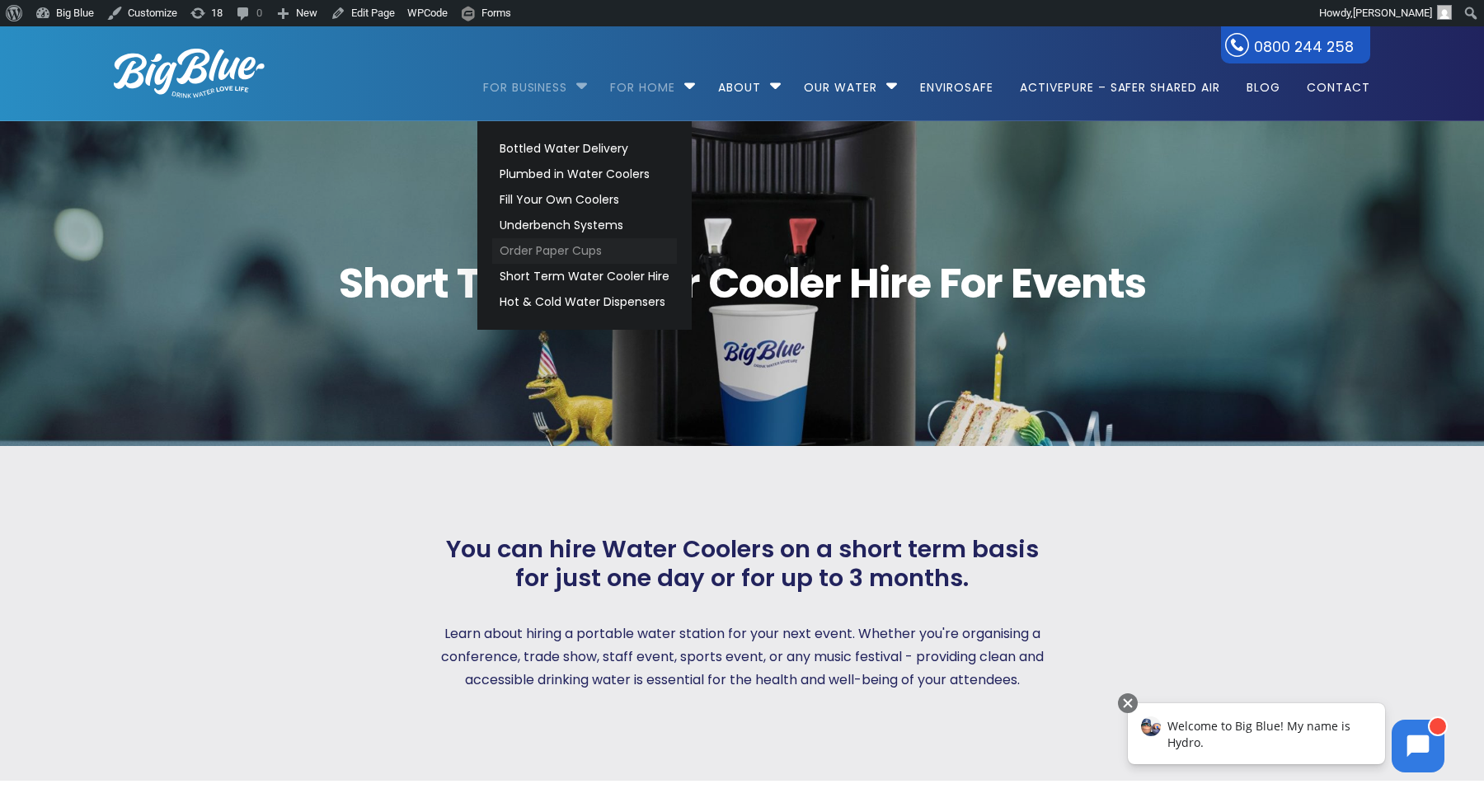
click at [555, 255] on link "Order Paper Cups" at bounding box center [584, 250] width 184 height 26
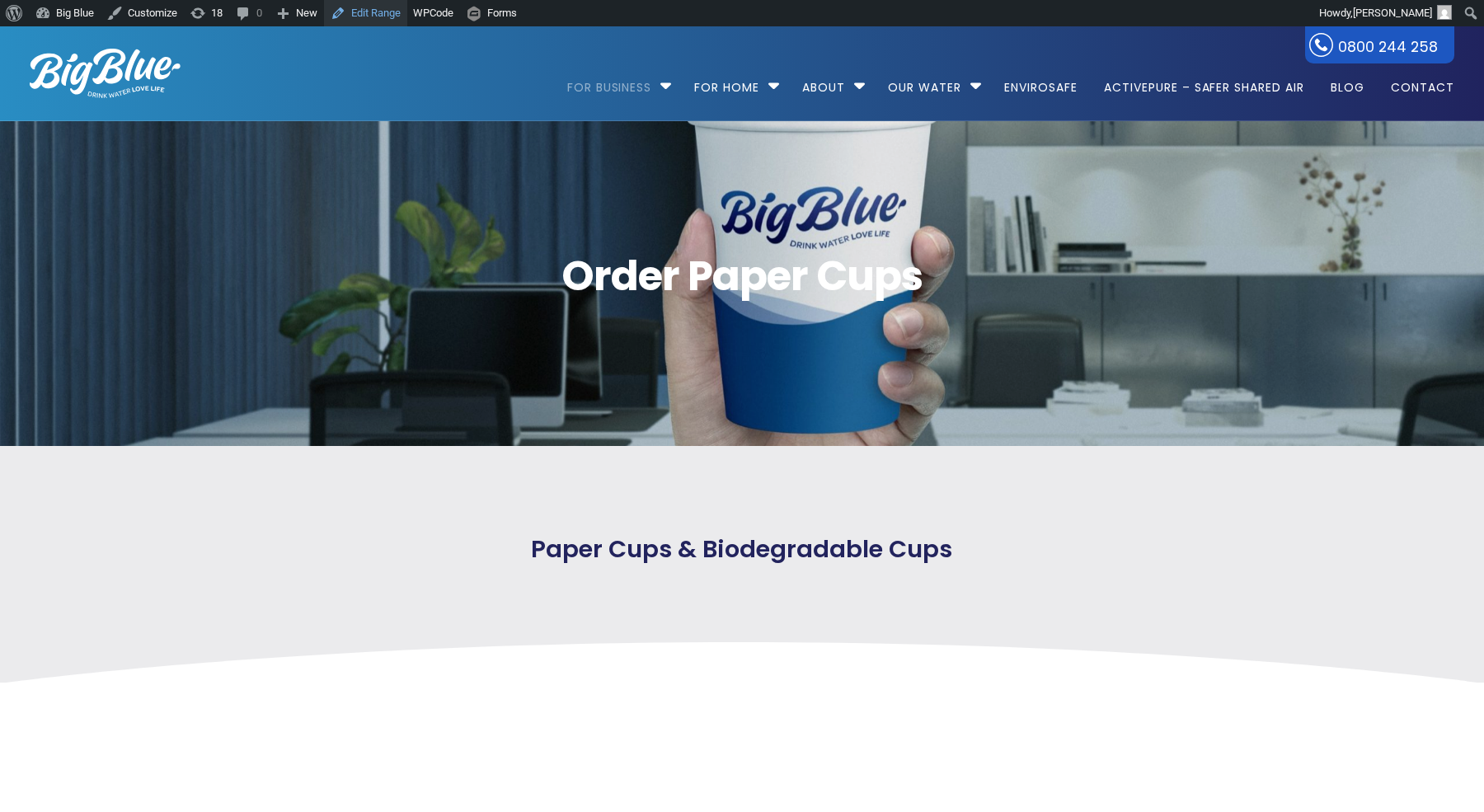
click at [386, 16] on link "Edit Range" at bounding box center [366, 13] width 83 height 27
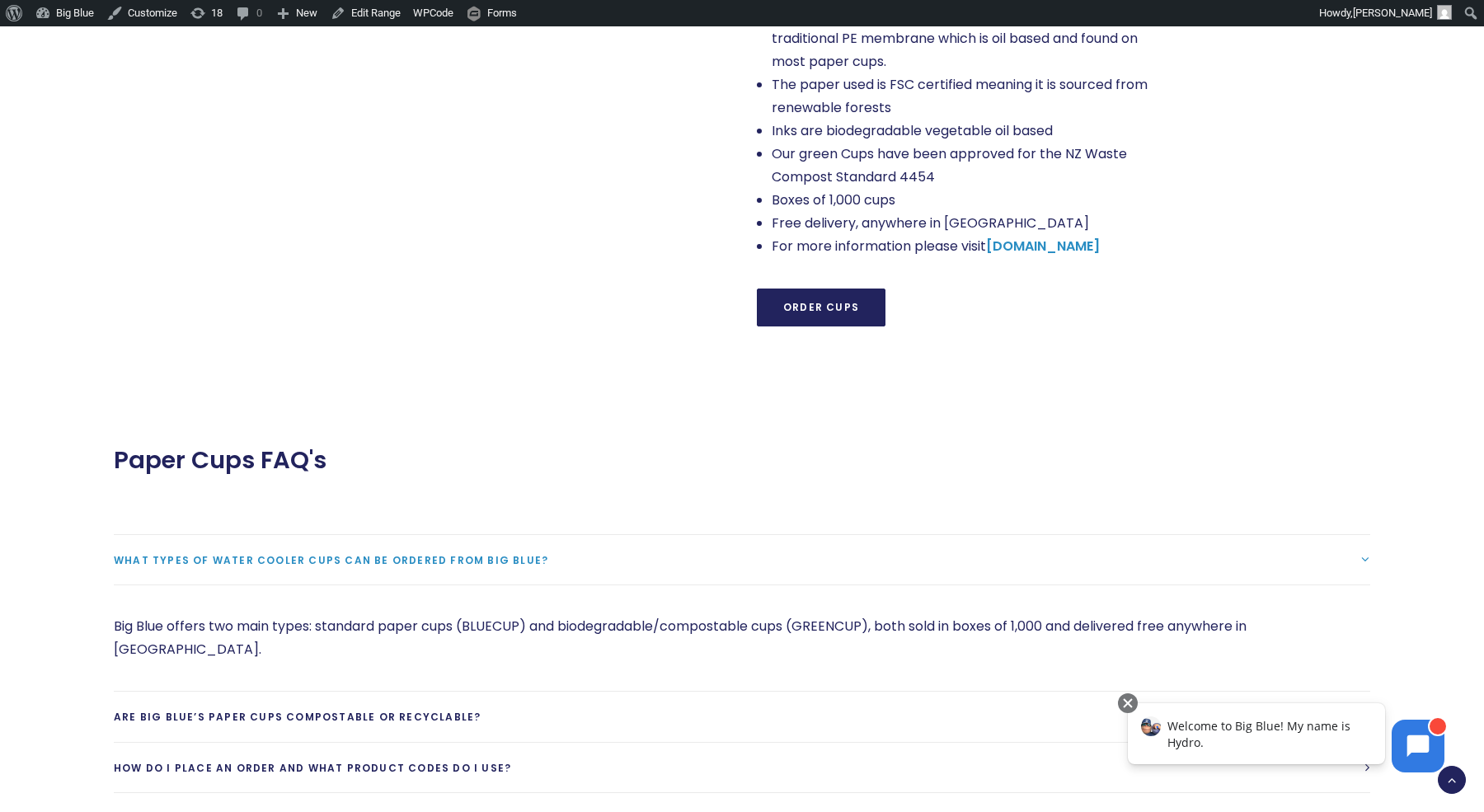
click at [825, 289] on link "Order Cups" at bounding box center [821, 307] width 129 height 38
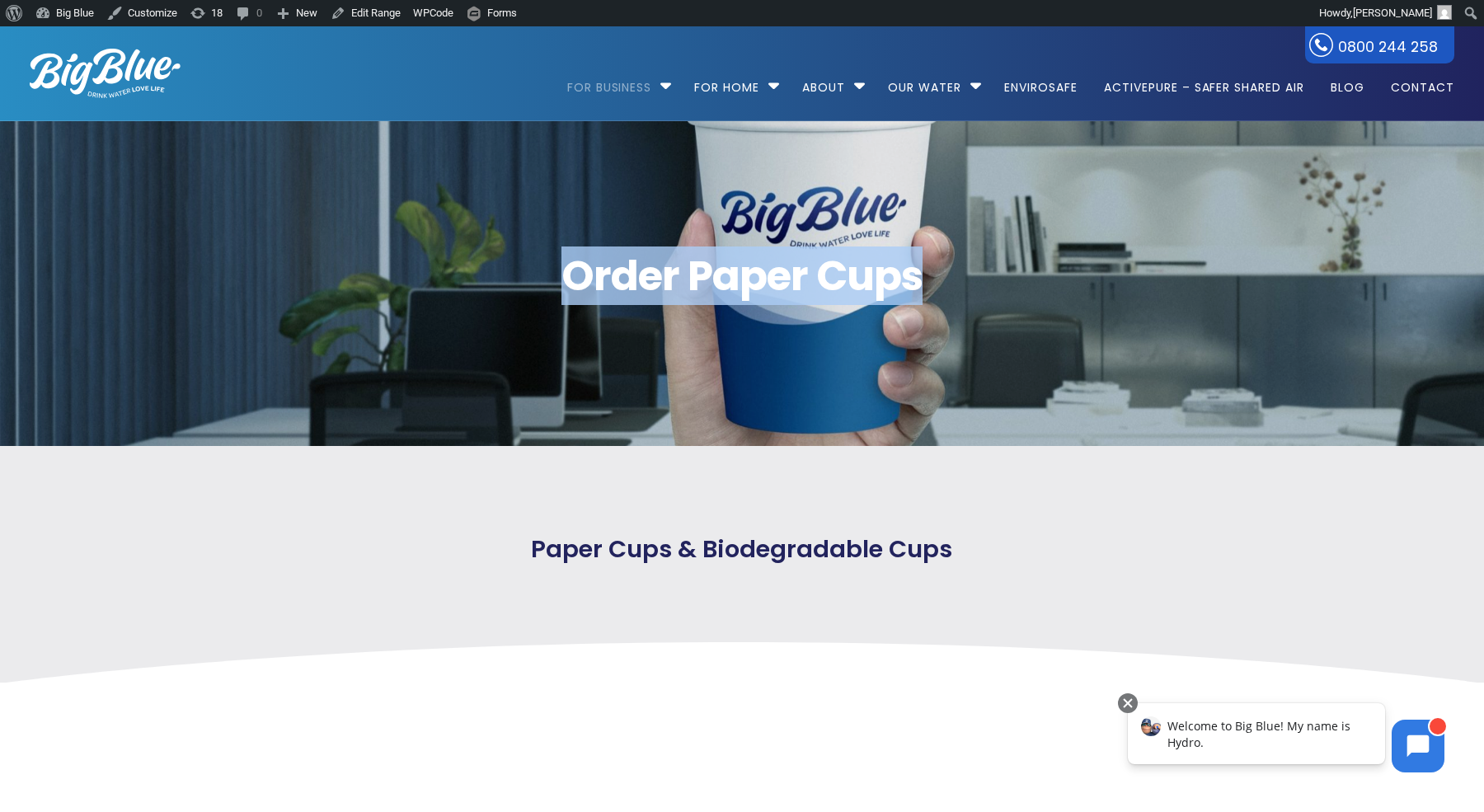
drag, startPoint x: 559, startPoint y: 276, endPoint x: 989, endPoint y: 285, distance: 430.1
click at [989, 285] on span "Order Paper Cups" at bounding box center [741, 275] width 1256 height 41
copy span "Order Paper Cups"
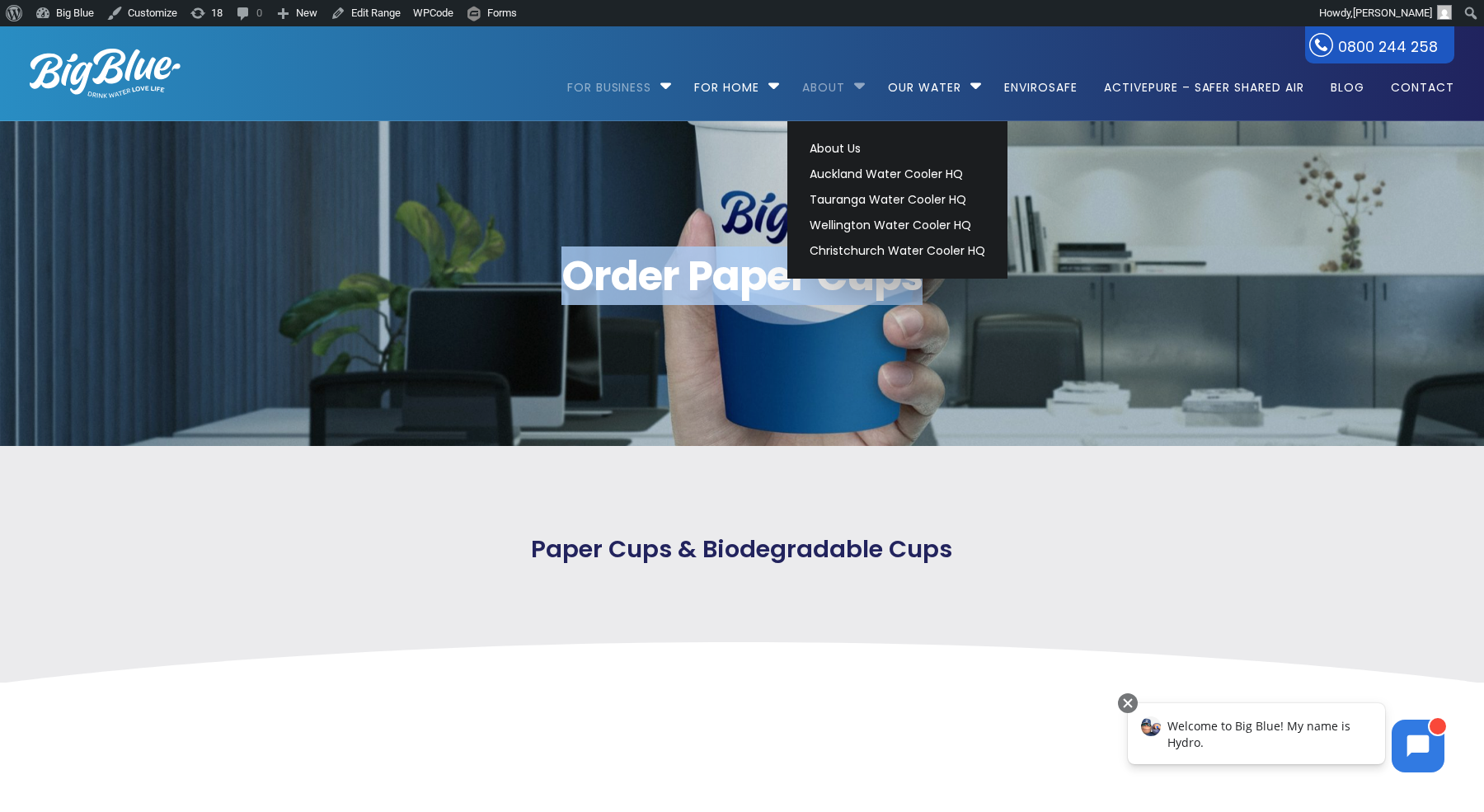
click at [823, 88] on link "About" at bounding box center [823, 79] width 66 height 106
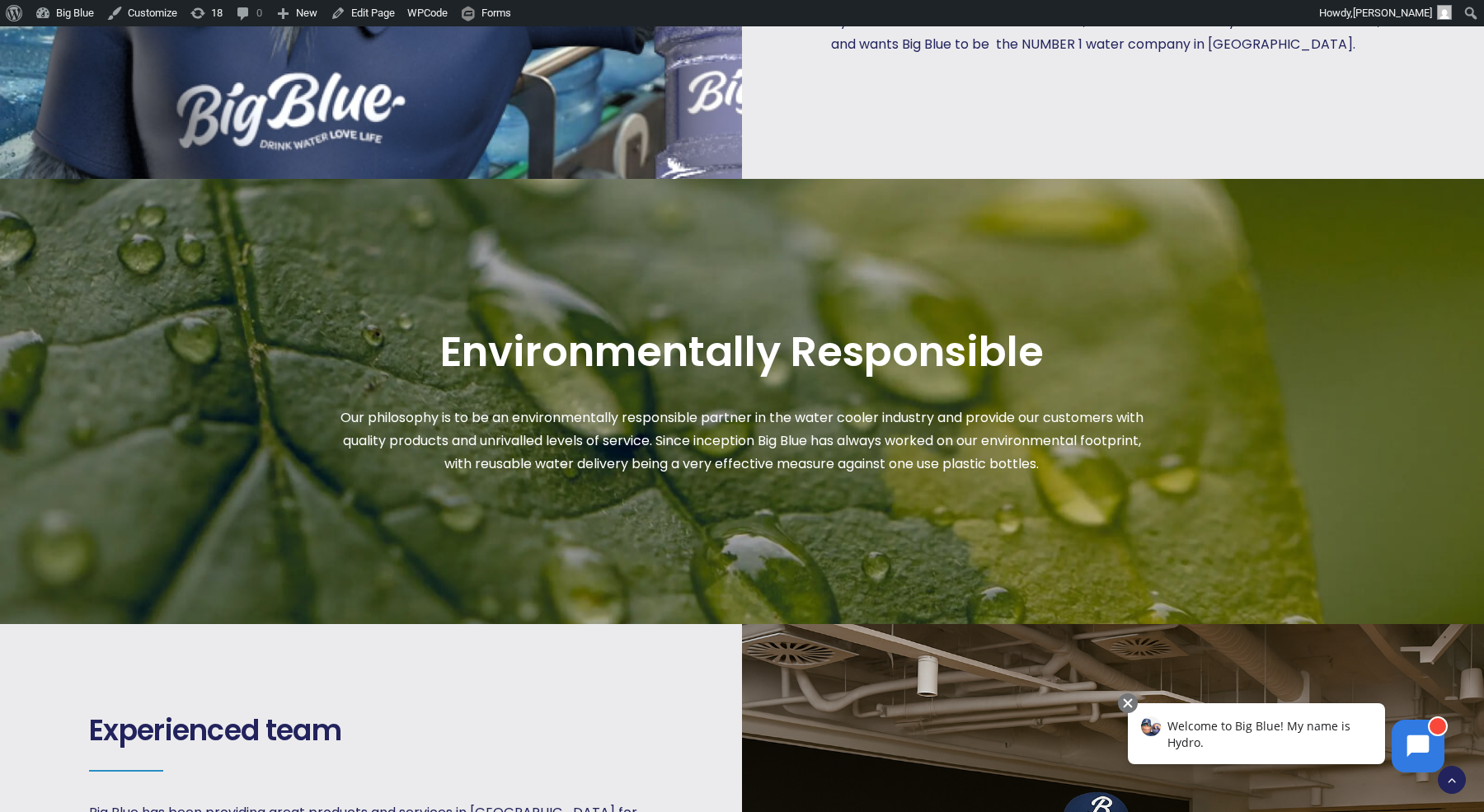
scroll to position [1851, 0]
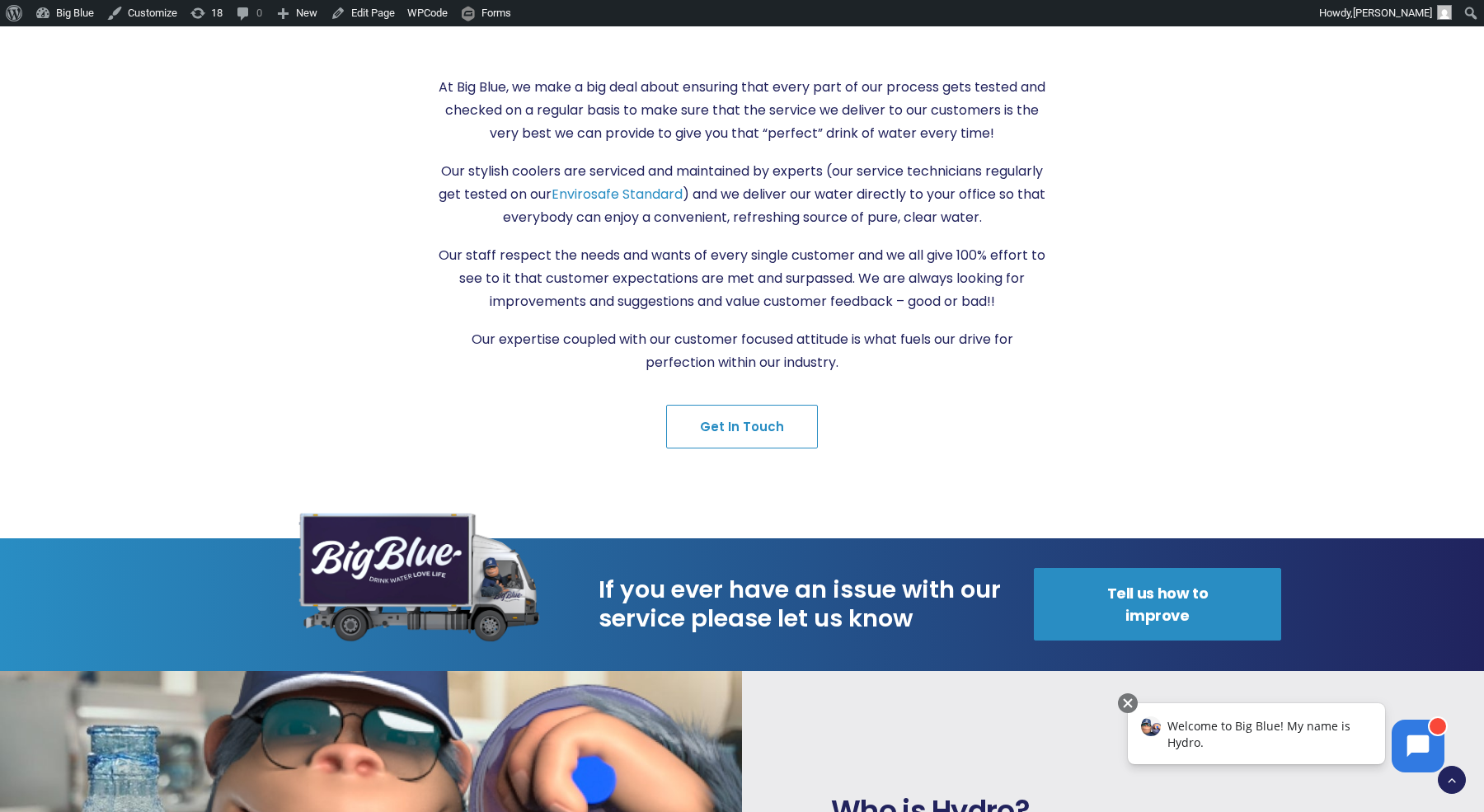
scroll to position [861, 0]
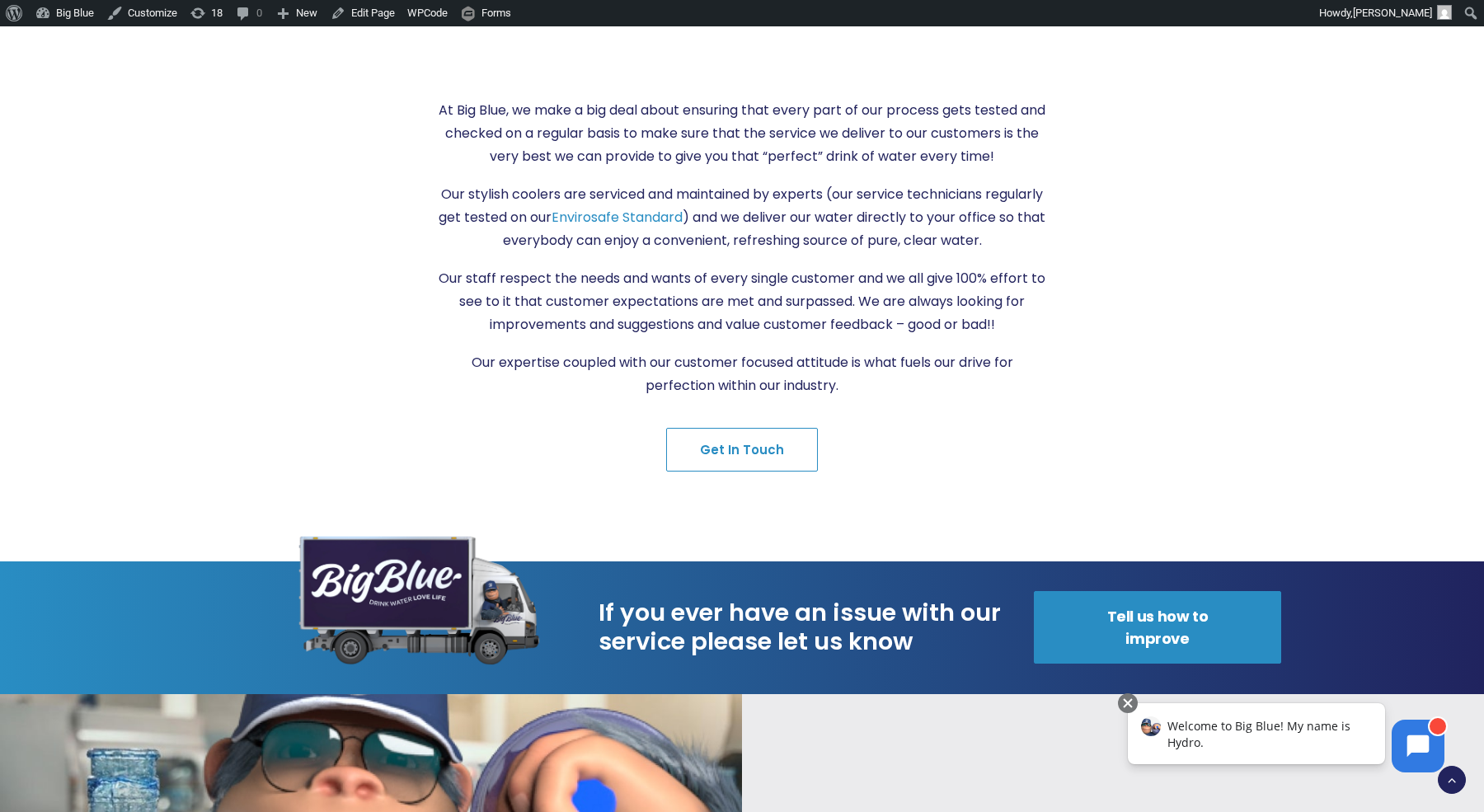
scroll to position [828, 0]
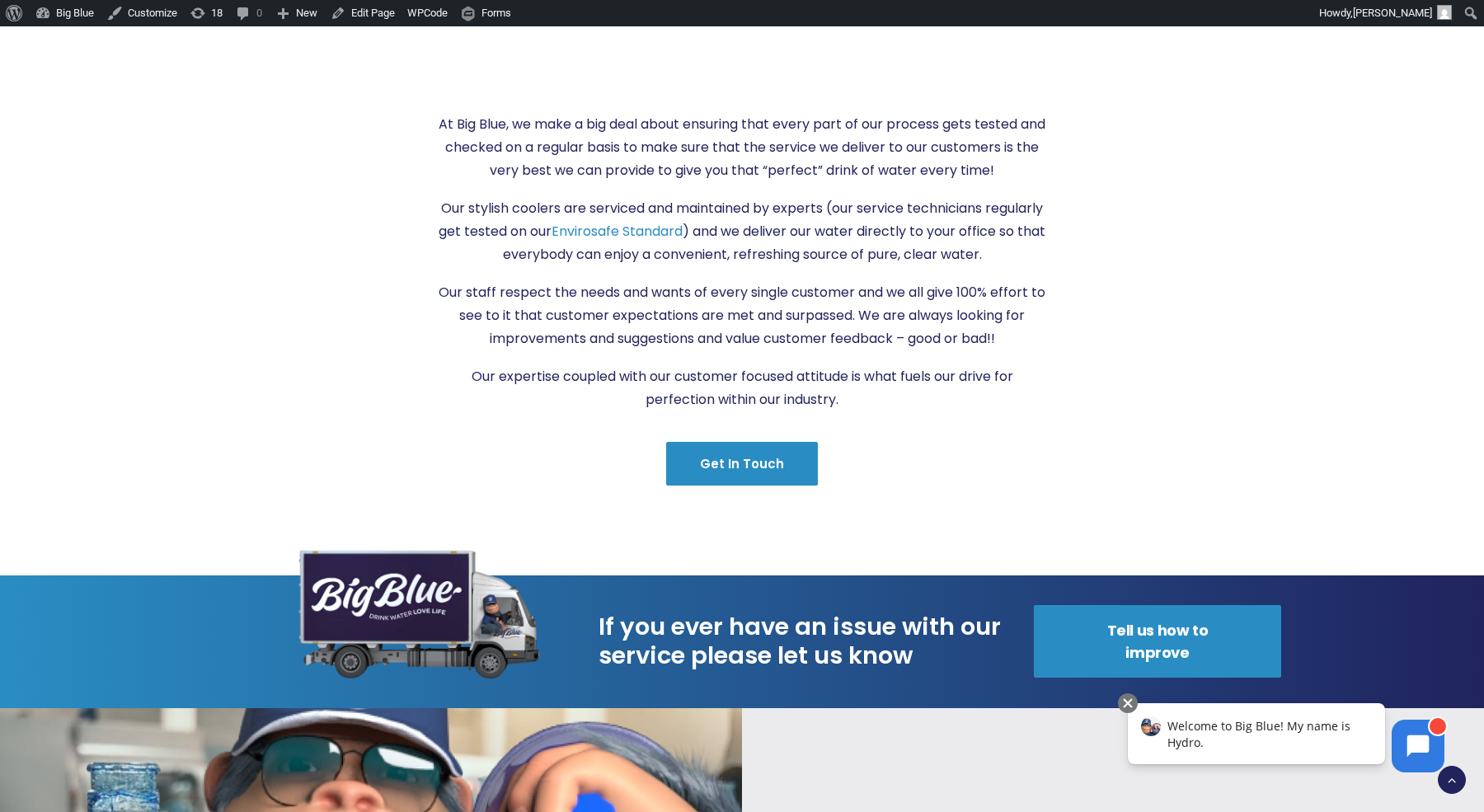
click at [732, 441] on link "Get in Touch" at bounding box center [742, 463] width 152 height 43
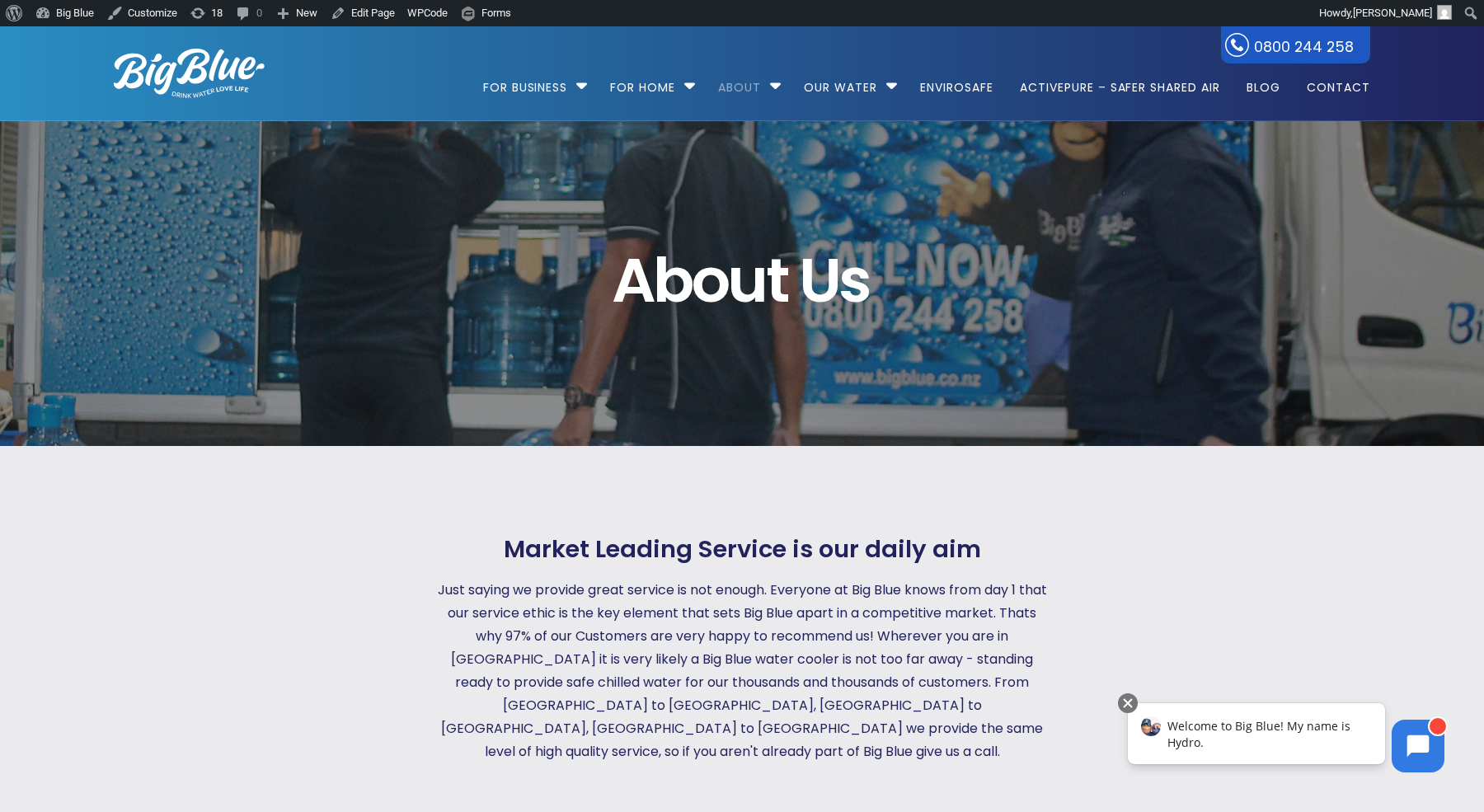
click at [194, 73] on img at bounding box center [189, 73] width 151 height 49
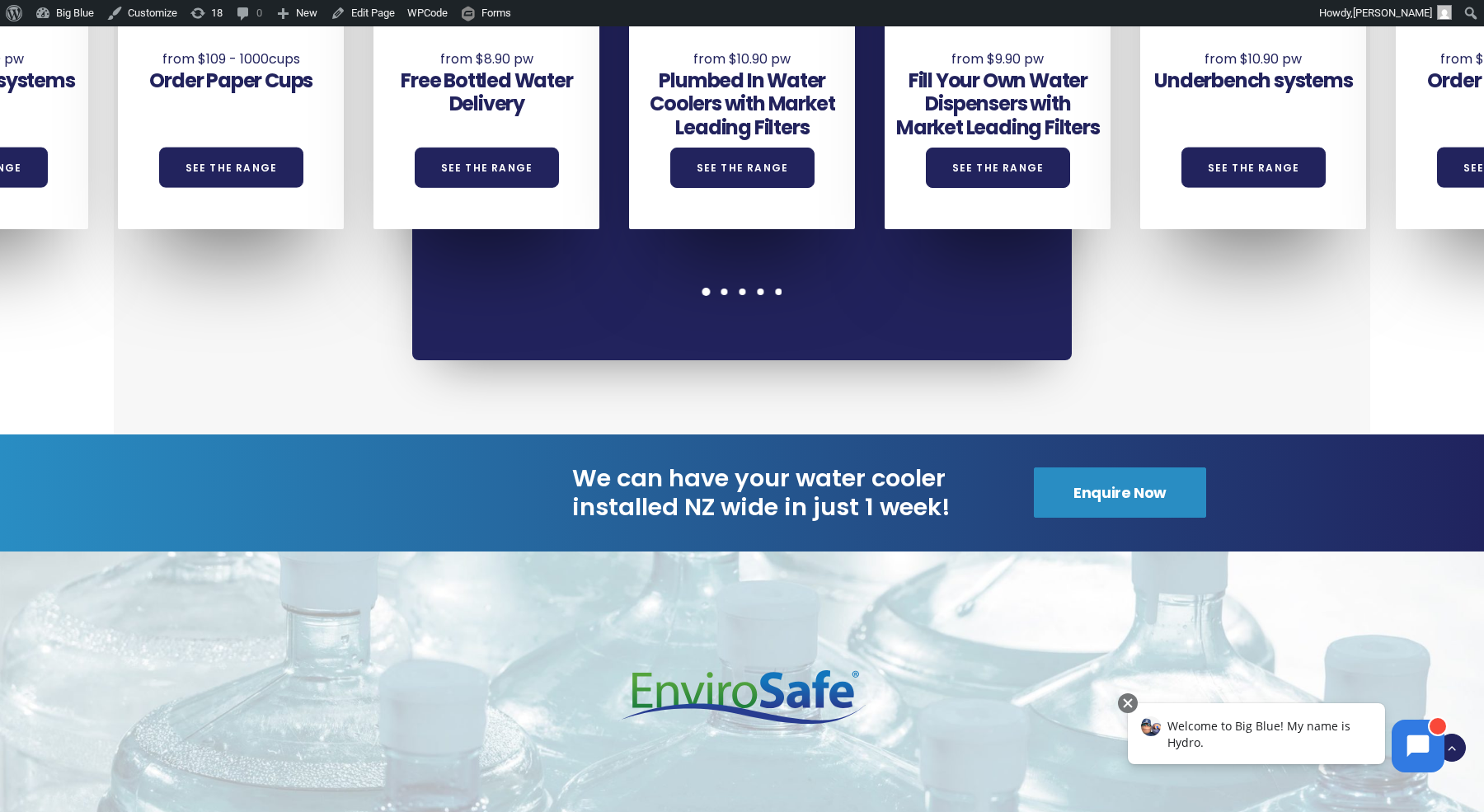
scroll to position [1725, 0]
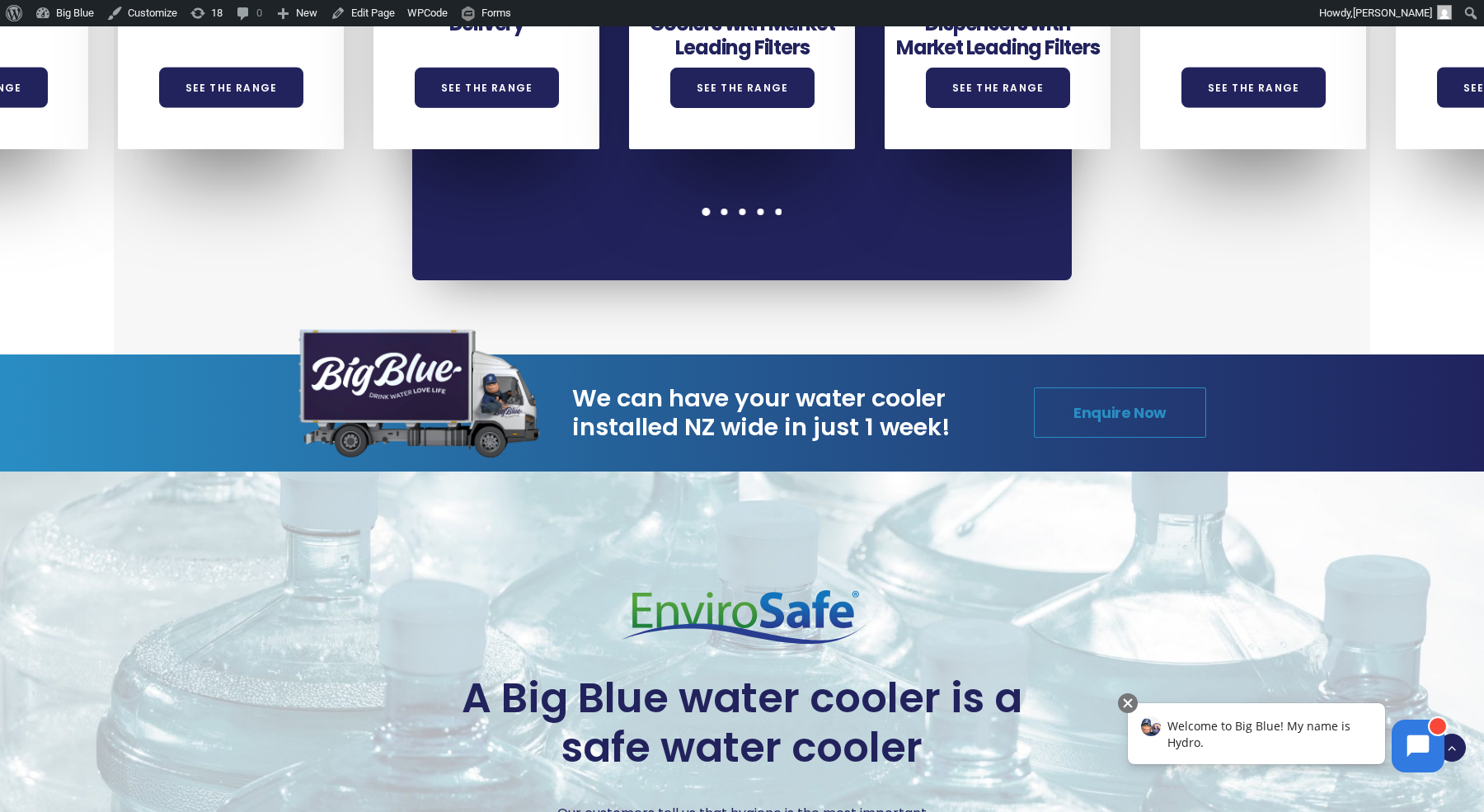
click at [1147, 387] on link "Enquire Now" at bounding box center [1119, 412] width 172 height 50
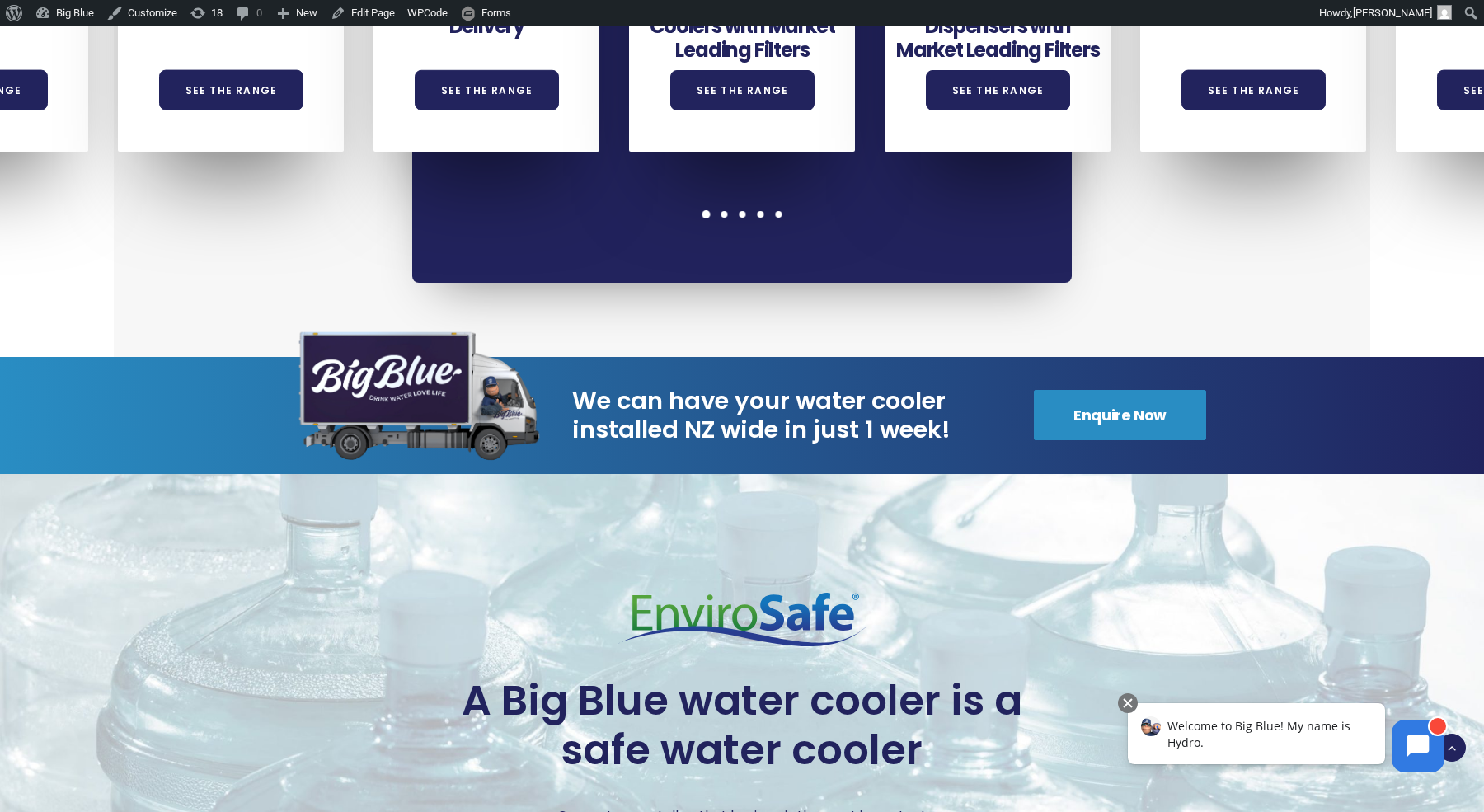
scroll to position [1437, 0]
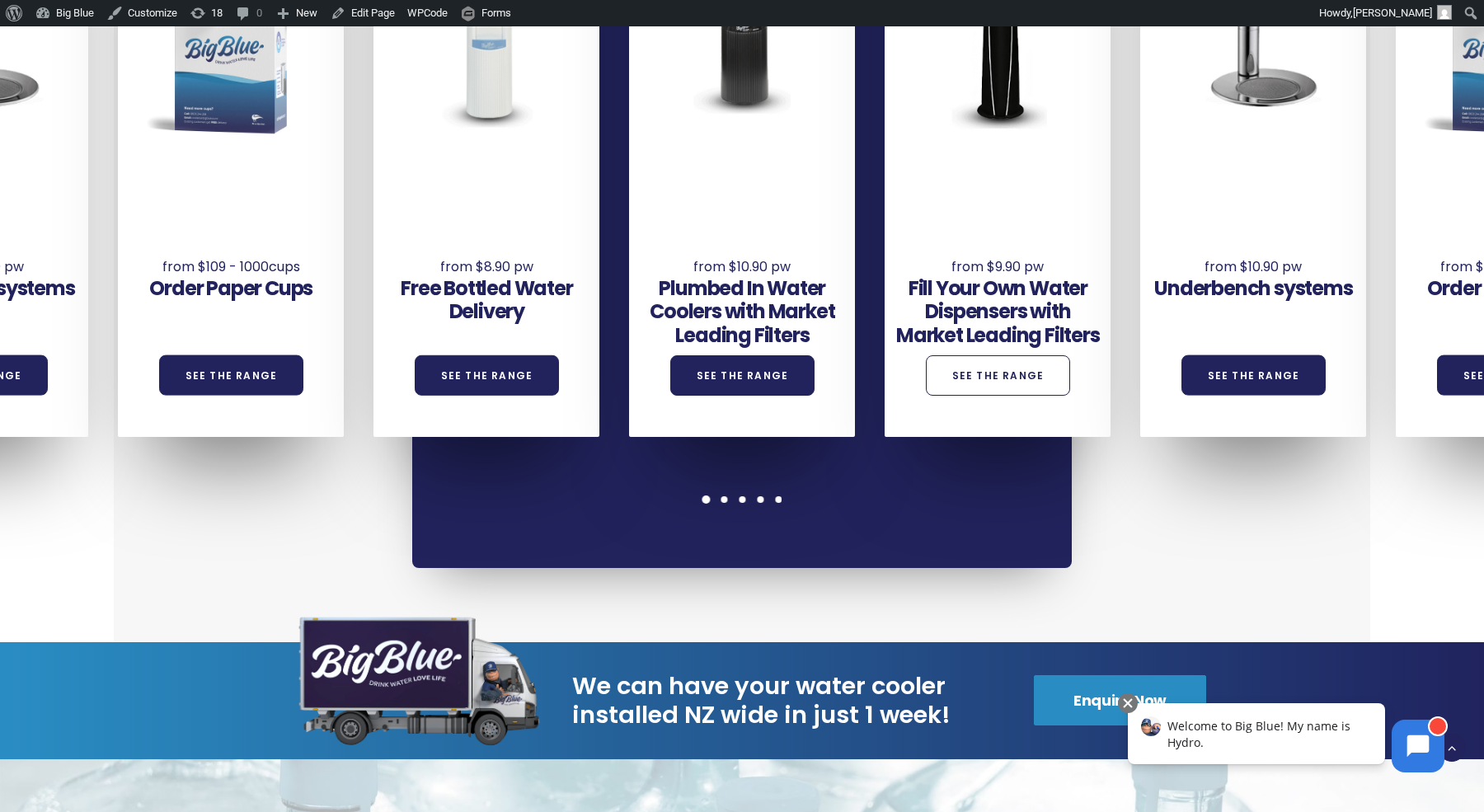
click at [1006, 356] on link "See the Range" at bounding box center [998, 376] width 145 height 40
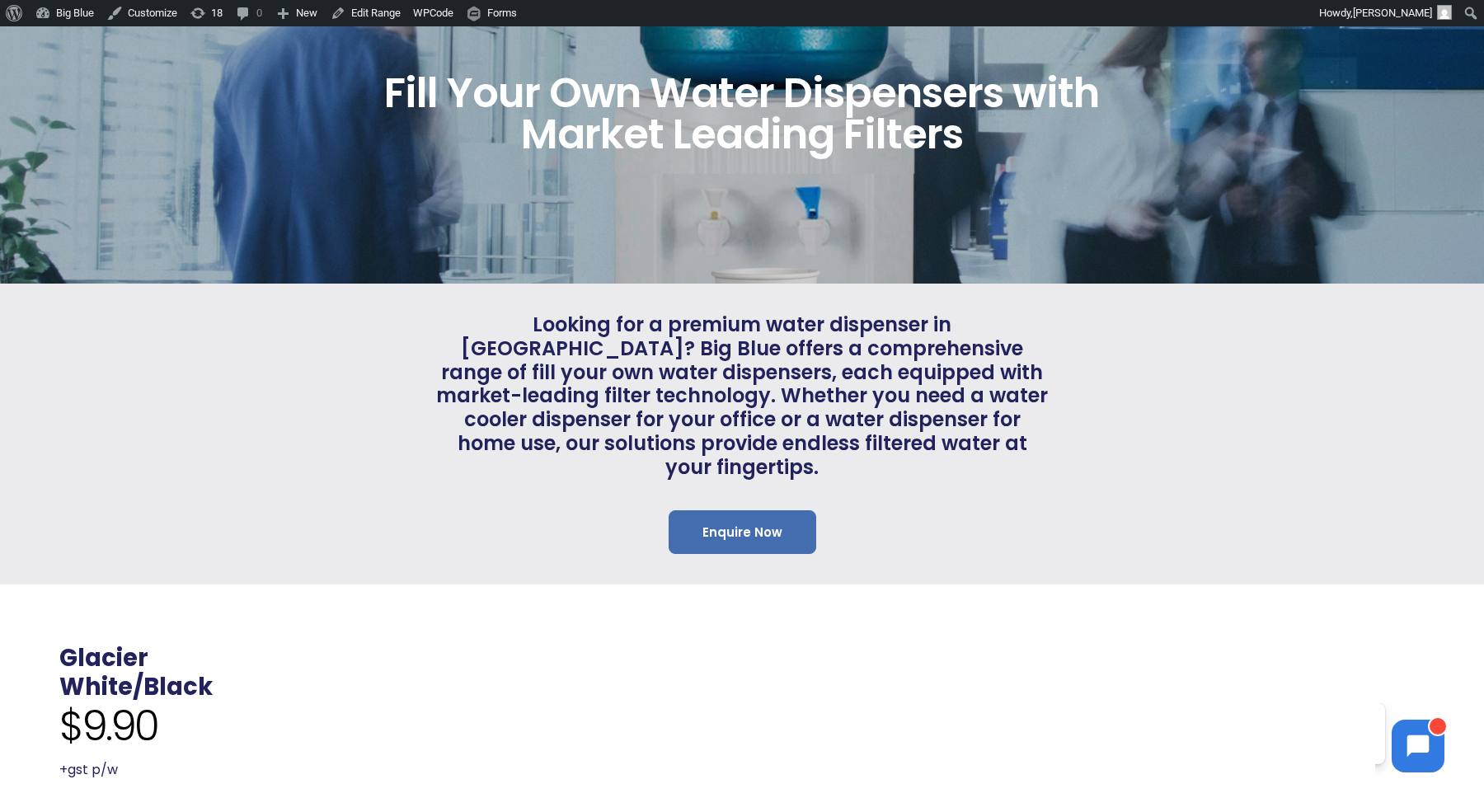
click at [710, 510] on link "Enquire Now" at bounding box center [742, 532] width 148 height 43
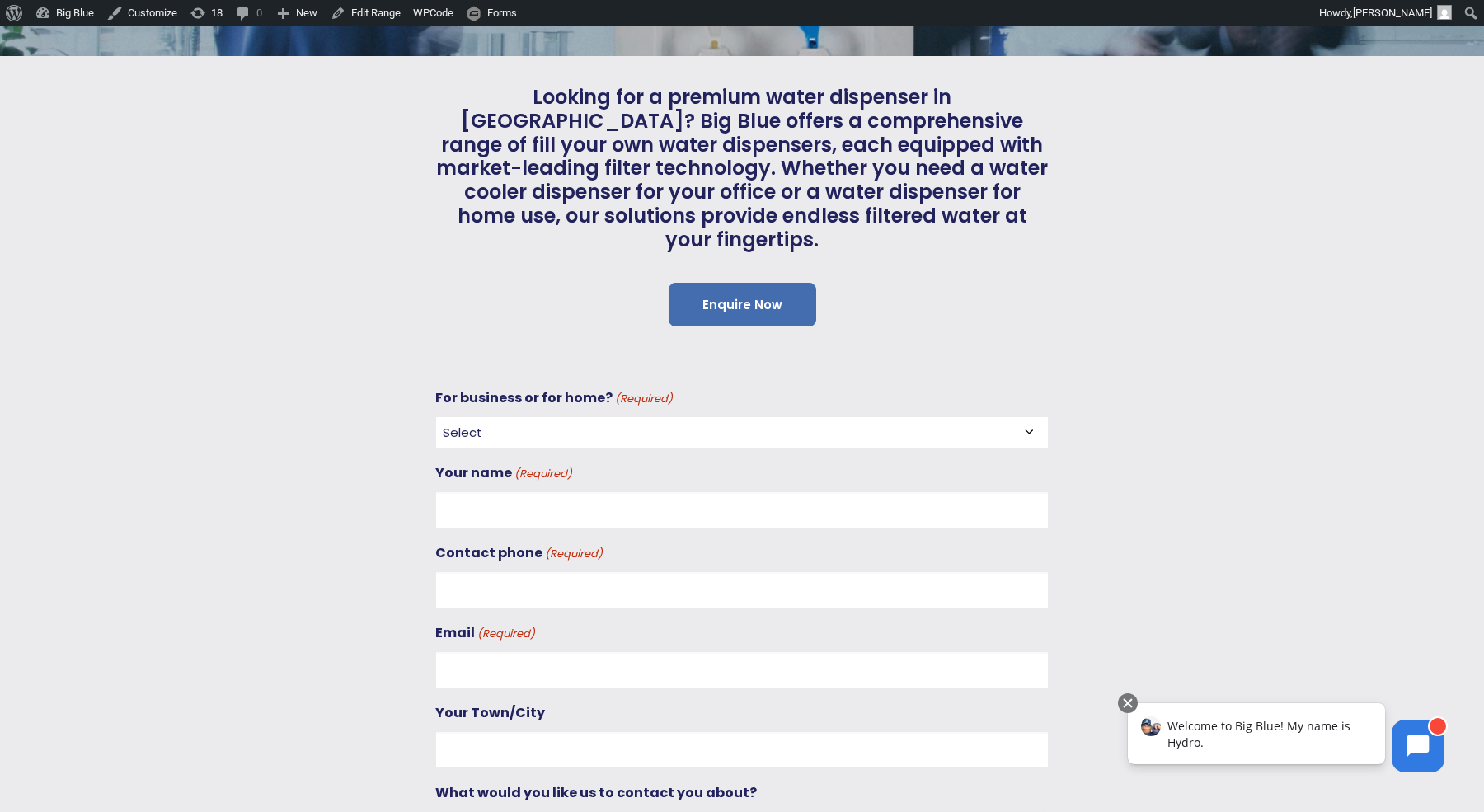
click at [710, 285] on link "Enquire Now" at bounding box center [742, 305] width 148 height 43
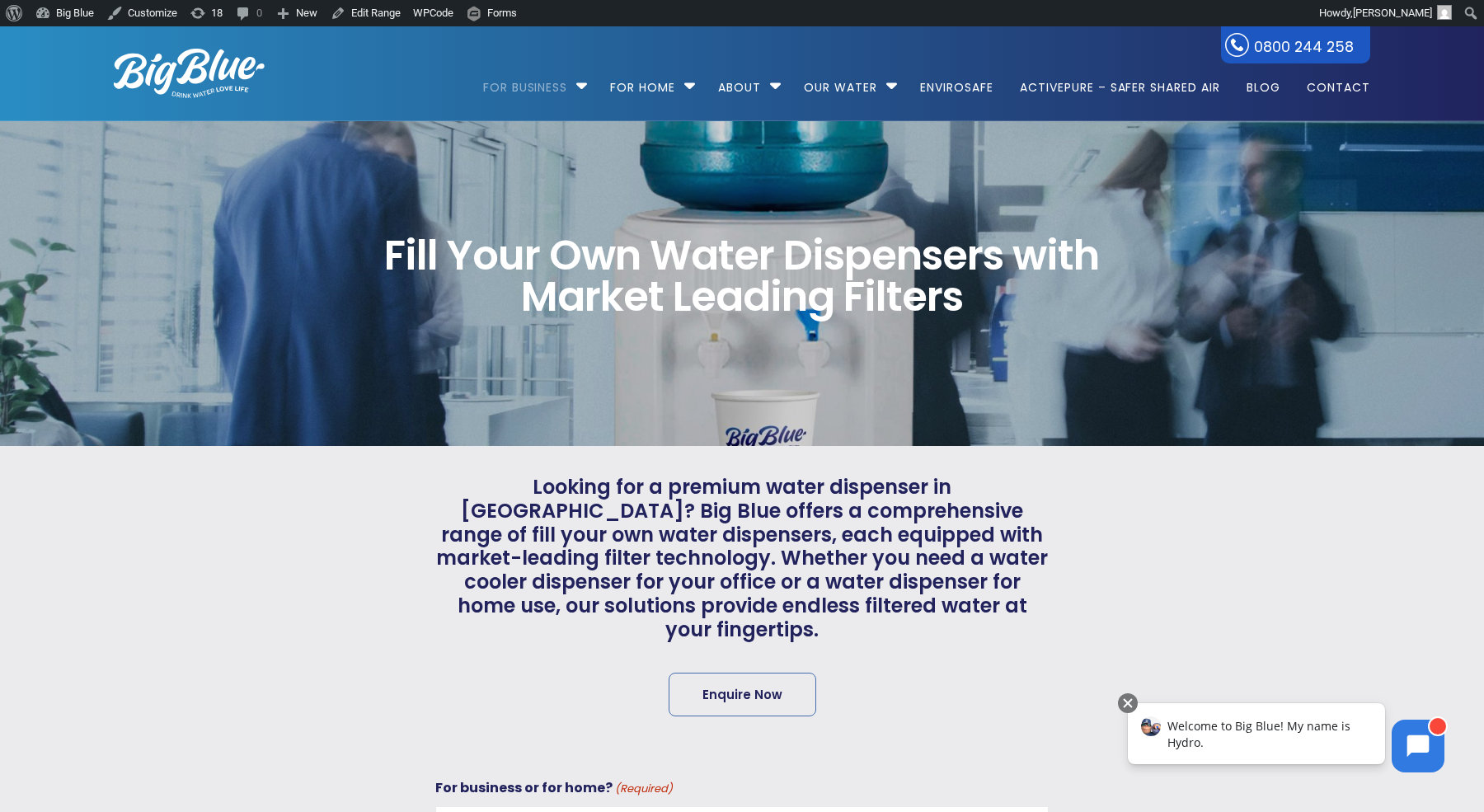
click at [203, 73] on img at bounding box center [189, 73] width 151 height 49
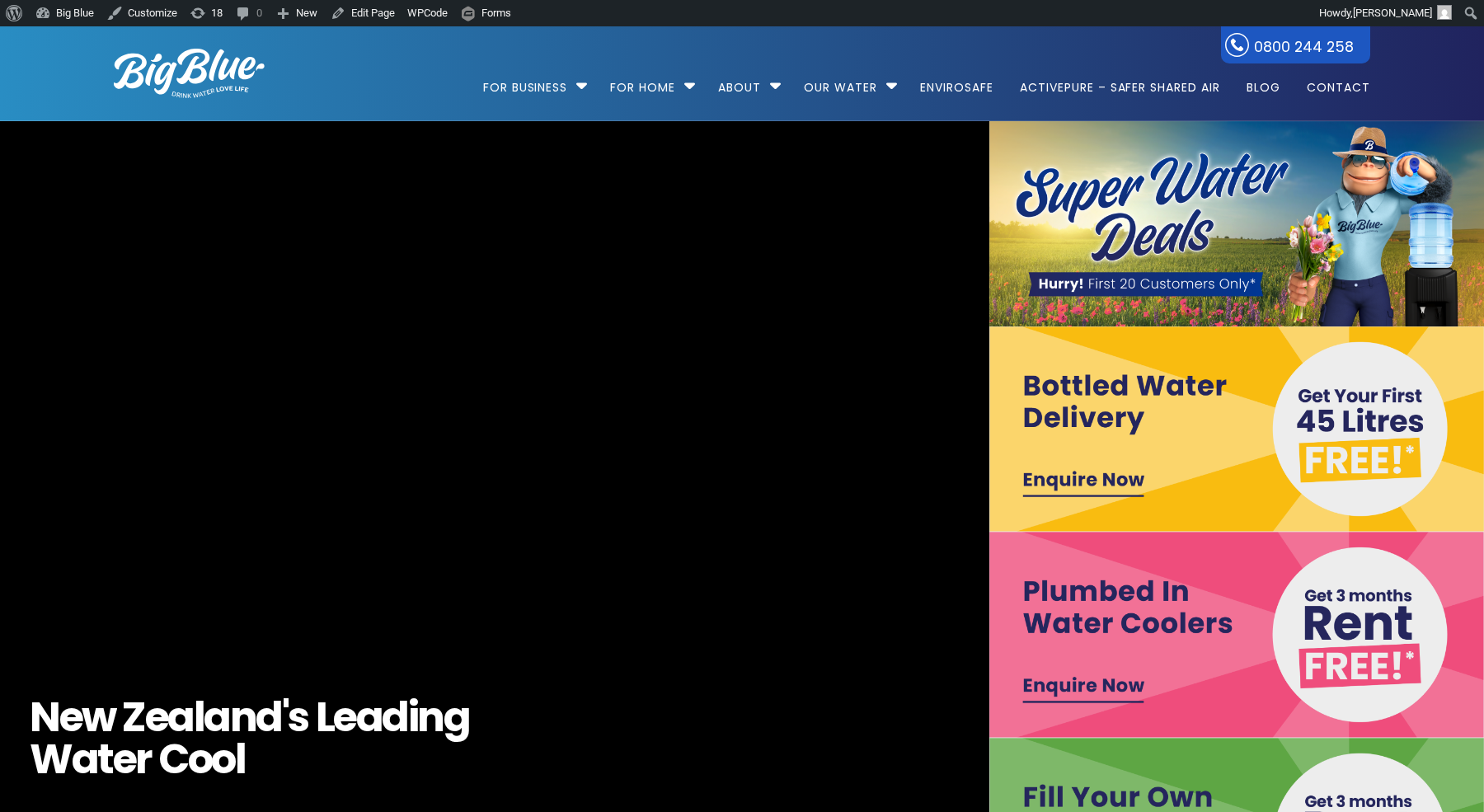
click at [1212, 295] on img at bounding box center [1236, 224] width 495 height 205
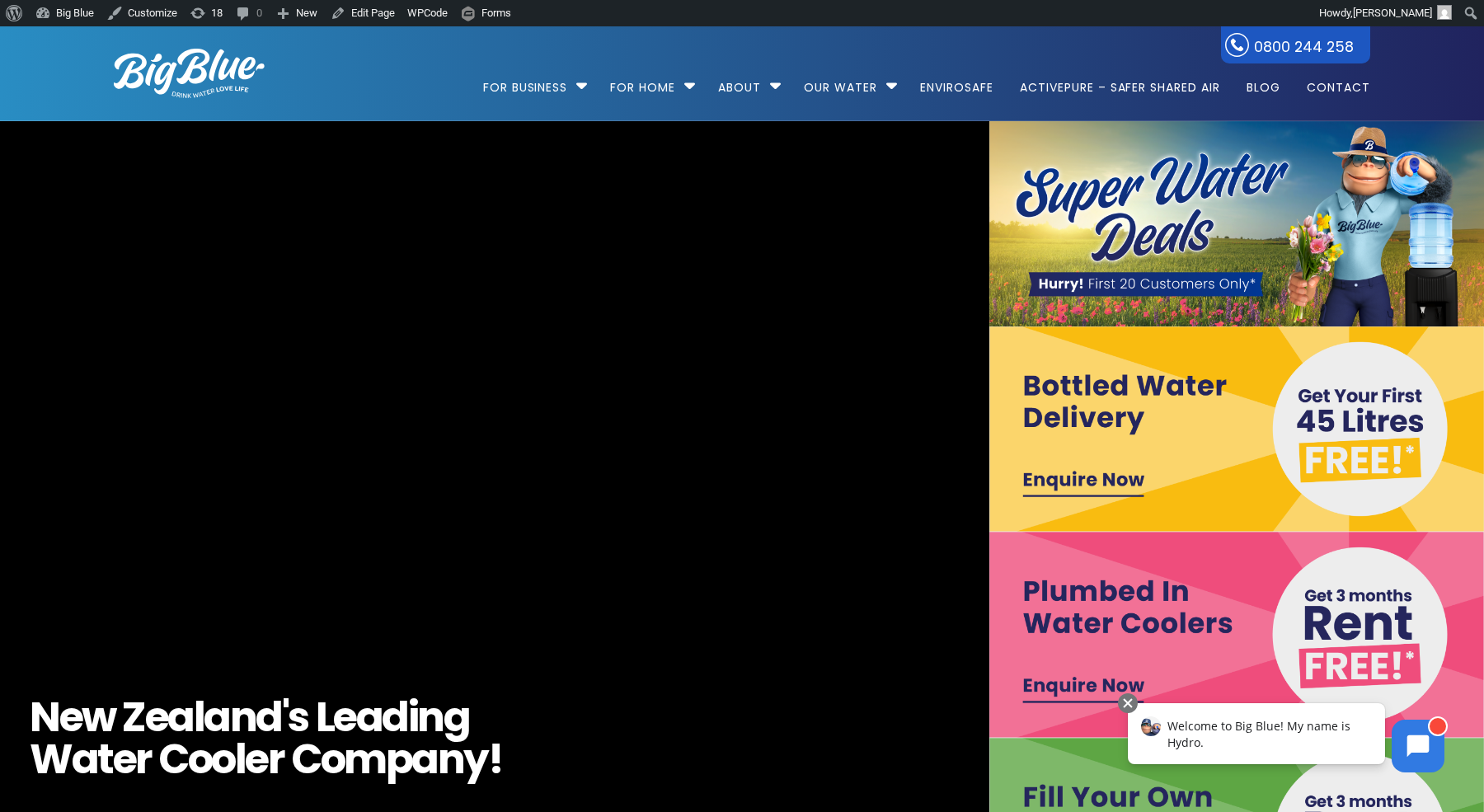
click at [1122, 479] on img at bounding box center [1236, 429] width 495 height 205
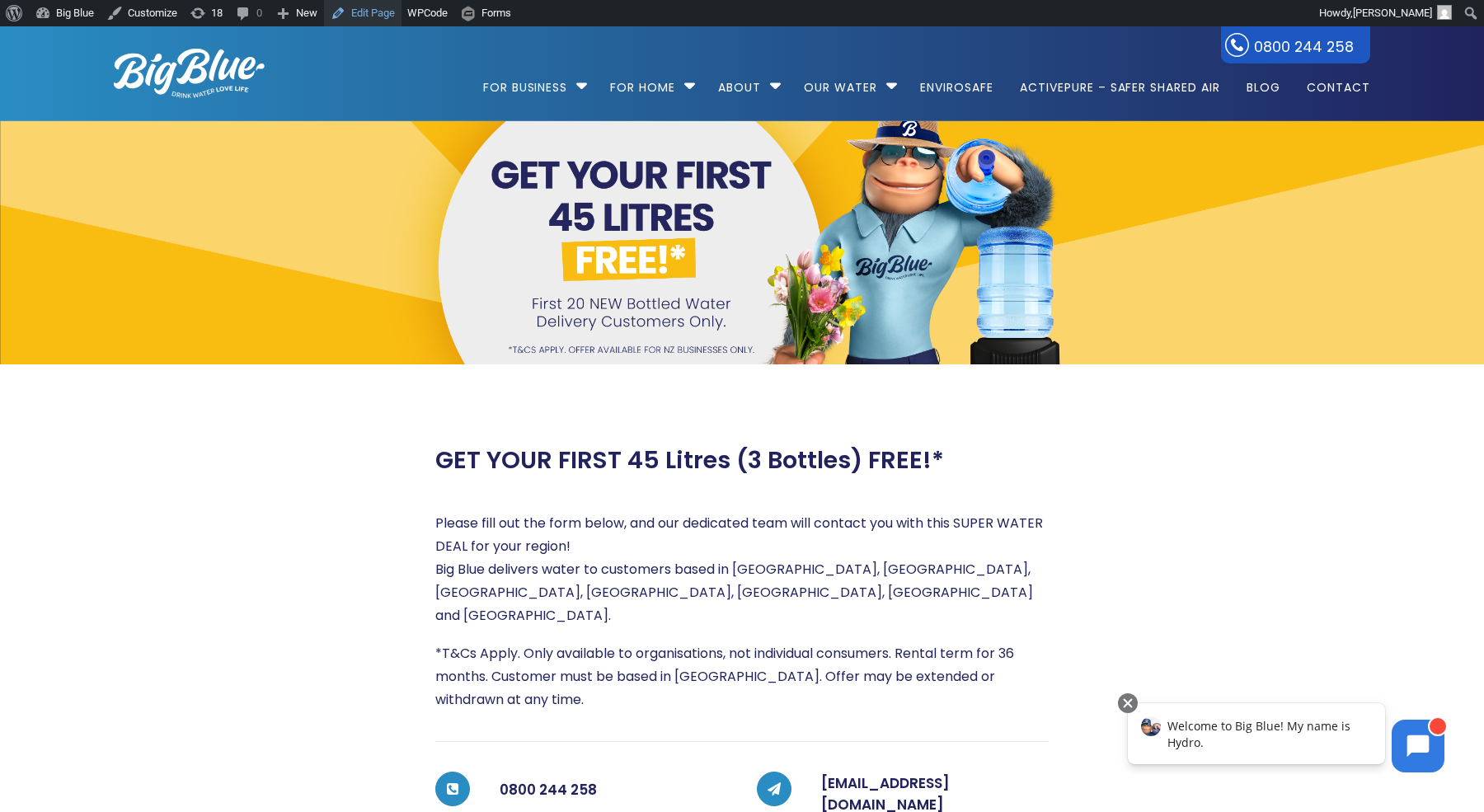
click at [371, 8] on link "Edit Page" at bounding box center [362, 13] width 78 height 27
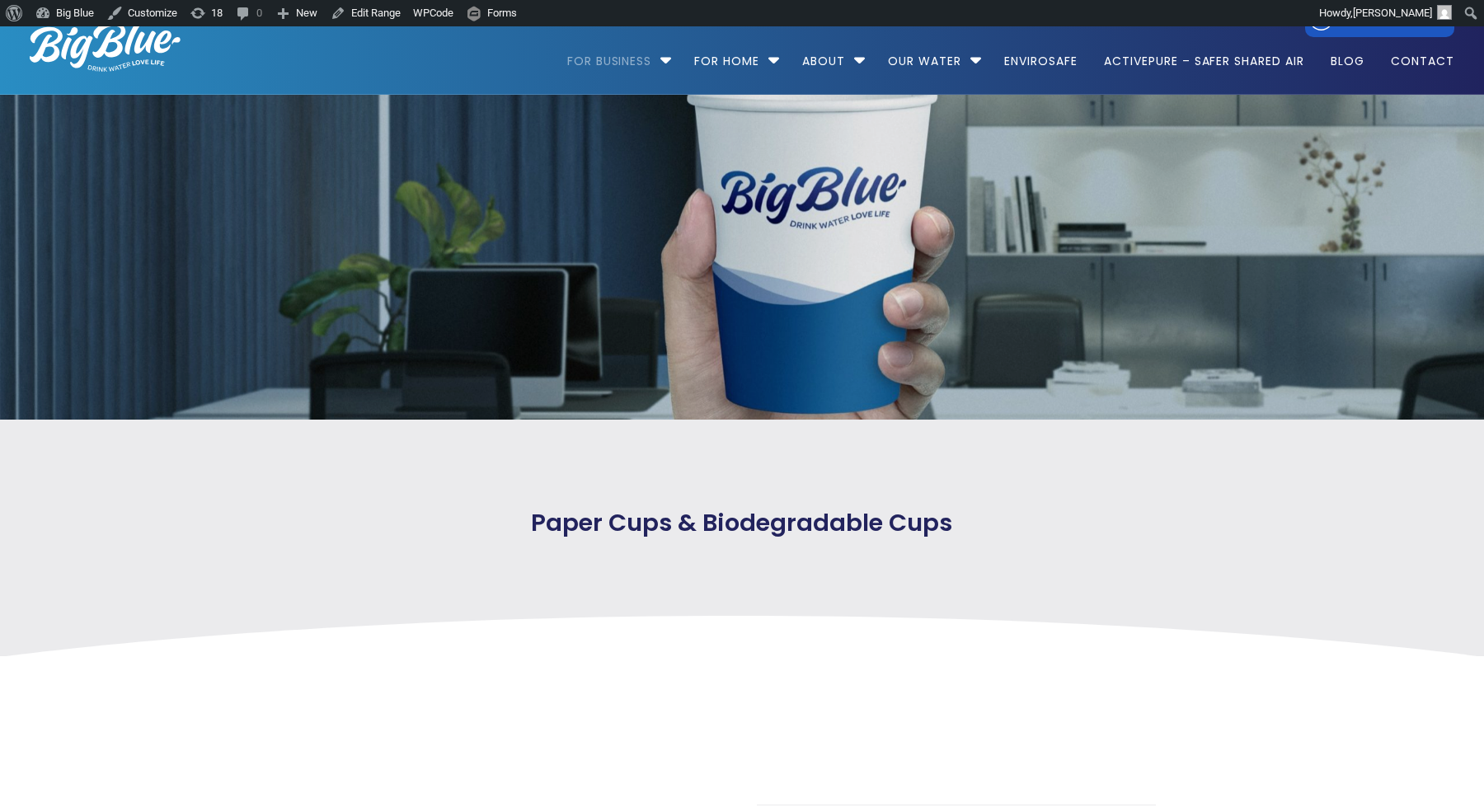
click at [115, 65] on img at bounding box center [105, 47] width 151 height 49
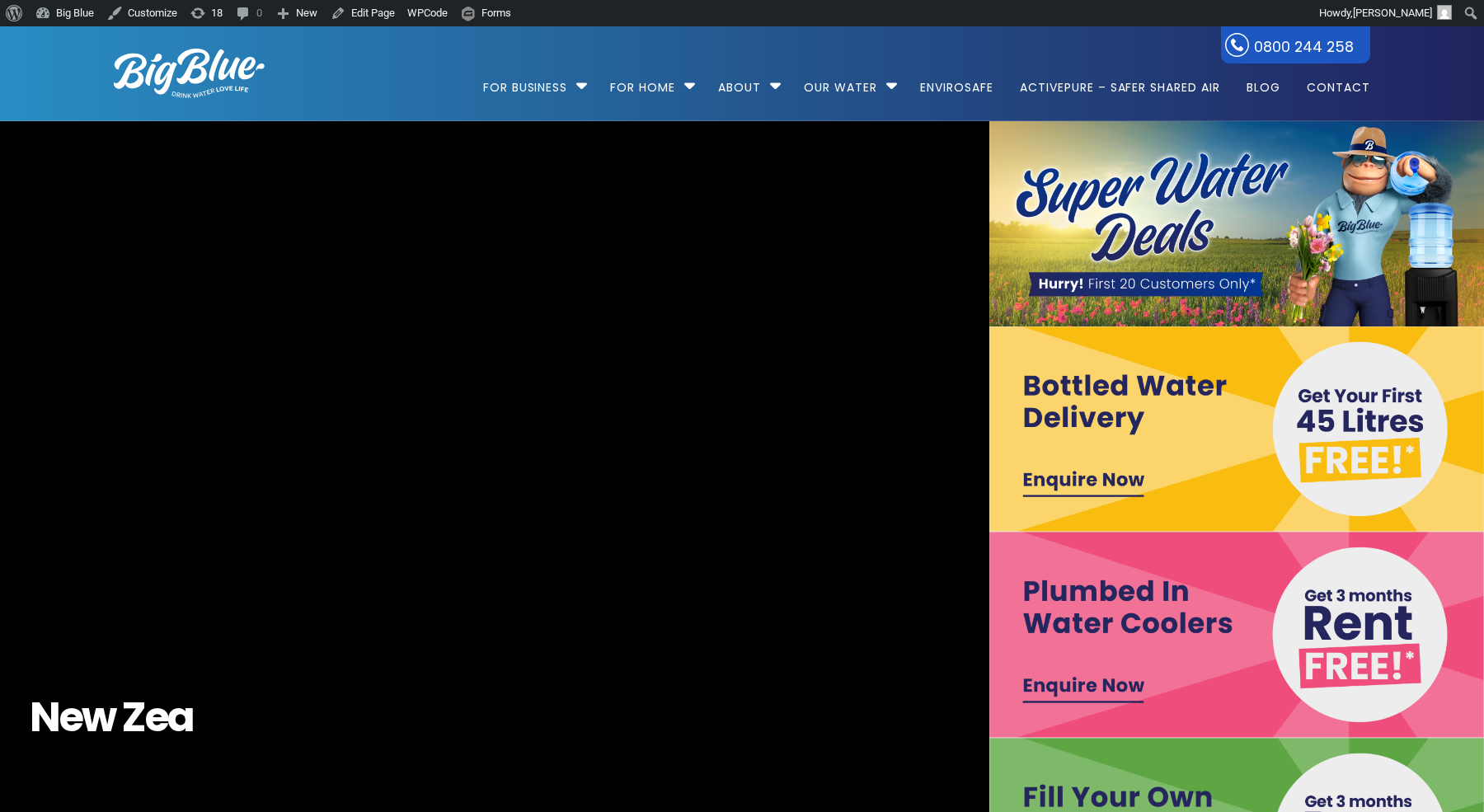
click at [1079, 691] on img at bounding box center [1236, 634] width 495 height 205
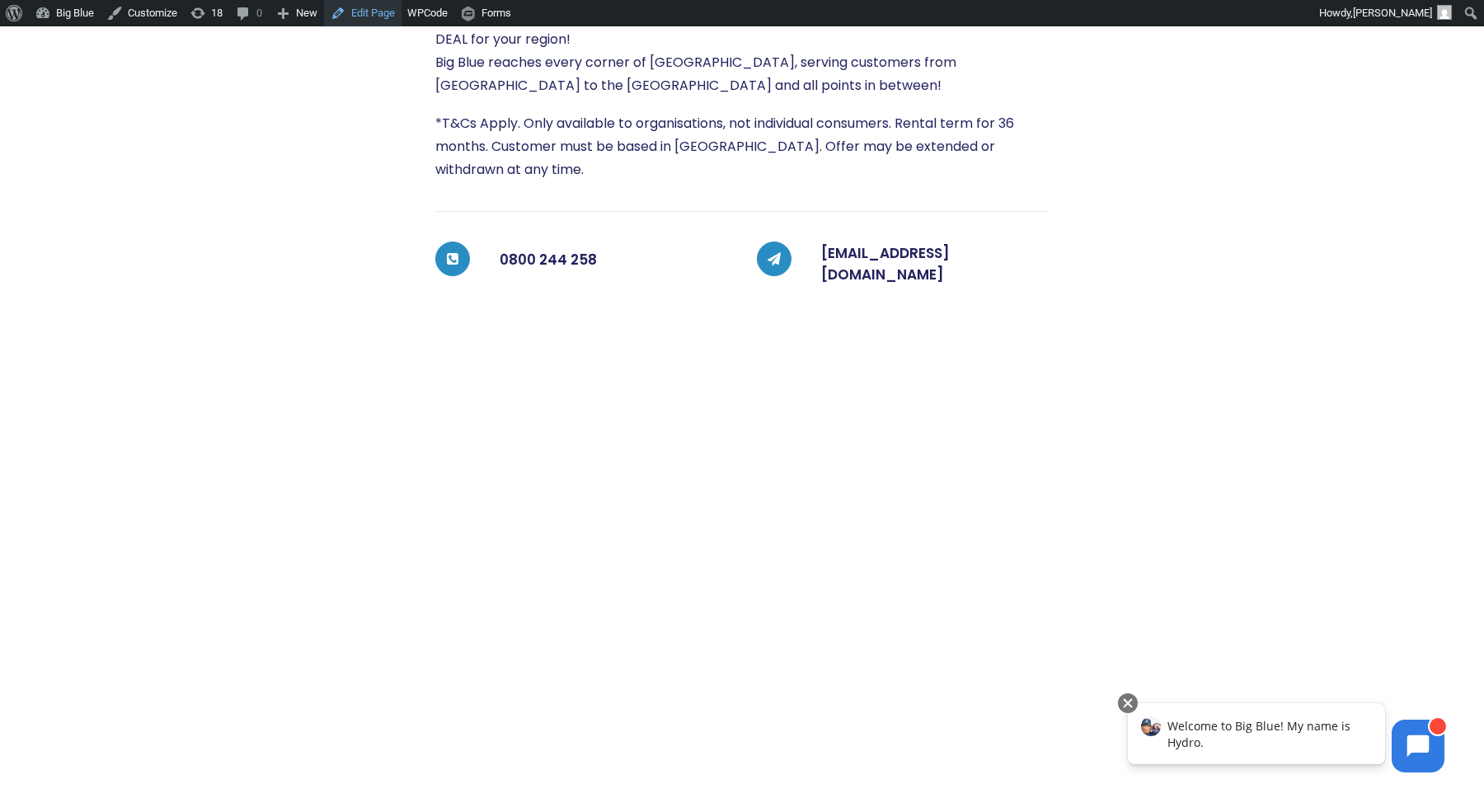
click at [379, 16] on link "Edit Page" at bounding box center [362, 13] width 78 height 27
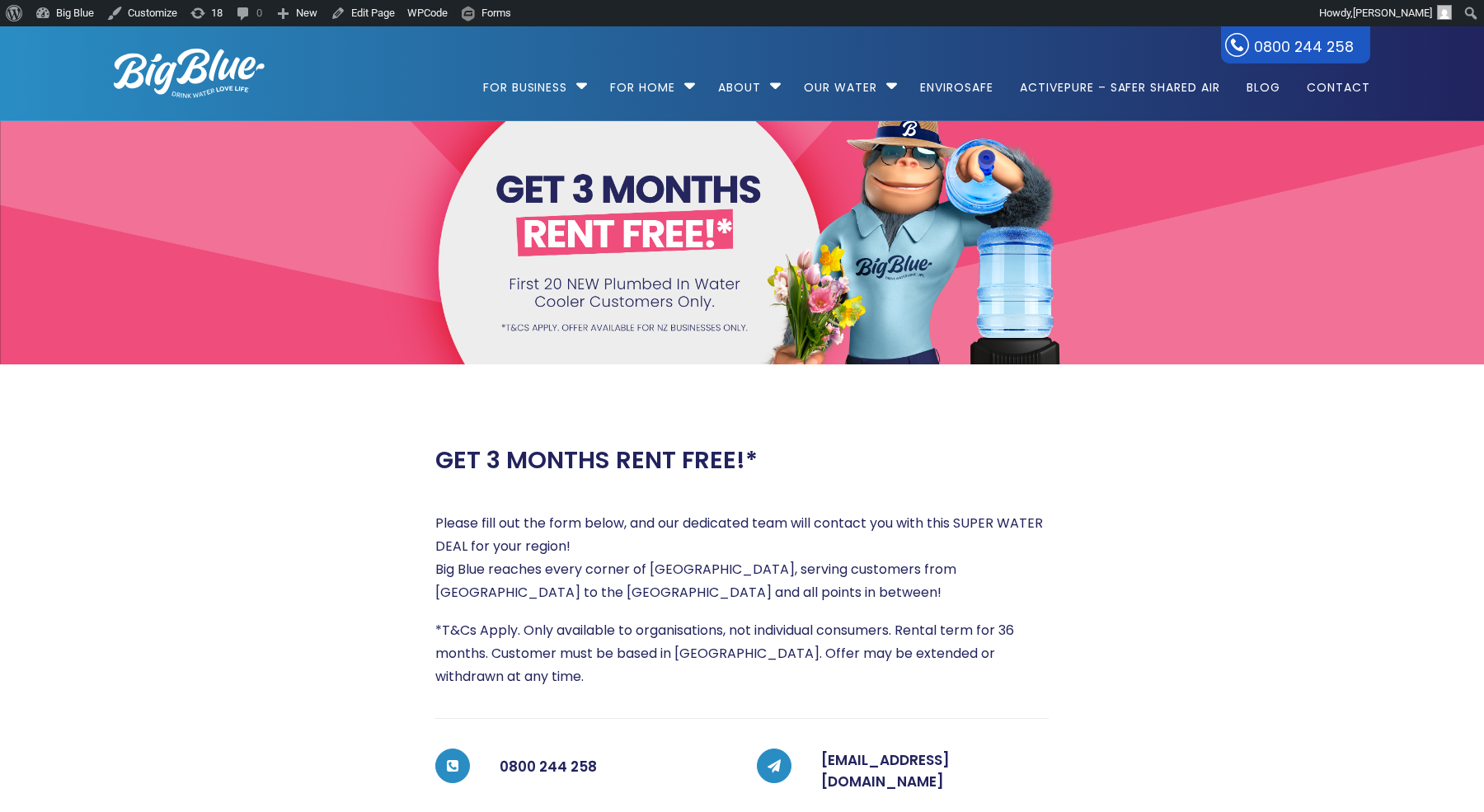
click at [209, 63] on img at bounding box center [189, 73] width 151 height 49
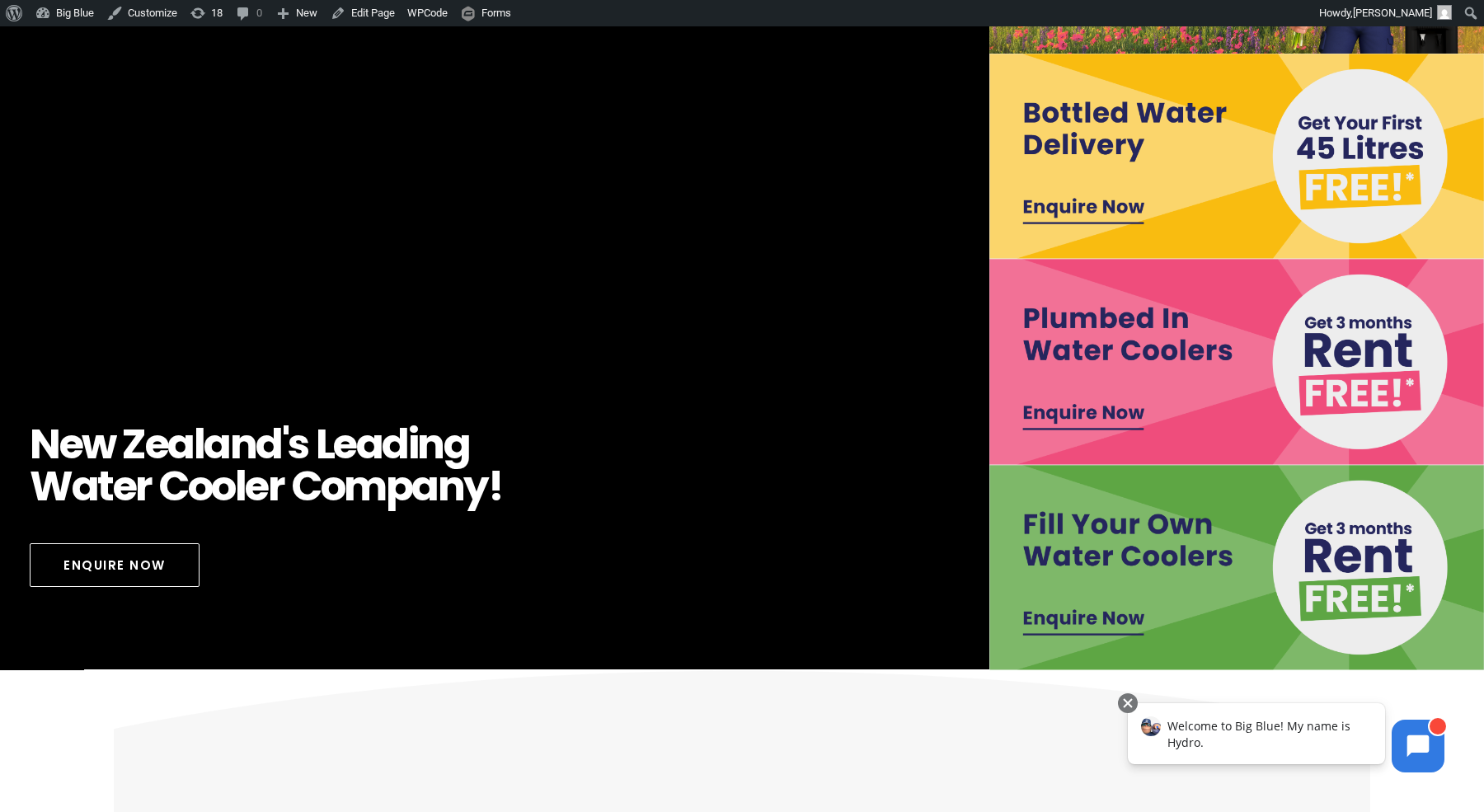
click at [1086, 618] on img at bounding box center [1236, 567] width 495 height 205
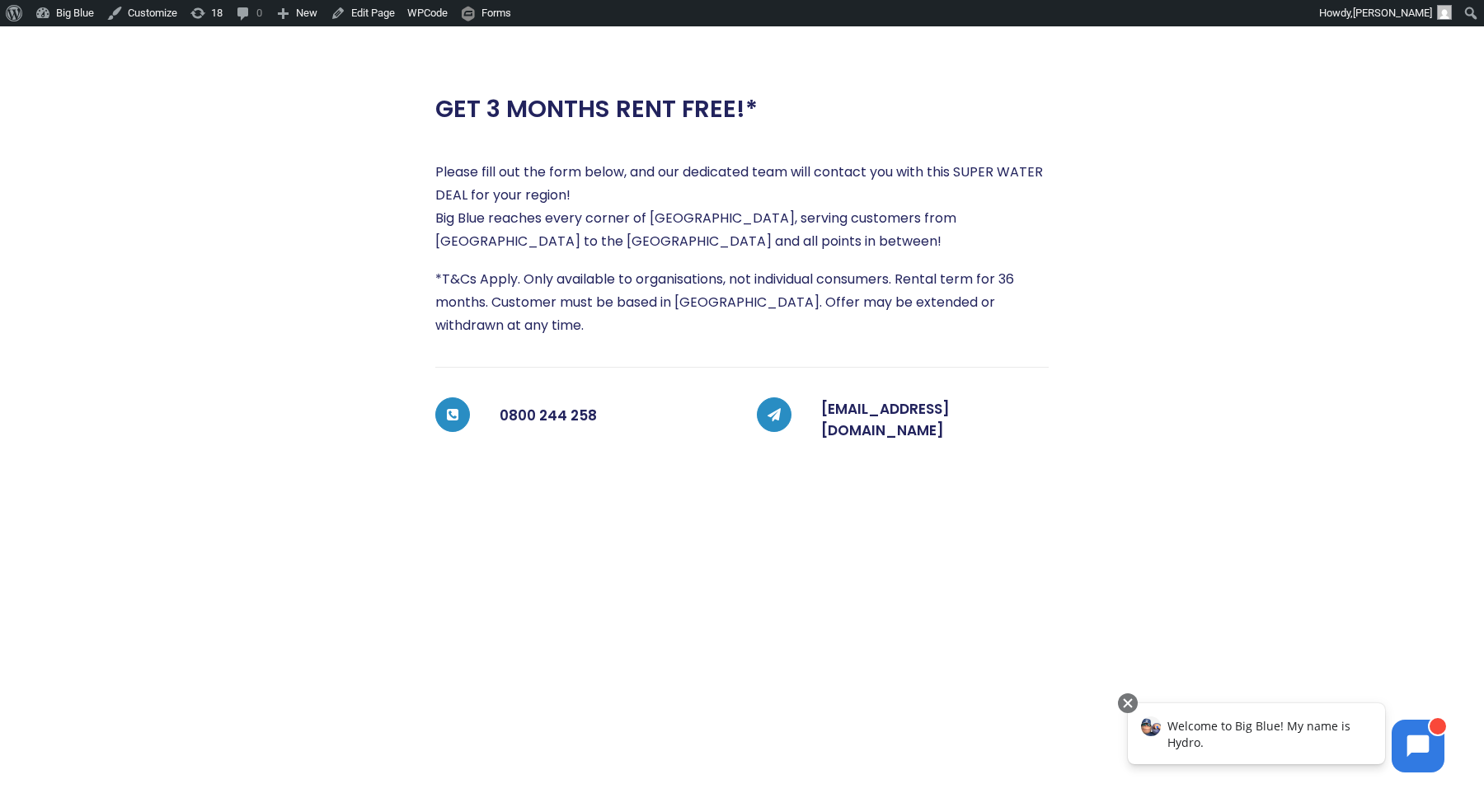
scroll to position [345, 0]
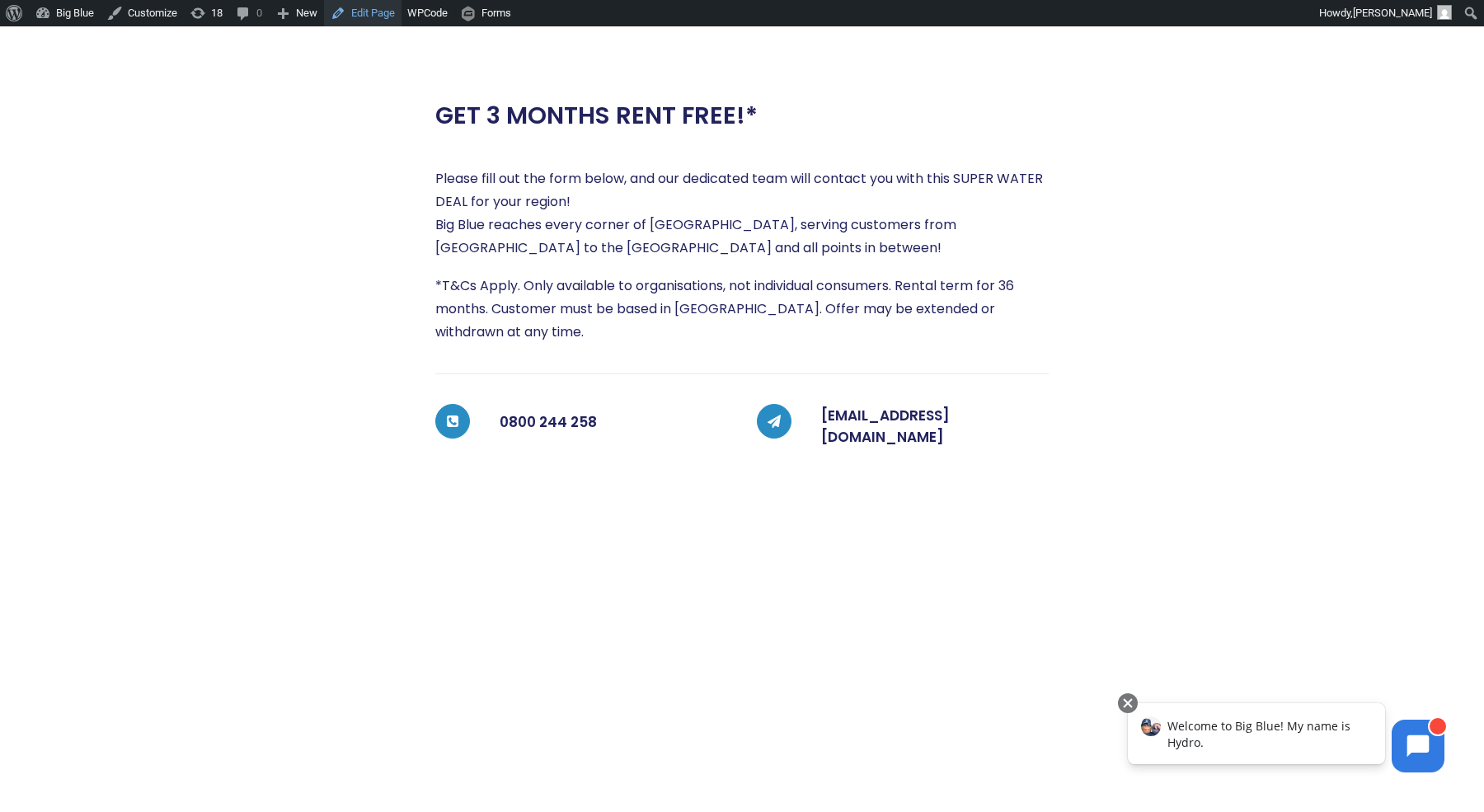
click at [374, 13] on link "Edit Page" at bounding box center [362, 13] width 78 height 27
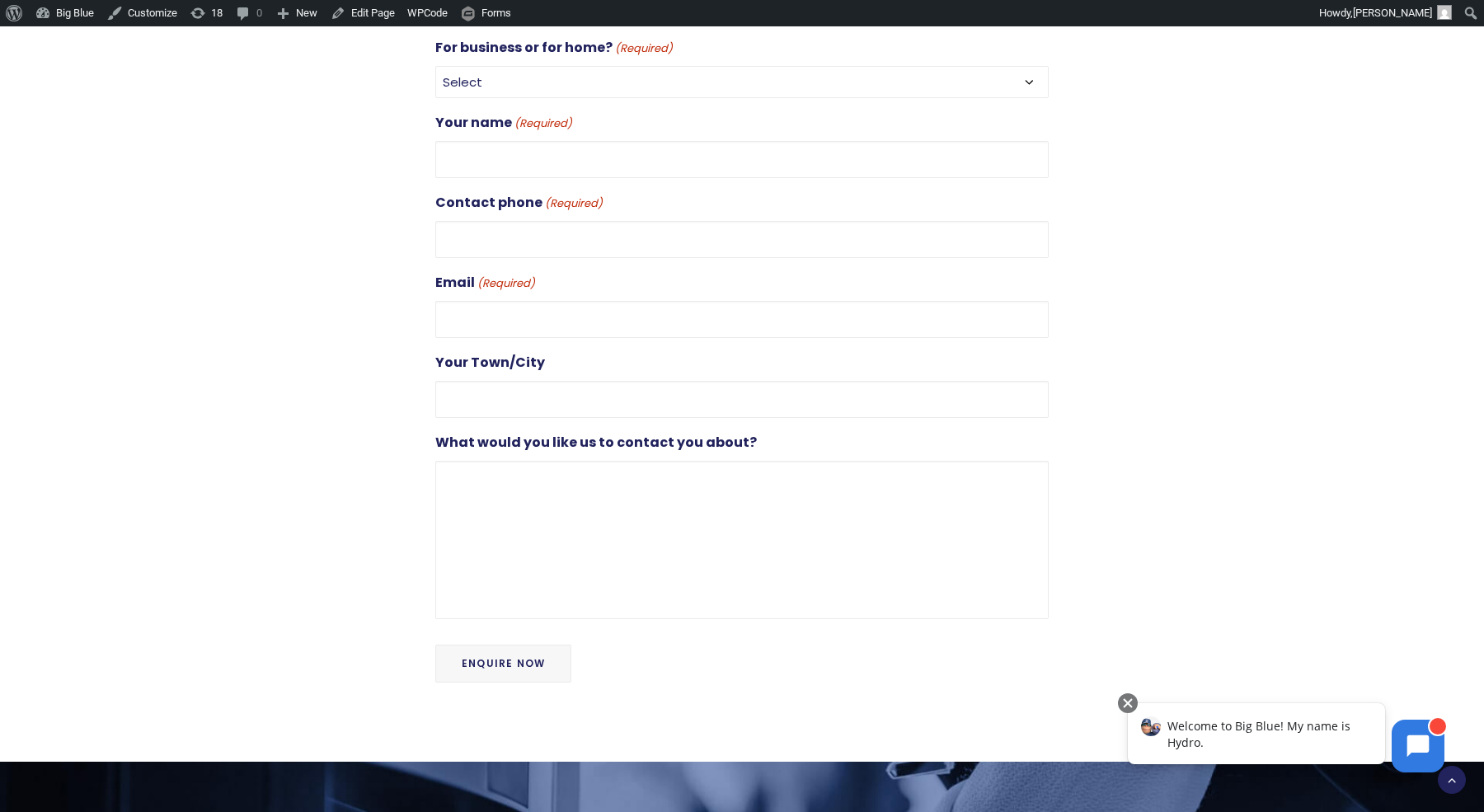
scroll to position [903, 0]
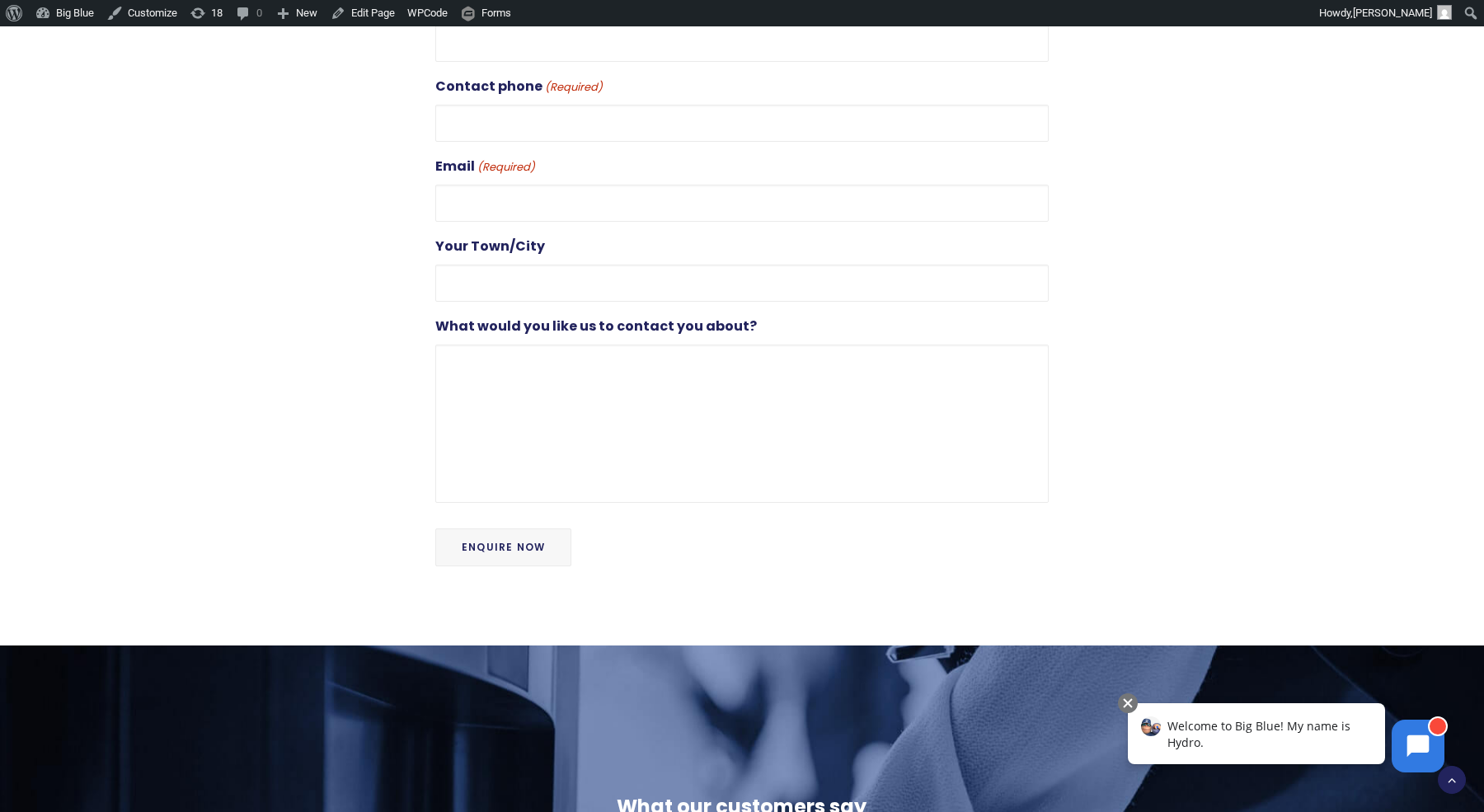
click at [497, 528] on input "Enquire Now" at bounding box center [502, 547] width 136 height 38
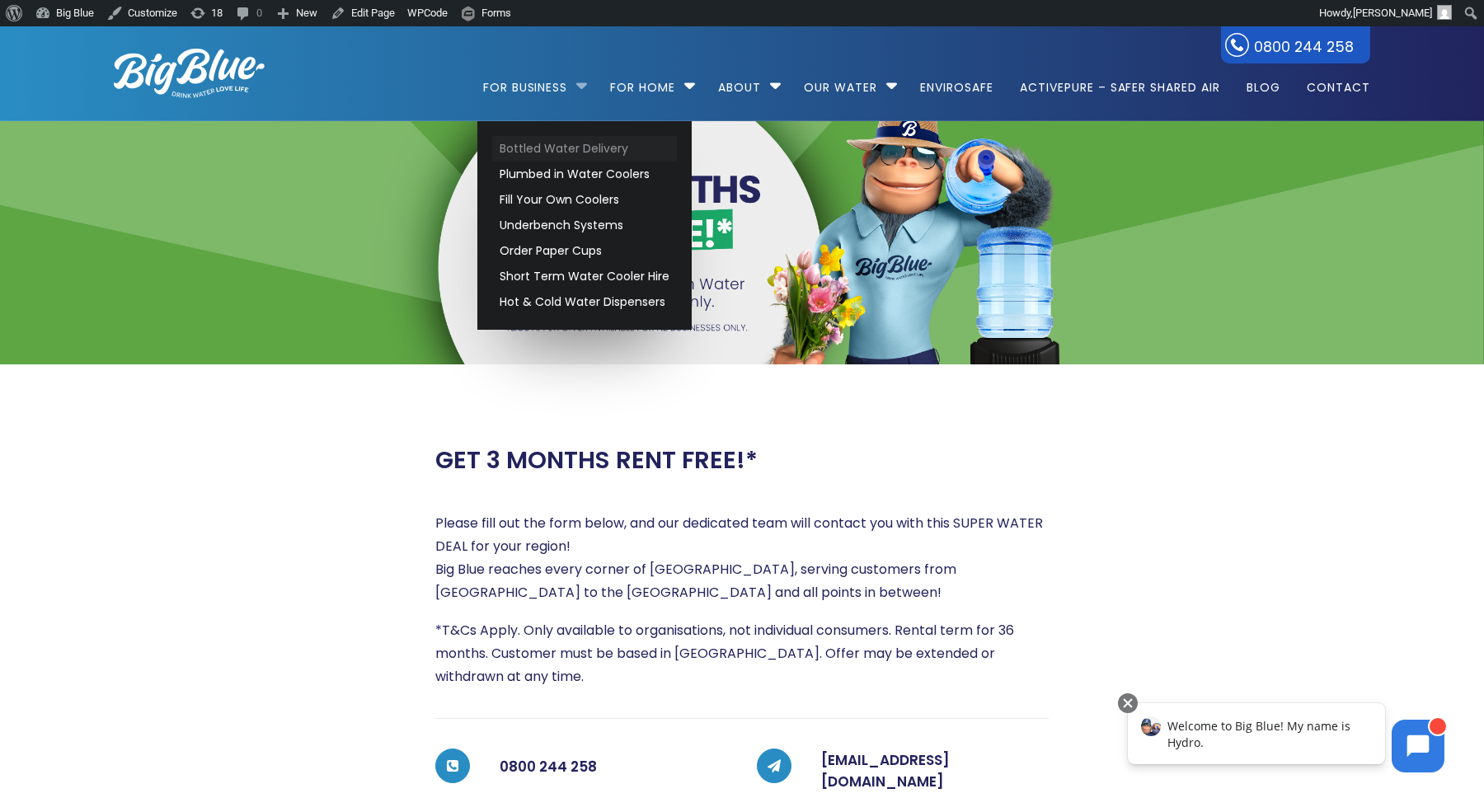
click at [530, 148] on link "Bottled Water Delivery" at bounding box center [584, 149] width 184 height 26
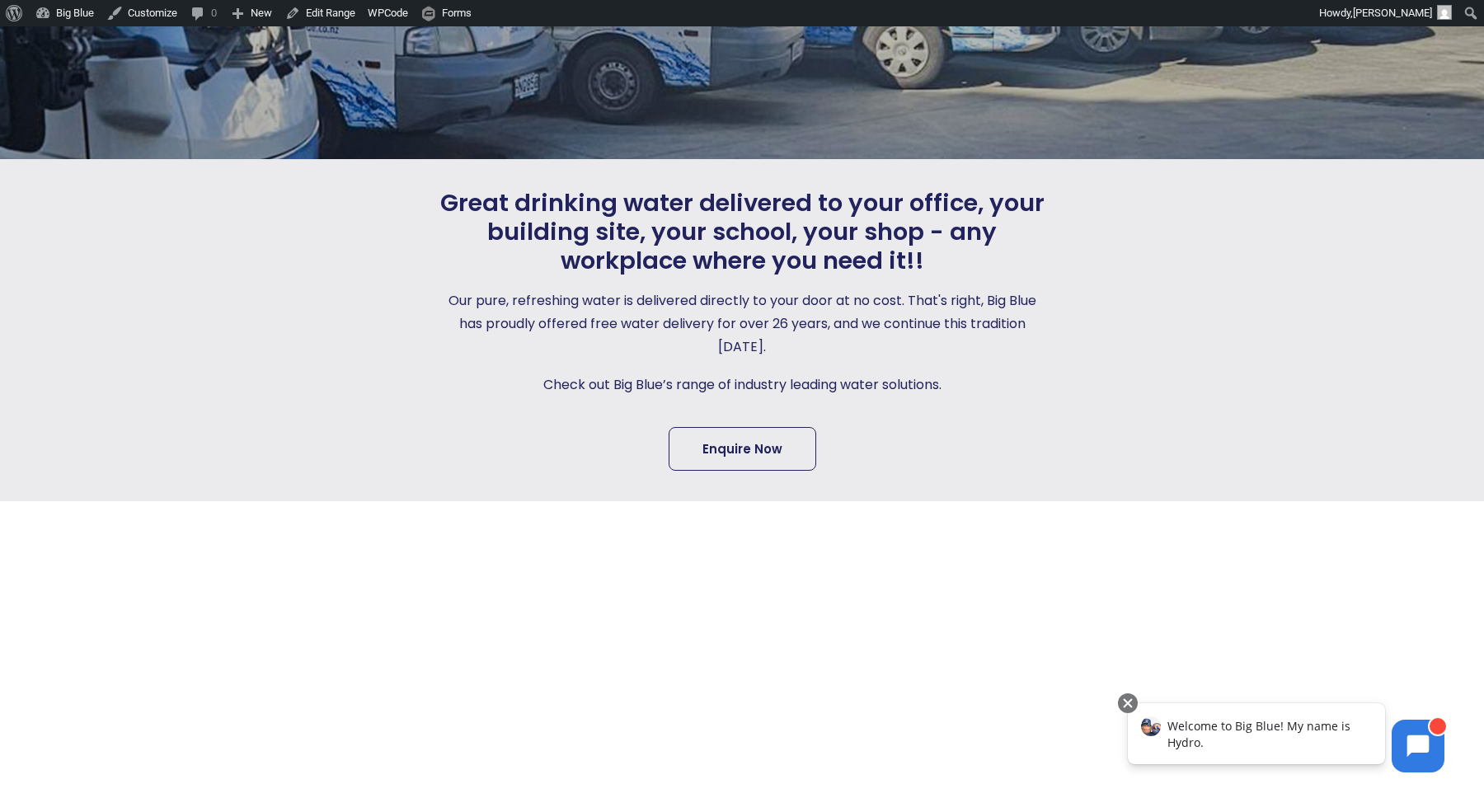
click at [775, 441] on link "Enquire Now" at bounding box center [742, 449] width 148 height 43
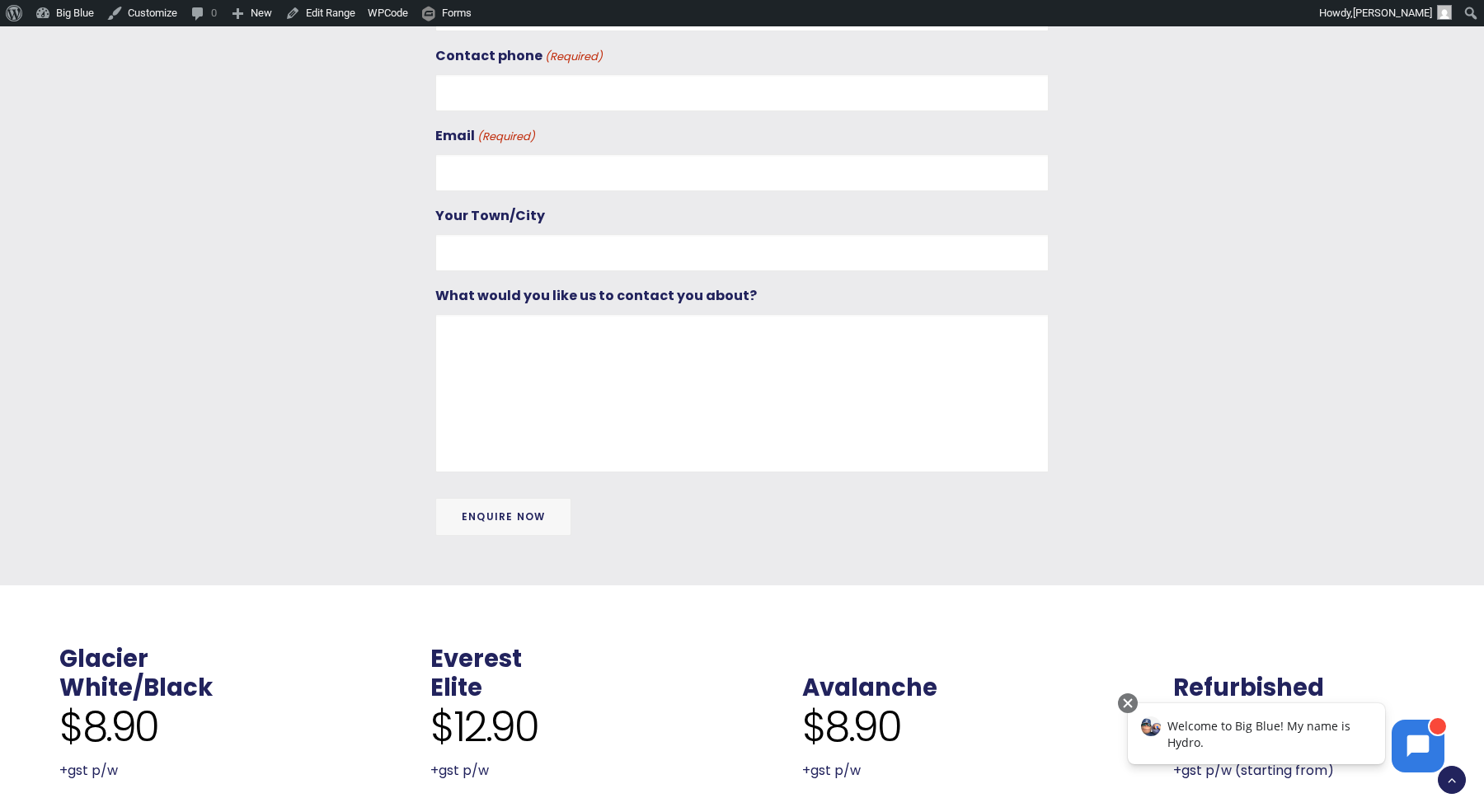
scroll to position [931, 0]
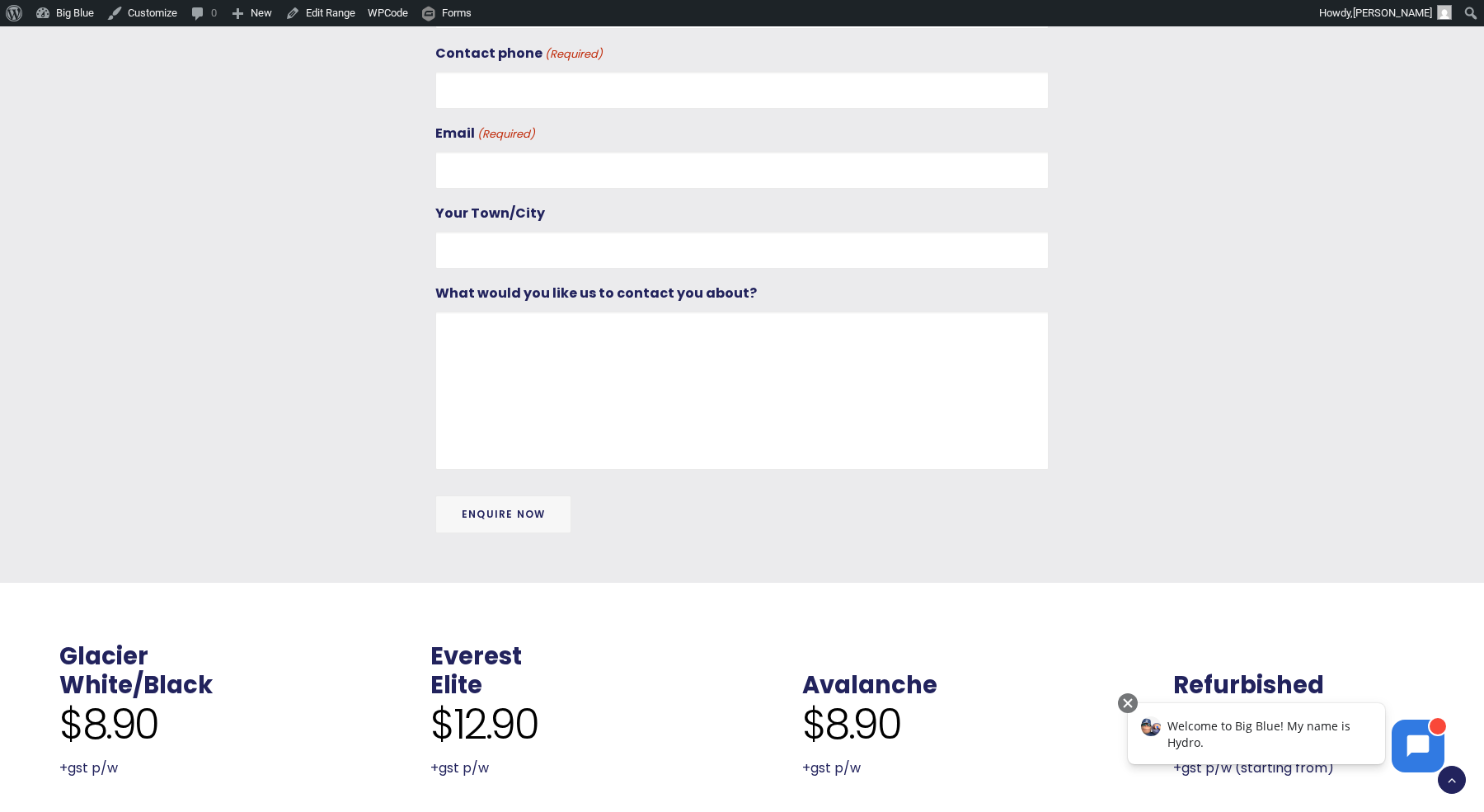
click at [491, 506] on input "Enquire Now" at bounding box center [502, 513] width 136 height 38
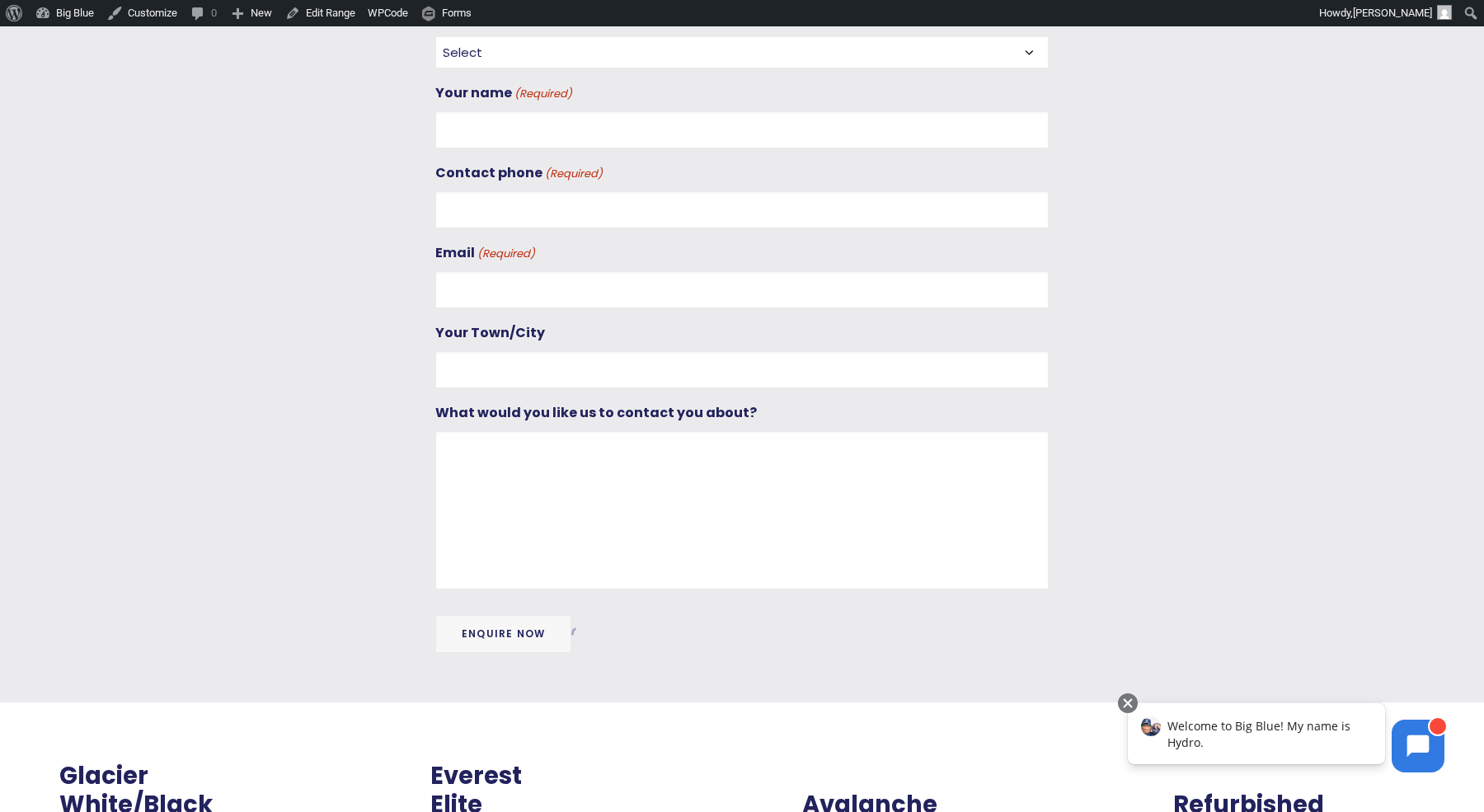
scroll to position [874, 0]
